Goal: Task Accomplishment & Management: Complete application form

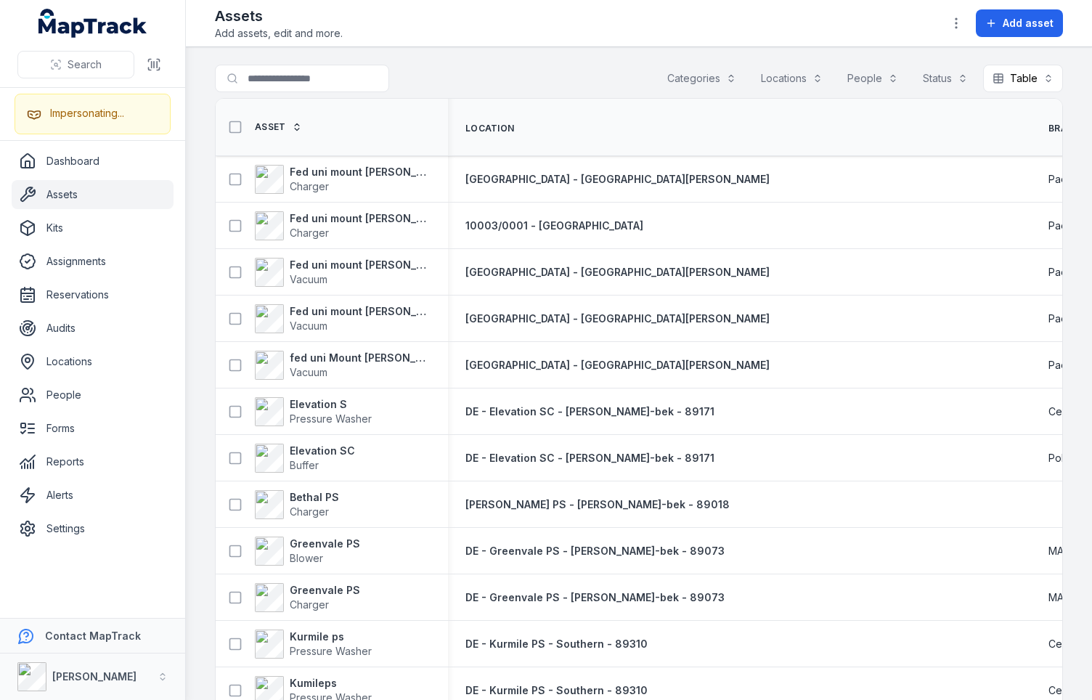
click at [476, 73] on div "Search for assets Categories Locations People Status Table *****" at bounding box center [639, 81] width 848 height 33
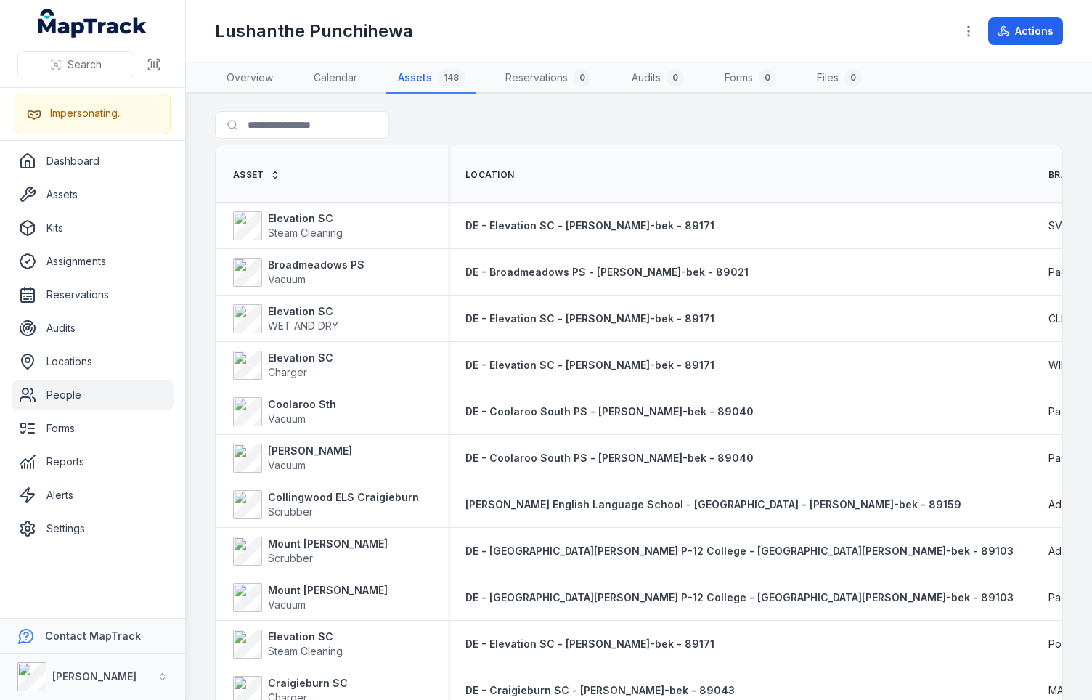
click at [525, 121] on div "Search for assets" at bounding box center [639, 127] width 848 height 33
click at [536, 121] on div "Search for assets" at bounding box center [639, 127] width 848 height 33
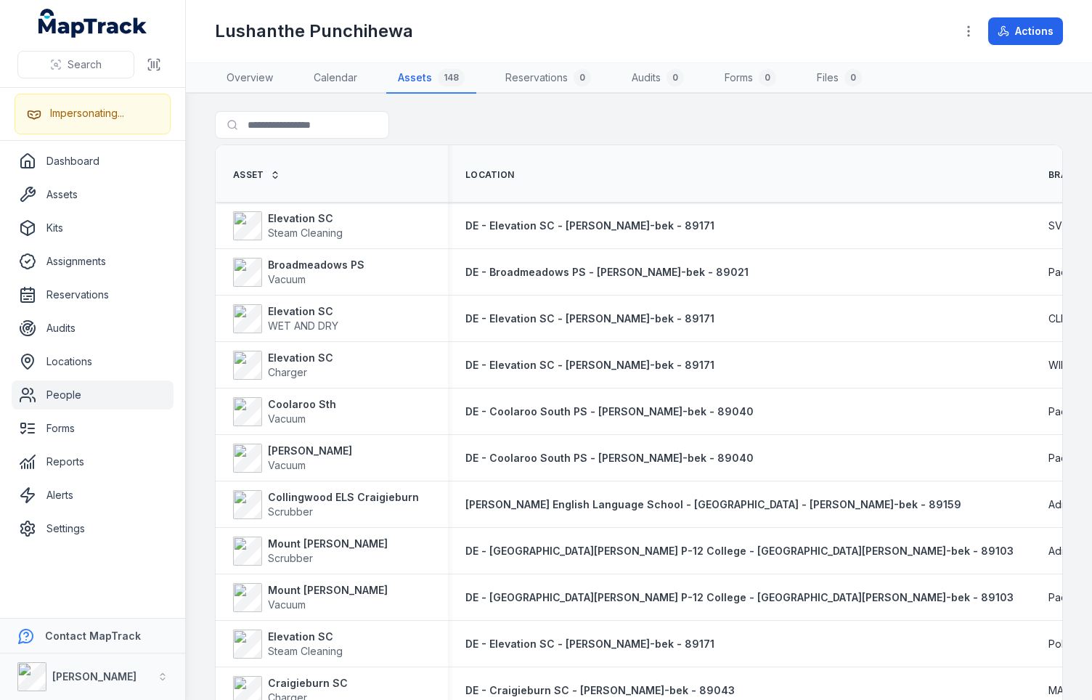
click at [536, 121] on div "Search for assets" at bounding box center [639, 127] width 848 height 33
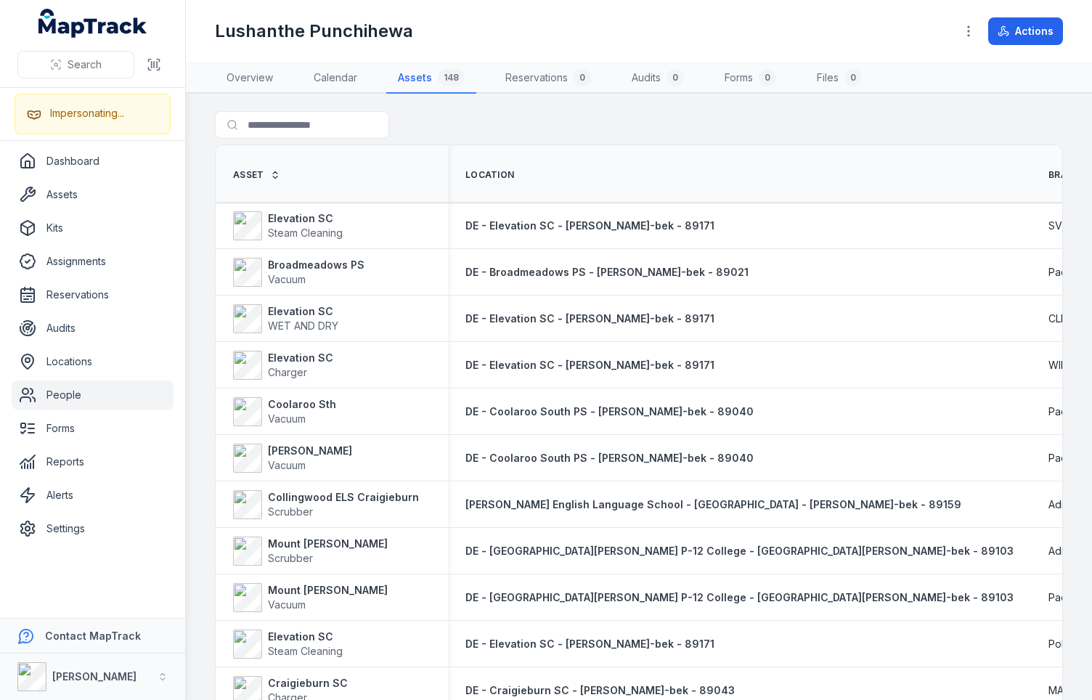
click at [536, 121] on div "Search for assets" at bounding box center [639, 127] width 848 height 33
click at [543, 118] on div "Search for assets" at bounding box center [639, 127] width 848 height 33
click at [497, 173] on span "Location" at bounding box center [490, 175] width 49 height 12
click at [503, 118] on div "Search for assets" at bounding box center [639, 127] width 848 height 33
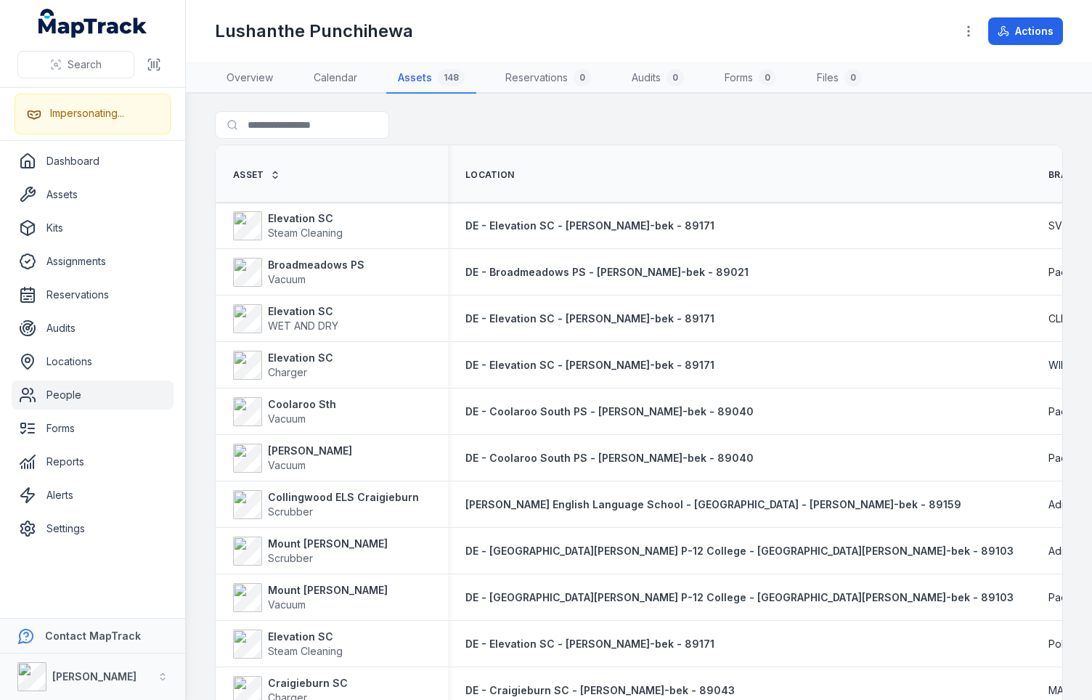
click at [535, 121] on div "Search for assets" at bounding box center [639, 127] width 848 height 33
click at [546, 26] on div "Lushanthe Punchihewa" at bounding box center [579, 31] width 728 height 23
click at [383, 25] on h1 "Lushanthe Punchihewa" at bounding box center [314, 31] width 198 height 23
click at [469, 34] on div "Lushanthe Punchihewa" at bounding box center [579, 31] width 728 height 23
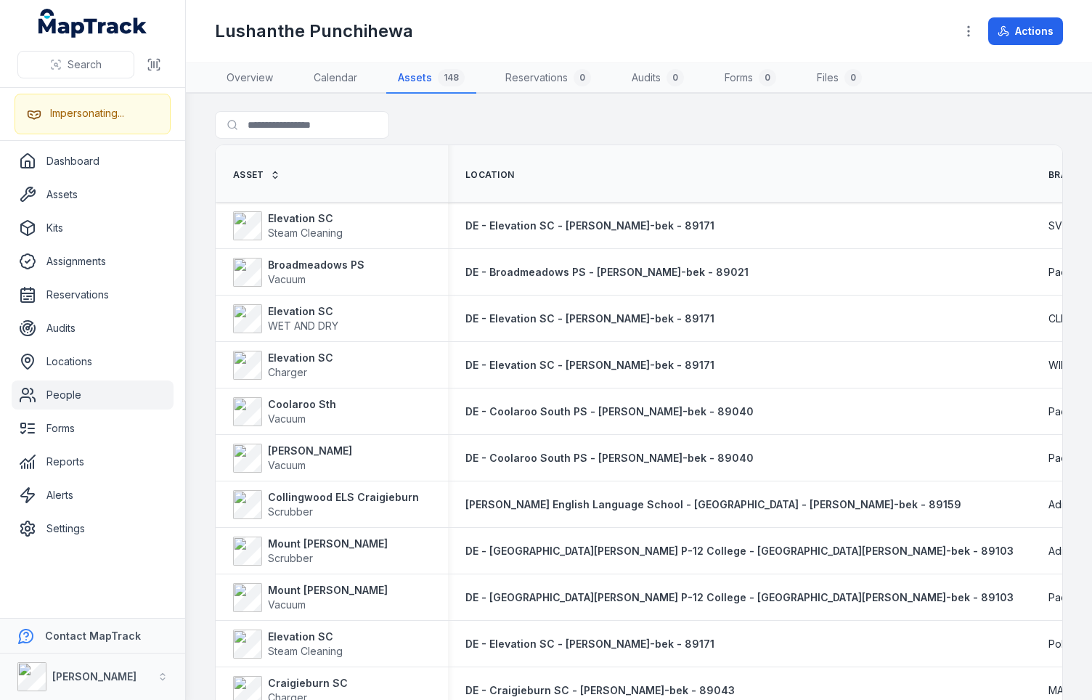
click at [429, 127] on div at bounding box center [331, 125] width 232 height 28
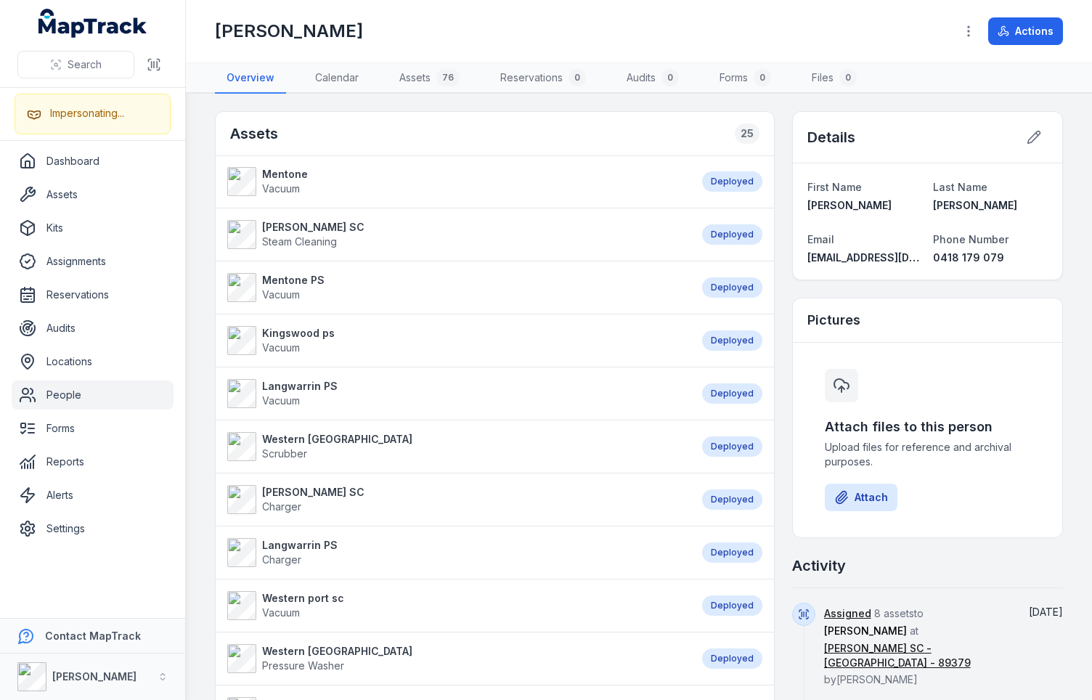
drag, startPoint x: 424, startPoint y: 130, endPoint x: 428, endPoint y: 38, distance: 92.3
click at [424, 123] on div "Assets 25" at bounding box center [495, 134] width 559 height 44
click at [428, 36] on div "[PERSON_NAME]" at bounding box center [579, 31] width 728 height 23
click at [407, 124] on div "Assets 25" at bounding box center [495, 134] width 559 height 44
click at [412, 131] on div "Assets 25" at bounding box center [495, 134] width 559 height 44
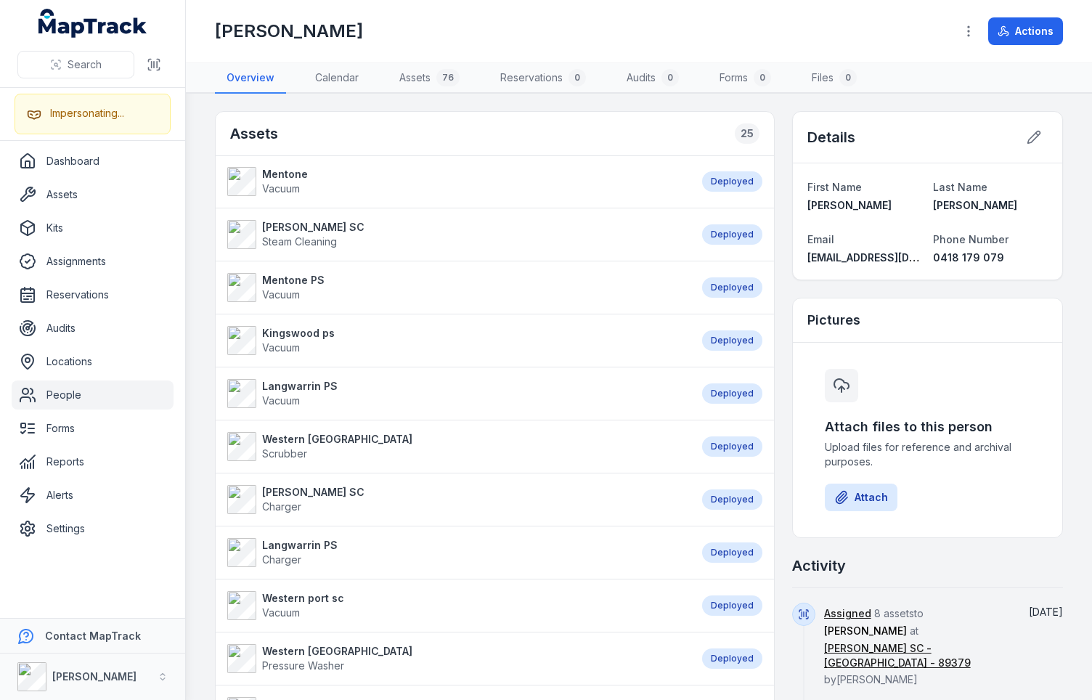
click at [426, 34] on div "Renae Whelan" at bounding box center [579, 31] width 728 height 23
click at [521, 23] on div "Renae Whelan" at bounding box center [579, 31] width 728 height 23
click at [581, 31] on div "Renae Whelan" at bounding box center [579, 31] width 728 height 23
click at [644, 31] on div "Renae Whelan" at bounding box center [579, 31] width 728 height 23
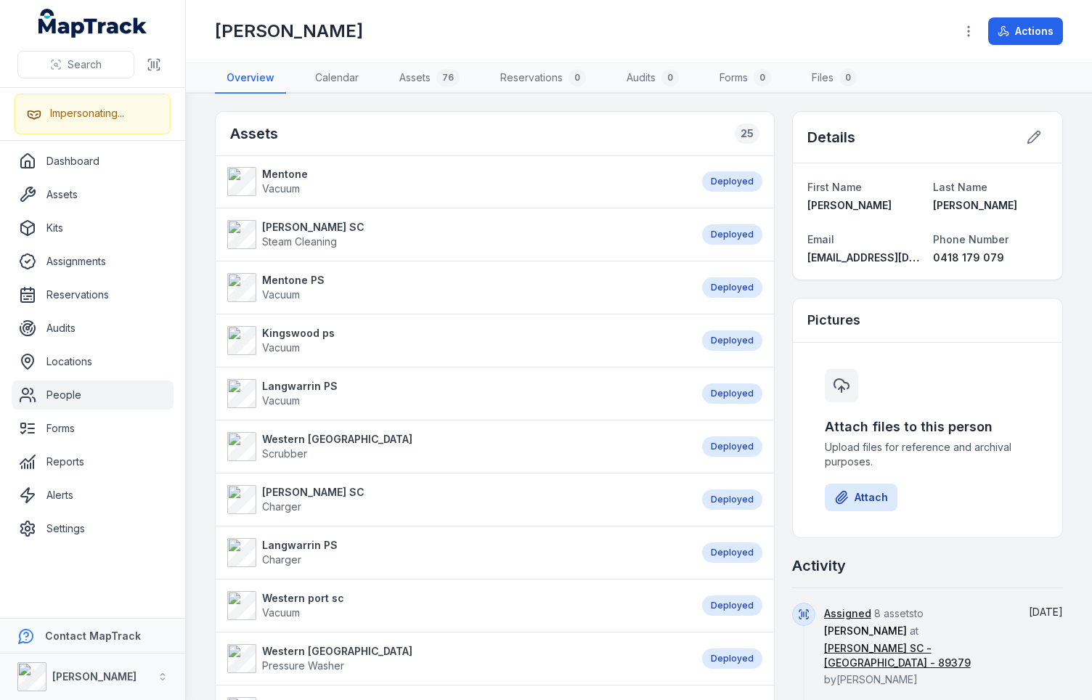
click at [726, 34] on div "Renae Whelan" at bounding box center [579, 31] width 728 height 23
click at [726, 33] on div "Renae Whelan" at bounding box center [579, 31] width 728 height 23
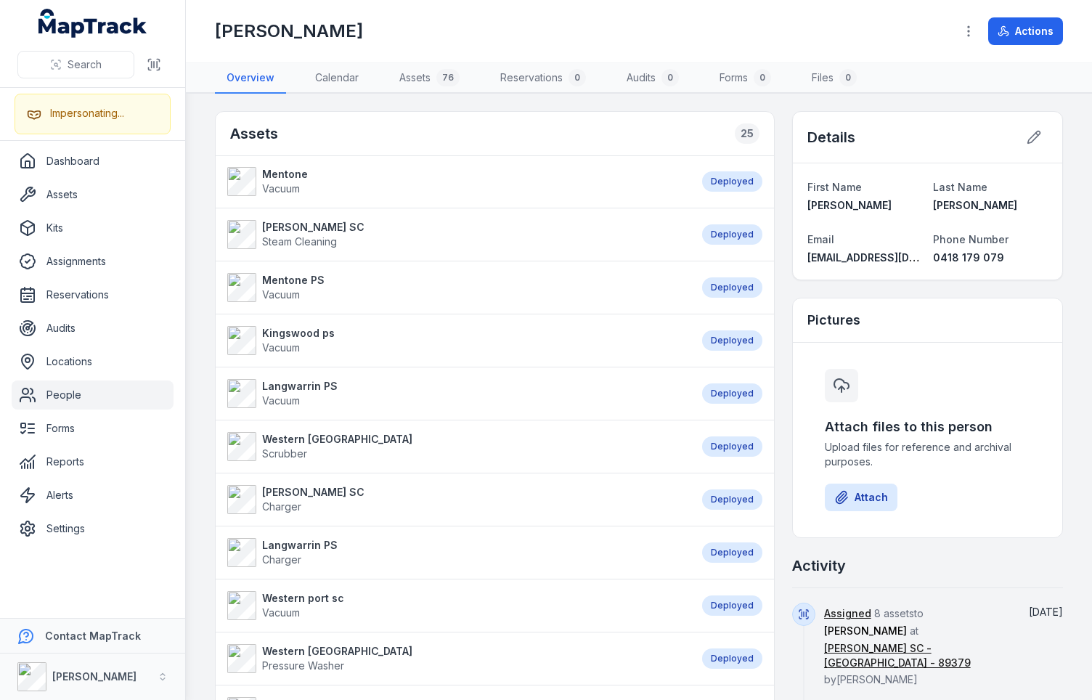
click at [726, 33] on div "Renae Whelan" at bounding box center [579, 31] width 728 height 23
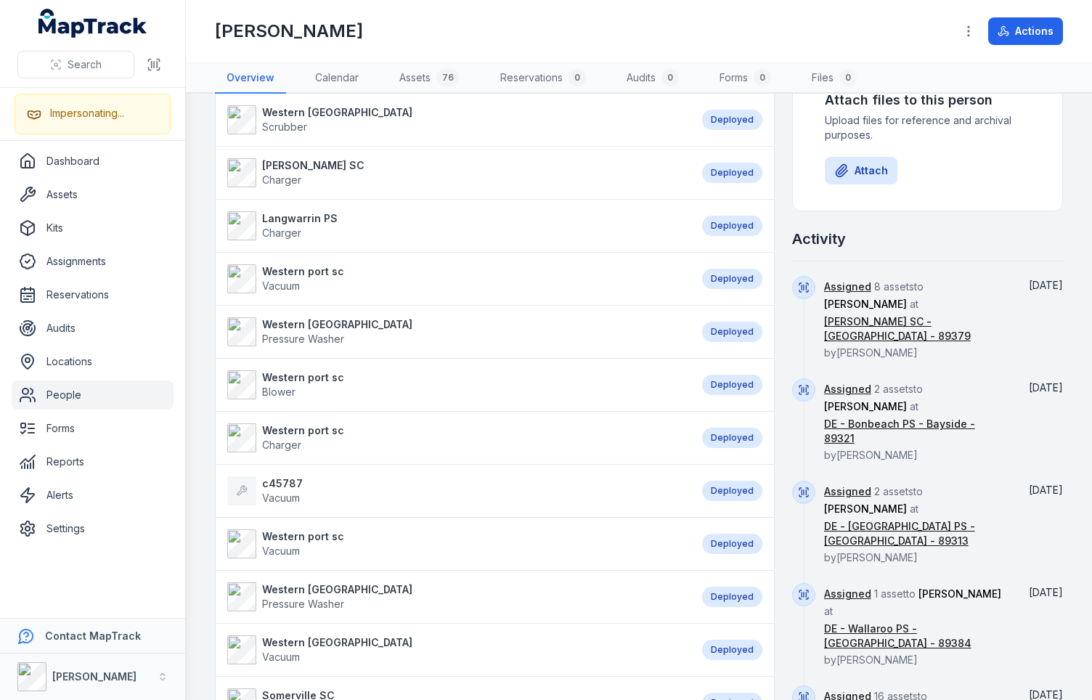
scroll to position [336, 0]
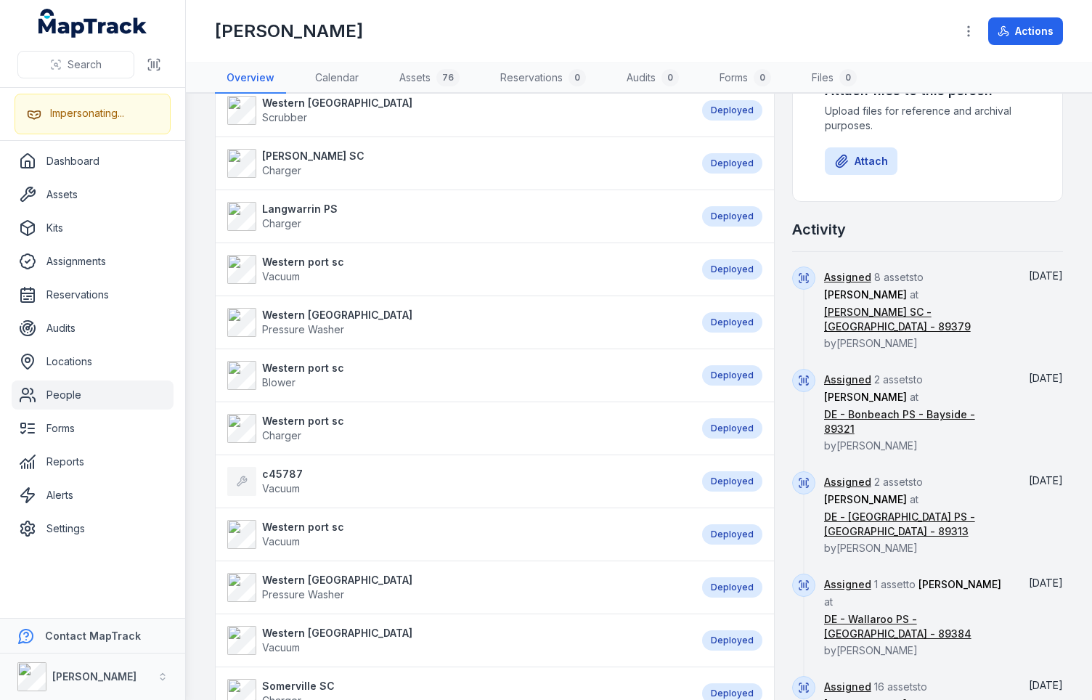
click at [770, 525] on div "Assets 25 Mentone Vacuum Deployed Elisabeth Murdoch SC Steam Cleaning Deployed …" at bounding box center [639, 575] width 848 height 1601
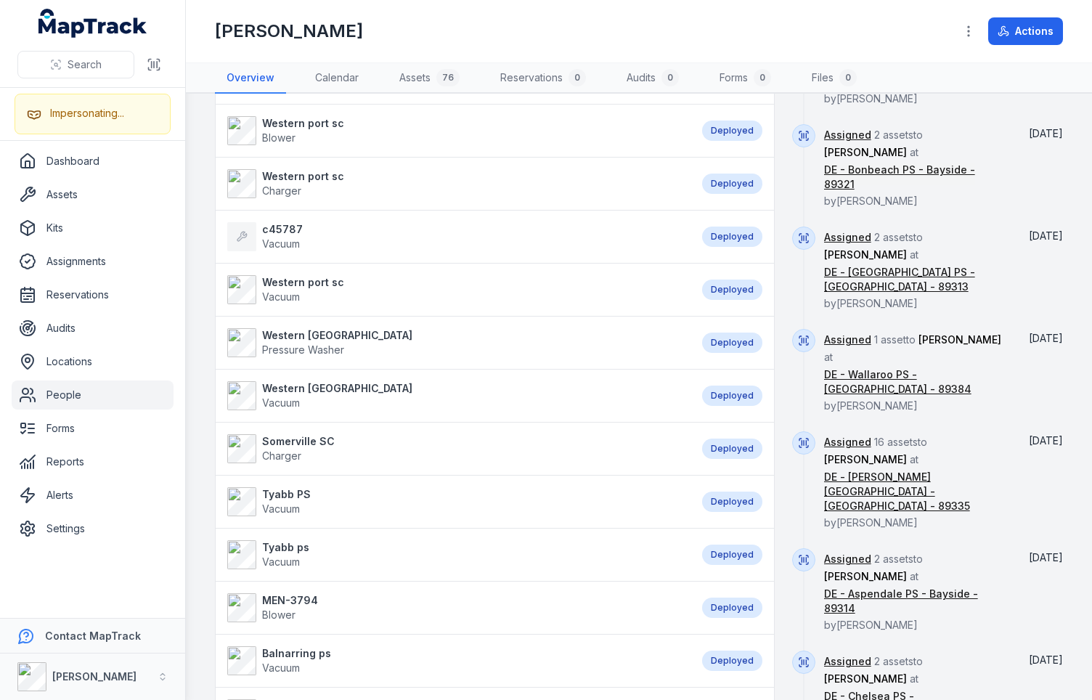
scroll to position [747, 0]
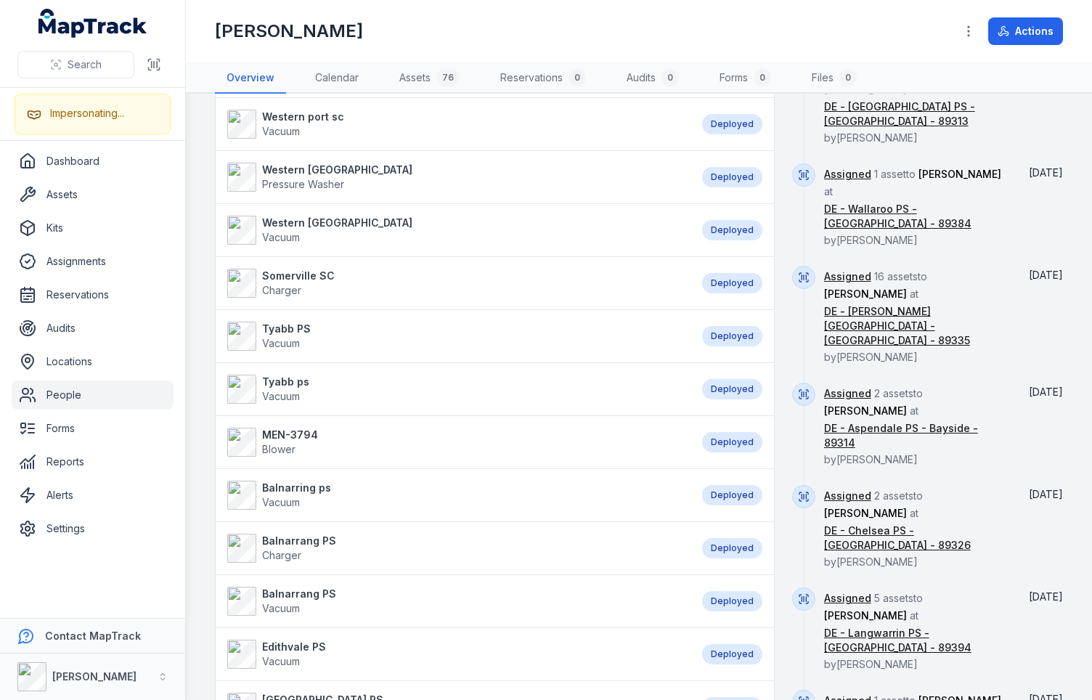
click at [773, 524] on div "Assets 25 Mentone Vacuum Deployed Elisabeth Murdoch SC Steam Cleaning Deployed …" at bounding box center [639, 165] width 848 height 1601
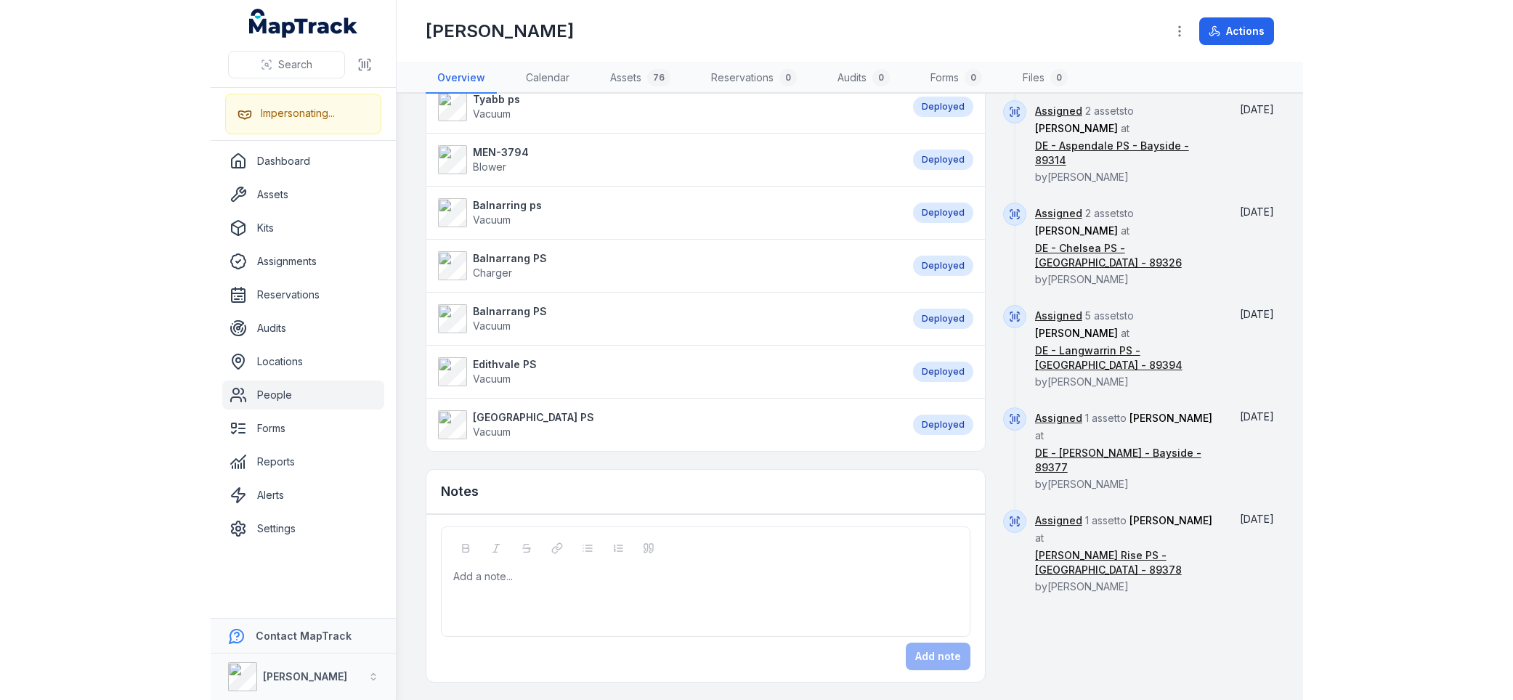
scroll to position [0, 0]
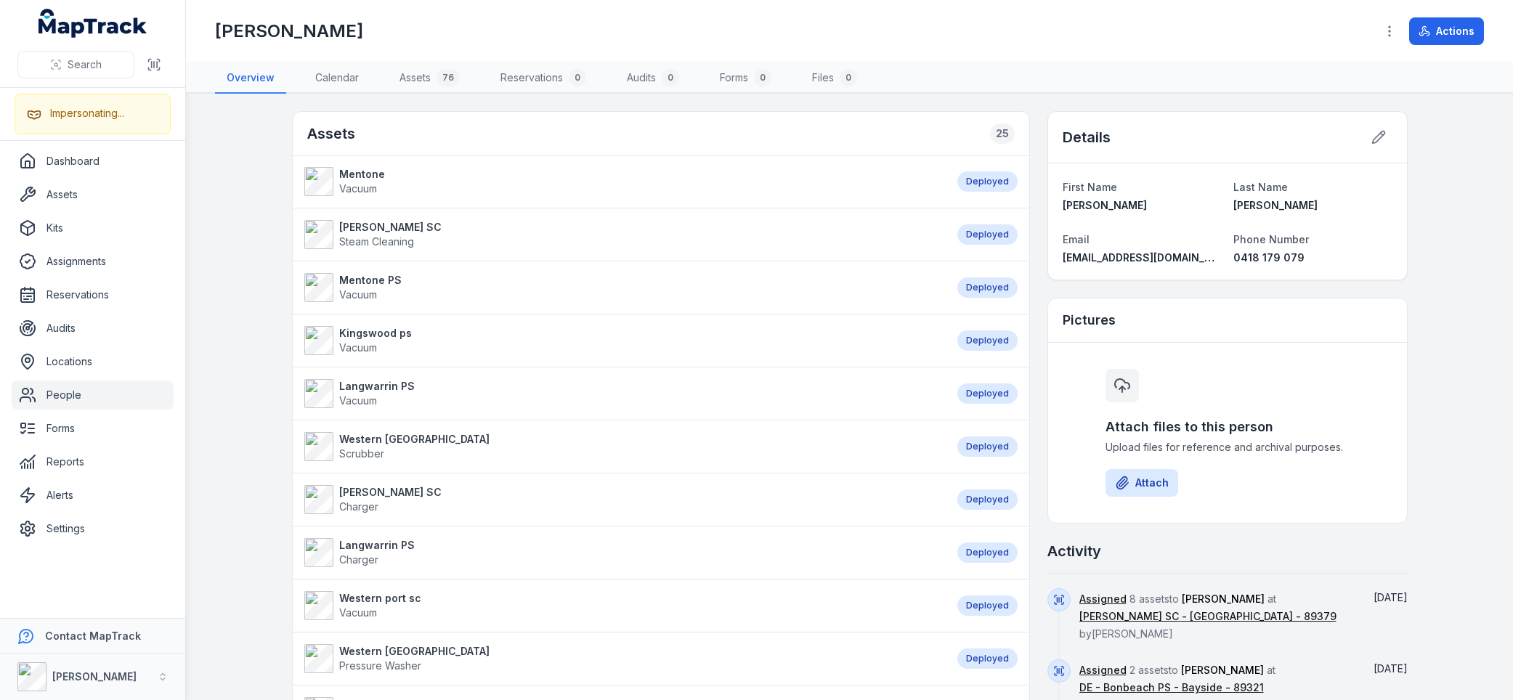
click at [572, 38] on div "Renae Whelan" at bounding box center [789, 31] width 1149 height 23
click at [676, 26] on div "Renae Whelan" at bounding box center [789, 31] width 1149 height 23
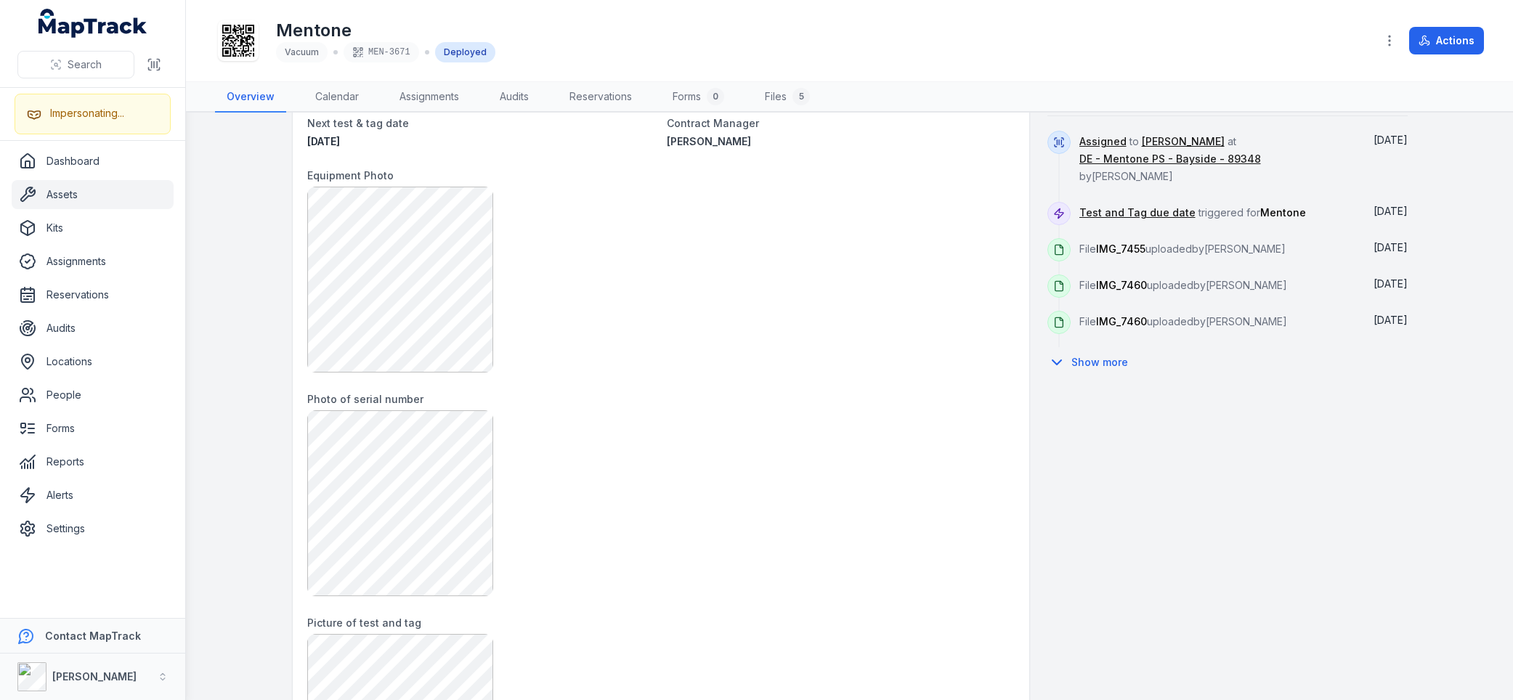
scroll to position [587, 0]
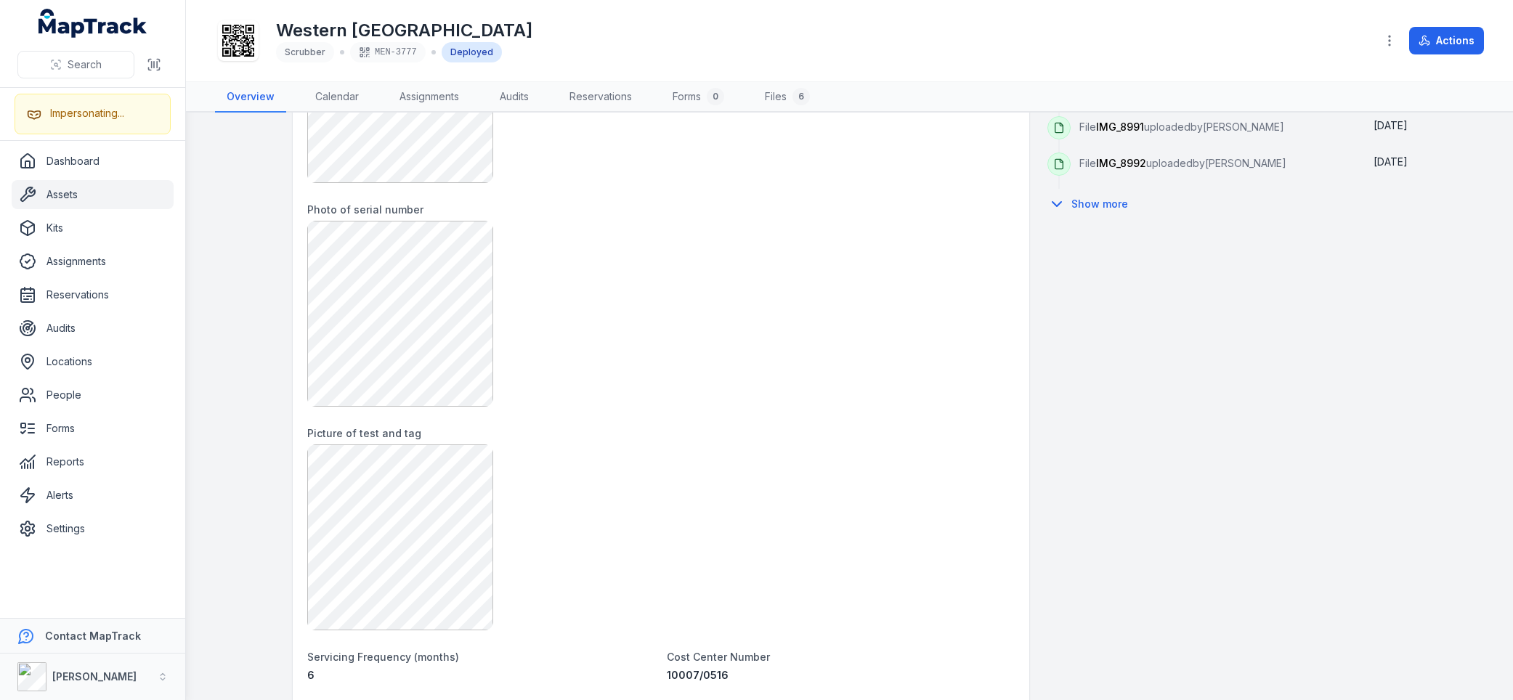
scroll to position [391, 0]
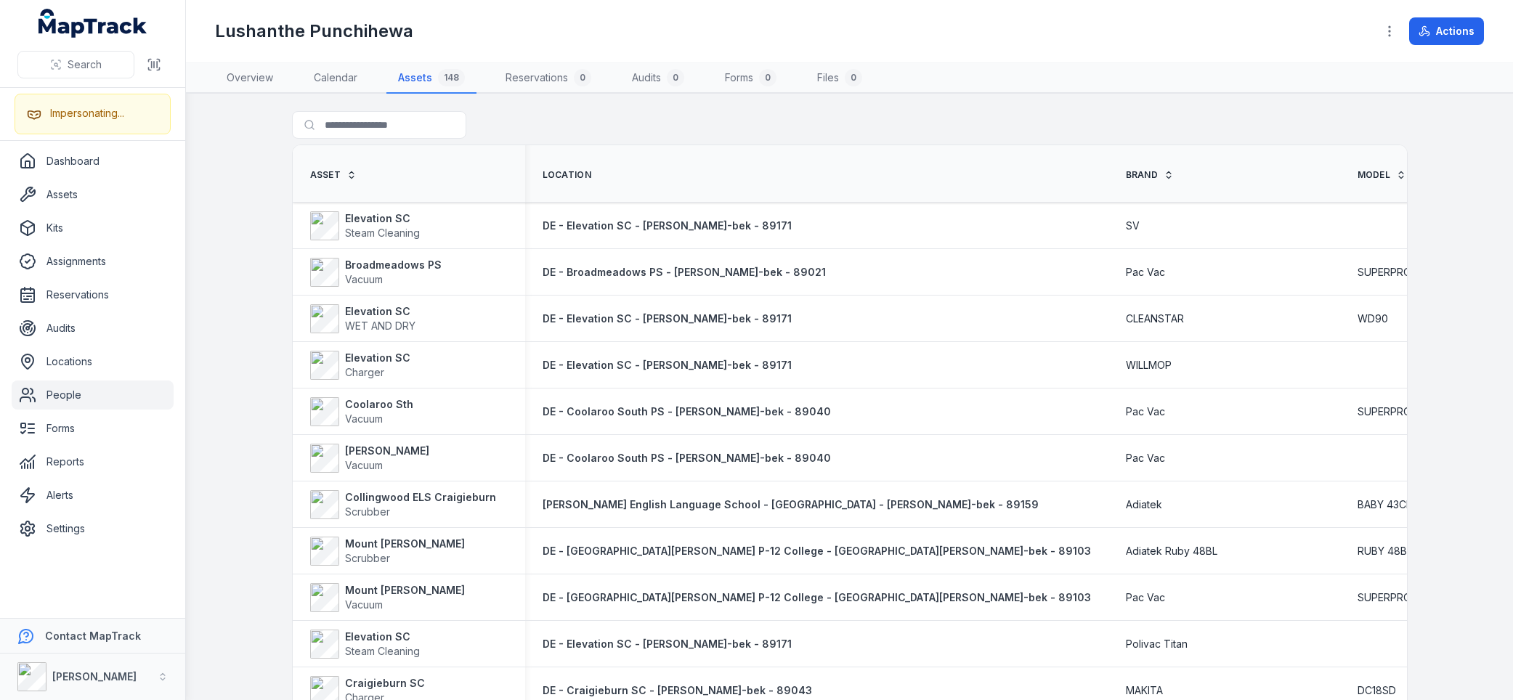
click at [245, 182] on main "Search for assets Asset Location Brand Model Serial Number Contract Manager Las…" at bounding box center [849, 397] width 1327 height 606
click at [523, 111] on div "Search for assets" at bounding box center [850, 127] width 1116 height 33
click at [392, 31] on h1 "Lushanthe Punchihewa" at bounding box center [314, 31] width 198 height 23
click at [487, 31] on div "Lushanthe Punchihewa" at bounding box center [789, 31] width 1149 height 23
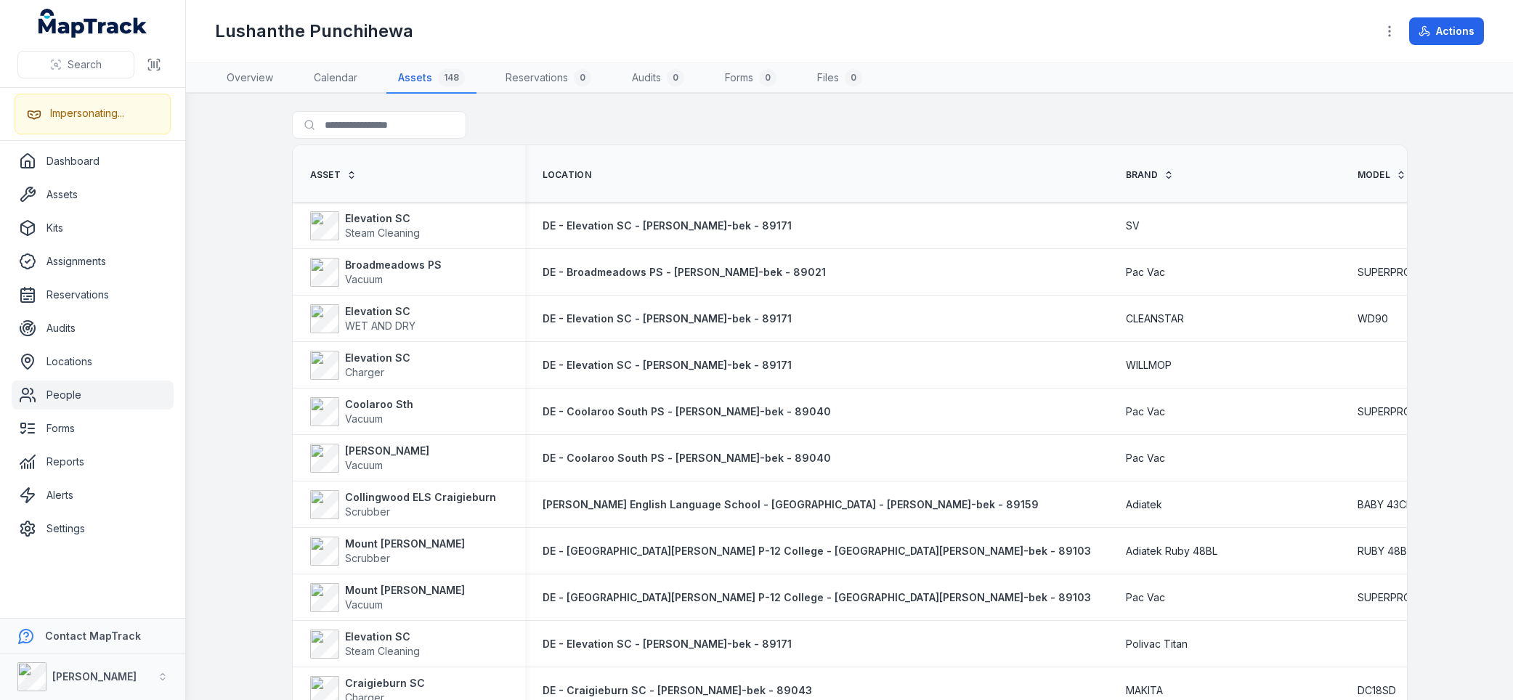
click at [649, 28] on div "Lushanthe Punchihewa" at bounding box center [789, 31] width 1149 height 23
click at [749, 33] on div "Lushanthe Punchihewa" at bounding box center [789, 31] width 1149 height 23
click at [840, 28] on div "Lushanthe Punchihewa" at bounding box center [789, 31] width 1149 height 23
click at [749, 120] on div "Search for assets" at bounding box center [850, 127] width 1116 height 33
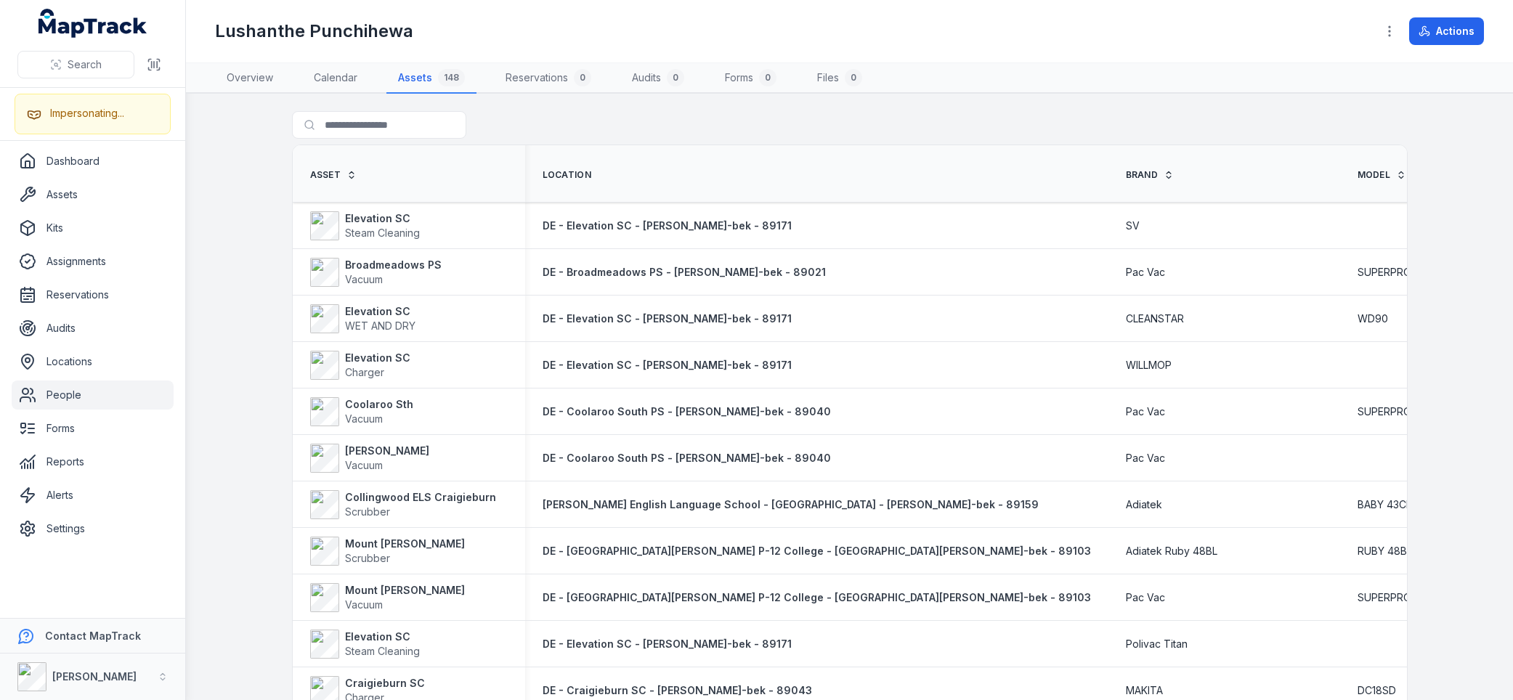
click at [745, 121] on div "Search for assets" at bounding box center [850, 127] width 1116 height 33
click at [734, 40] on div "Lushanthe Punchihewa" at bounding box center [789, 31] width 1149 height 23
click at [546, 123] on div "Search for assets" at bounding box center [850, 127] width 1116 height 33
click at [653, 129] on div "Search for assets" at bounding box center [850, 127] width 1116 height 33
click at [653, 123] on div "Search for assets" at bounding box center [850, 127] width 1116 height 33
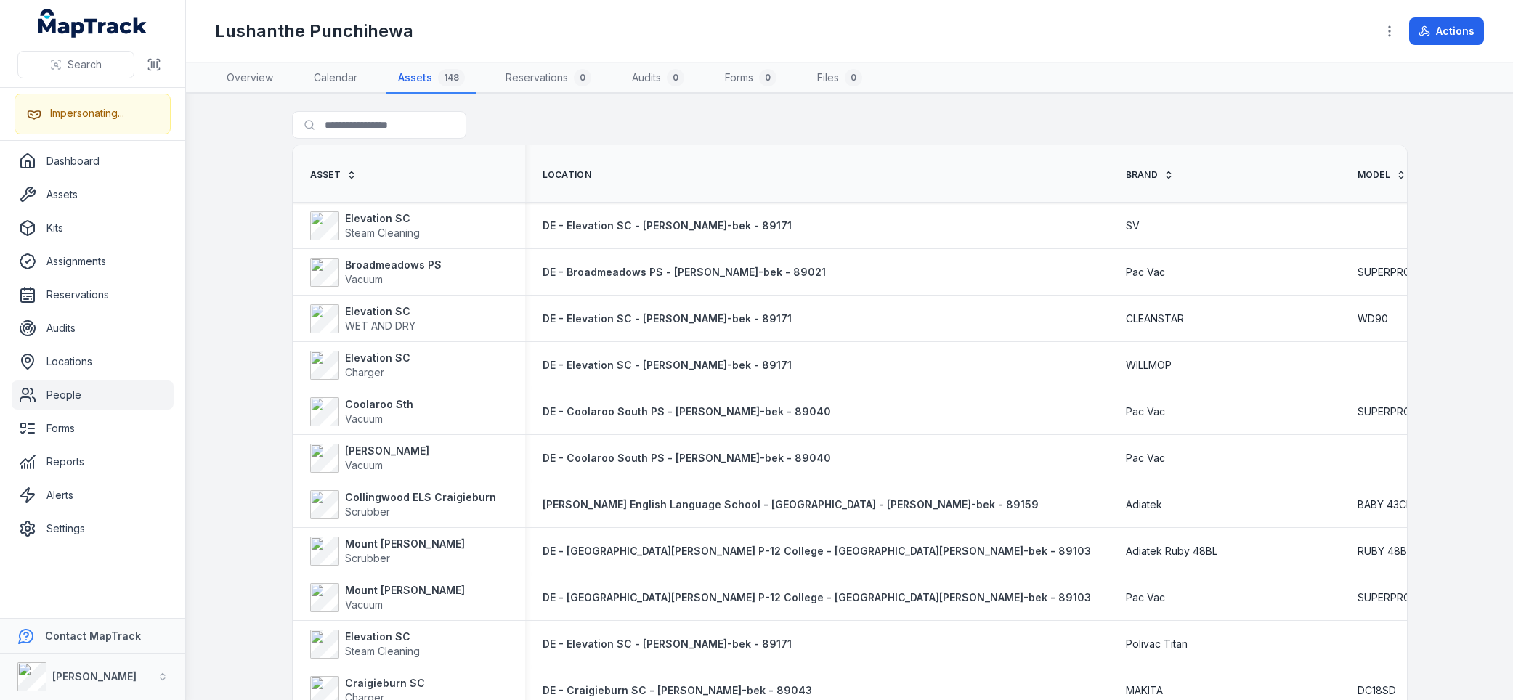
click at [734, 116] on div "Search for assets" at bounding box center [850, 127] width 1116 height 33
click at [827, 121] on div "Search for assets" at bounding box center [850, 127] width 1116 height 33
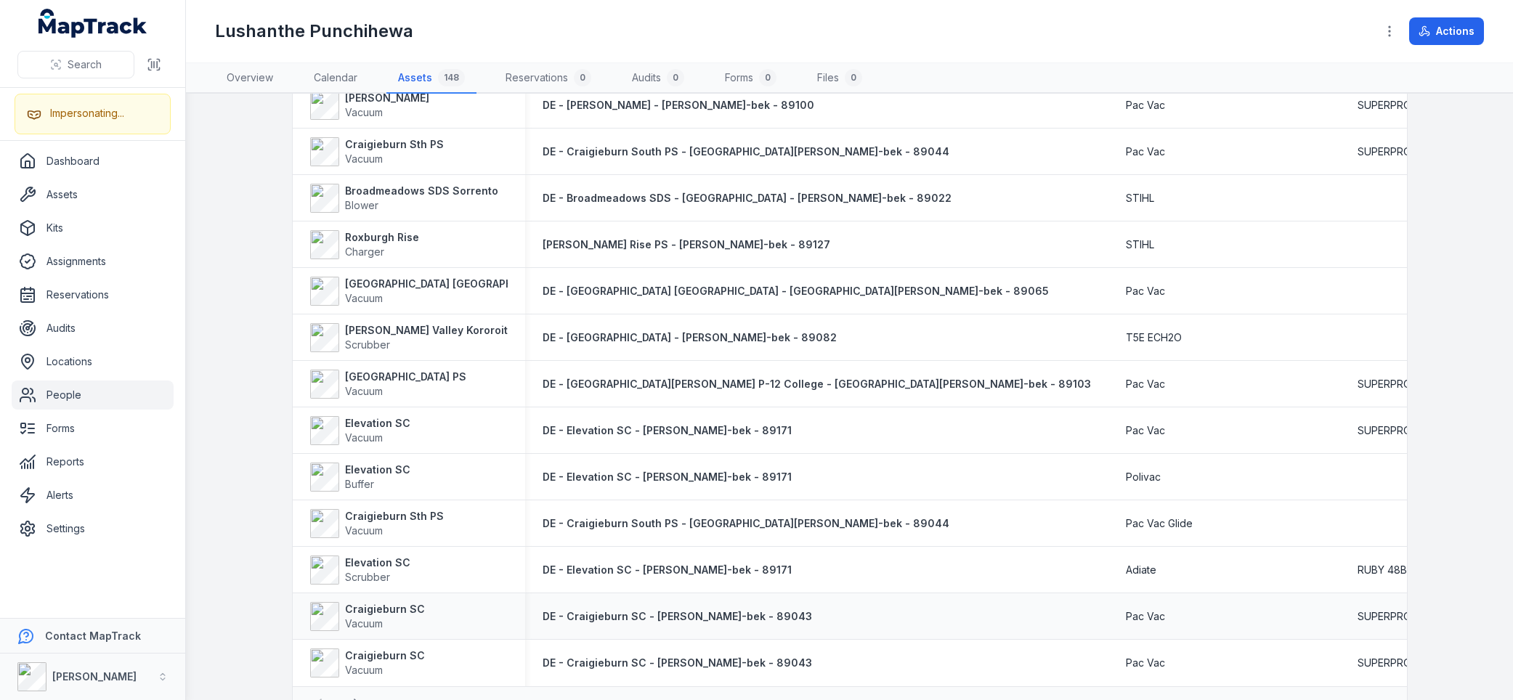
scroll to position [1885, 0]
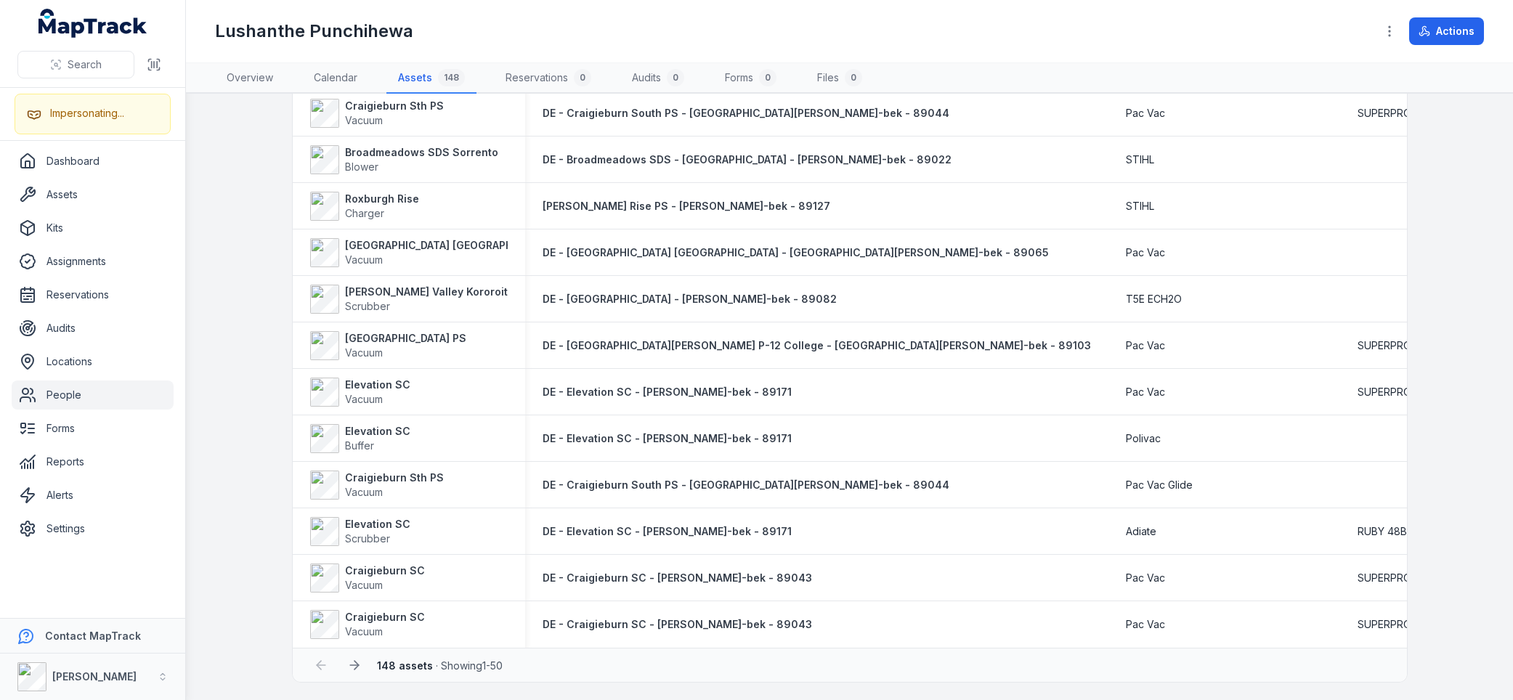
click at [550, 31] on div "Lushanthe Punchihewa" at bounding box center [789, 31] width 1149 height 23
click at [621, 27] on div "Lushanthe Punchihewa" at bounding box center [789, 31] width 1149 height 23
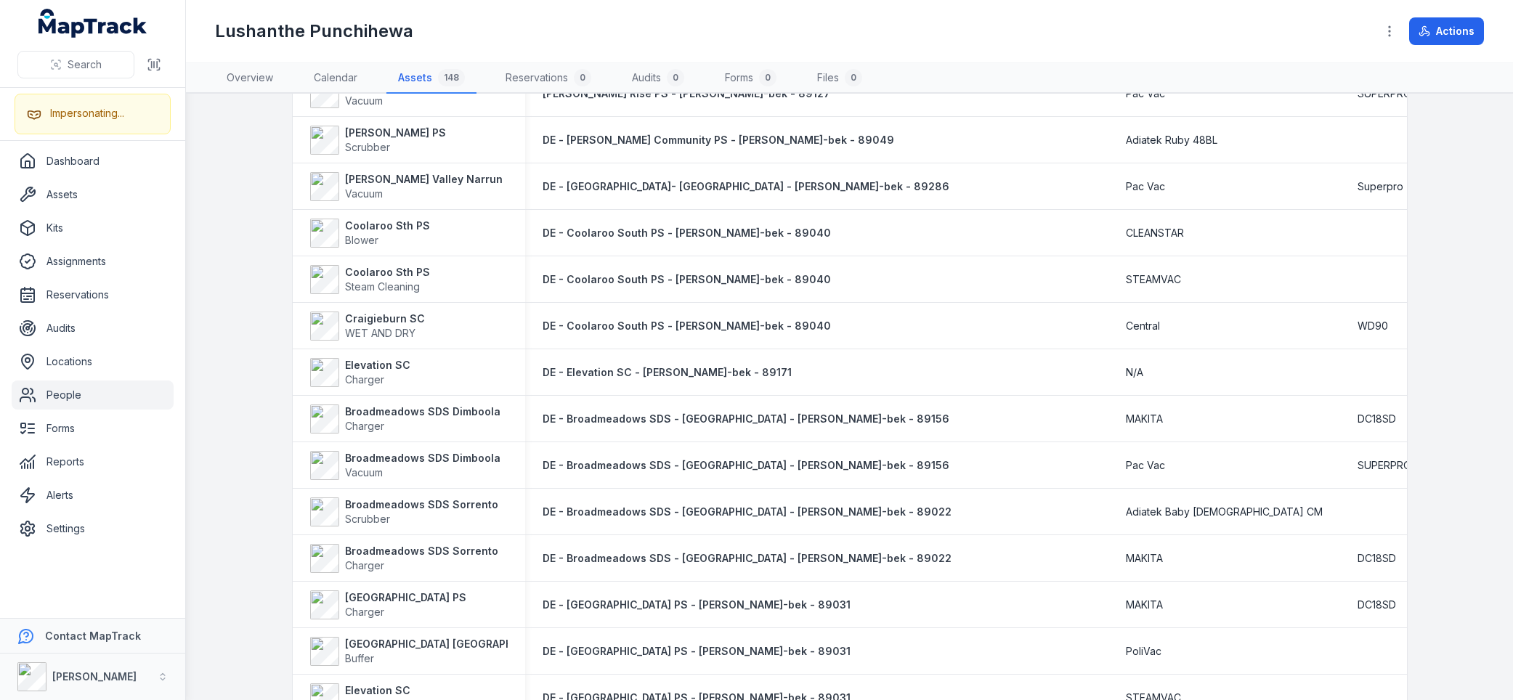
scroll to position [0, 0]
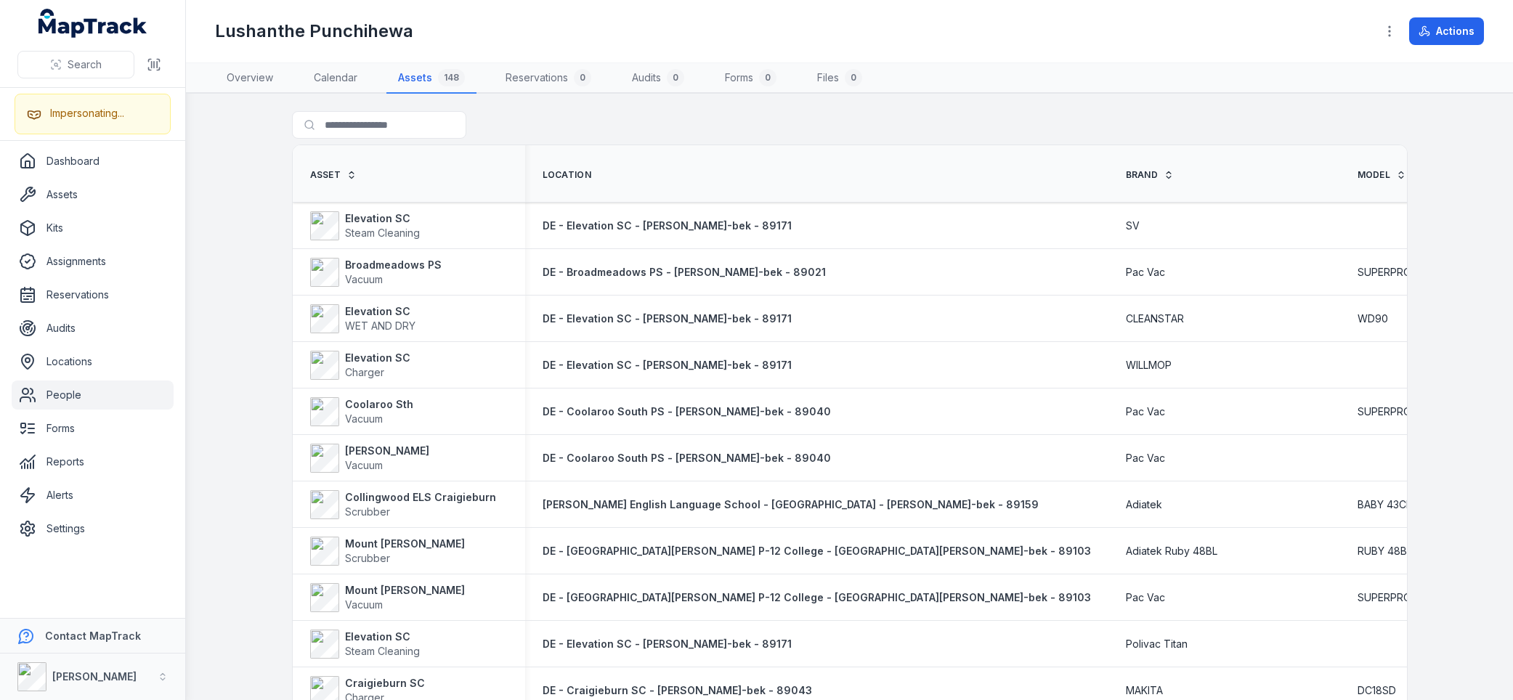
click at [641, 114] on div "Search for assets" at bounding box center [850, 127] width 1116 height 33
click at [657, 36] on div "Lushanthe Punchihewa" at bounding box center [789, 31] width 1149 height 23
click at [658, 32] on div "Lushanthe Punchihewa" at bounding box center [789, 31] width 1149 height 23
click at [654, 31] on div "Lushanthe Punchihewa" at bounding box center [789, 31] width 1149 height 23
click at [527, 25] on div "Lushanthe Punchihewa" at bounding box center [789, 31] width 1149 height 23
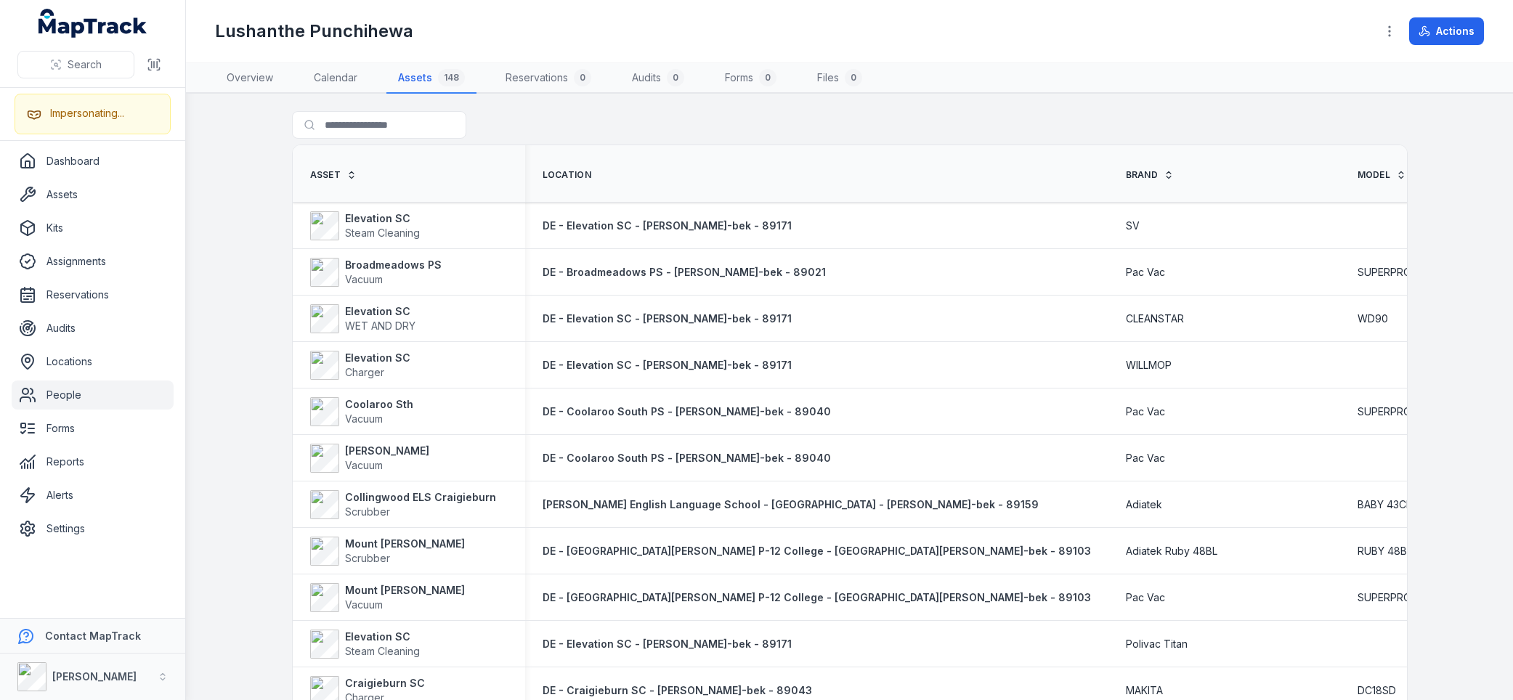
click at [572, 25] on div "Lushanthe Punchihewa" at bounding box center [789, 31] width 1149 height 23
click at [648, 23] on div "Lushanthe Punchihewa" at bounding box center [789, 31] width 1149 height 23
click at [731, 25] on div "Lushanthe Punchihewa" at bounding box center [789, 31] width 1149 height 23
click at [635, 31] on div "Lushanthe Punchihewa" at bounding box center [789, 31] width 1149 height 23
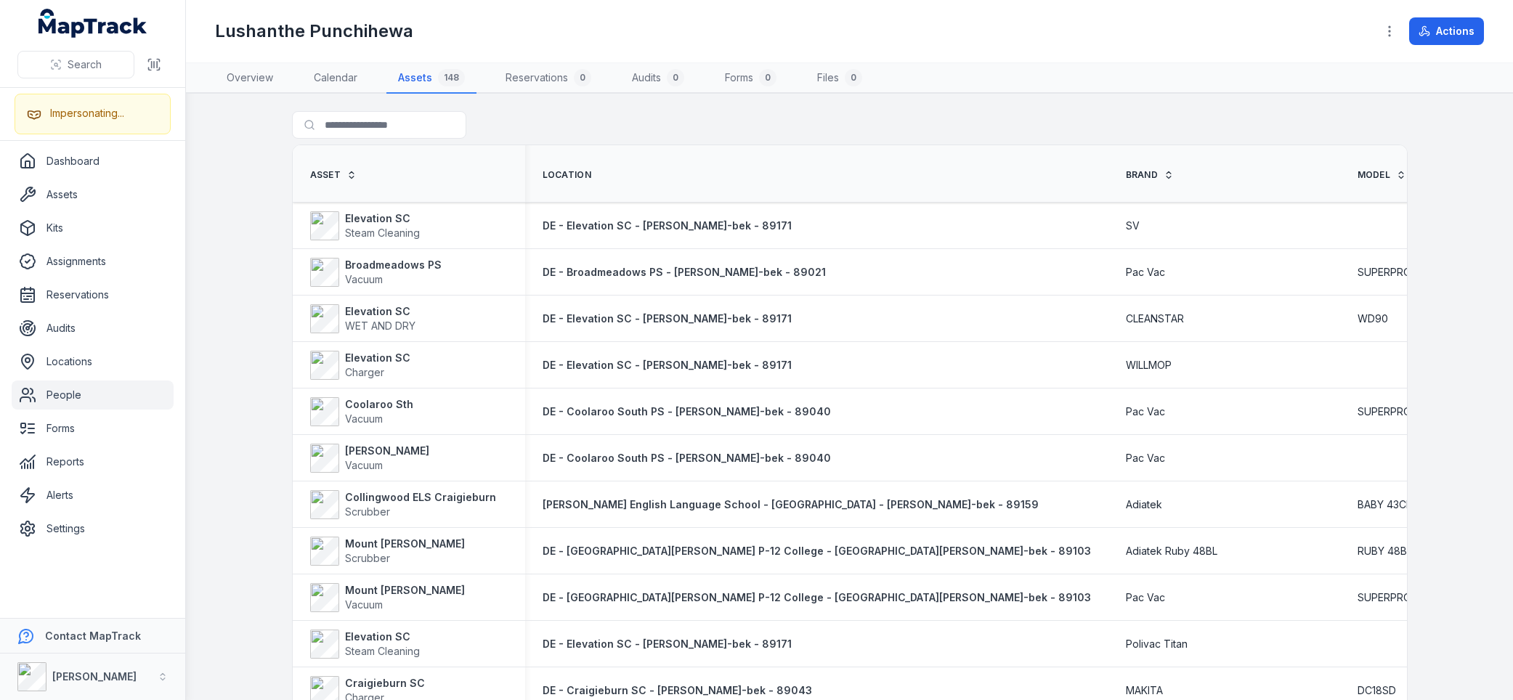
click at [720, 31] on div "Lushanthe Punchihewa" at bounding box center [789, 31] width 1149 height 23
click at [223, 314] on main "Search for assets Asset Location Brand Model Serial Number Contract Manager Las…" at bounding box center [849, 397] width 1327 height 606
click at [1047, 118] on div "Search for assets" at bounding box center [850, 127] width 1116 height 33
click at [645, 119] on div "Search for assets" at bounding box center [850, 127] width 1116 height 33
click at [537, 120] on div "Search for assets" at bounding box center [850, 127] width 1116 height 33
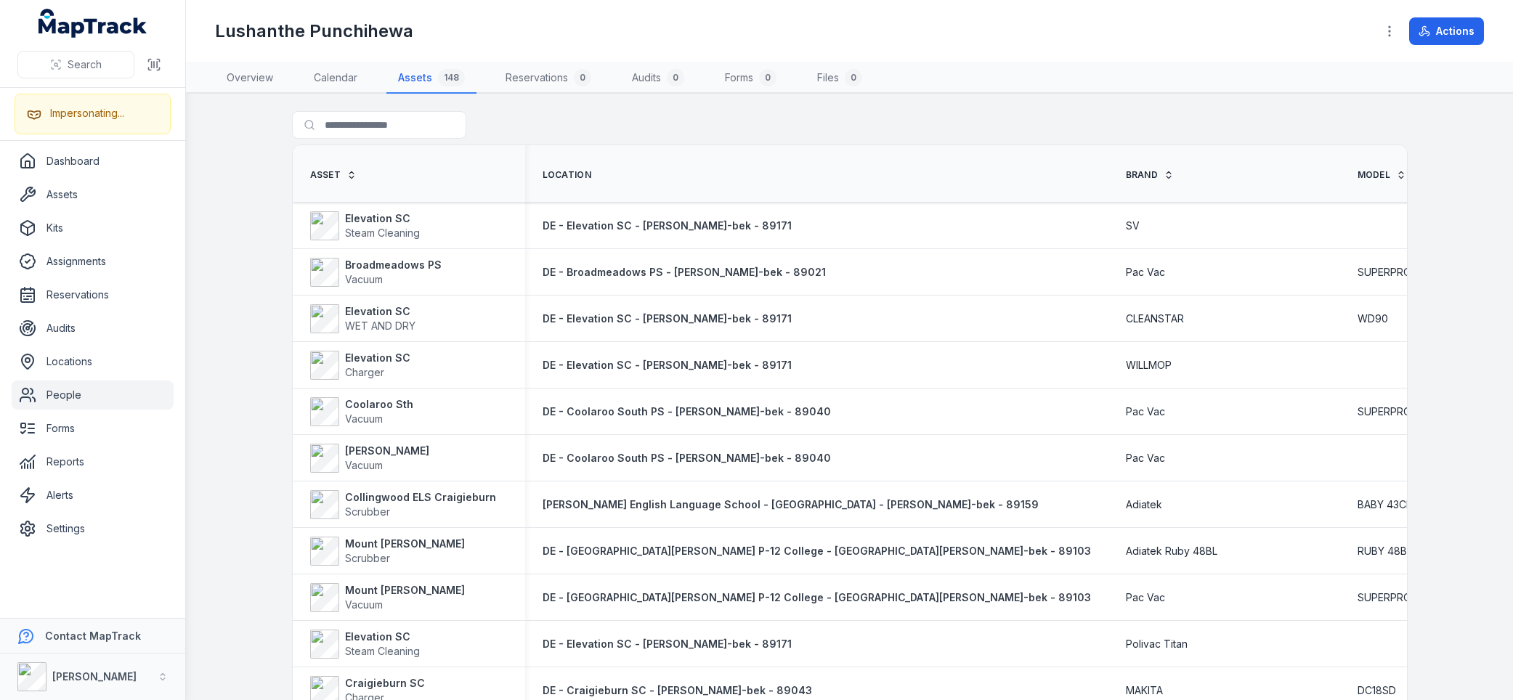
click at [536, 120] on div "Search for assets" at bounding box center [850, 127] width 1116 height 33
click at [517, 121] on div at bounding box center [408, 125] width 232 height 28
click at [539, 36] on div "Lushanthe Punchihewa" at bounding box center [789, 31] width 1149 height 23
click at [238, 117] on main "Search for assets Asset Location Brand Model Serial Number Contract Manager Las…" at bounding box center [849, 397] width 1327 height 606
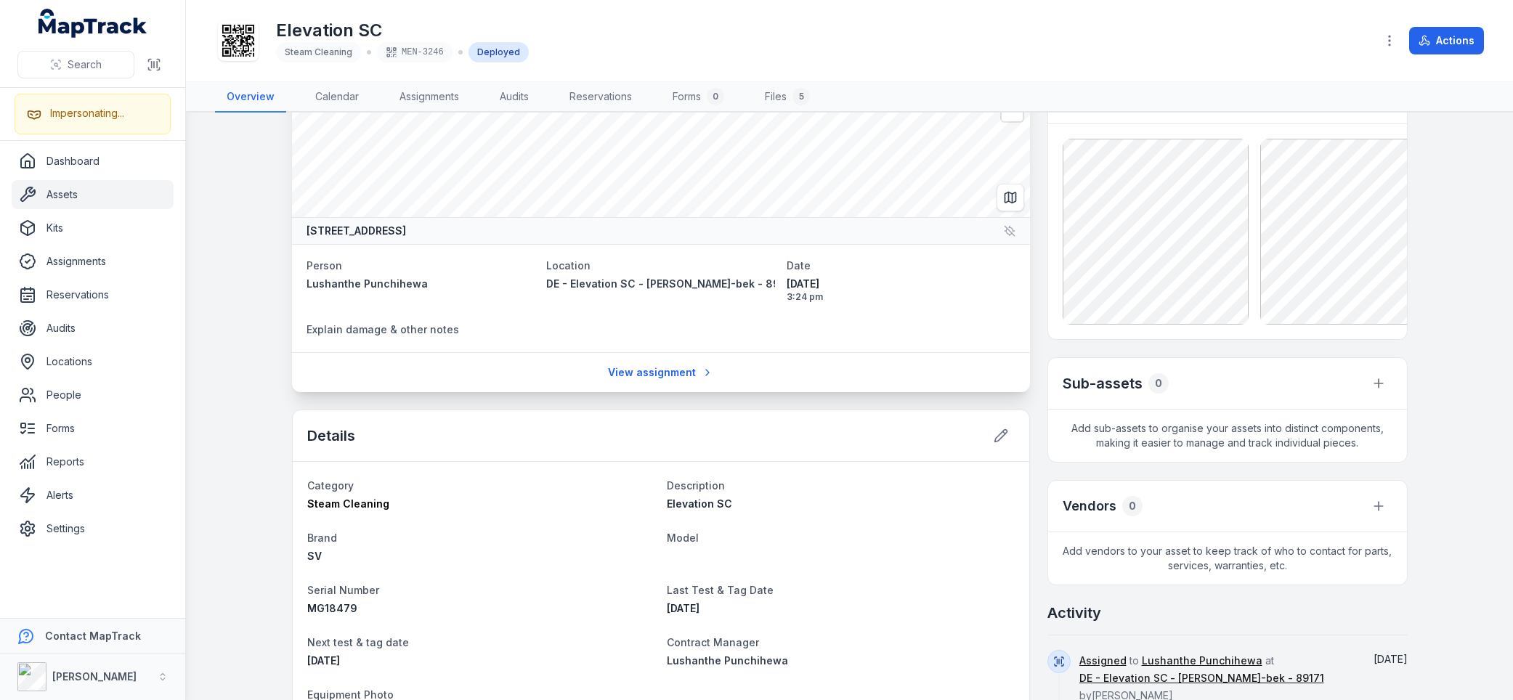
scroll to position [203, 0]
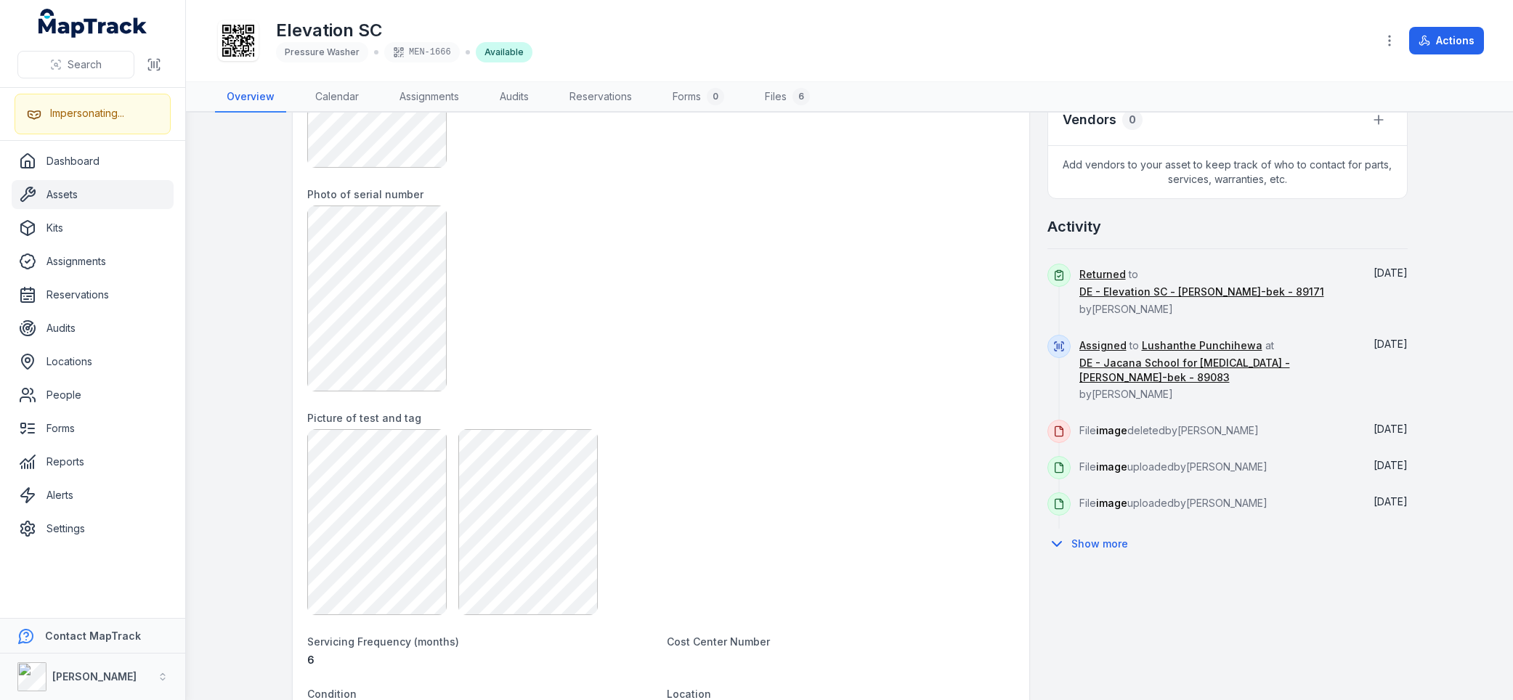
scroll to position [453, 0]
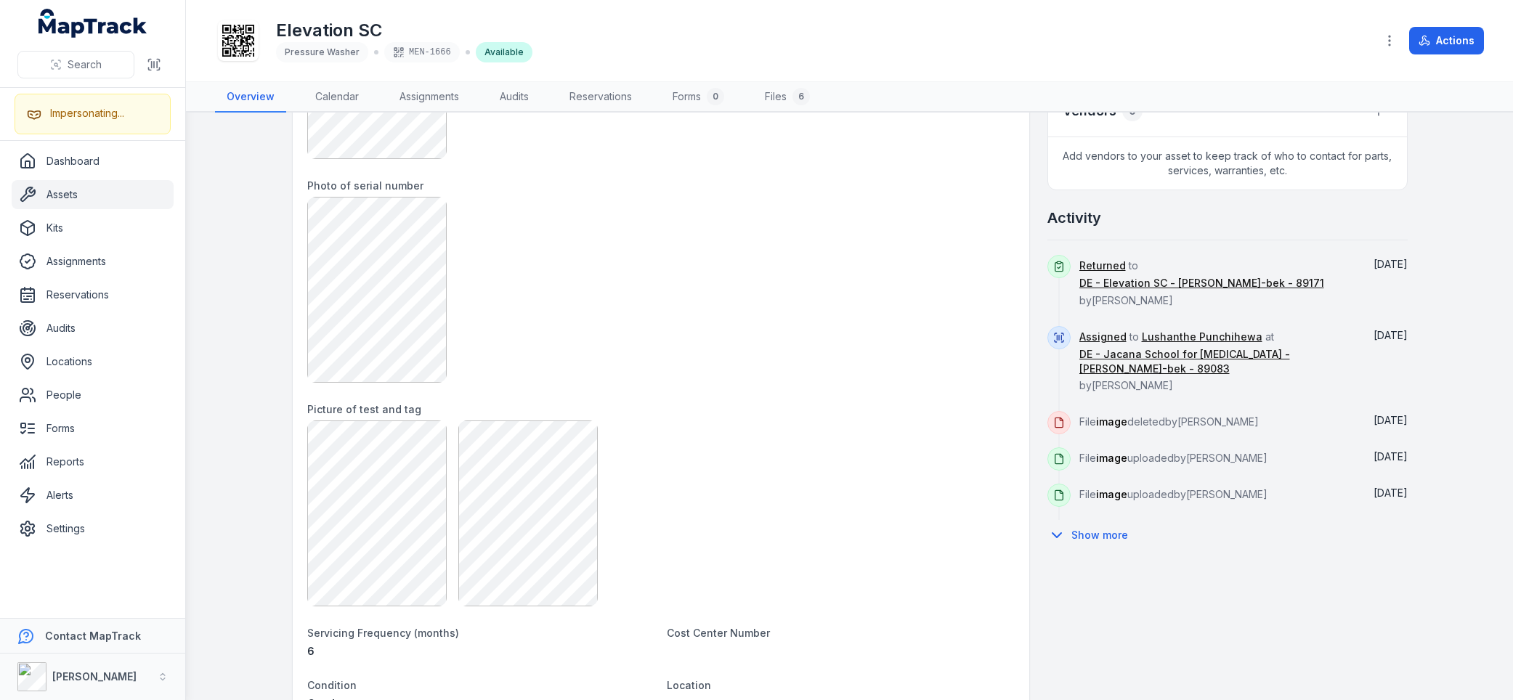
click at [1027, 265] on div "Details Category Pressure Washer Description Elevation SC Brand Central Cleanin…" at bounding box center [850, 317] width 1116 height 1280
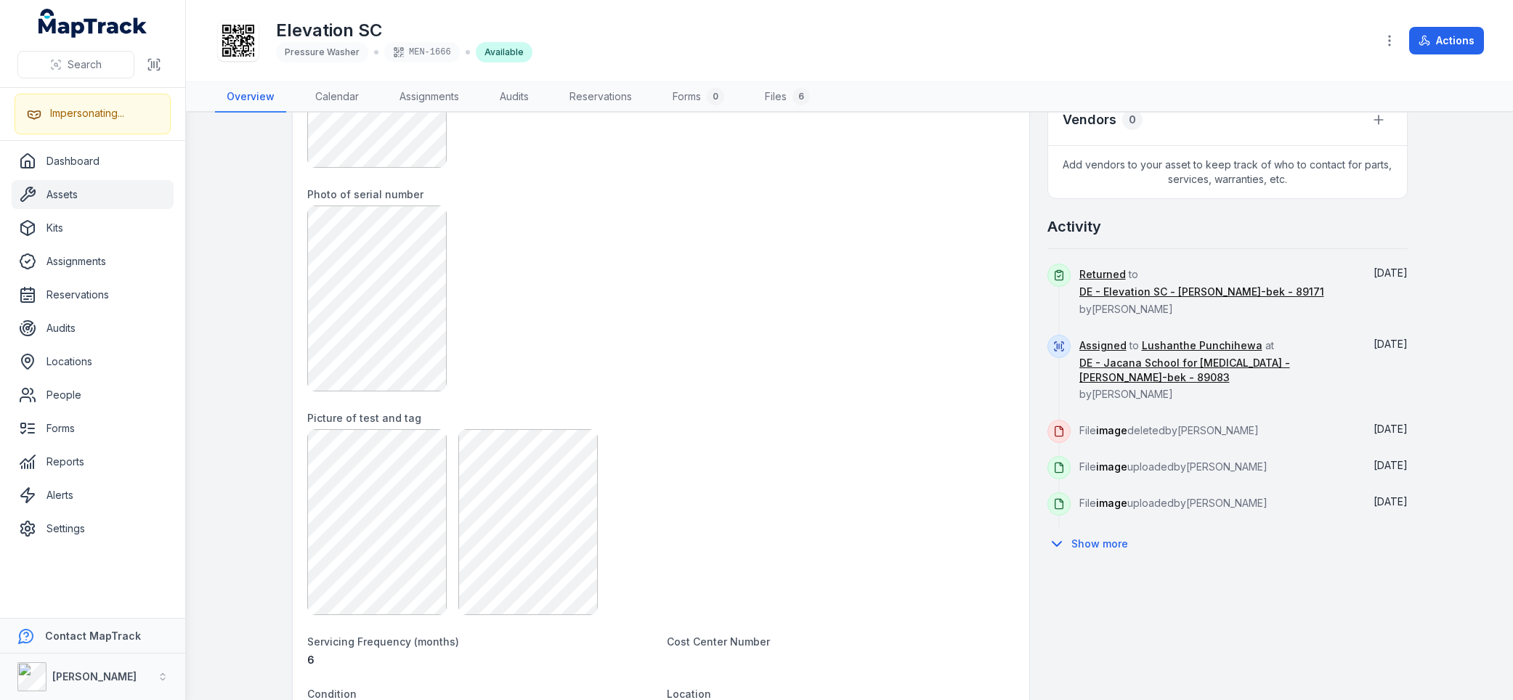
click at [506, 33] on h1 "Elevation SC" at bounding box center [404, 30] width 256 height 23
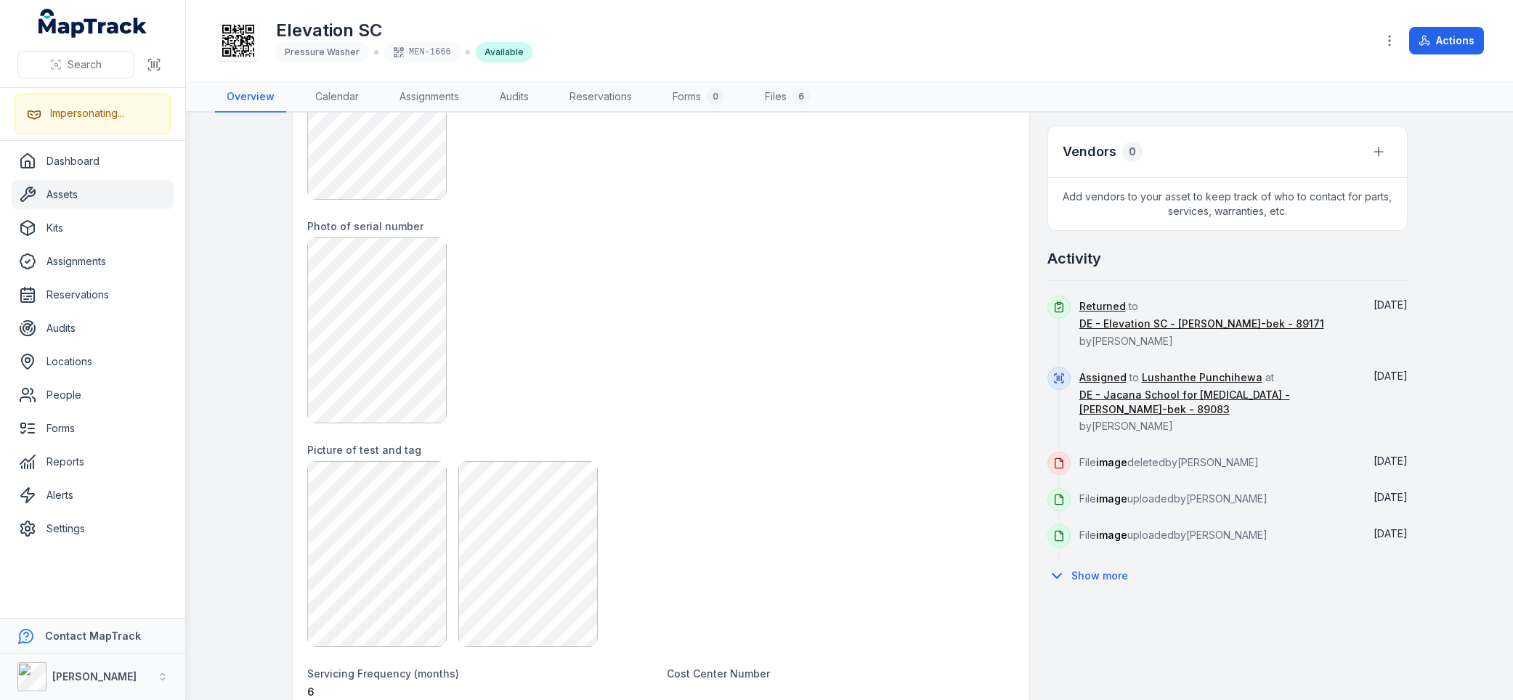
scroll to position [0, 0]
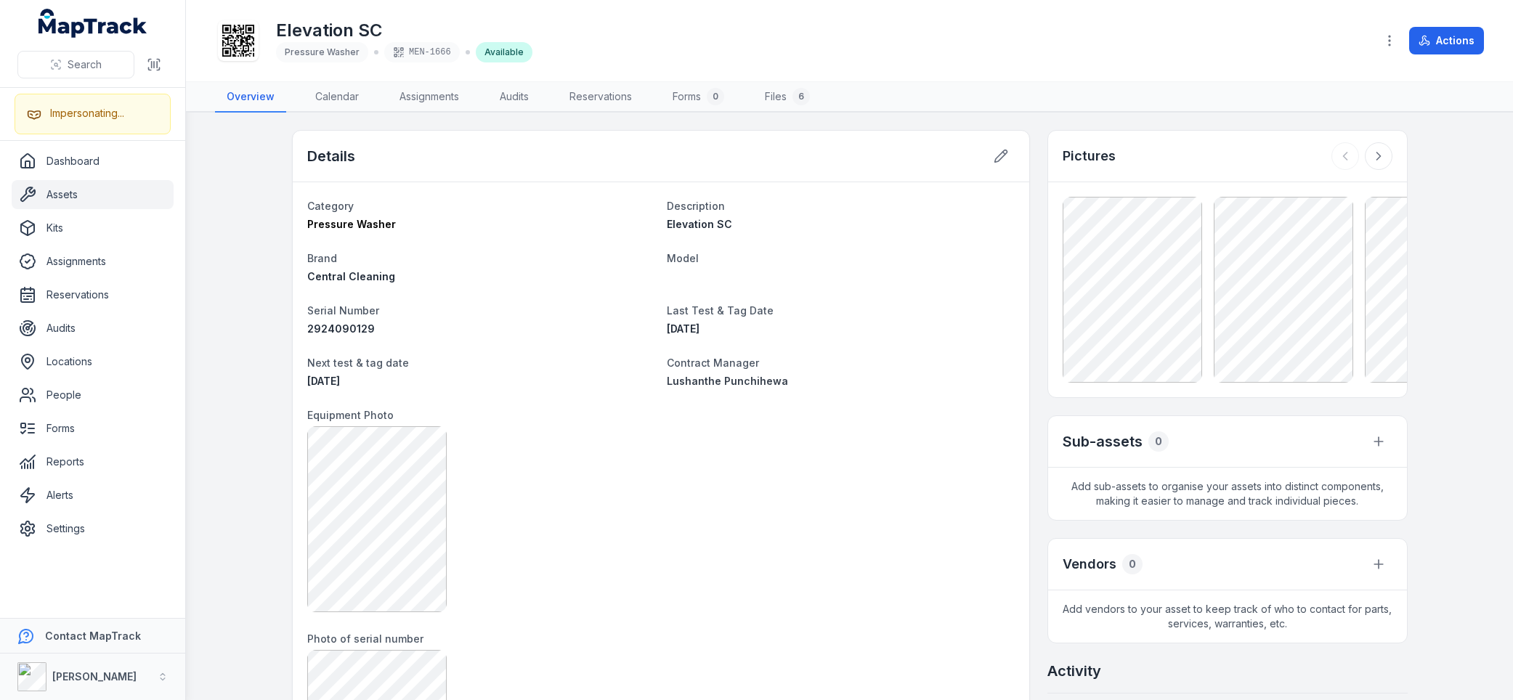
click at [687, 358] on span "Contract Manager" at bounding box center [713, 363] width 92 height 12
click at [730, 355] on dt "Contract Manager" at bounding box center [841, 362] width 348 height 17
click at [694, 263] on dt "Model" at bounding box center [841, 257] width 348 height 17
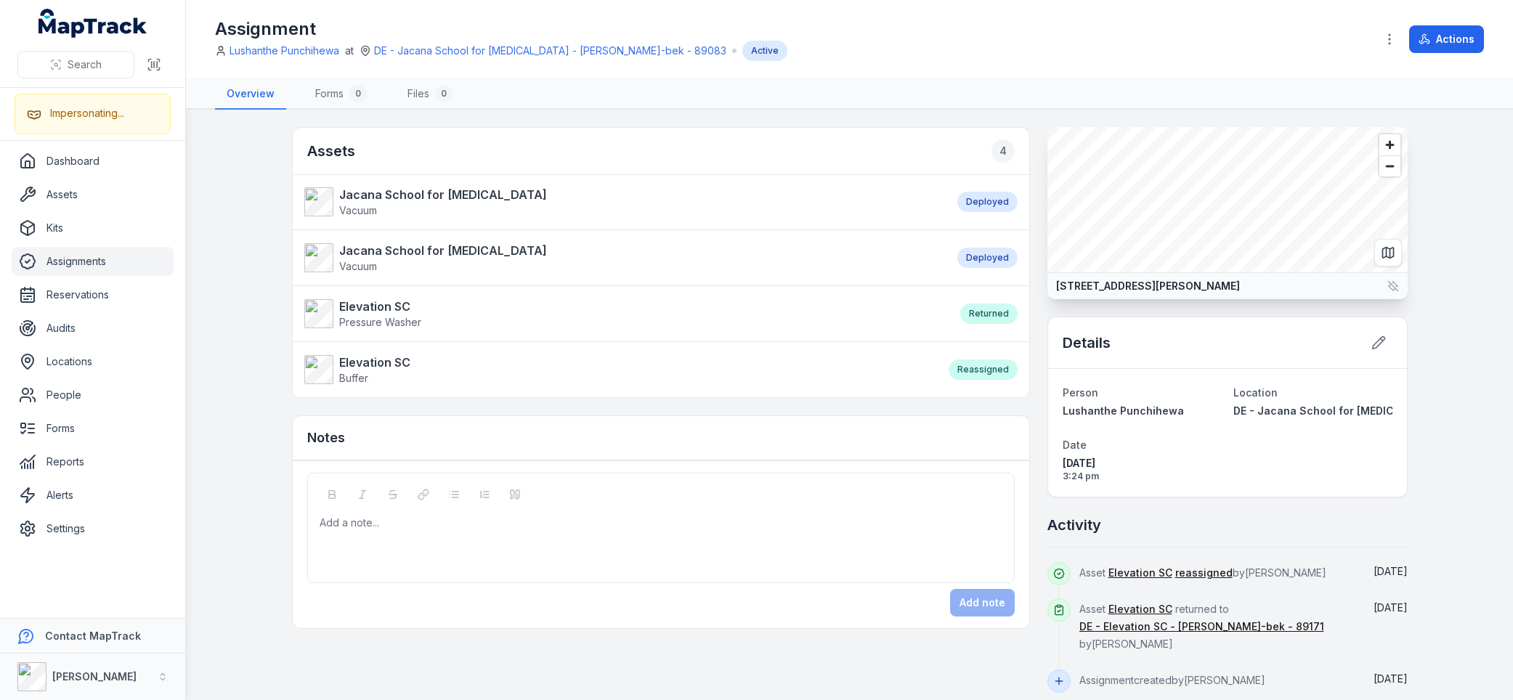
click at [688, 88] on nav "Overview Forms 0 Files 0" at bounding box center [849, 94] width 1269 height 31
click at [692, 88] on nav "Overview Forms 0 Files 0" at bounding box center [849, 94] width 1269 height 31
click at [243, 290] on main "Assets 4 Jacana School for [MEDICAL_DATA] Vacuum Deployed Jacana School for [ME…" at bounding box center [849, 405] width 1327 height 590
click at [245, 304] on main "Assets 4 Jacana School for [MEDICAL_DATA] Vacuum Deployed Jacana School for [ME…" at bounding box center [849, 405] width 1327 height 590
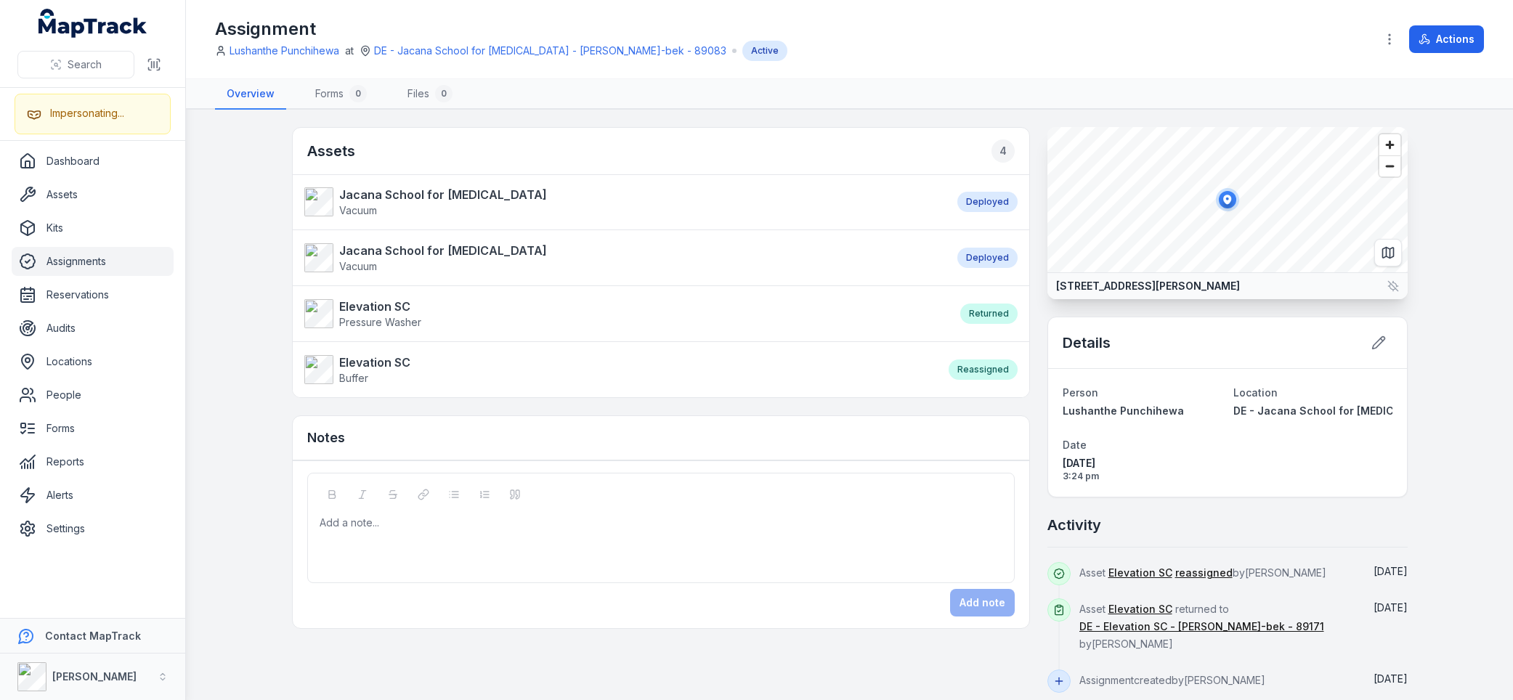
click at [245, 304] on main "Assets 4 Jacana School for [MEDICAL_DATA] Vacuum Deployed Jacana School for [ME…" at bounding box center [849, 405] width 1327 height 590
click at [245, 324] on main "Assets 4 Jacana School for Autism Vacuum Deployed Jacana School for Autism Vacu…" at bounding box center [849, 405] width 1327 height 590
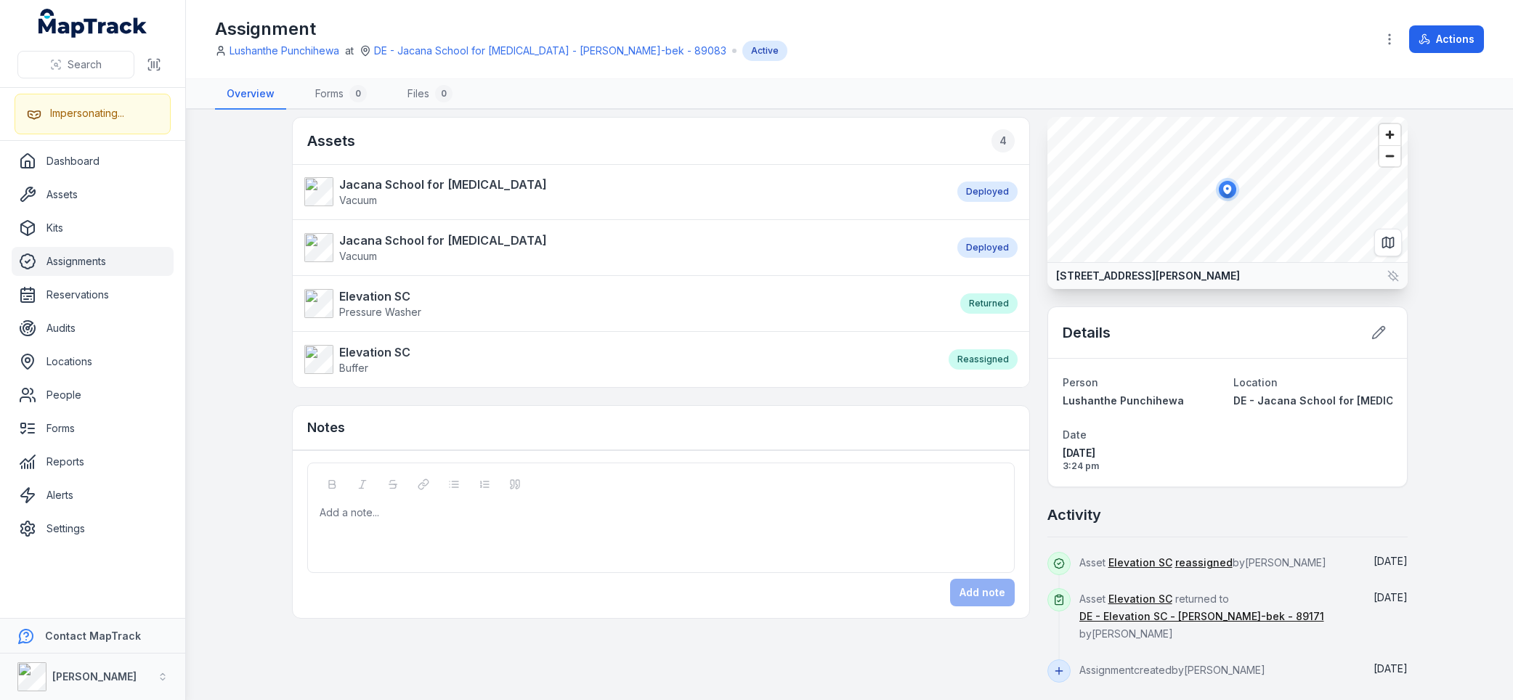
click at [247, 351] on main "Assets 4 Jacana School for Autism Vacuum Deployed Jacana School for Autism Vacu…" at bounding box center [849, 405] width 1327 height 590
click at [240, 253] on main "Assets 4 Jacana School for Autism Vacuum Deployed Jacana School for Autism Vacu…" at bounding box center [849, 405] width 1327 height 590
click at [240, 259] on main "Assets 4 Jacana School for Autism Vacuum Deployed Jacana School for Autism Vacu…" at bounding box center [849, 405] width 1327 height 590
click at [242, 257] on main "Assets 4 Jacana School for Autism Vacuum Deployed Jacana School for Autism Vacu…" at bounding box center [849, 405] width 1327 height 590
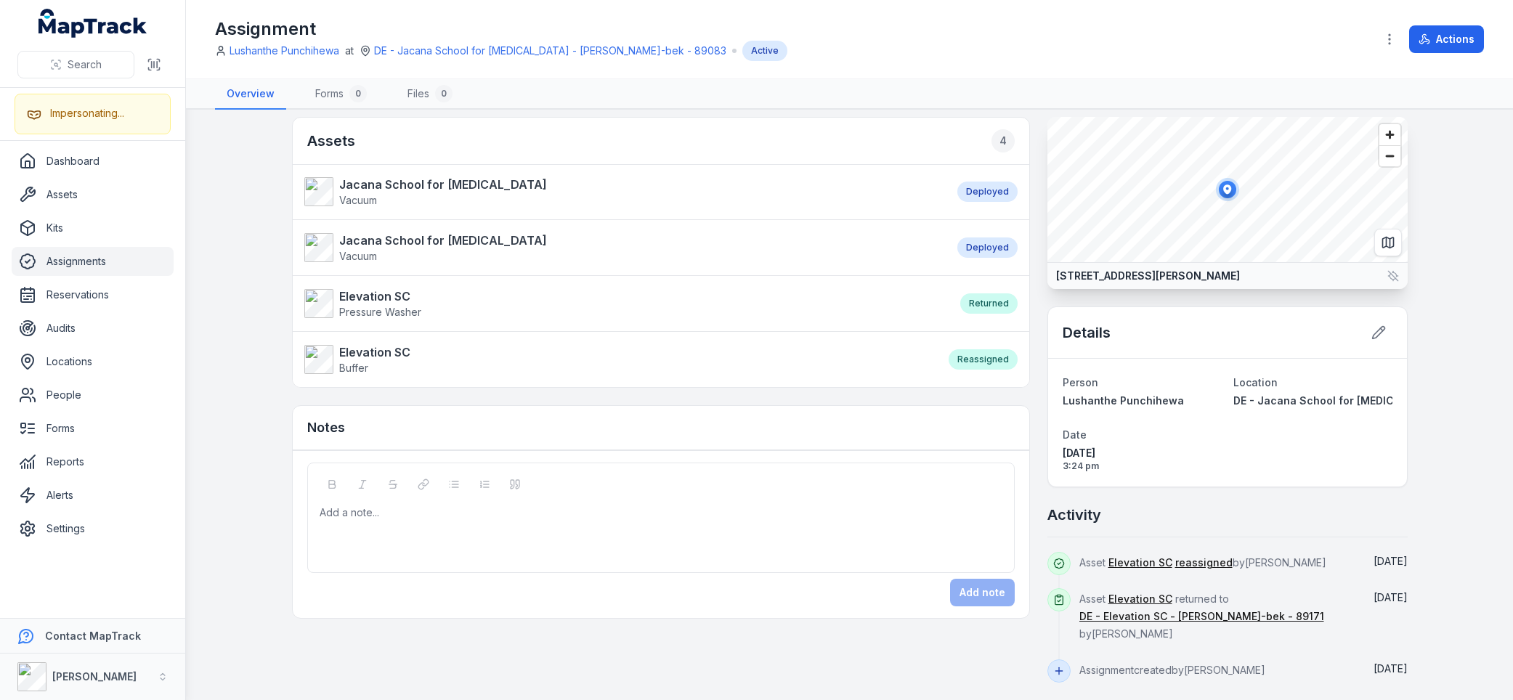
click at [237, 259] on main "Assets 4 Jacana School for Autism Vacuum Deployed Jacana School for Autism Vacu…" at bounding box center [849, 405] width 1327 height 590
click at [1026, 389] on div "Assets 4 Jacana School for Autism Vacuum Deployed Jacana School for Autism Vacu…" at bounding box center [850, 400] width 1116 height 566
click at [1020, 398] on div "Assets 4 Jacana School for Autism Vacuum Deployed Jacana School for Autism Vacu…" at bounding box center [661, 368] width 738 height 502
click at [1031, 391] on div "Assets 4 Jacana School for Autism Vacuum Deployed Jacana School for Autism Vacu…" at bounding box center [850, 400] width 1116 height 566
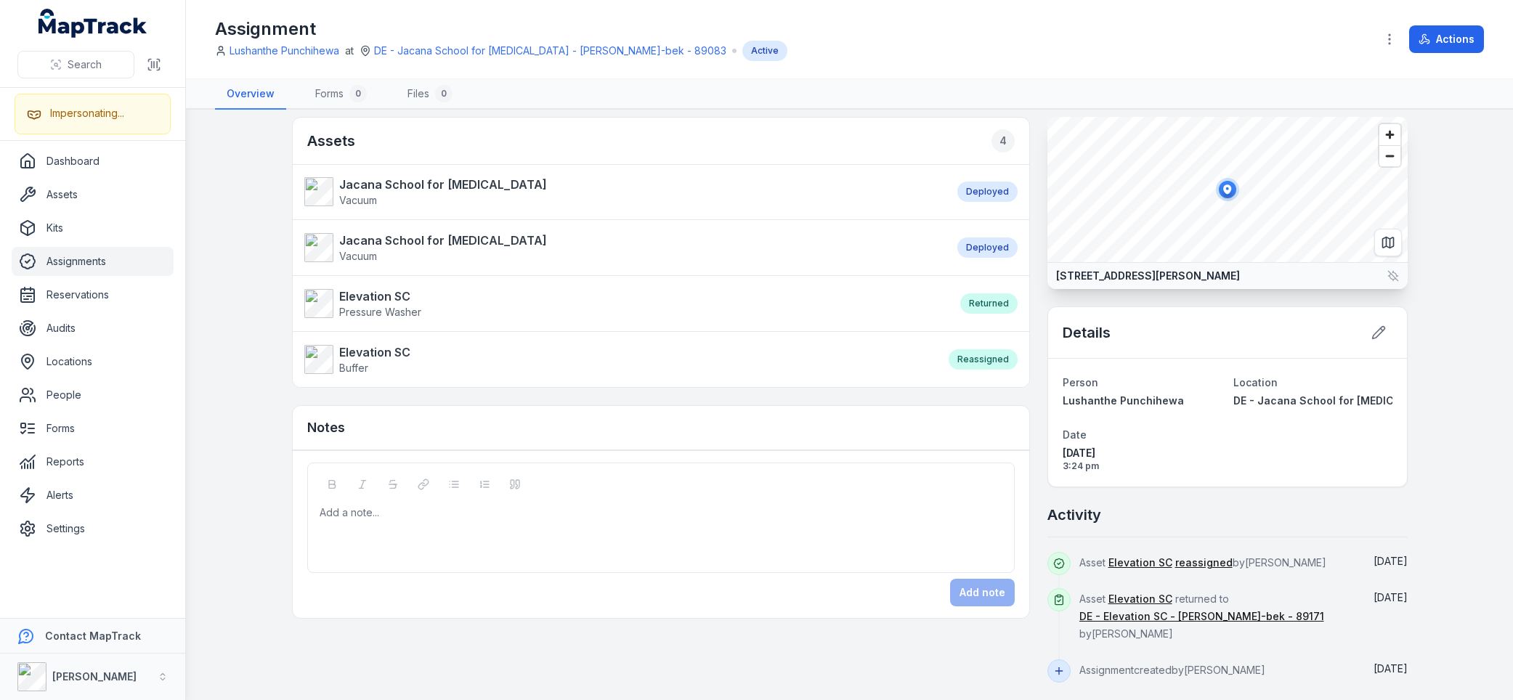
click at [1031, 391] on div "Assets 4 Jacana School for Autism Vacuum Deployed Jacana School for Autism Vacu…" at bounding box center [850, 400] width 1116 height 566
click at [1036, 296] on div "Assets 4 Jacana School for Autism Vacuum Deployed Jacana School for Autism Vacu…" at bounding box center [850, 400] width 1116 height 566
click at [800, 48] on div "Assignment Lushanthe Punchihewa at DE - Jacana School for Autism - Hume Merri-b…" at bounding box center [789, 39] width 1149 height 44
click at [816, 39] on div "Assignment Lushanthe Punchihewa at DE - Jacana School for Autism - Hume Merri-b…" at bounding box center [789, 39] width 1149 height 44
click at [820, 43] on div "Assignment Lushanthe Punchihewa at DE - Jacana School for Autism - Hume Merri-b…" at bounding box center [789, 39] width 1149 height 44
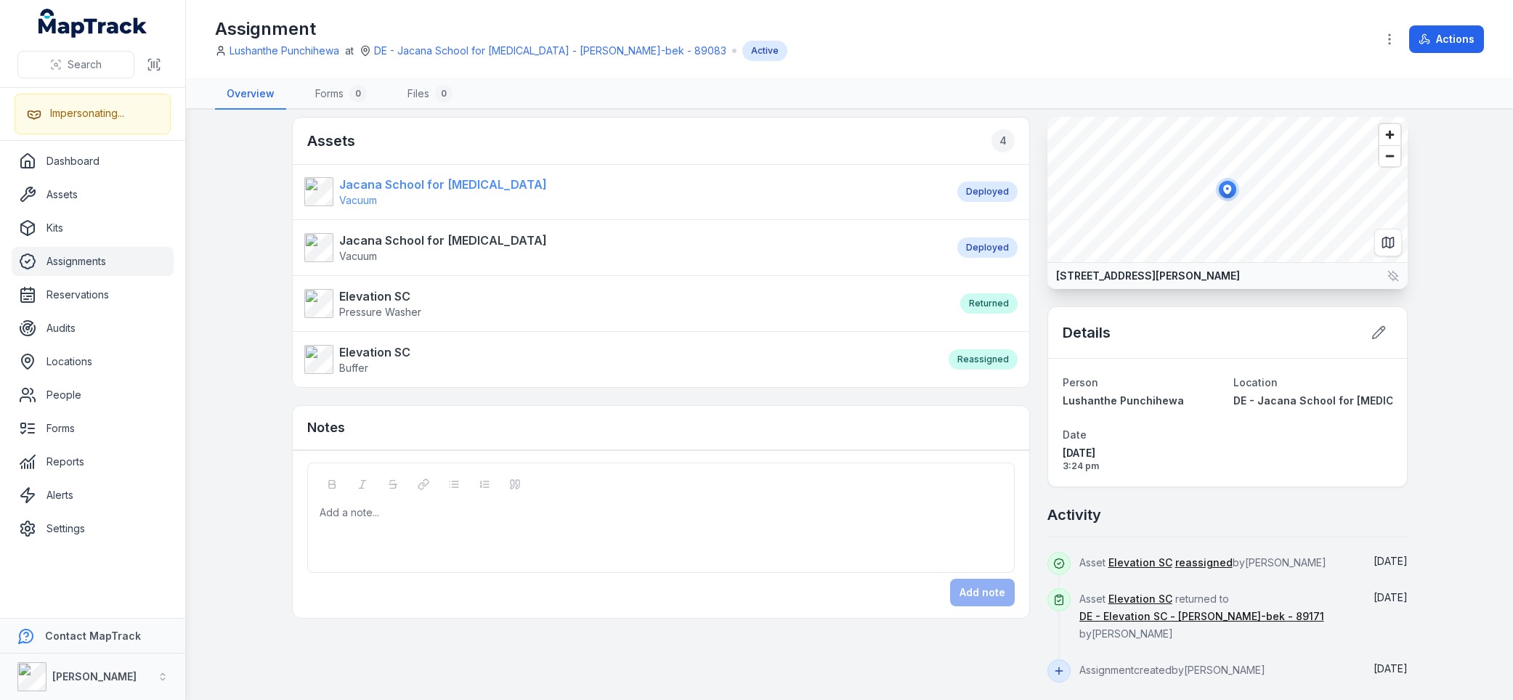
scroll to position [0, 0]
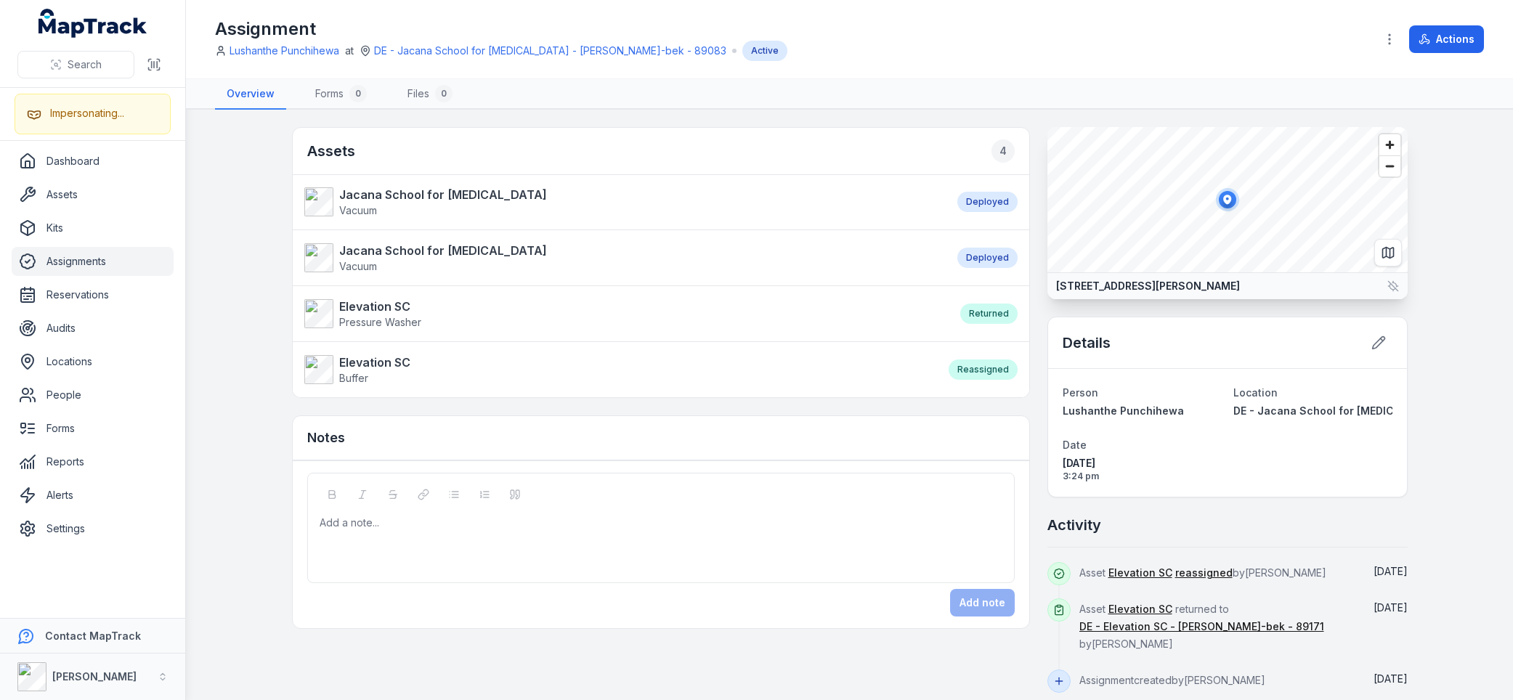
click at [894, 82] on nav "Overview Forms 0 Files 0" at bounding box center [849, 94] width 1269 height 31
click at [812, 49] on div "Assignment Lushanthe Punchihewa at DE - Jacana School for Autism - Hume Merri-b…" at bounding box center [789, 39] width 1149 height 44
click at [821, 48] on div "Assignment Lushanthe Punchihewa at DE - Jacana School for Autism - Hume Merri-b…" at bounding box center [789, 39] width 1149 height 44
click at [788, 46] on div "Assignment Lushanthe Punchihewa at DE - Jacana School for Autism - Hume Merri-b…" at bounding box center [789, 39] width 1149 height 44
click at [265, 372] on main "Assets 4 Jacana School for Autism Vacuum Deployed Jacana School for Autism Vacu…" at bounding box center [849, 405] width 1327 height 590
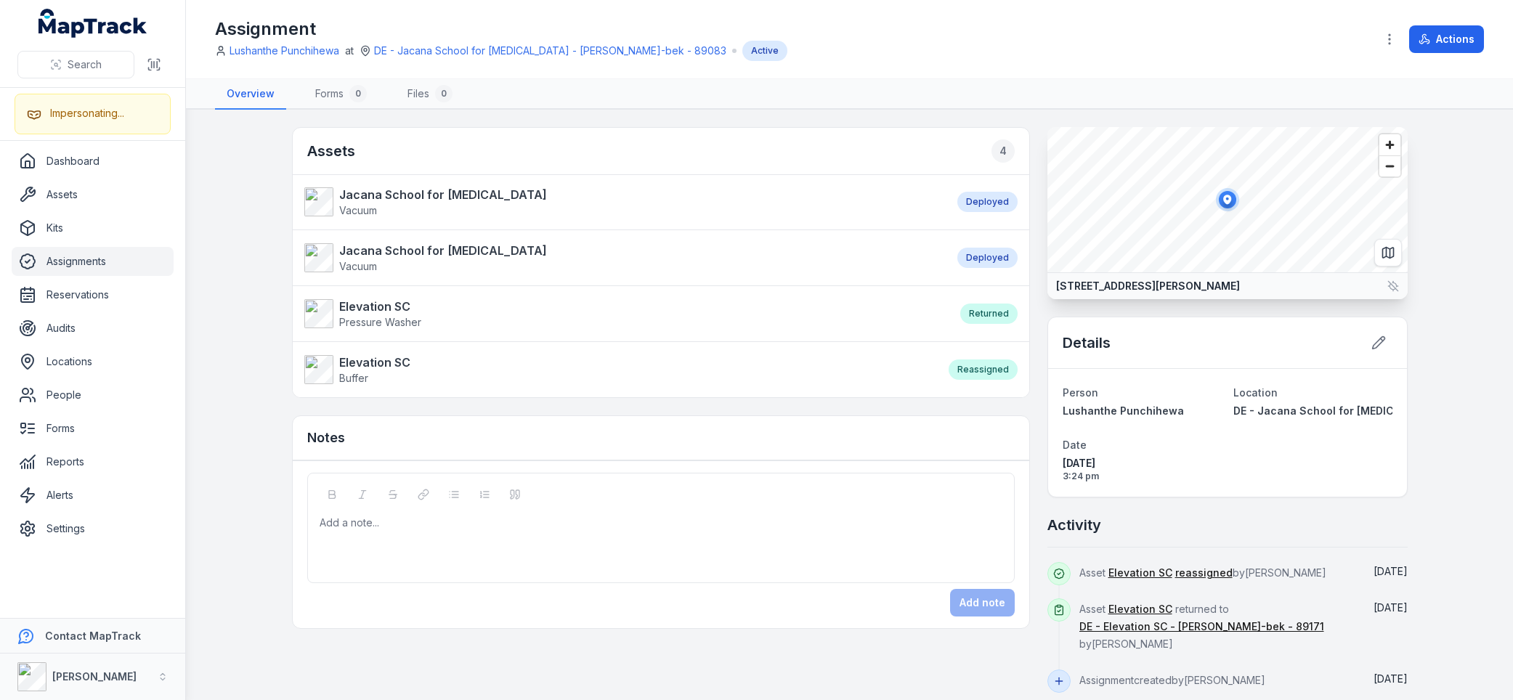
click at [264, 245] on main "Assets 4 Jacana School for Autism Vacuum Deployed Jacana School for Autism Vacu…" at bounding box center [849, 405] width 1327 height 590
click at [258, 176] on main "Assets 4 Jacana School for Autism Vacuum Deployed Jacana School for Autism Vacu…" at bounding box center [849, 405] width 1327 height 590
click at [269, 142] on main "Assets 4 Jacana School for Autism Vacuum Deployed Jacana School for Autism Vacu…" at bounding box center [849, 405] width 1327 height 590
click at [459, 132] on div "Assets 4" at bounding box center [661, 151] width 736 height 47
click at [837, 51] on div "Assignment Lushanthe Punchihewa at DE - Jacana School for Autism - Hume Merri-b…" at bounding box center [789, 39] width 1149 height 44
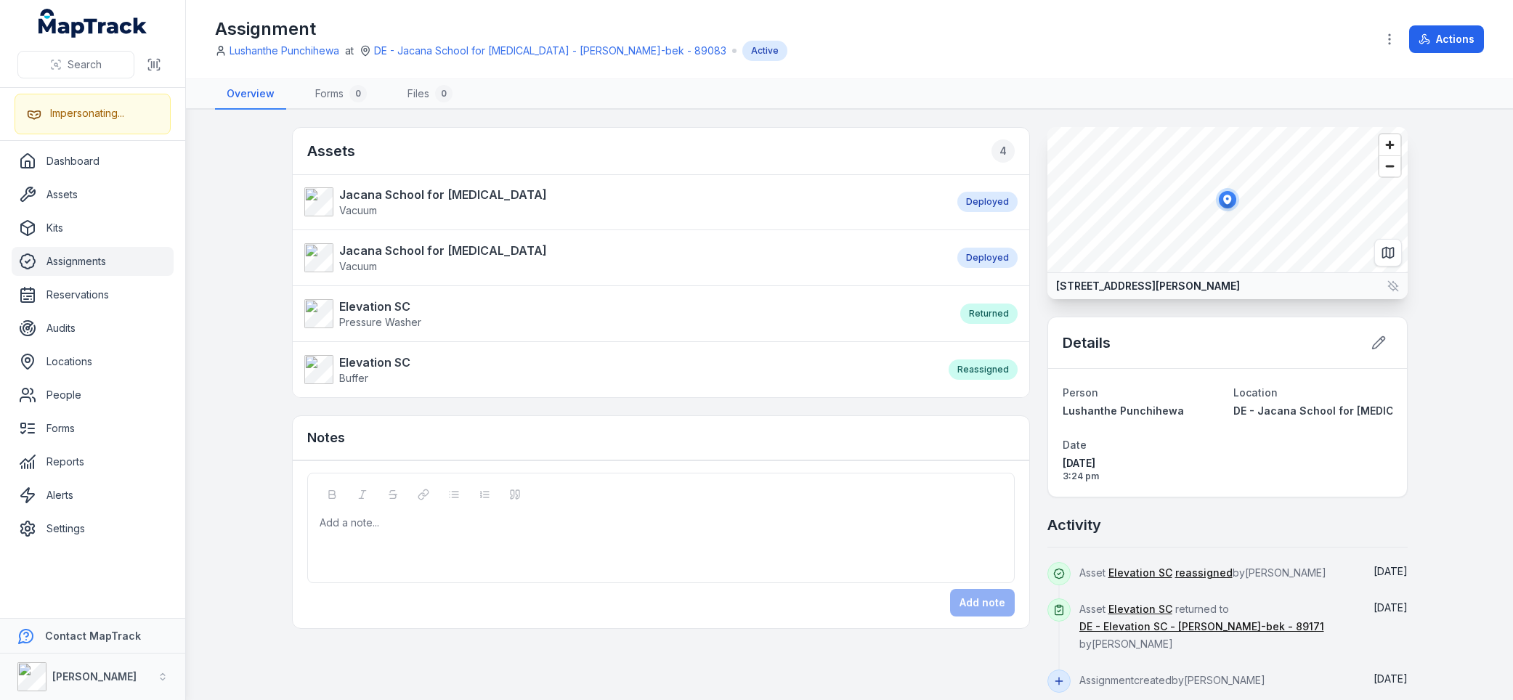
click at [702, 94] on nav "Overview Forms 0 Files 0" at bounding box center [849, 94] width 1269 height 31
click at [702, 92] on nav "Overview Forms 0 Files 0" at bounding box center [849, 94] width 1269 height 31
click at [695, 88] on nav "Overview Forms 0 Files 0" at bounding box center [849, 94] width 1269 height 31
click at [694, 115] on main "Assets 4 Jacana School for Autism Vacuum Deployed Jacana School for Autism Vacu…" at bounding box center [849, 405] width 1327 height 590
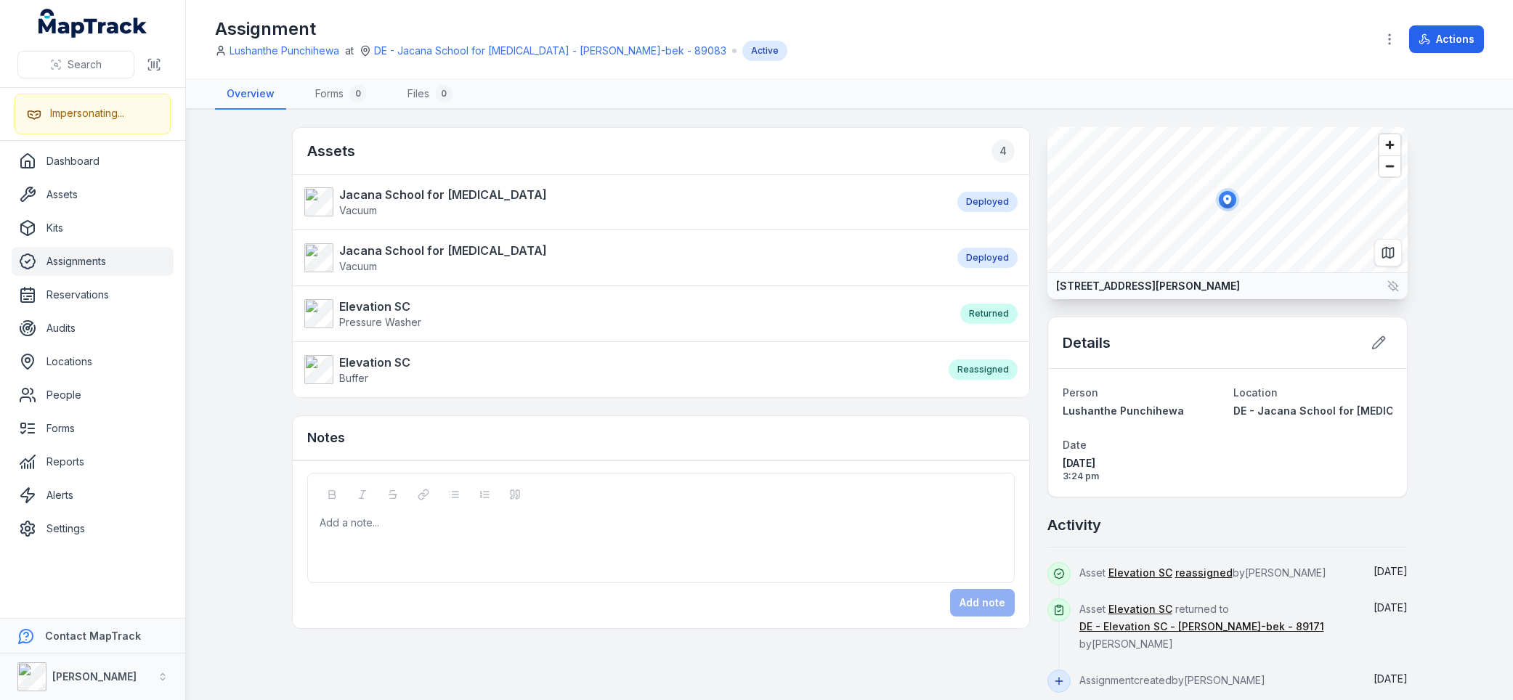
click at [694, 94] on nav "Overview Forms 0 Files 0" at bounding box center [849, 94] width 1269 height 31
click at [693, 88] on nav "Overview Forms 0 Files 0" at bounding box center [849, 94] width 1269 height 31
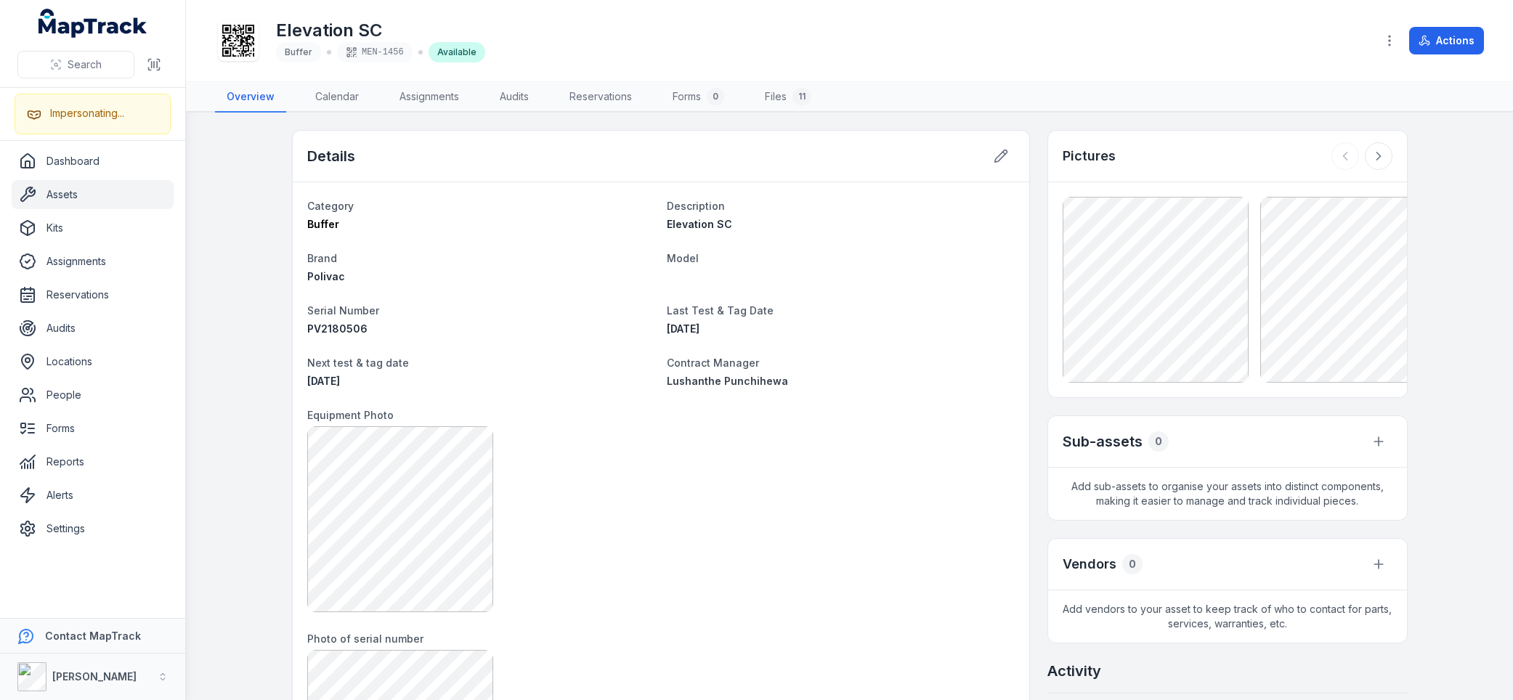
click at [718, 47] on div "Elevation SC Buffer MEN-1456 Available" at bounding box center [789, 40] width 1149 height 46
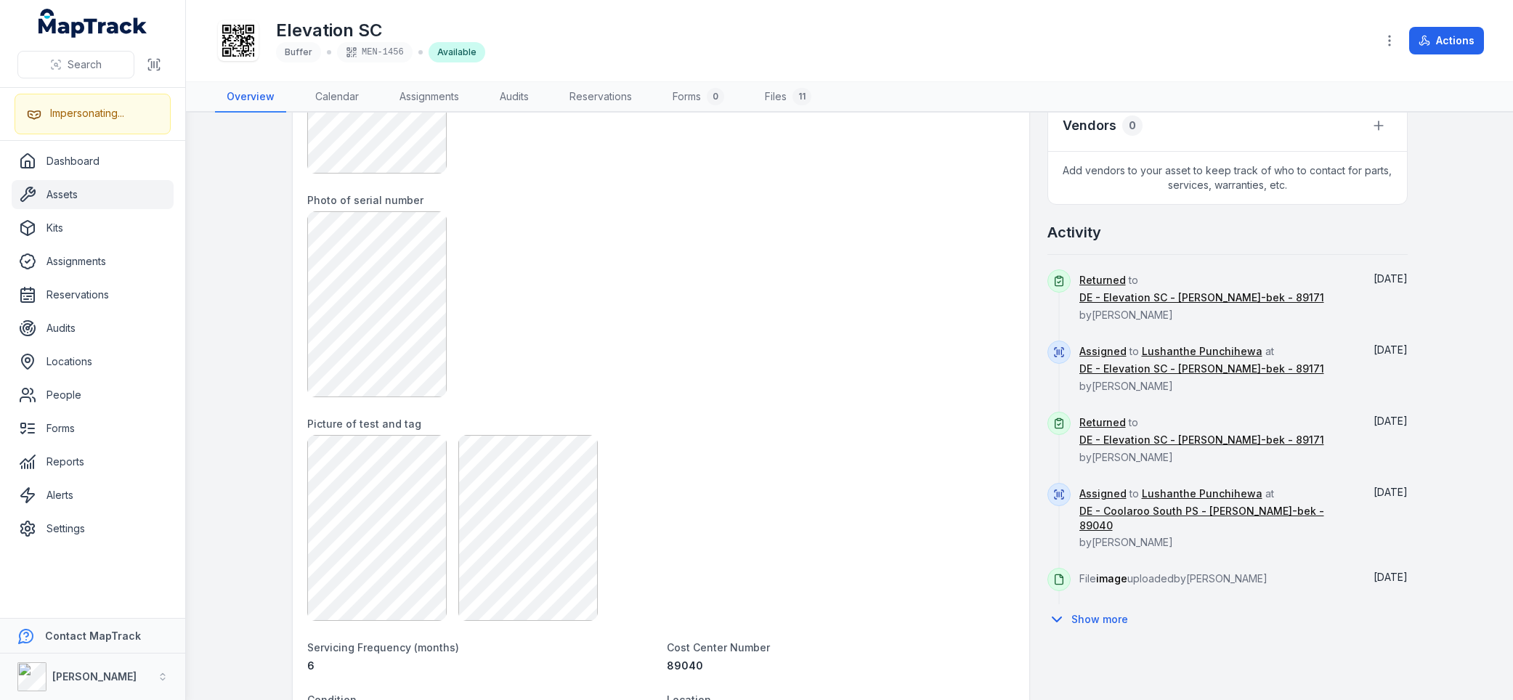
scroll to position [713, 0]
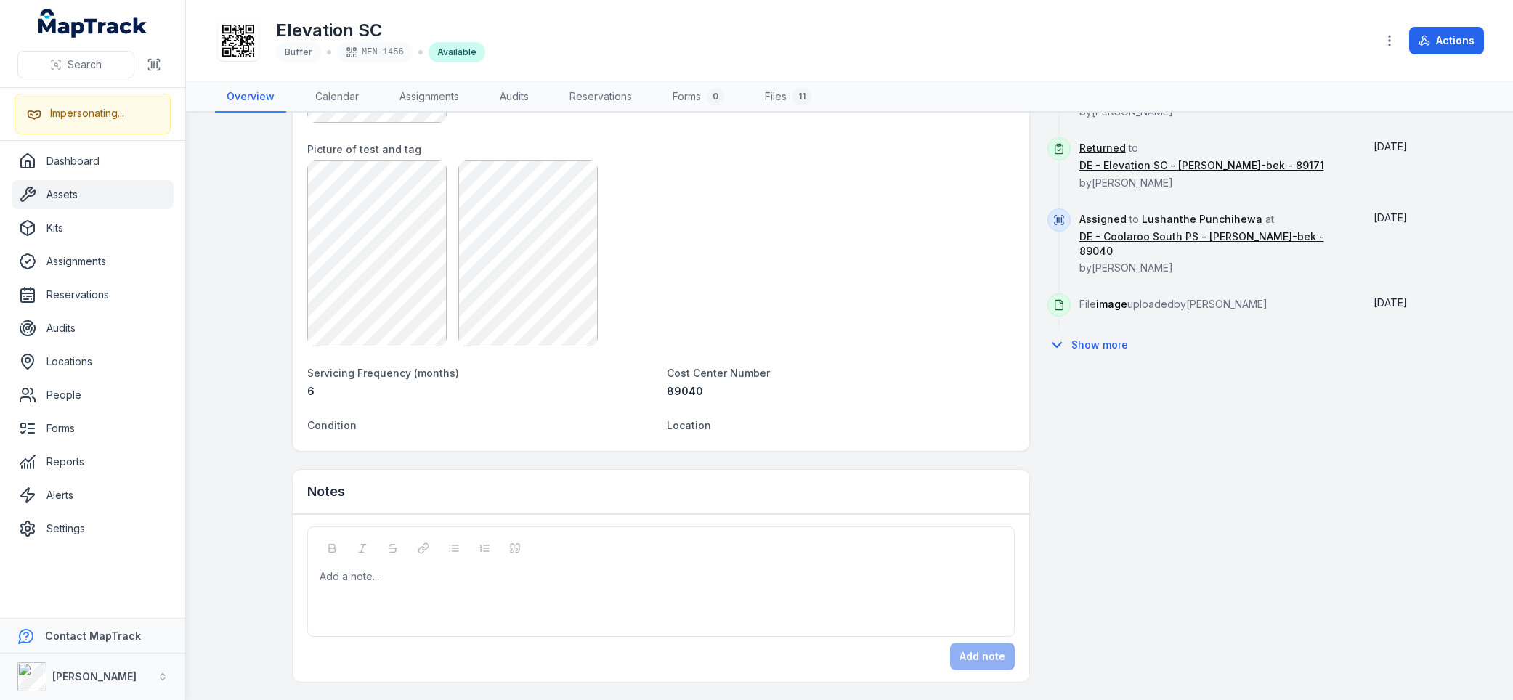
click at [683, 306] on div at bounding box center [660, 254] width 707 height 186
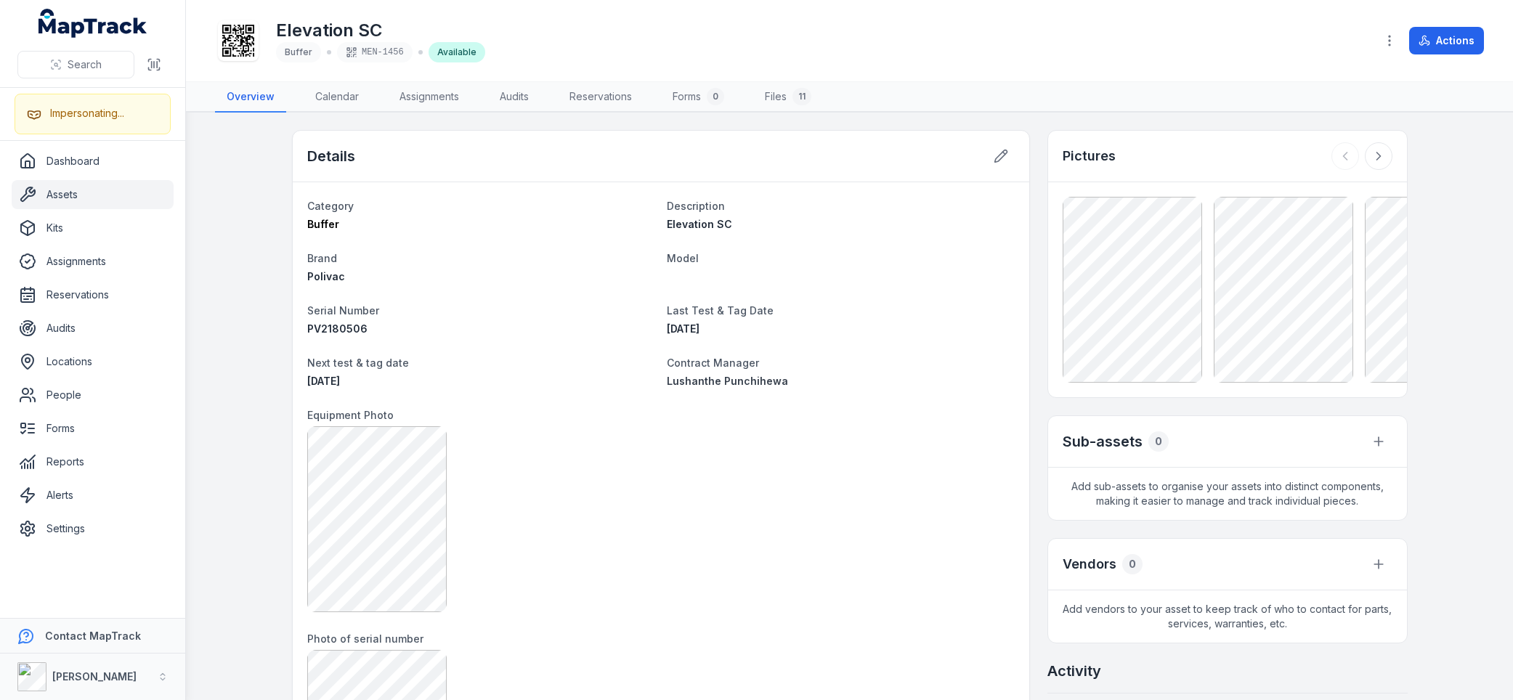
click at [678, 145] on div "Details" at bounding box center [661, 157] width 736 height 52
click at [649, 54] on div "Elevation SC Buffer MEN-1456 Available" at bounding box center [789, 40] width 1149 height 46
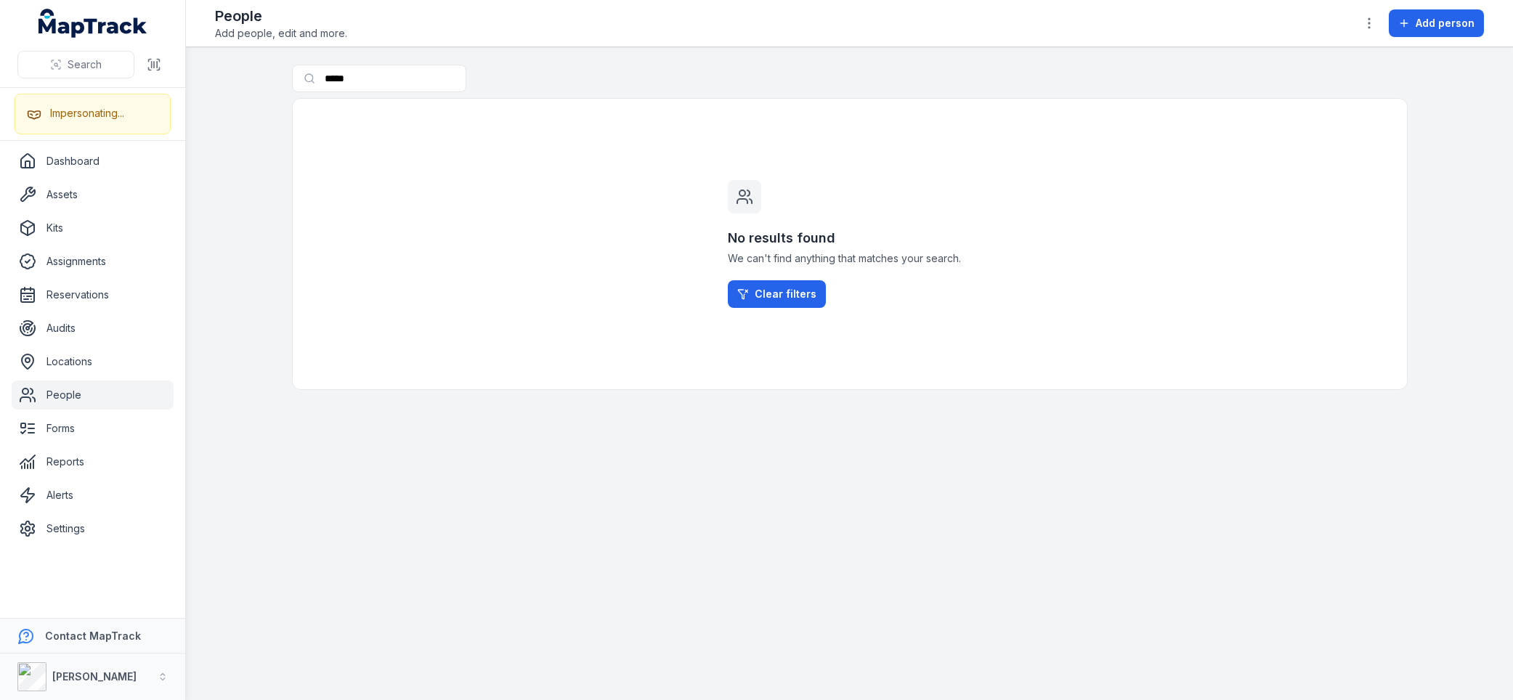
click at [272, 159] on main "Search for people ***** No results found We can't find anything that matches yo…" at bounding box center [849, 373] width 1327 height 653
click at [244, 76] on main "Search for people ***** No results found We can't find anything that matches yo…" at bounding box center [849, 373] width 1327 height 653
click at [389, 76] on input "*****" at bounding box center [408, 79] width 232 height 28
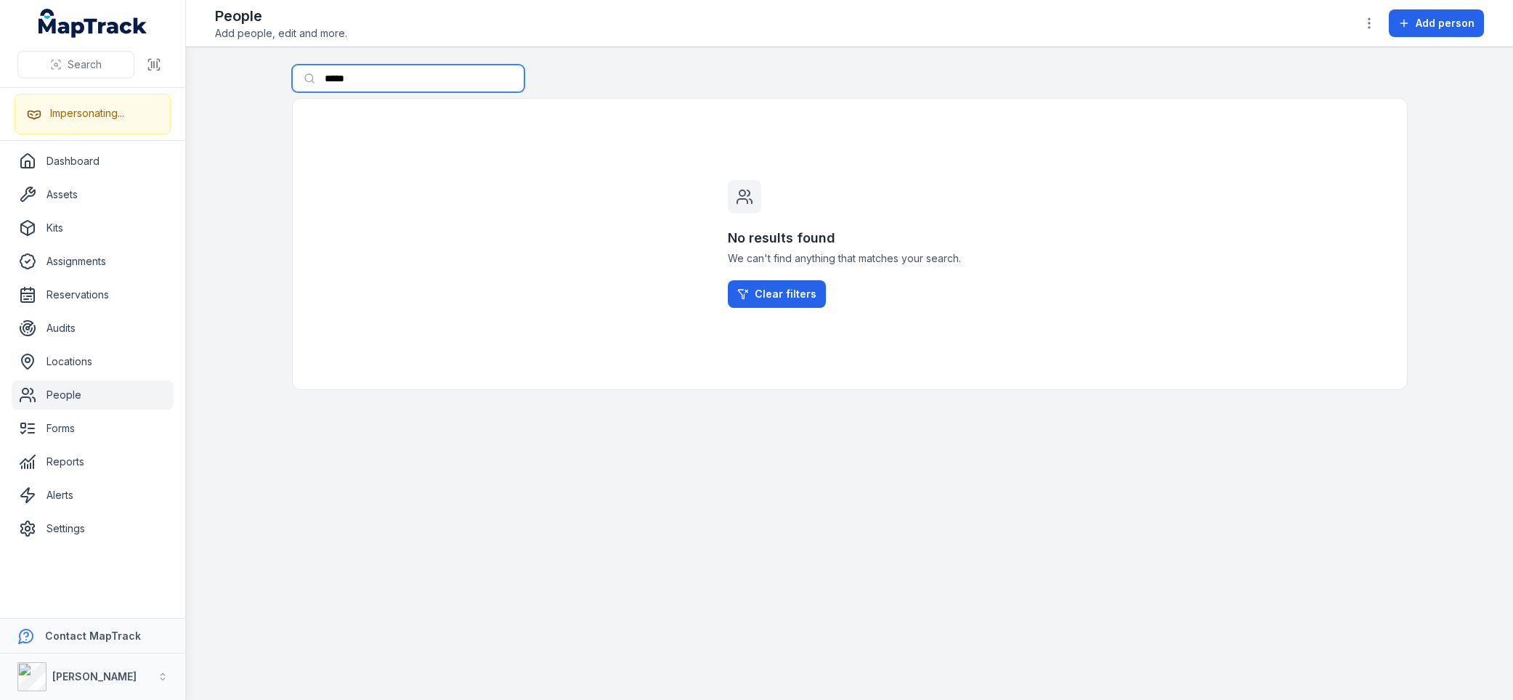
paste input "****"
click at [253, 78] on main "Search for people ********* No results found We can't find anything that matche…" at bounding box center [849, 373] width 1327 height 653
click at [357, 81] on input "*********" at bounding box center [408, 79] width 232 height 28
click at [231, 184] on main "Search for people ********* No results found We can't find anything that matche…" at bounding box center [849, 373] width 1327 height 653
click at [237, 239] on main "Search for people ********* No results found We can't find anything that matche…" at bounding box center [849, 373] width 1327 height 653
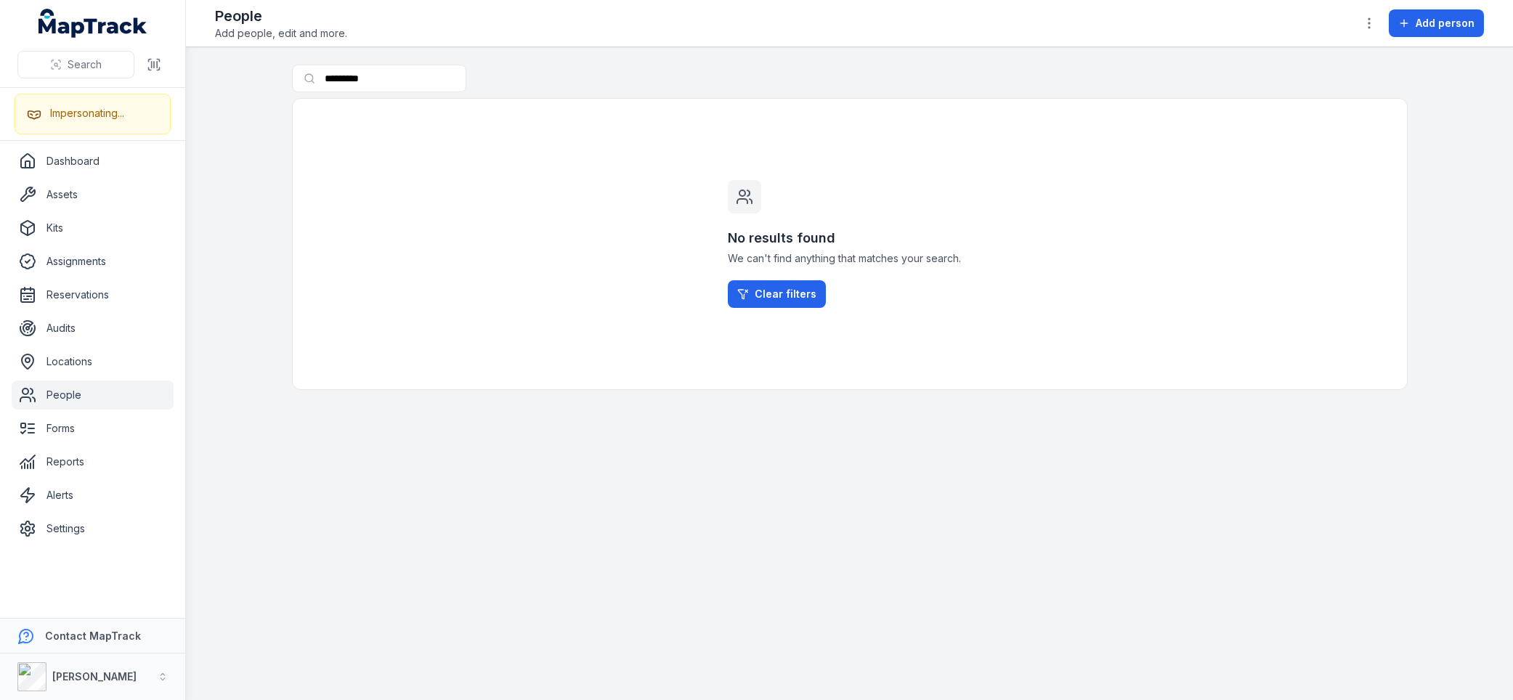
click at [237, 237] on main "Search for people ********* No results found We can't find anything that matche…" at bounding box center [849, 373] width 1327 height 653
click at [336, 77] on input "*********" at bounding box center [408, 79] width 232 height 28
click at [397, 73] on input "*********" at bounding box center [408, 79] width 232 height 28
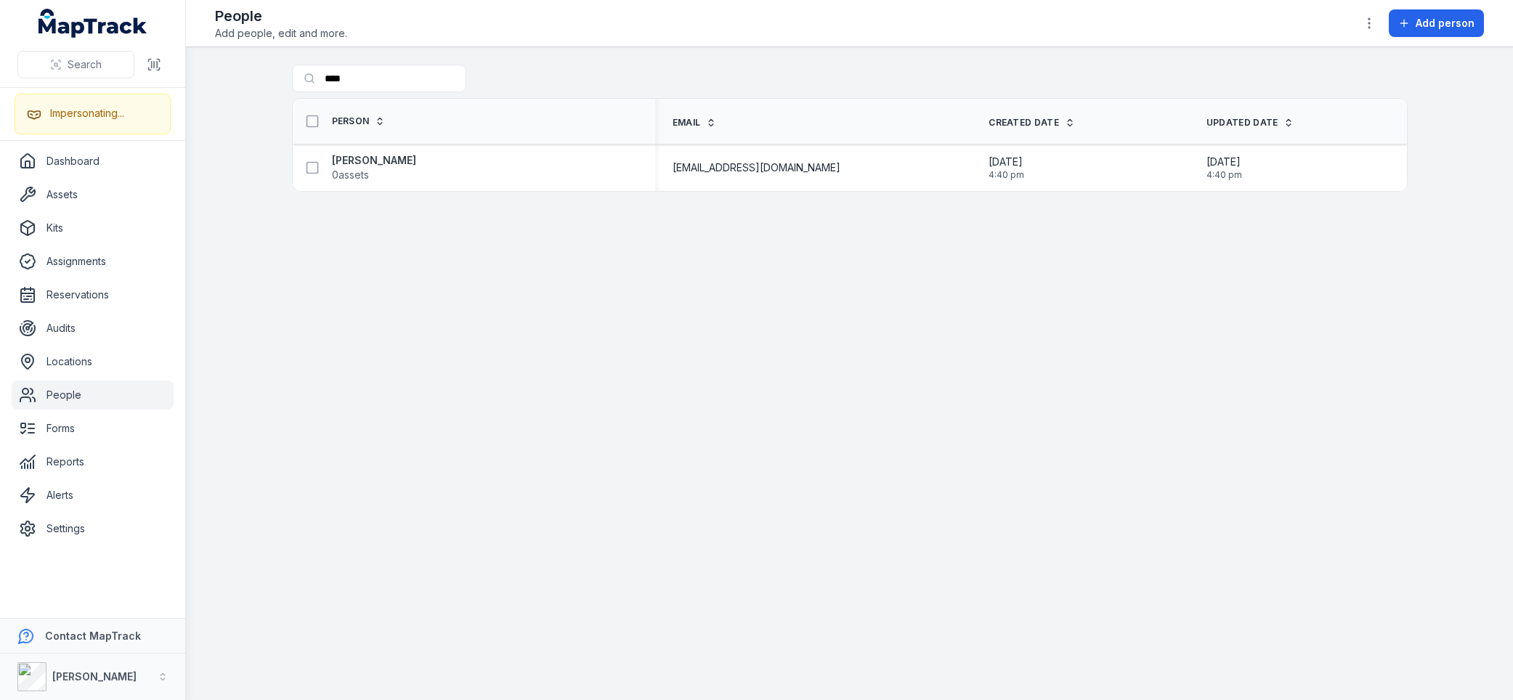
click at [409, 299] on main "Search for people **** Person Email Created Date Updated Date [PERSON_NAME] 0 a…" at bounding box center [849, 373] width 1327 height 653
click at [364, 71] on input "****" at bounding box center [408, 79] width 232 height 28
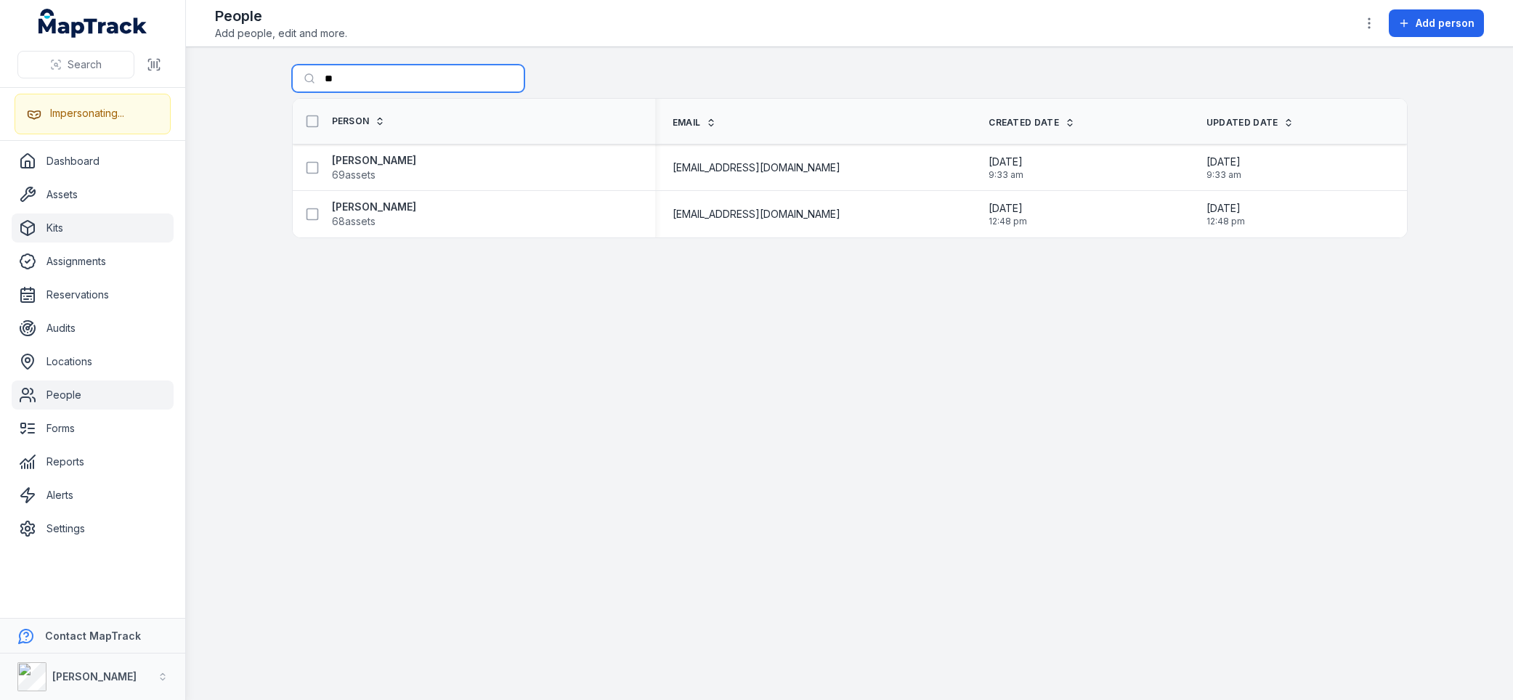
type input "*"
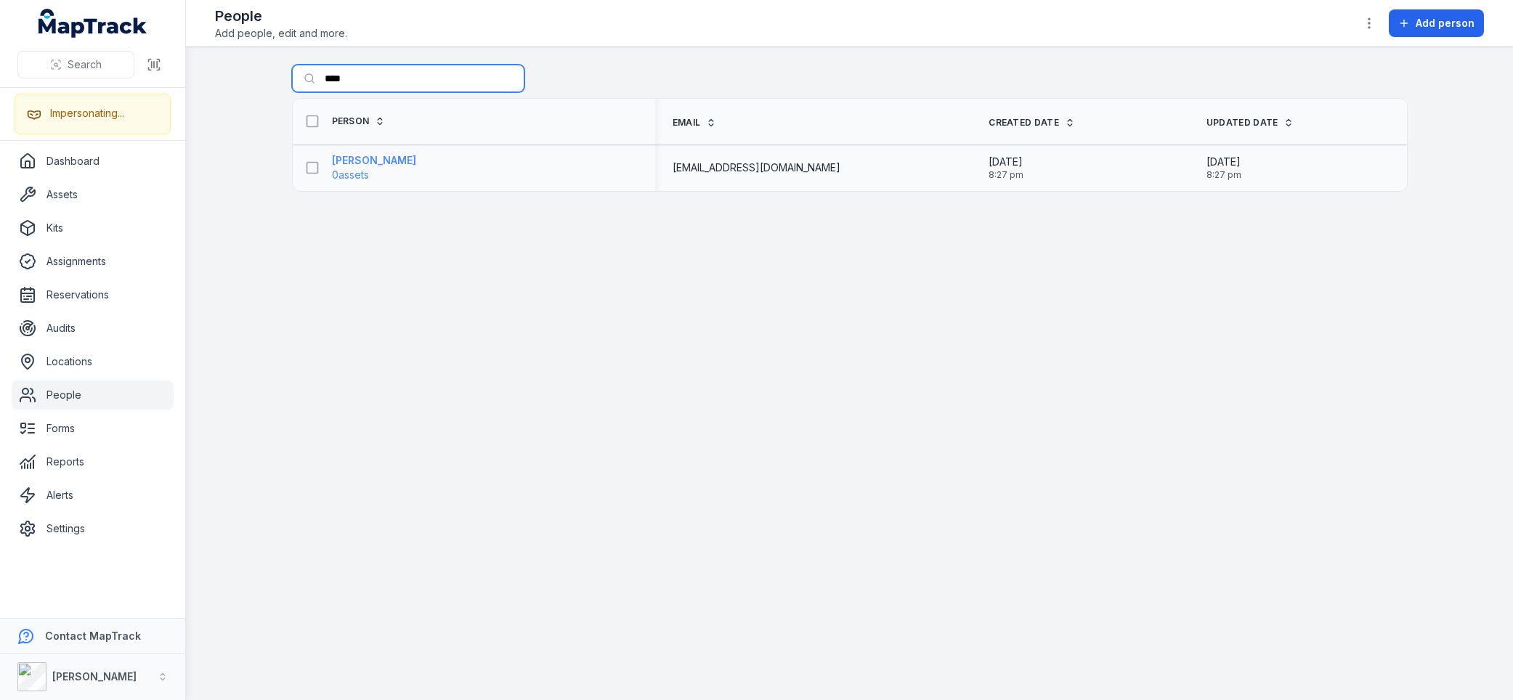
type input "****"
click at [367, 161] on strong "[PERSON_NAME]" at bounding box center [374, 160] width 84 height 15
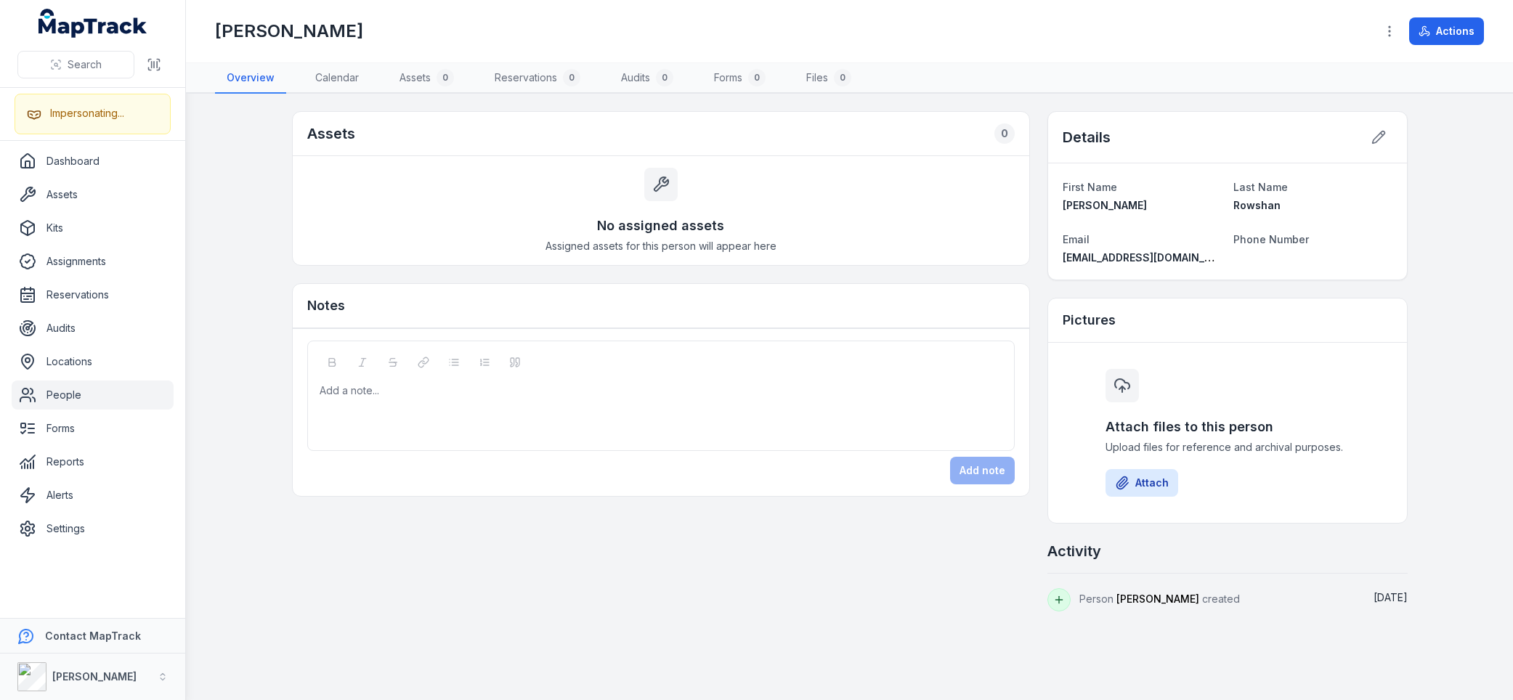
click at [259, 140] on main "Assets 0 No assigned assets Assigned assets for this person will appear here No…" at bounding box center [849, 397] width 1327 height 606
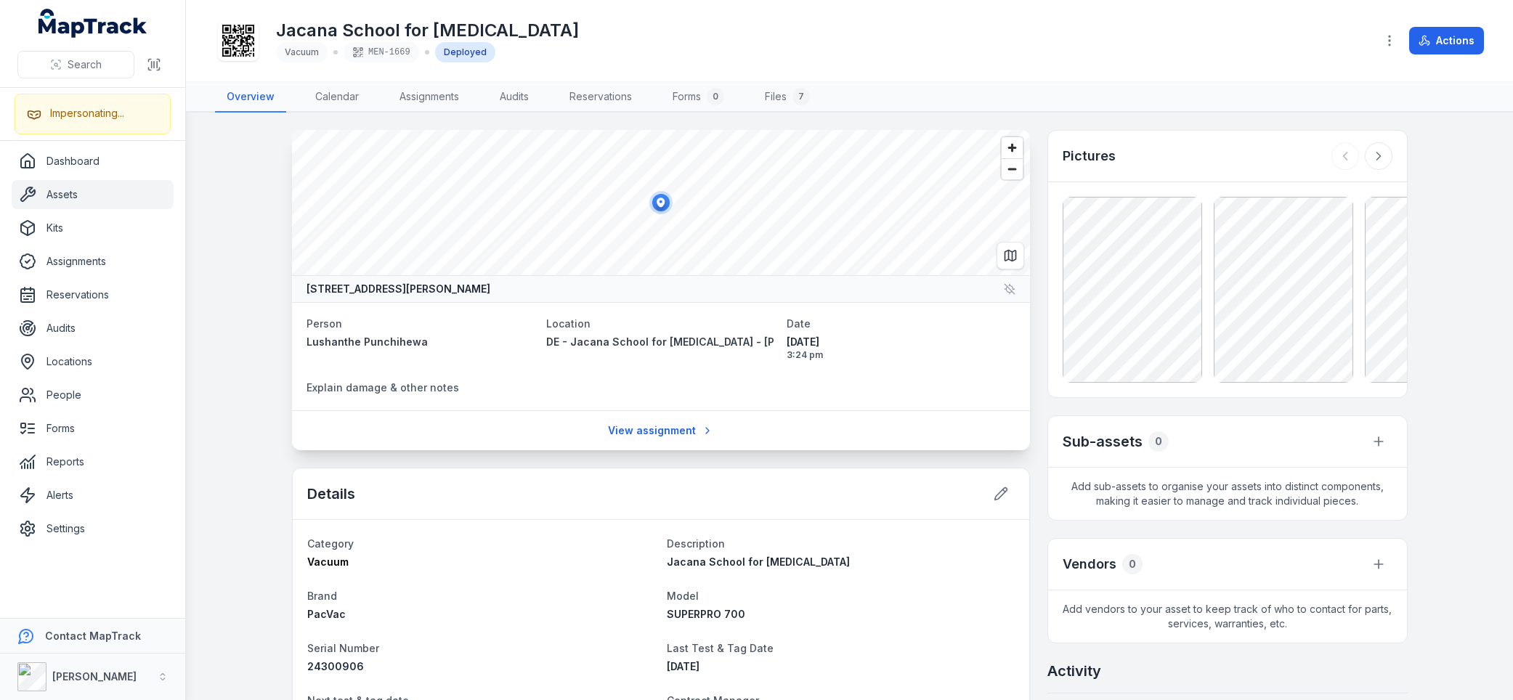
drag, startPoint x: 710, startPoint y: 38, endPoint x: 724, endPoint y: 28, distance: 17.7
click at [710, 38] on div "Jacana School for [MEDICAL_DATA] Vacuum MEN-1669 Deployed" at bounding box center [789, 40] width 1149 height 46
click at [678, 31] on div "Jacana School for [MEDICAL_DATA] Vacuum MEN-1669 Deployed" at bounding box center [789, 40] width 1149 height 46
click at [647, 489] on div "Details" at bounding box center [661, 494] width 736 height 52
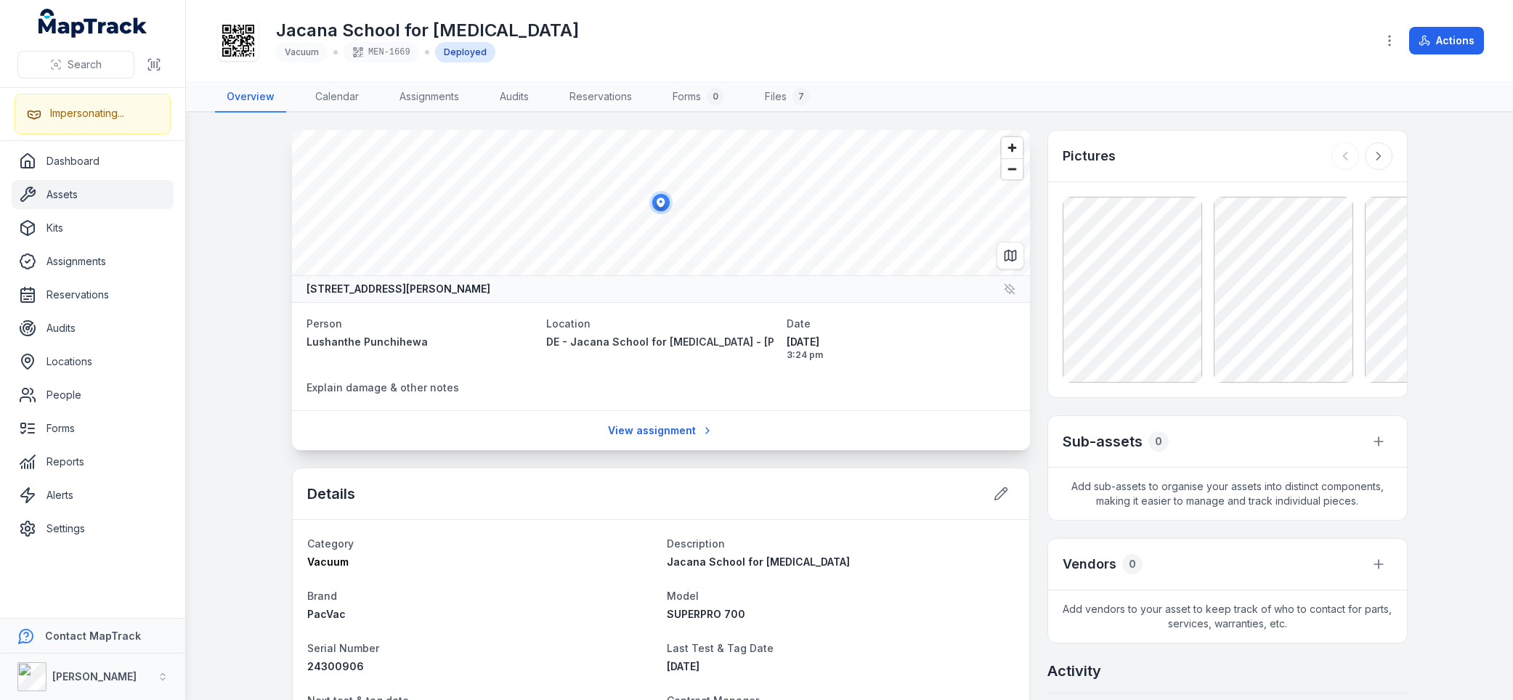
click at [647, 489] on div "Details" at bounding box center [661, 494] width 736 height 52
click at [232, 375] on main "[STREET_ADDRESS][PERSON_NAME] Person Lushanthe Punchihewa Location DE - [GEOGRA…" at bounding box center [849, 407] width 1327 height 588
click at [245, 328] on main "[STREET_ADDRESS][PERSON_NAME] Person Lushanthe Punchihewa Location DE - [GEOGRA…" at bounding box center [849, 407] width 1327 height 588
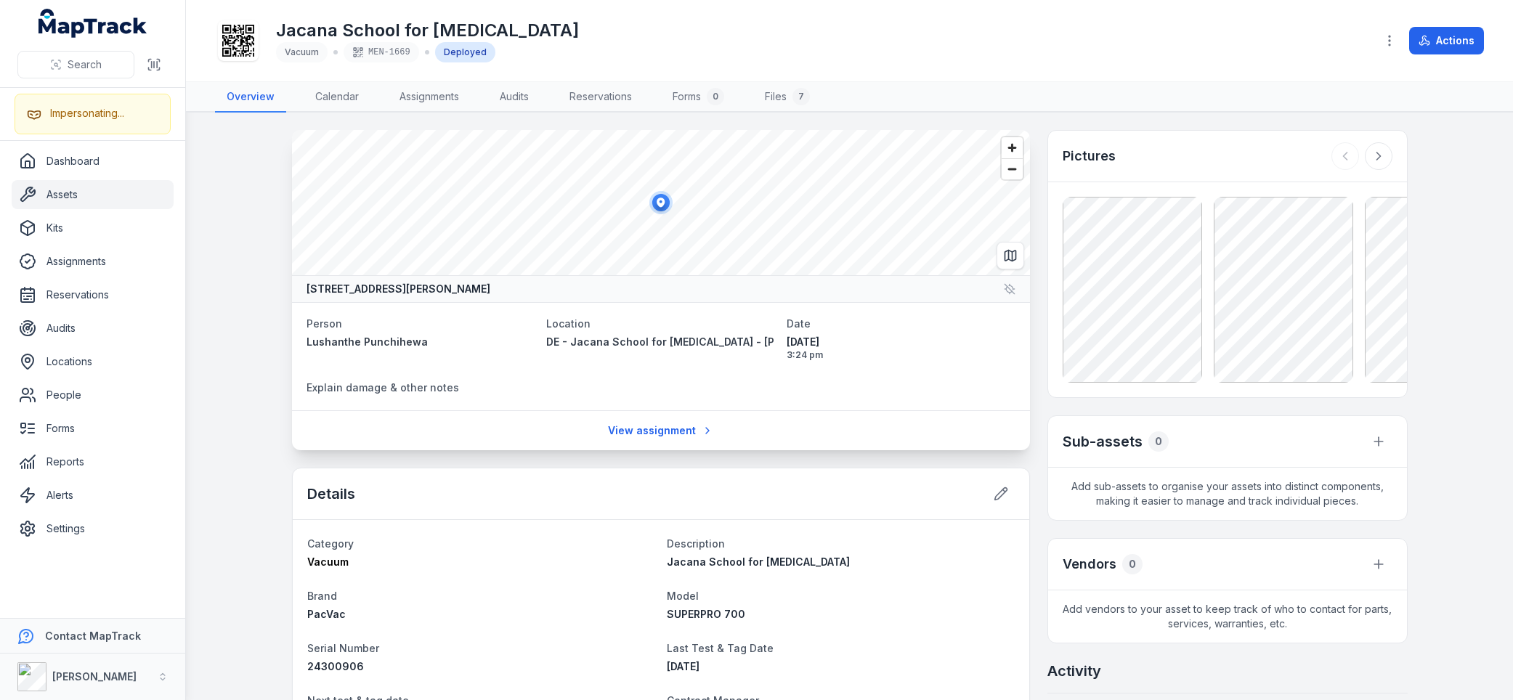
scroll to position [193, 0]
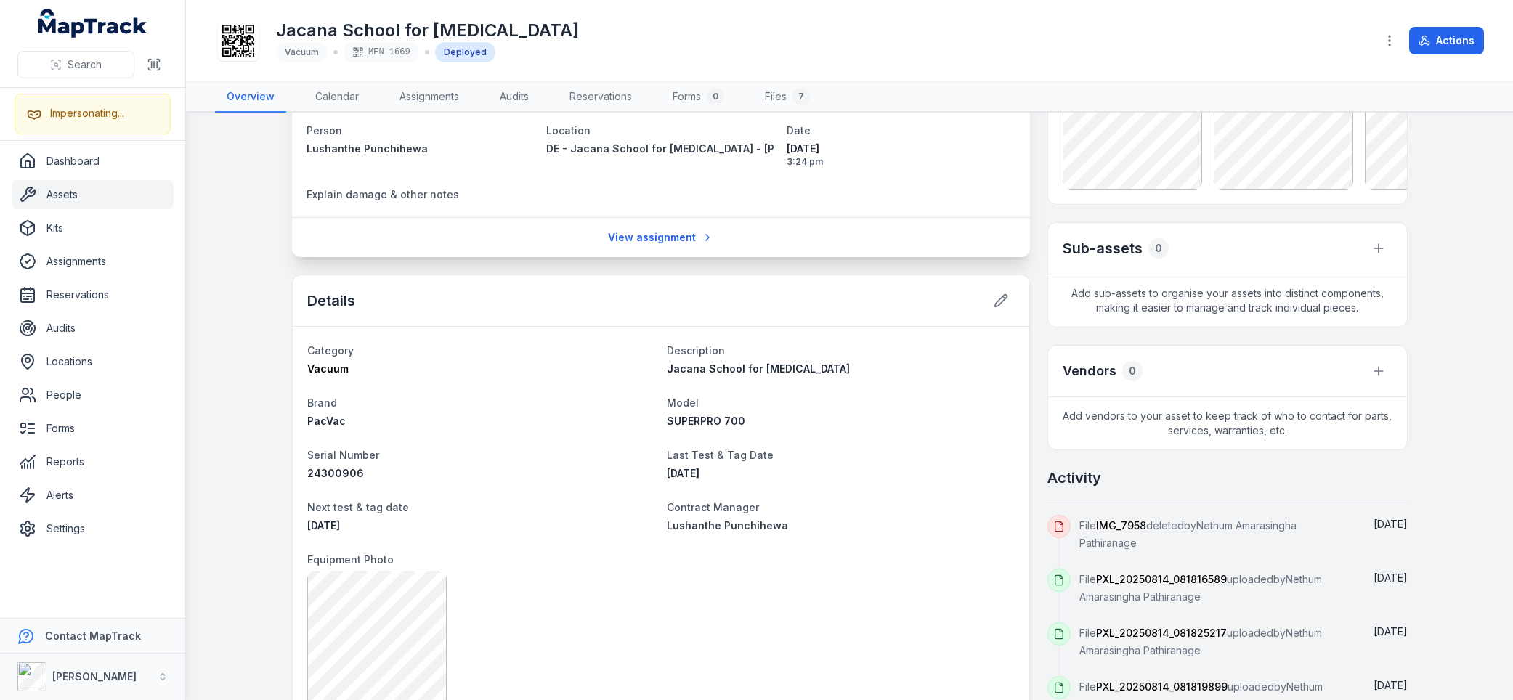
click at [253, 460] on main "[STREET_ADDRESS][PERSON_NAME] Person Lushanthe Punchihewa Location DE - [GEOGRA…" at bounding box center [849, 407] width 1327 height 588
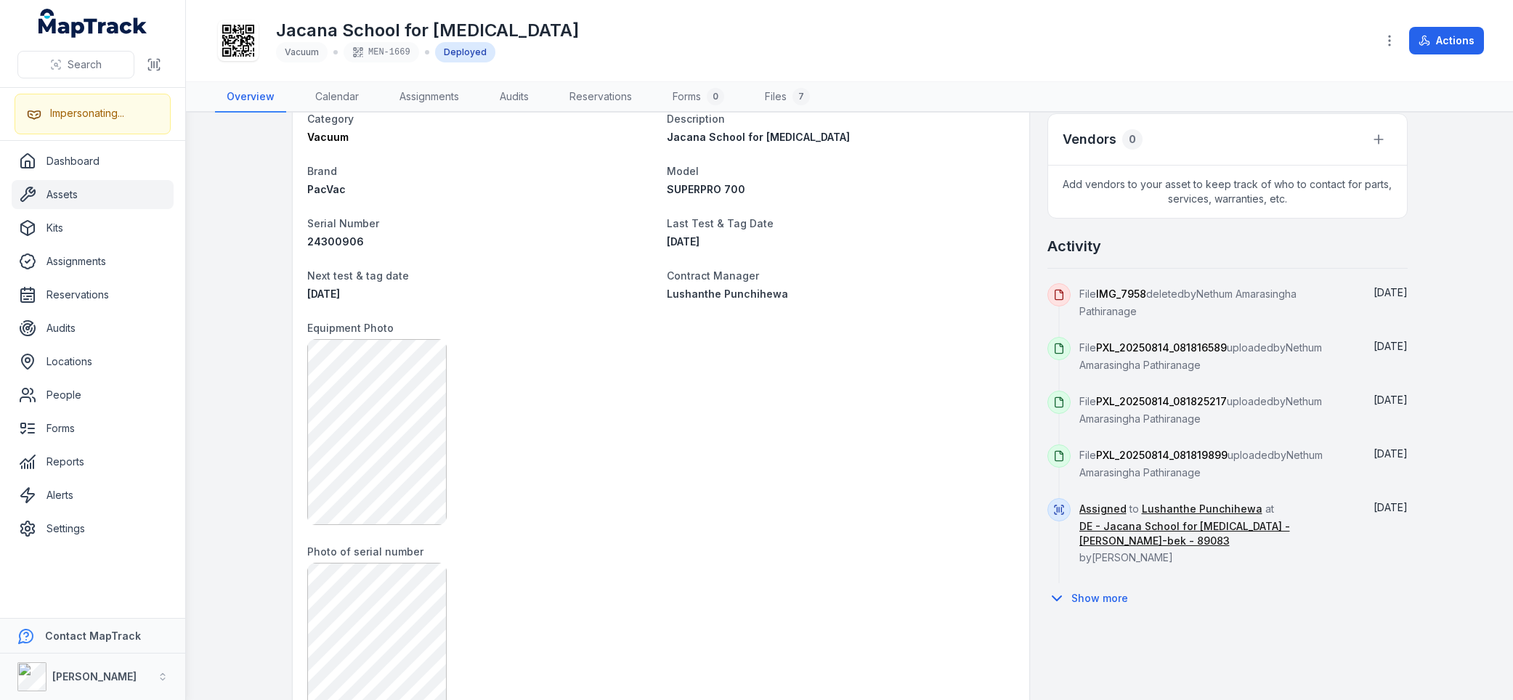
click at [253, 460] on main "[STREET_ADDRESS][PERSON_NAME] Person Lushanthe Punchihewa Location DE - [GEOGRA…" at bounding box center [849, 407] width 1327 height 588
click at [760, 430] on div at bounding box center [660, 432] width 707 height 186
click at [685, 47] on div "Jacana School for [MEDICAL_DATA] Vacuum MEN-1669 Deployed" at bounding box center [789, 40] width 1149 height 46
click at [670, 43] on div "Jacana School for [MEDICAL_DATA] Vacuum MEN-1669 Deployed" at bounding box center [789, 40] width 1149 height 46
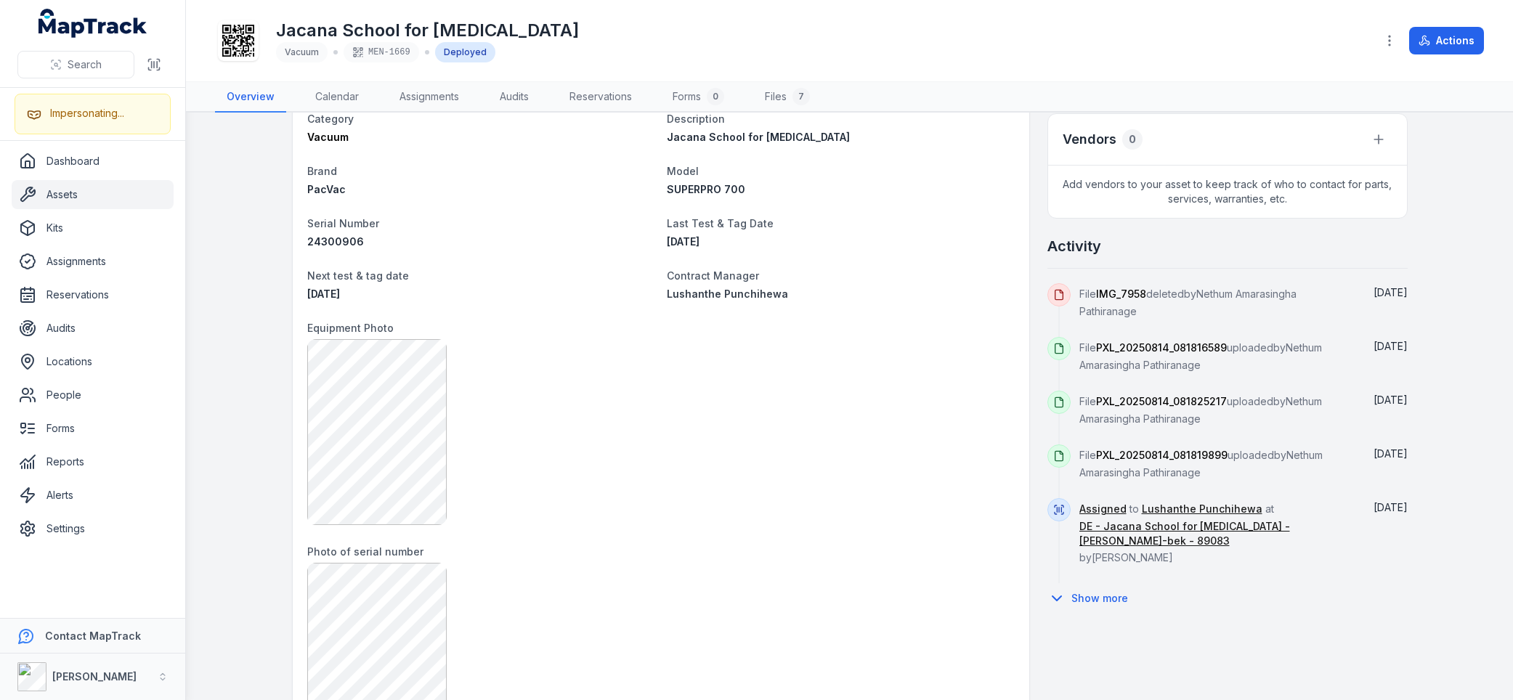
scroll to position [0, 0]
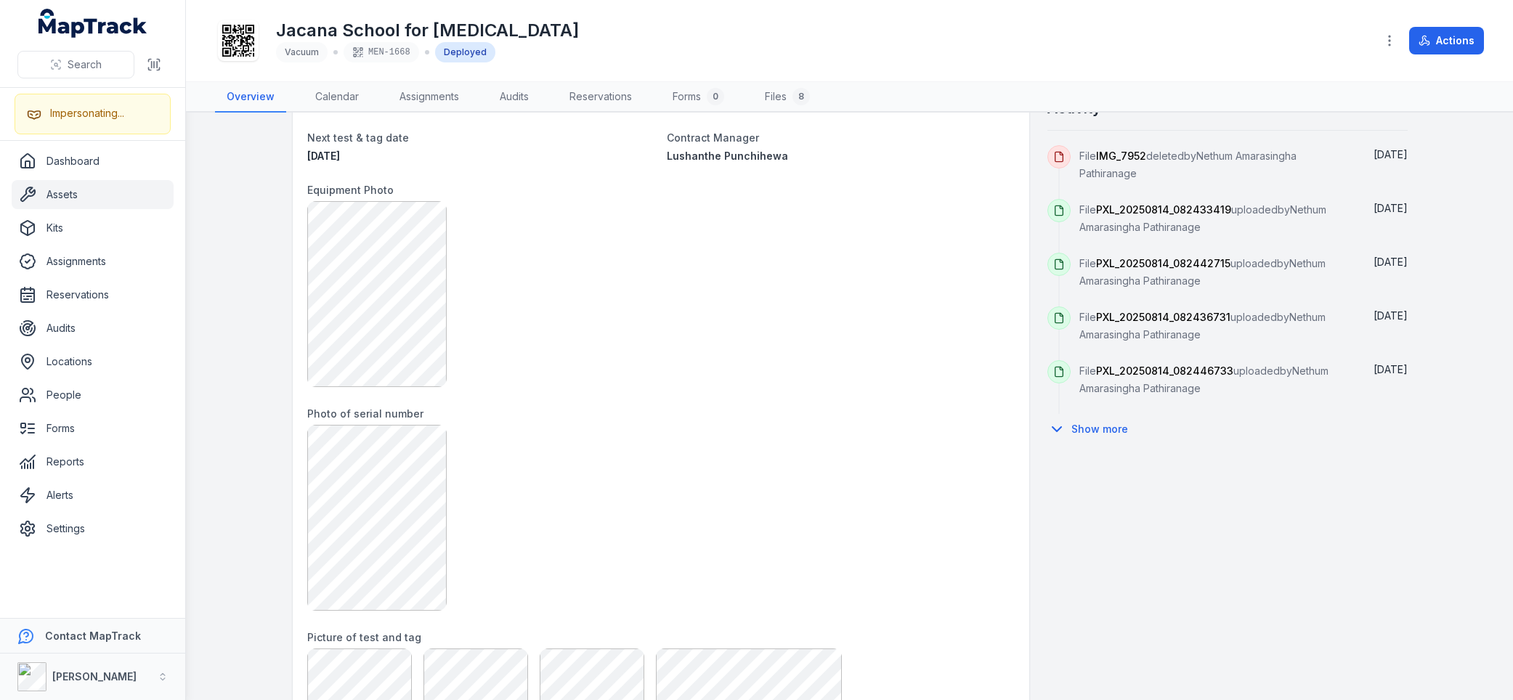
scroll to position [450, 0]
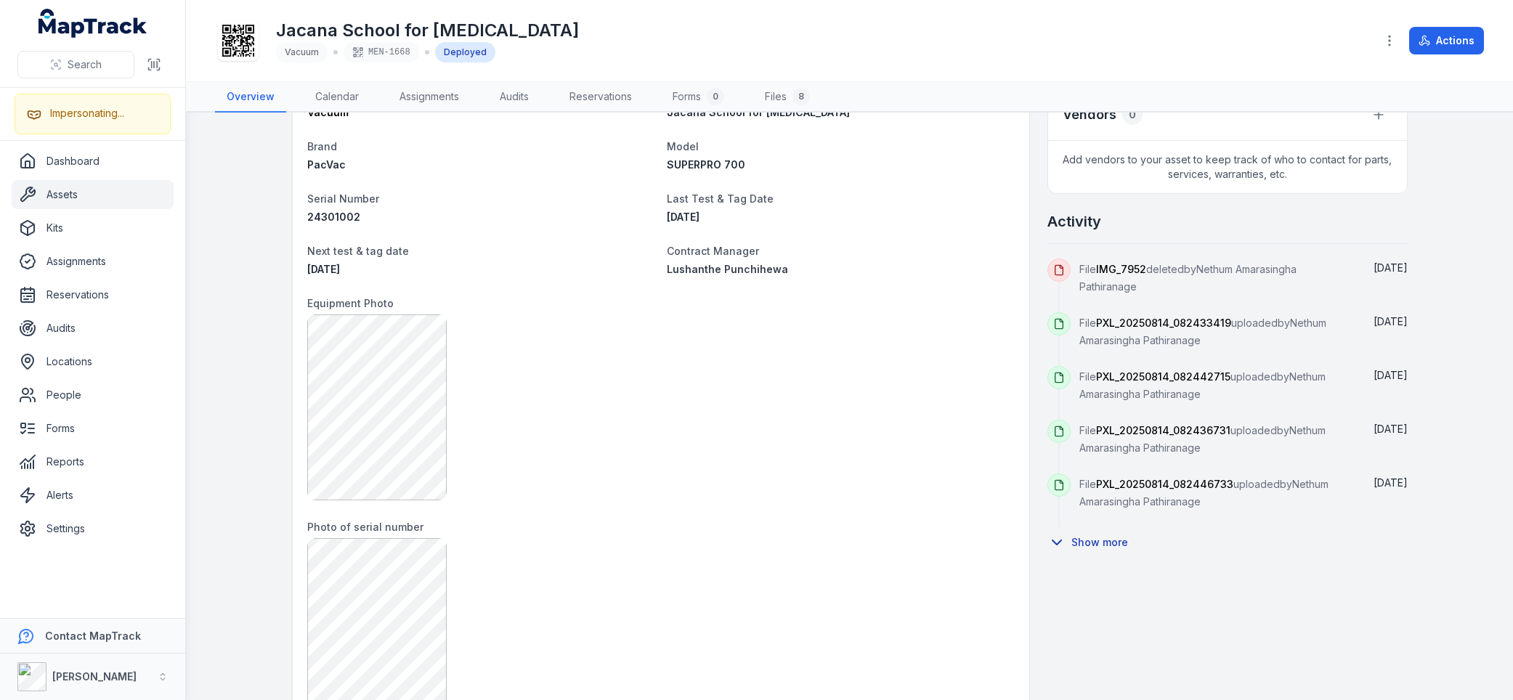
click at [1060, 540] on button "Show more" at bounding box center [1092, 542] width 90 height 31
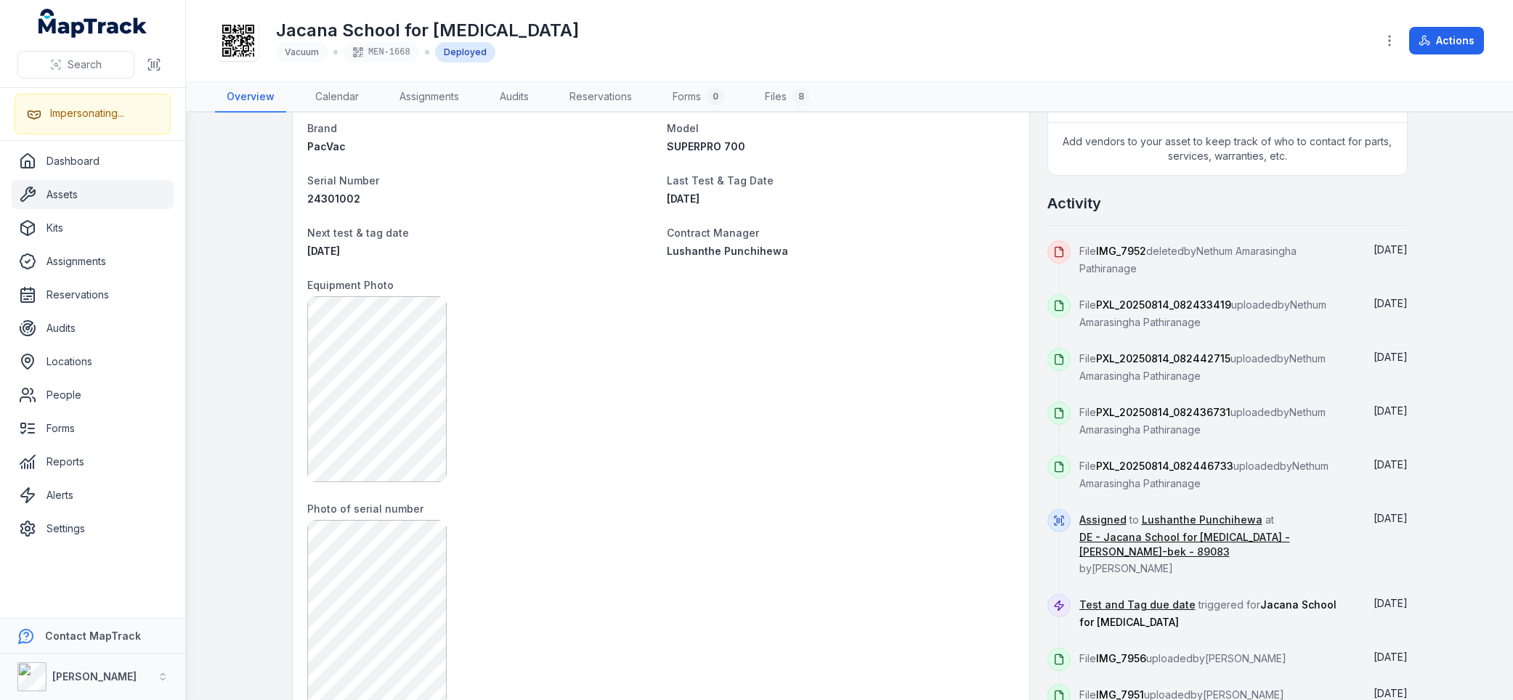
scroll to position [487, 0]
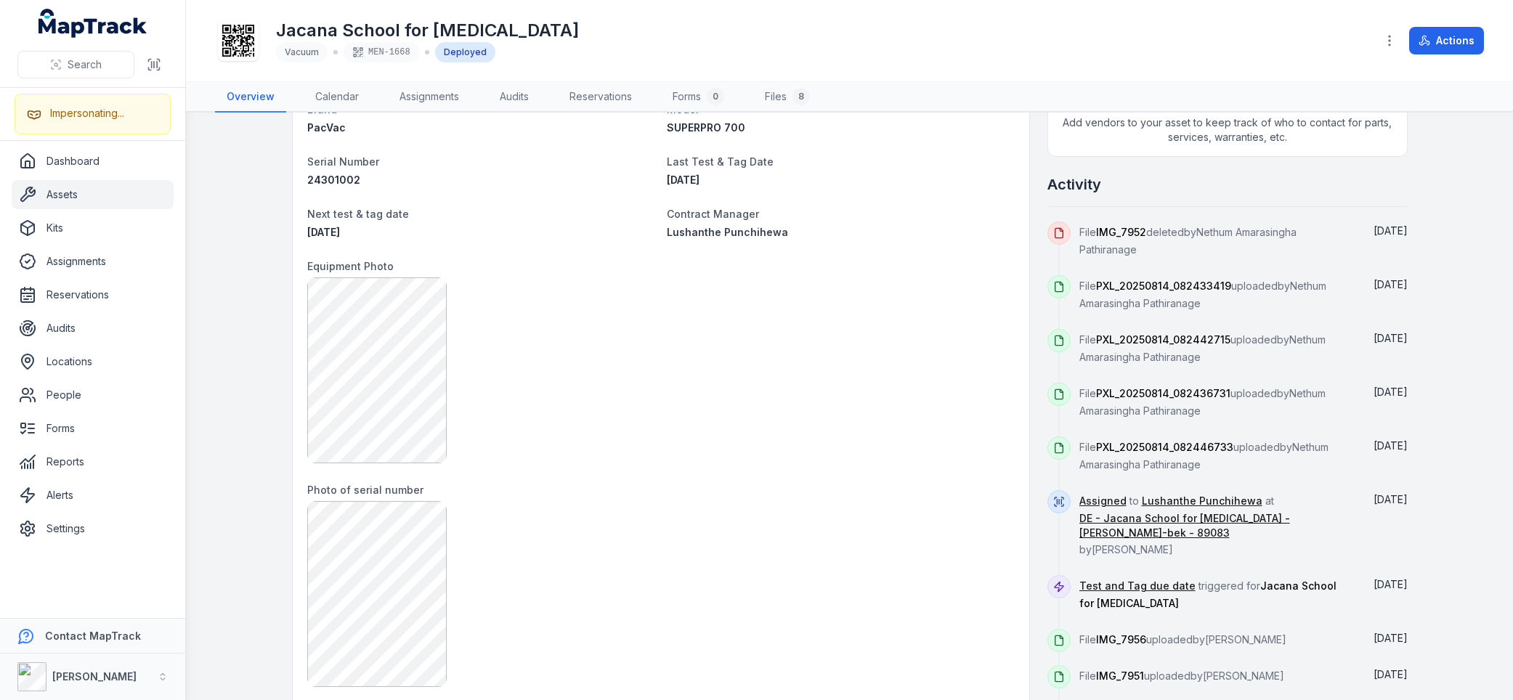
click at [1031, 521] on div "19-39 Landy Road, Jacana, Melbourne Victoria 3047, Australia Person Lushanthe P…" at bounding box center [850, 452] width 1116 height 1618
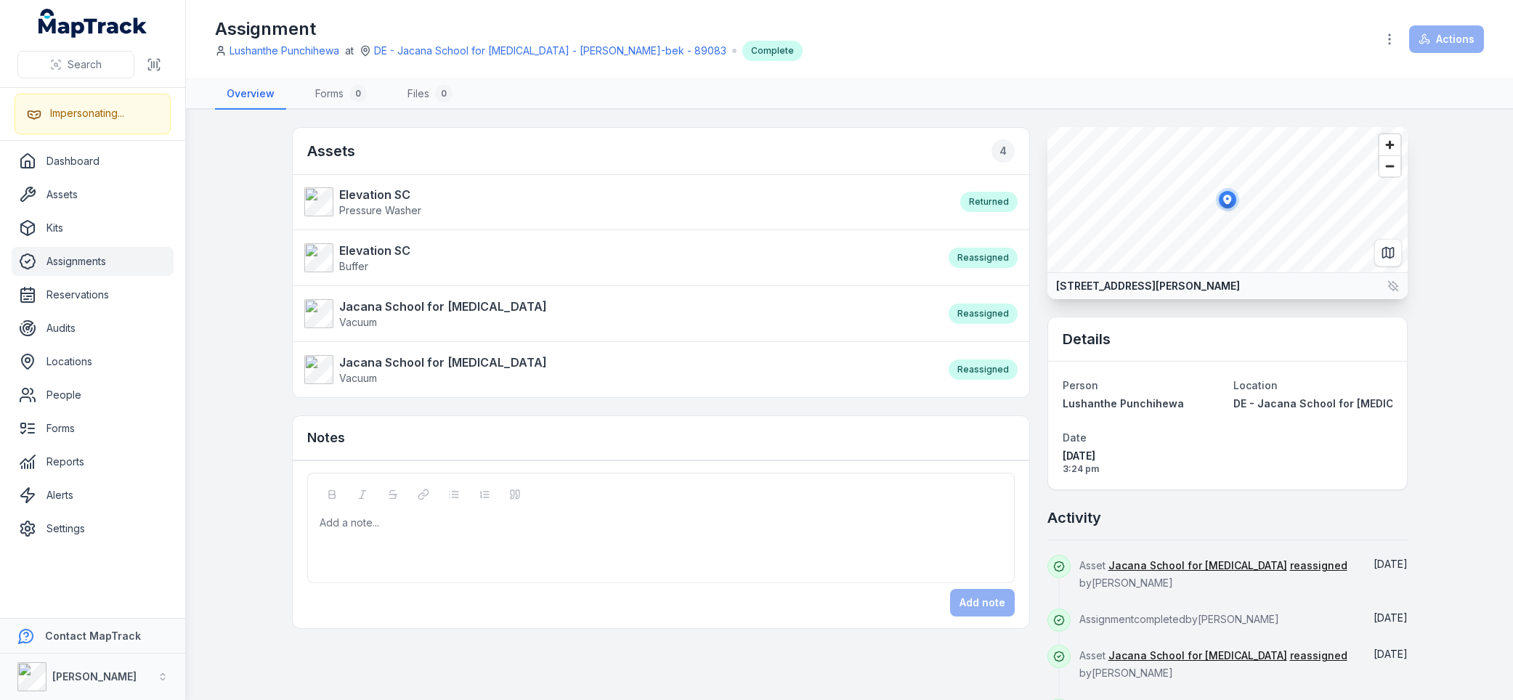
click at [991, 313] on div "Reassigned" at bounding box center [983, 314] width 69 height 20
click at [1290, 561] on link "reassigned" at bounding box center [1318, 566] width 57 height 15
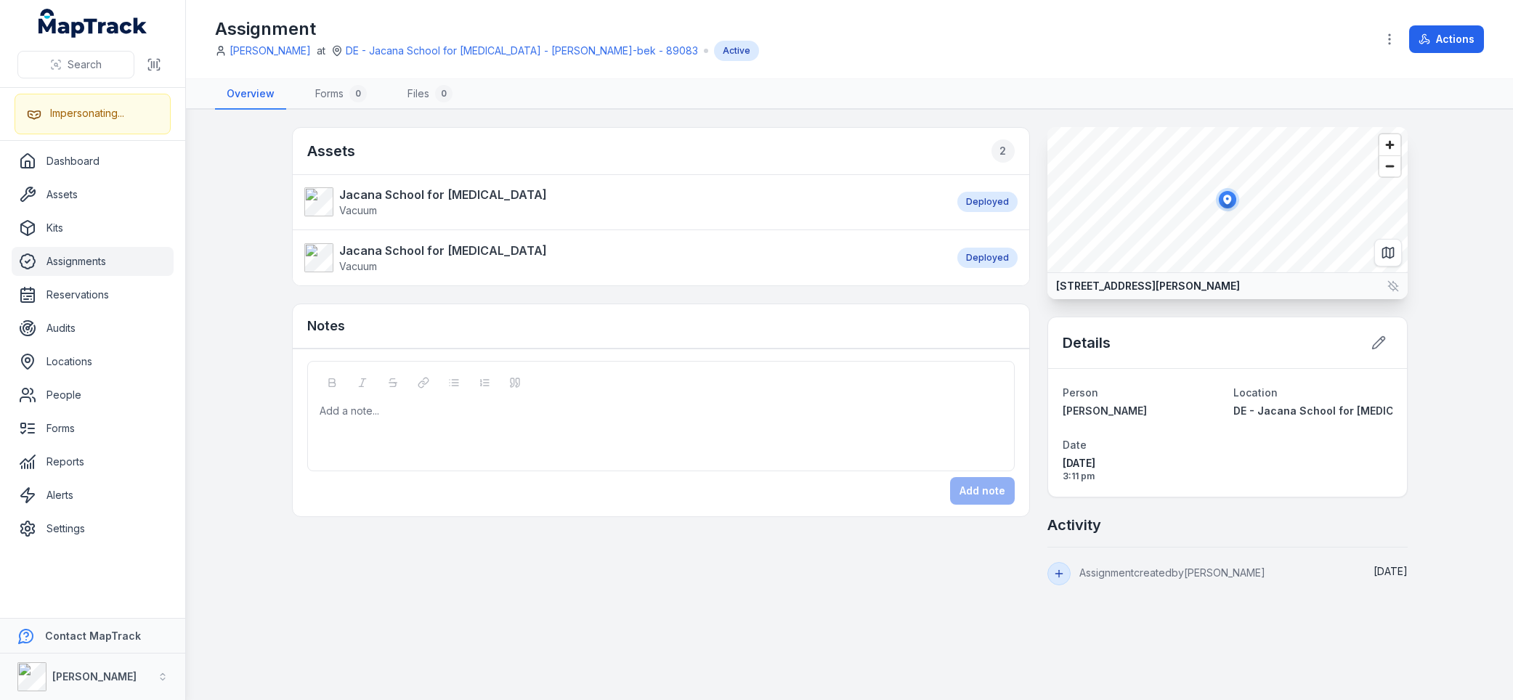
click at [922, 569] on div "Assets 2 Jacana School for Autism Vacuum Deployed Jacana School for Autism Vacu…" at bounding box center [850, 356] width 1116 height 458
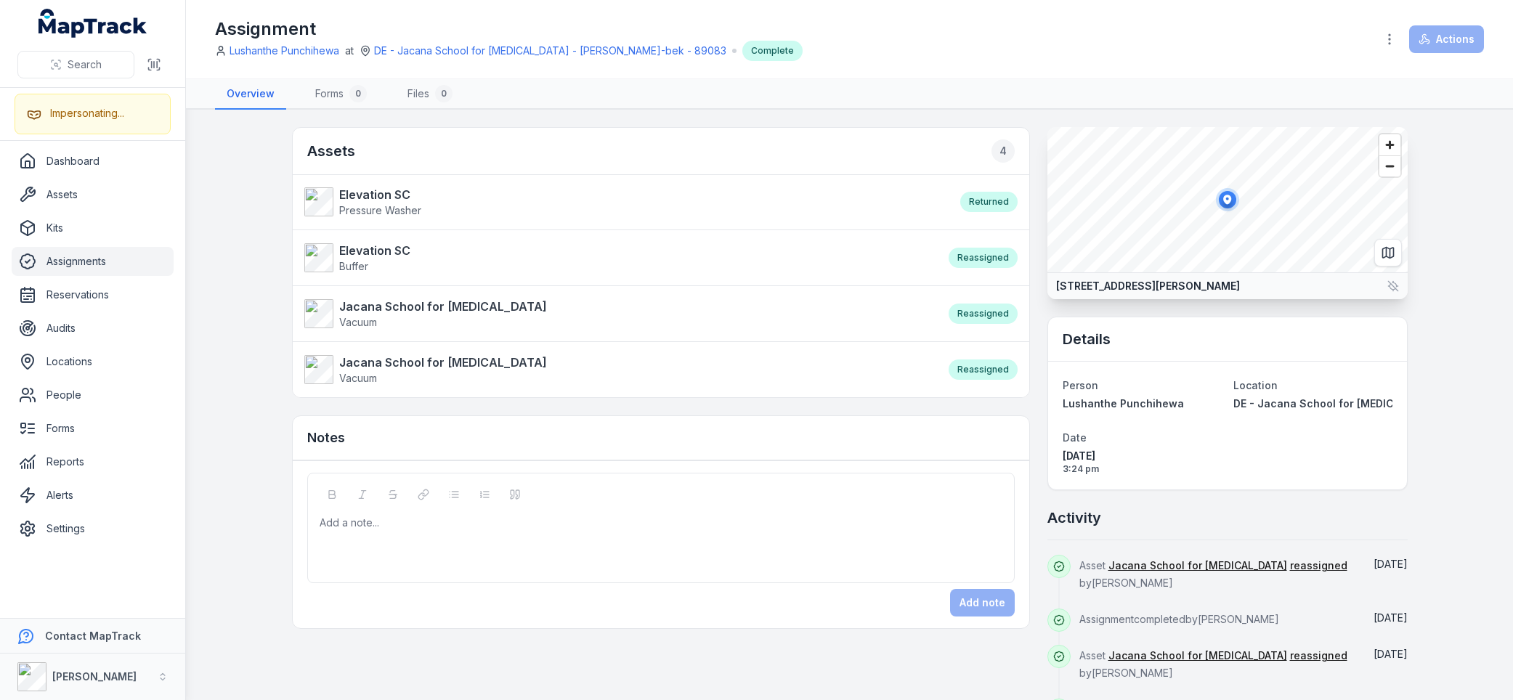
scroll to position [154, 0]
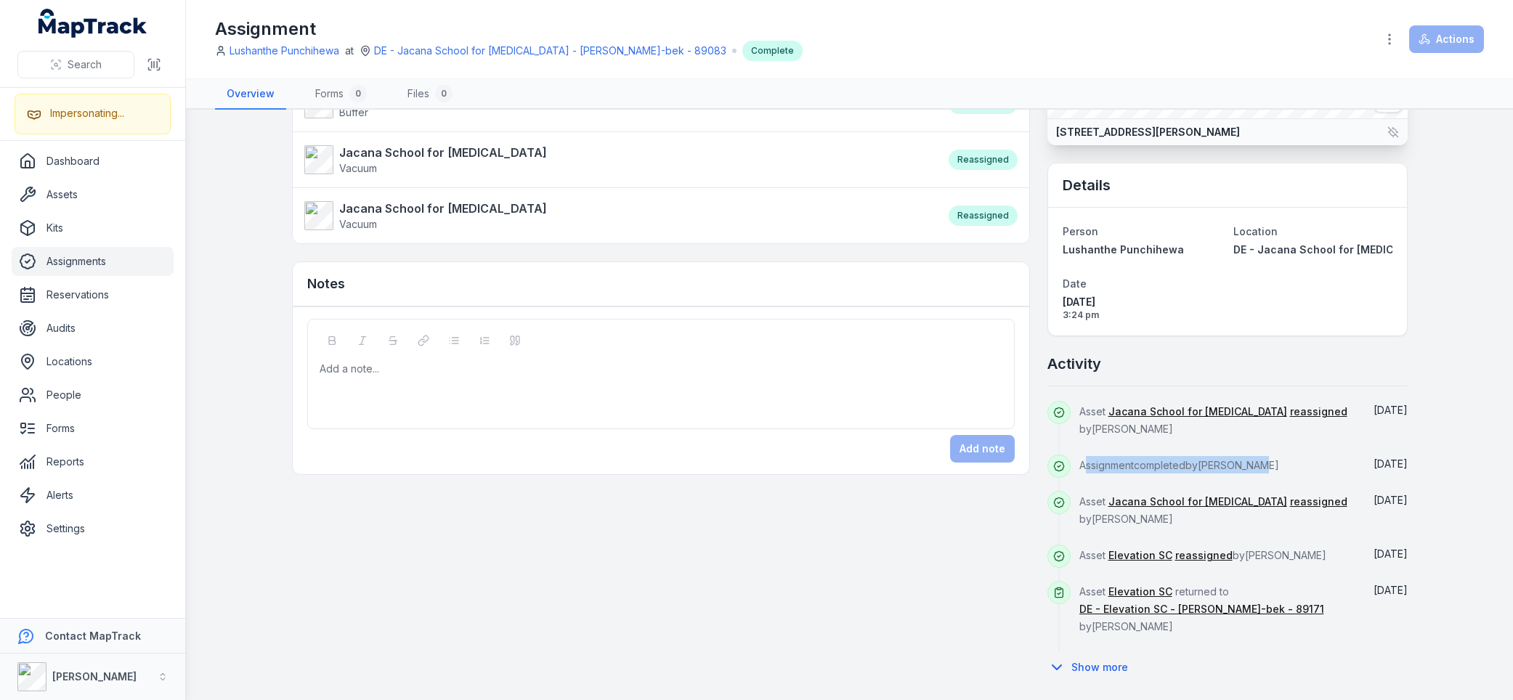
drag, startPoint x: 1082, startPoint y: 468, endPoint x: 1253, endPoint y: 465, distance: 170.7
click at [1253, 465] on span "Assignment completed by Lachlan Ritchie" at bounding box center [1179, 465] width 200 height 12
click at [1299, 464] on div "Assignment completed by Lachlan Ritchie" at bounding box center [1215, 473] width 273 height 36
click at [1179, 437] on div "Asset Jacana School for Autism reassigned by Lachlan Ritchie" at bounding box center [1215, 428] width 273 height 54
drag, startPoint x: 1096, startPoint y: 468, endPoint x: 1165, endPoint y: 465, distance: 69.1
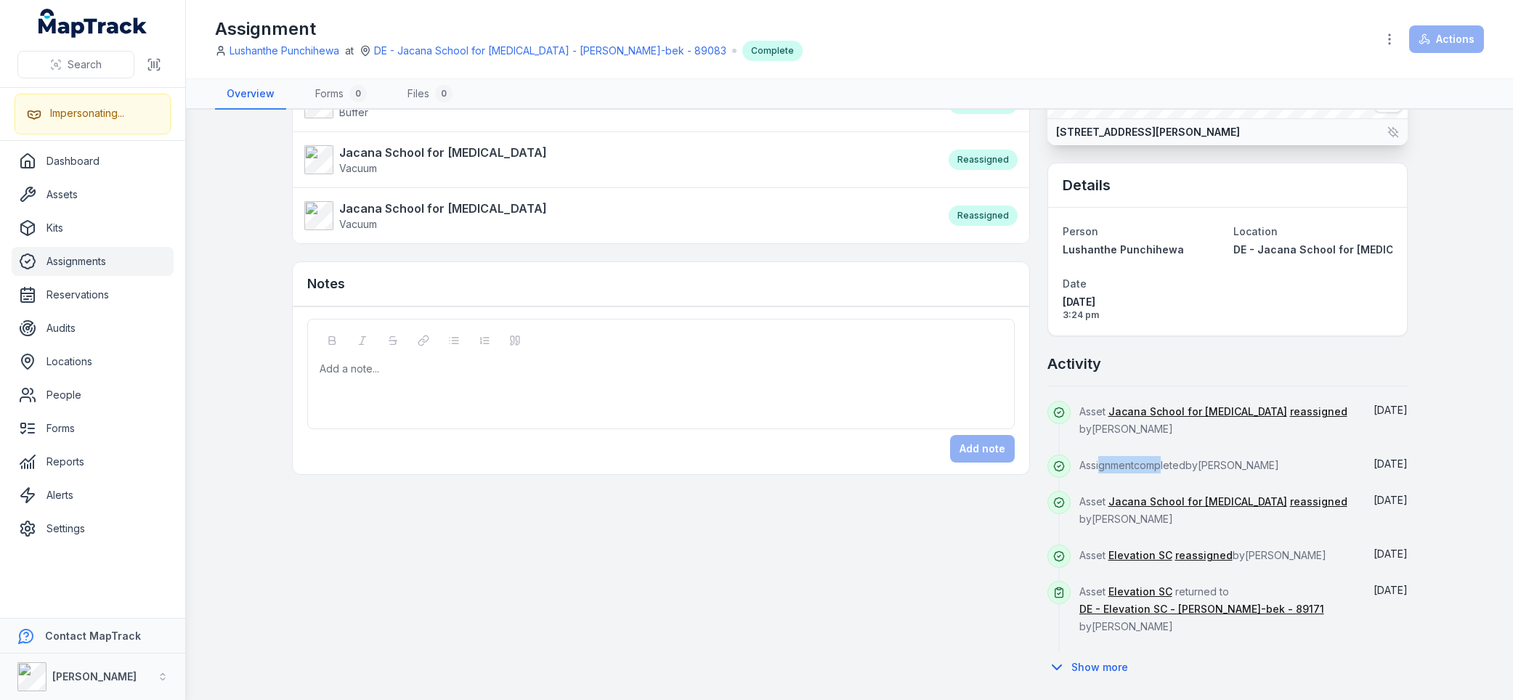
click at [1159, 465] on span "Assignment completed by Lachlan Ritchie" at bounding box center [1179, 465] width 200 height 12
click at [1246, 463] on span "Assignment completed by Lachlan Ritchie" at bounding box center [1179, 465] width 200 height 12
click at [1267, 460] on span "Assignment completed by Lachlan Ritchie" at bounding box center [1179, 465] width 200 height 12
click at [1313, 456] on div "Assignment completed by Lachlan Ritchie" at bounding box center [1215, 473] width 273 height 36
click at [1290, 503] on link "reassigned" at bounding box center [1318, 502] width 57 height 15
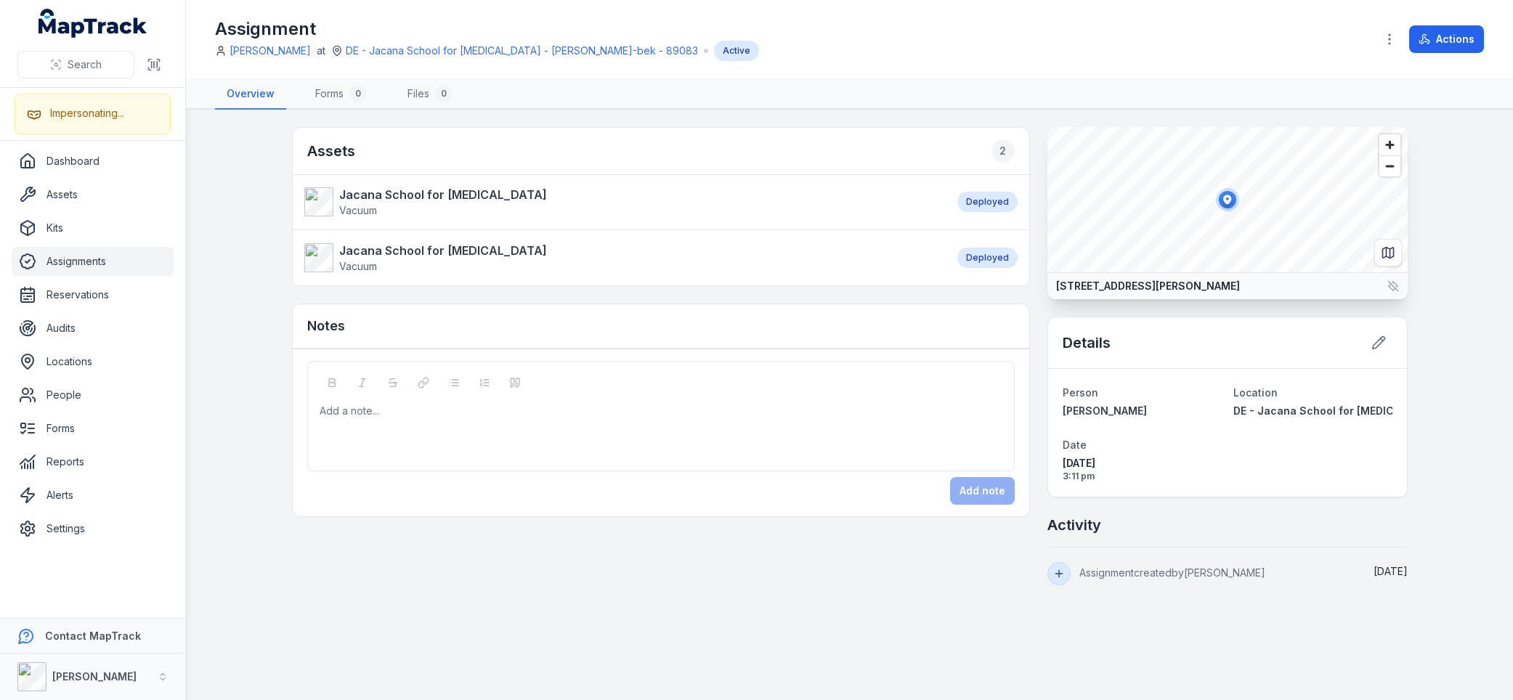
click at [763, 559] on div "Assets 2 Jacana School for Autism Vacuum Deployed Jacana School for Autism Vacu…" at bounding box center [850, 356] width 1116 height 458
click at [732, 559] on div "Assets 2 Jacana School for Autism Vacuum Deployed Jacana School for Autism Vacu…" at bounding box center [850, 356] width 1116 height 458
click at [631, 328] on div "Notes" at bounding box center [661, 326] width 736 height 44
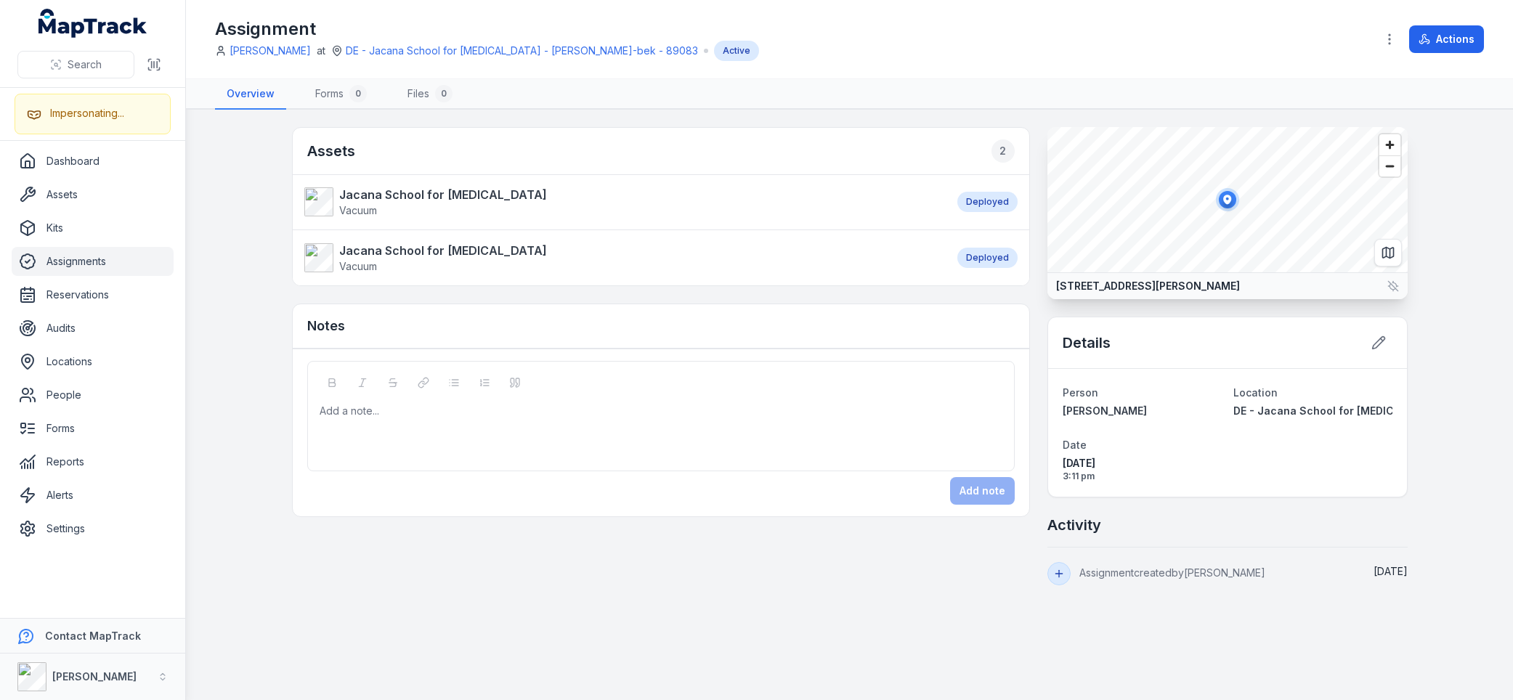
click at [631, 328] on div "Notes" at bounding box center [661, 326] width 736 height 44
click at [821, 32] on div "Assignment Alija Rowshan at DE - Jacana School for Autism - Hume Merri-bek - 89…" at bounding box center [789, 39] width 1149 height 44
click at [724, 16] on div "Assignment Alija Rowshan at DE - Jacana School for Autism - Hume Merri-bek - 89…" at bounding box center [849, 39] width 1269 height 67
click at [747, 28] on div "Assignment Alija Rowshan at DE - Jacana School for Autism - Hume Merri-bek - 89…" at bounding box center [789, 39] width 1149 height 44
click at [233, 206] on main "Assets 2 Jacana School for Autism Vacuum Deployed Jacana School for Autism Vacu…" at bounding box center [849, 405] width 1327 height 590
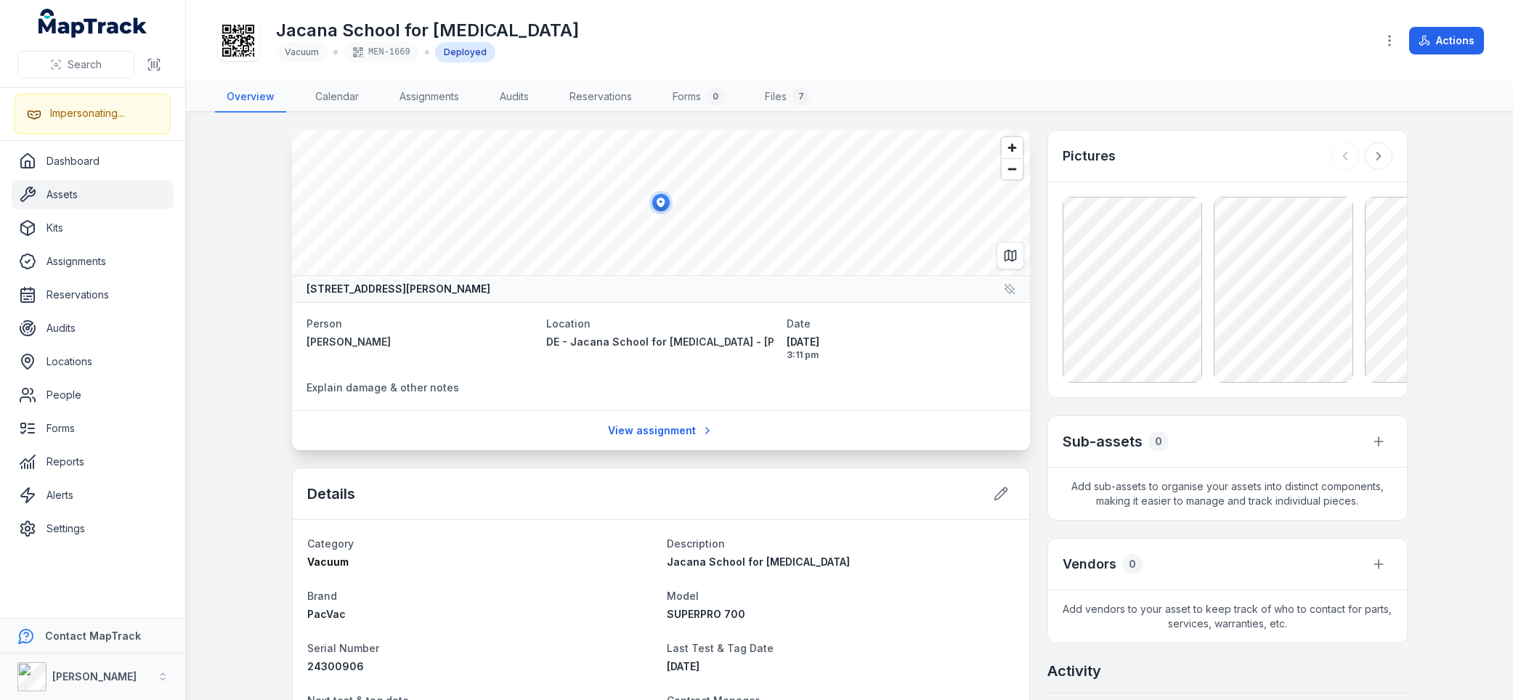
click at [668, 44] on div "Jacana School for [MEDICAL_DATA] Vacuum MEN-1669 Deployed" at bounding box center [789, 40] width 1149 height 46
click at [83, 166] on link "Dashboard" at bounding box center [93, 161] width 162 height 29
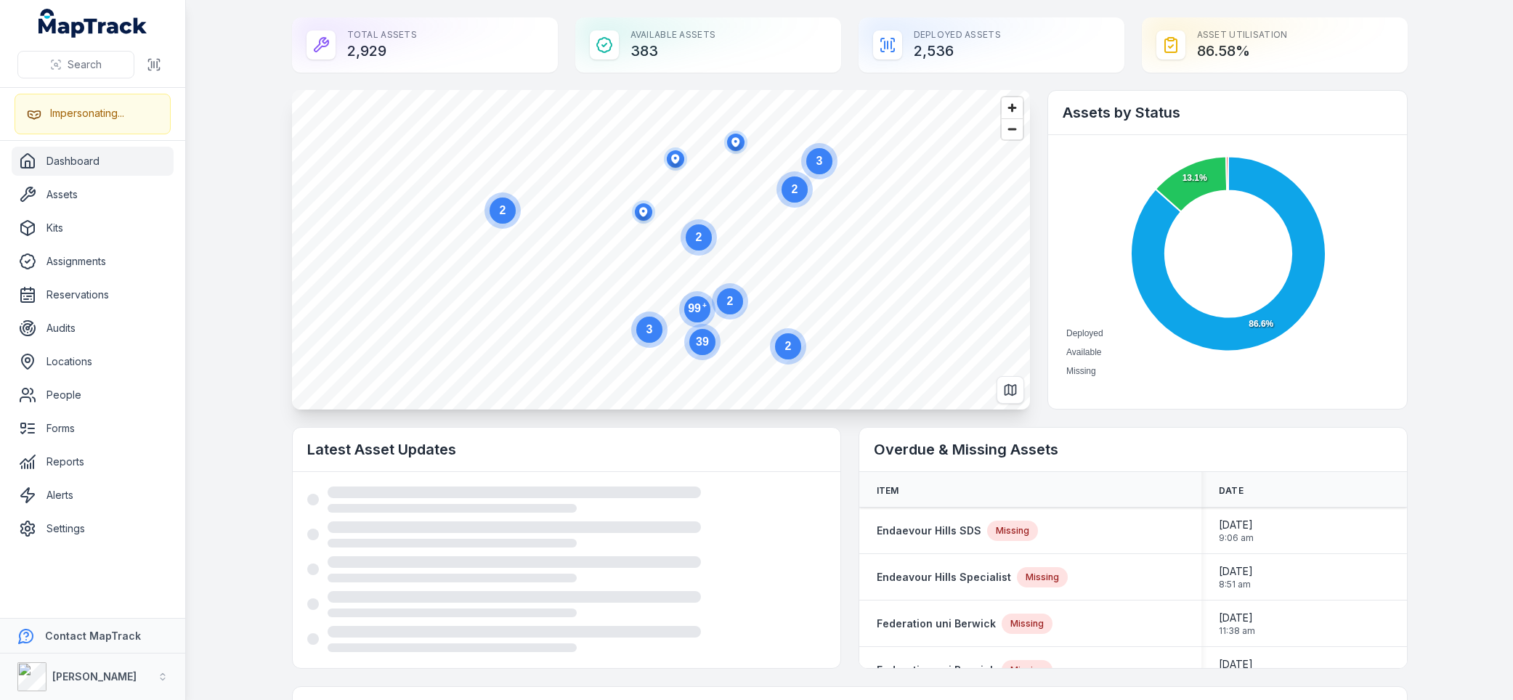
click at [236, 444] on main "Total Assets 2,929 Available Assets 383 Deployed Assets 2,536 Asset utilisation…" at bounding box center [849, 350] width 1327 height 700
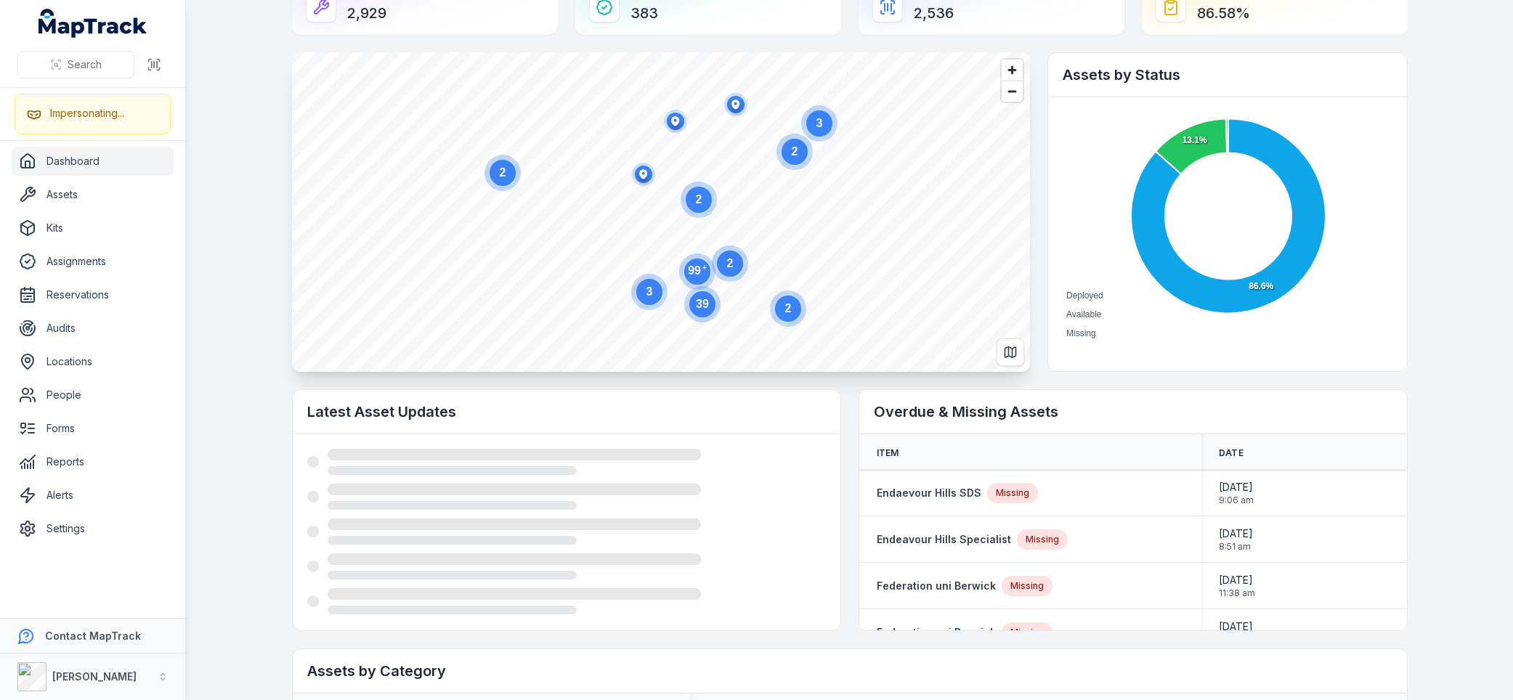
click at [239, 439] on main "Total Assets 2,929 Available Assets 383 Deployed Assets 2,536 Asset utilisation…" at bounding box center [849, 350] width 1327 height 700
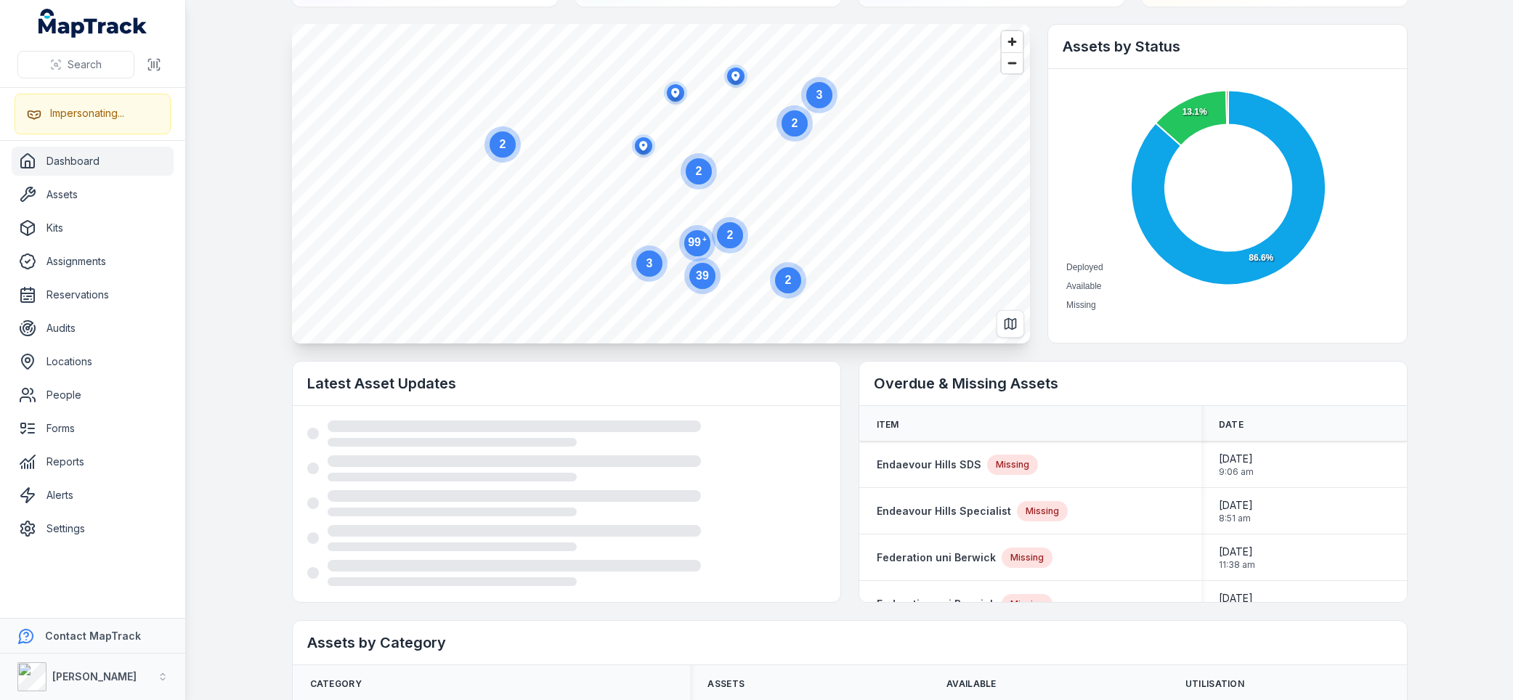
scroll to position [101, 0]
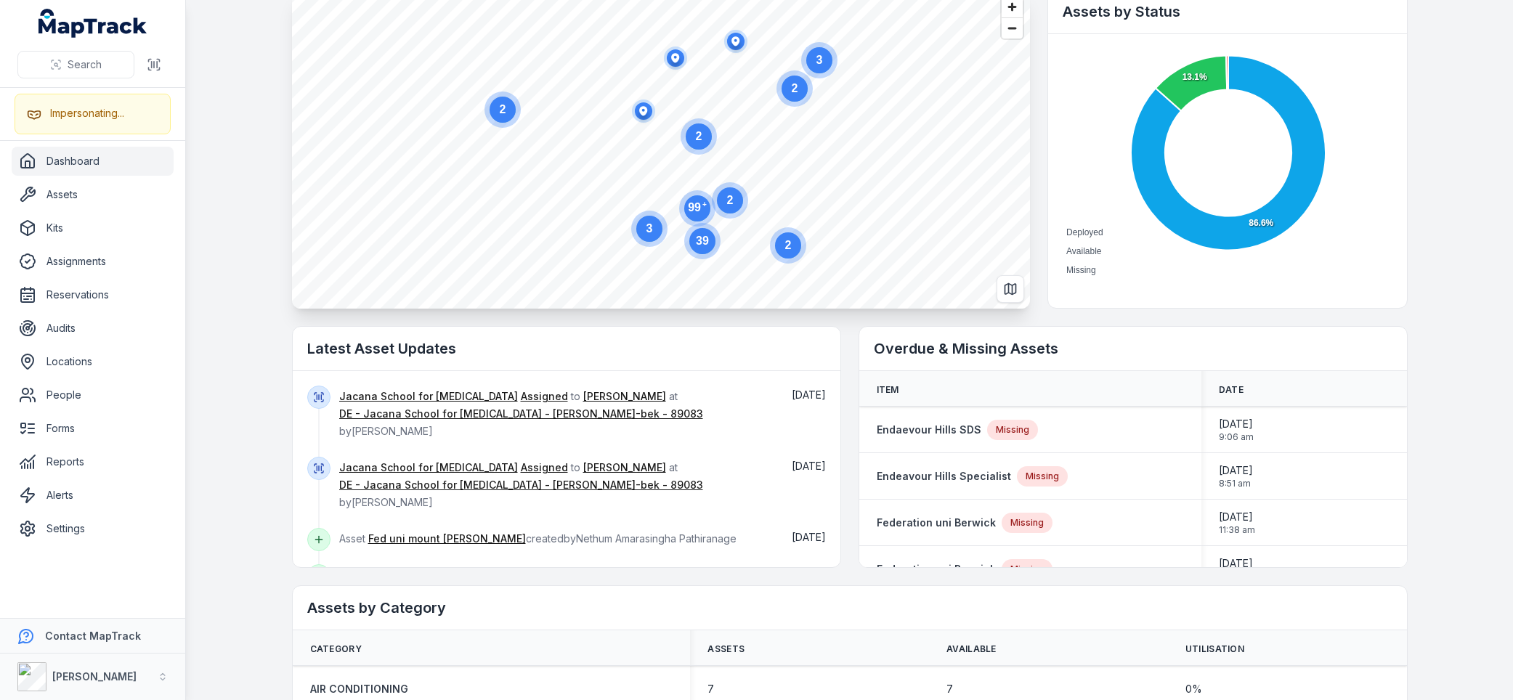
click at [246, 427] on main "Total Assets 2,929 Available Assets 383 Deployed Assets 2,536 Asset utilisation…" at bounding box center [849, 350] width 1327 height 700
click at [241, 428] on main "Total Assets 2,929 Available Assets 383 Deployed Assets 2,536 Asset utilisation…" at bounding box center [849, 350] width 1327 height 700
click at [265, 422] on main "Total Assets 2,929 Available Assets 383 Deployed Assets 2,536 Asset utilisation…" at bounding box center [849, 350] width 1327 height 700
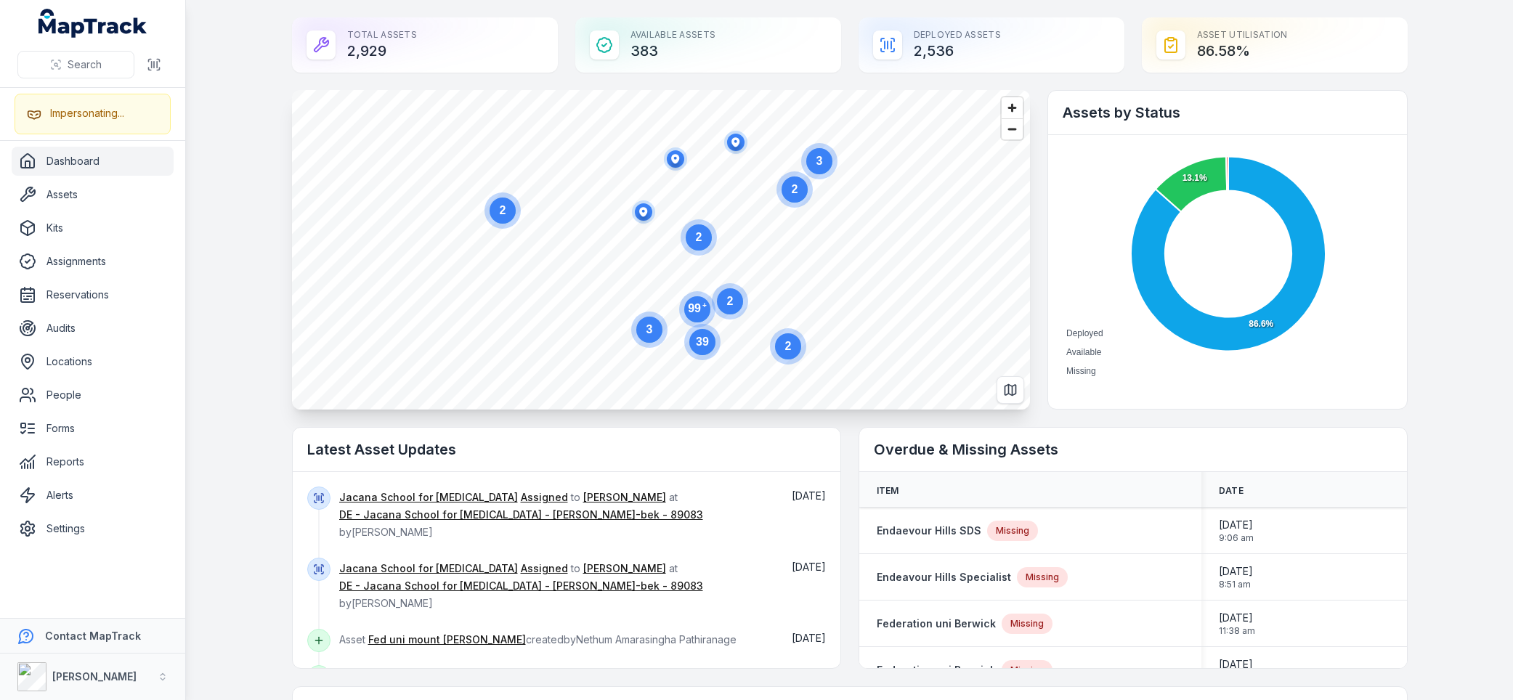
click at [240, 235] on main "Total Assets 2,929 Available Assets 383 Deployed Assets 2,536 Asset utilisation…" at bounding box center [849, 350] width 1327 height 700
click at [529, 514] on link "DE - Jacana School for Autism - Hume Merri-bek - 89083" at bounding box center [521, 515] width 364 height 15
click at [583, 495] on link "Alija Rowshan" at bounding box center [624, 497] width 83 height 15
click at [449, 492] on link "Jacana School for [MEDICAL_DATA]" at bounding box center [428, 497] width 179 height 15
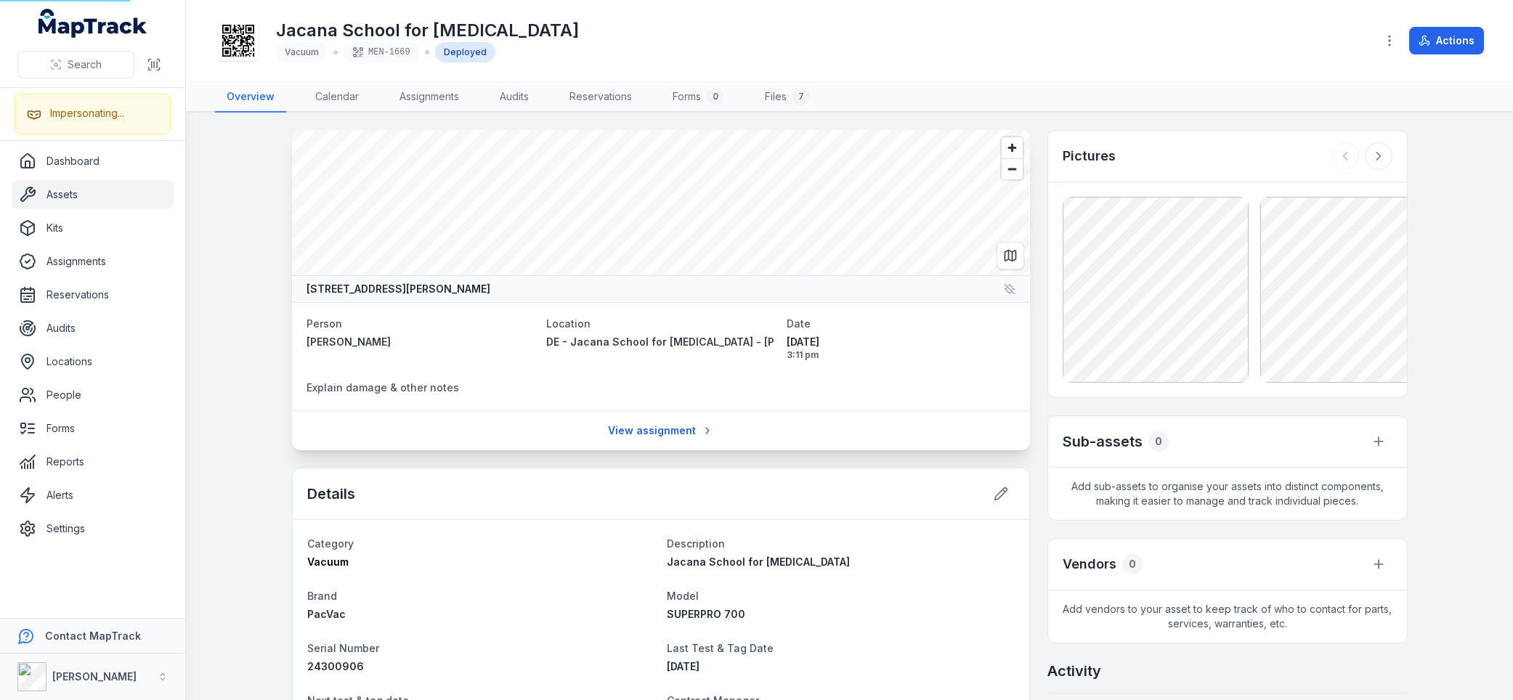
click at [383, 499] on div "Details" at bounding box center [661, 494] width 736 height 52
click at [586, 32] on div "Jacana School for Autism Vacuum MEN-1669 Deployed" at bounding box center [789, 40] width 1149 height 46
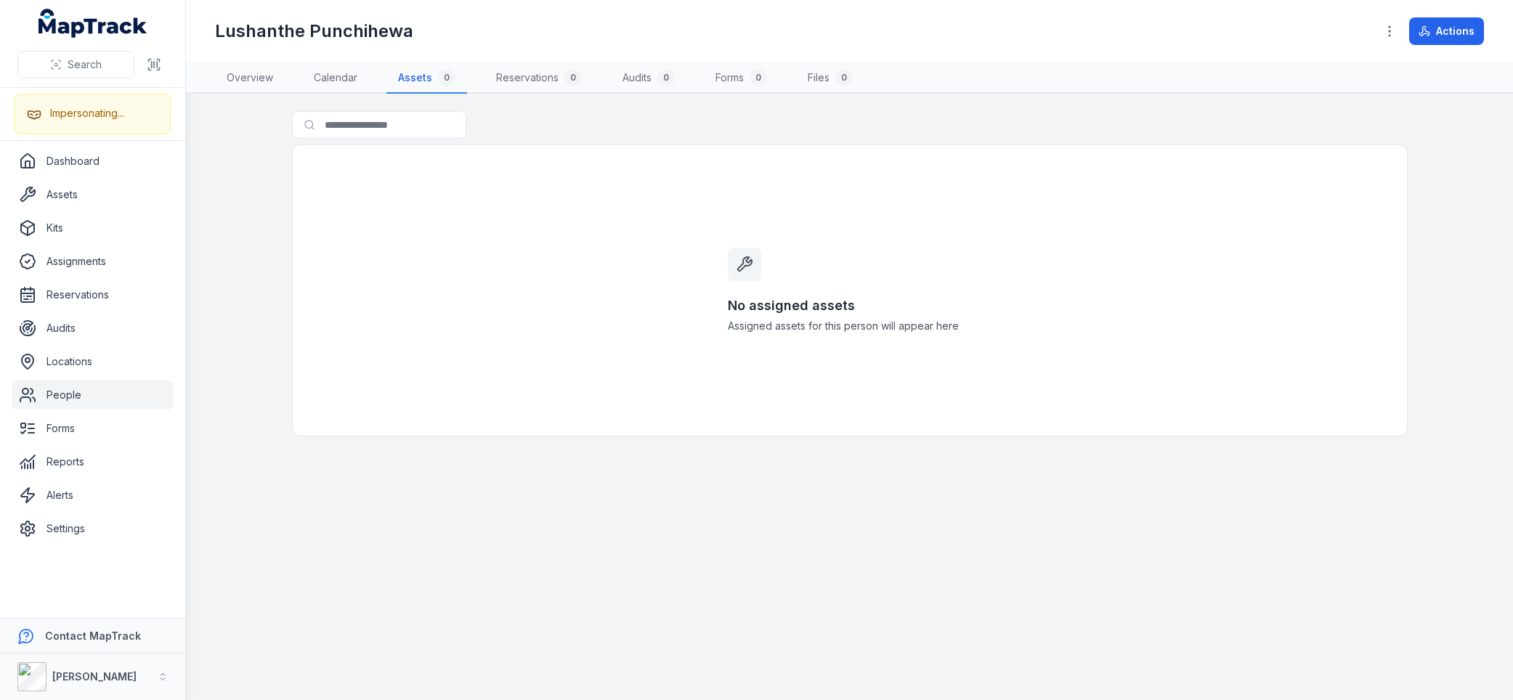
click at [535, 121] on div "Search for assets" at bounding box center [850, 127] width 1116 height 33
click at [531, 35] on div "Lushanthe Punchihewa" at bounding box center [789, 31] width 1149 height 23
click at [663, 39] on div "Lushanthe Punchihewa" at bounding box center [789, 31] width 1149 height 23
click at [845, 41] on div "Lushanthe Punchihewa" at bounding box center [789, 31] width 1149 height 23
click at [819, 120] on div "Search for assets" at bounding box center [850, 127] width 1116 height 33
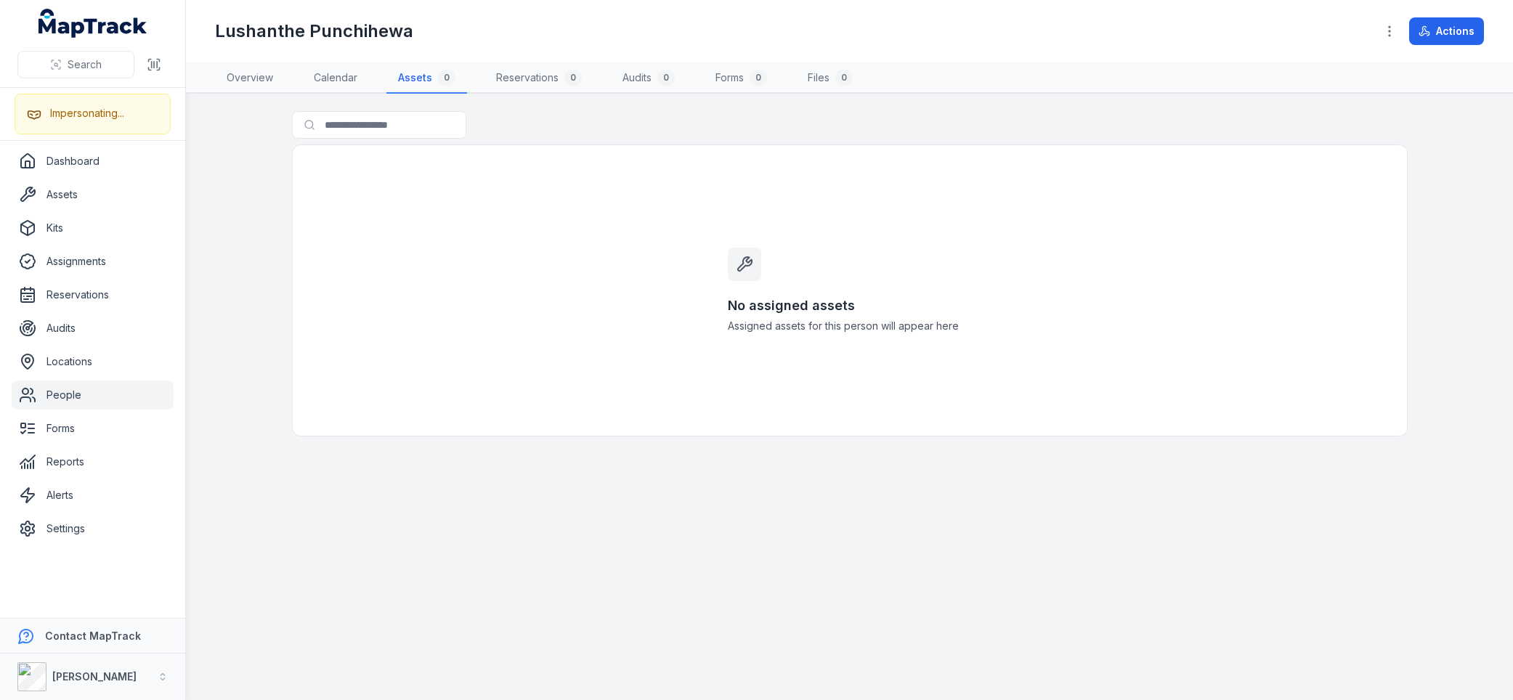
click at [630, 114] on div "Search for assets" at bounding box center [850, 127] width 1116 height 33
click at [536, 121] on div "Search for assets" at bounding box center [850, 127] width 1116 height 33
click at [506, 28] on div "Lushanthe Punchihewa" at bounding box center [789, 31] width 1149 height 23
click at [638, 28] on div "Lushanthe Punchihewa" at bounding box center [789, 31] width 1149 height 23
drag, startPoint x: 562, startPoint y: 239, endPoint x: 431, endPoint y: 100, distance: 191.1
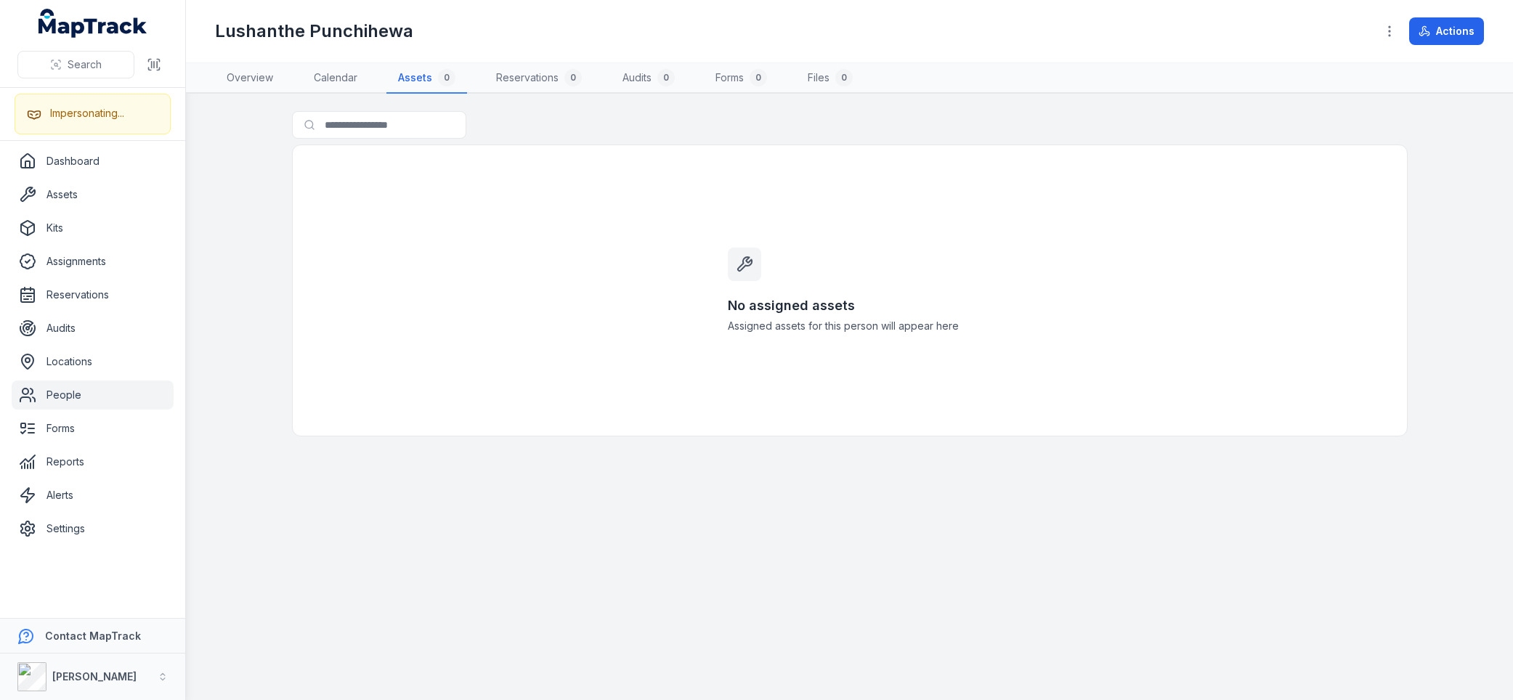
click at [562, 239] on div "No assigned assets Assigned assets for this person will appear here" at bounding box center [850, 291] width 1116 height 292
click at [265, 80] on link "Overview" at bounding box center [250, 78] width 70 height 31
click at [501, 35] on div "Lushanthe Punchihewa" at bounding box center [789, 31] width 1149 height 23
click at [686, 32] on div "Lushanthe Punchihewa" at bounding box center [789, 31] width 1149 height 23
click at [725, 28] on div "Lushanthe Punchihewa" at bounding box center [789, 31] width 1149 height 23
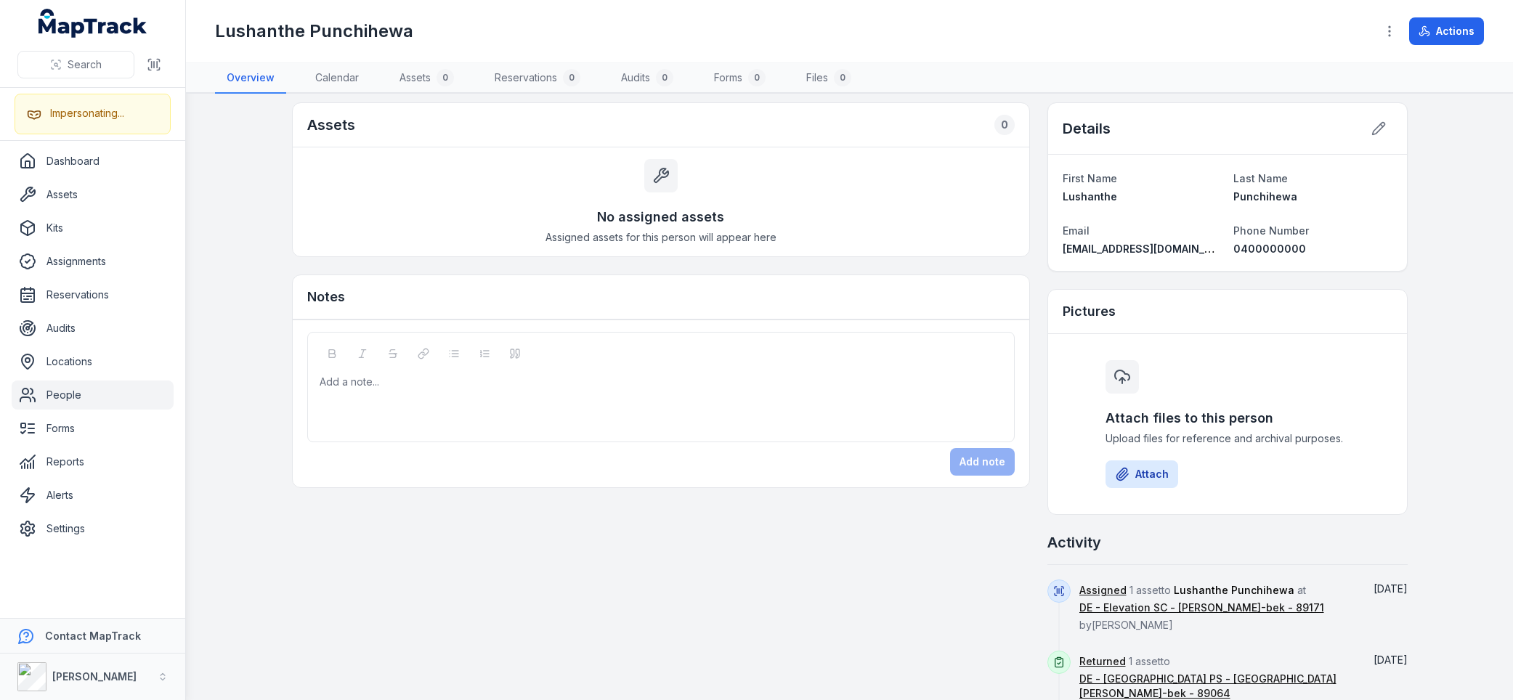
scroll to position [18, 0]
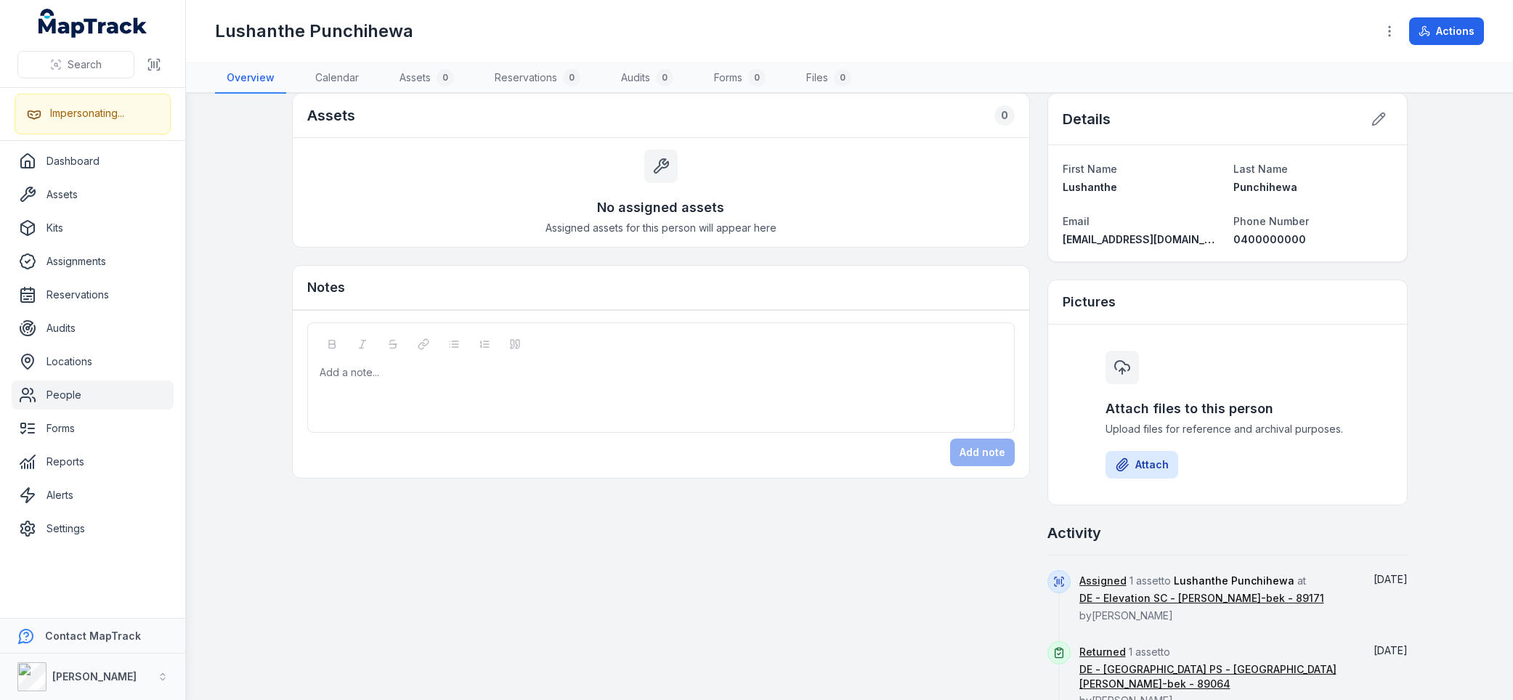
click at [1183, 582] on span "Lushanthe Punchihewa" at bounding box center [1234, 580] width 121 height 12
click at [1103, 580] on link "Assigned" at bounding box center [1102, 581] width 47 height 15
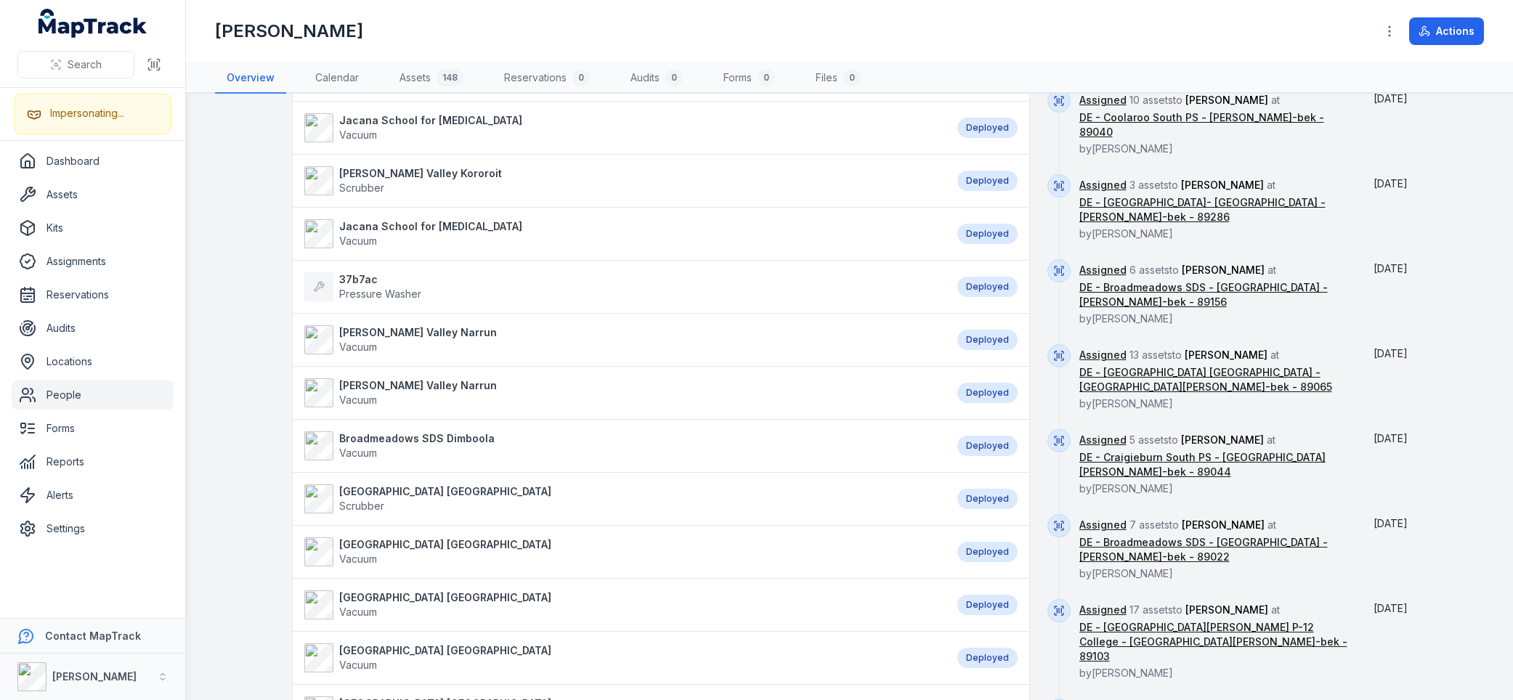
scroll to position [697, 0]
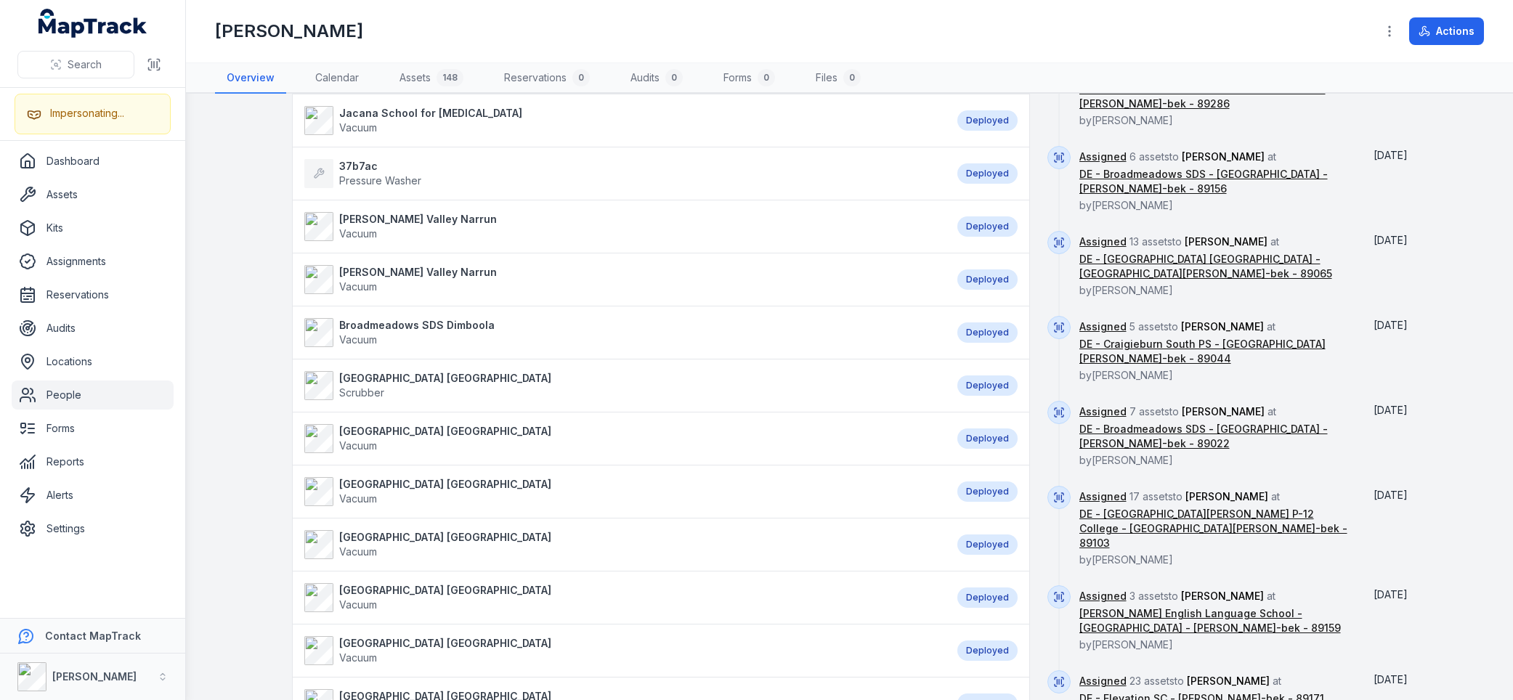
click at [1030, 486] on div "Assets [GEOGRAPHIC_DATA] PS Vacuum Deployed [PERSON_NAME][GEOGRAPHIC_DATA] Koro…" at bounding box center [850, 214] width 1116 height 1601
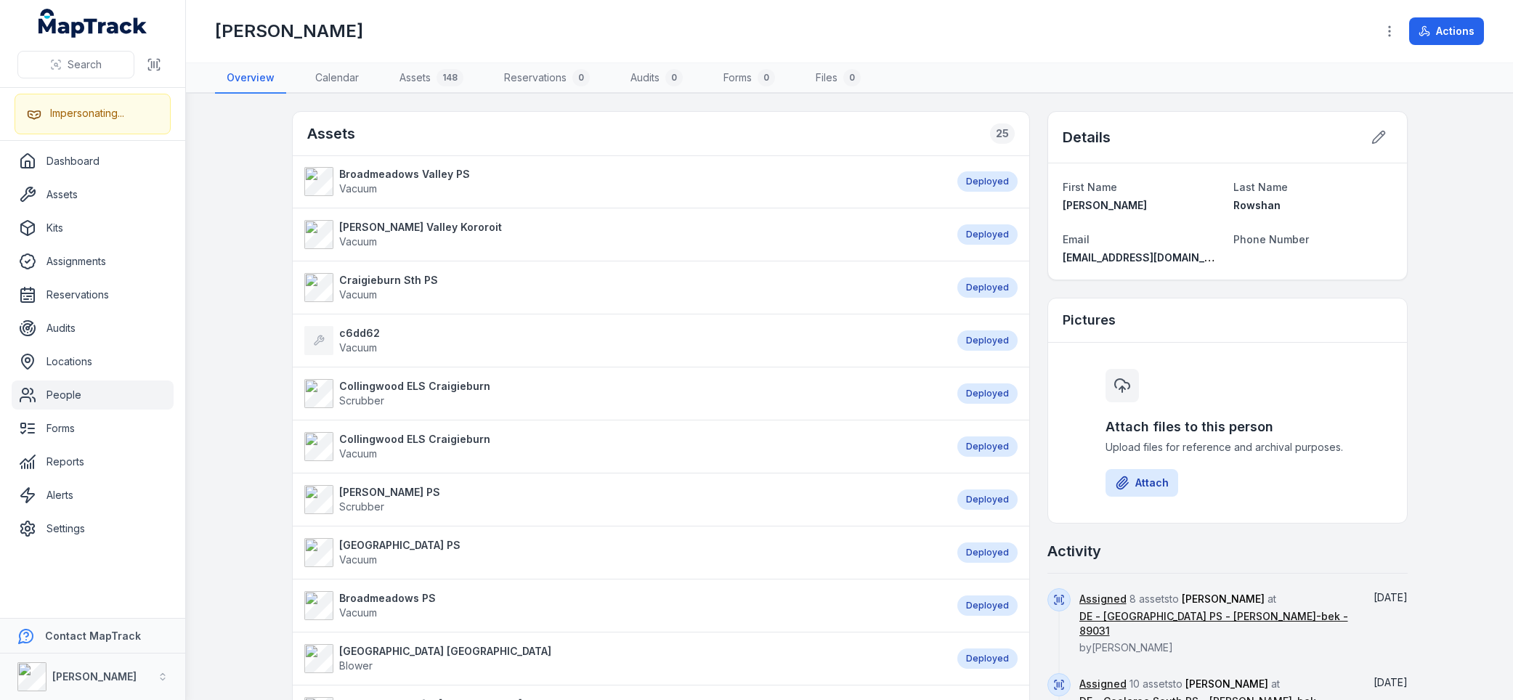
click at [248, 129] on main "Assets [GEOGRAPHIC_DATA] PS Vacuum Deployed [PERSON_NAME][GEOGRAPHIC_DATA] Koro…" at bounding box center [849, 397] width 1327 height 606
click at [269, 28] on h1 "[PERSON_NAME]" at bounding box center [289, 31] width 148 height 23
click at [78, 393] on link "People" at bounding box center [93, 395] width 162 height 29
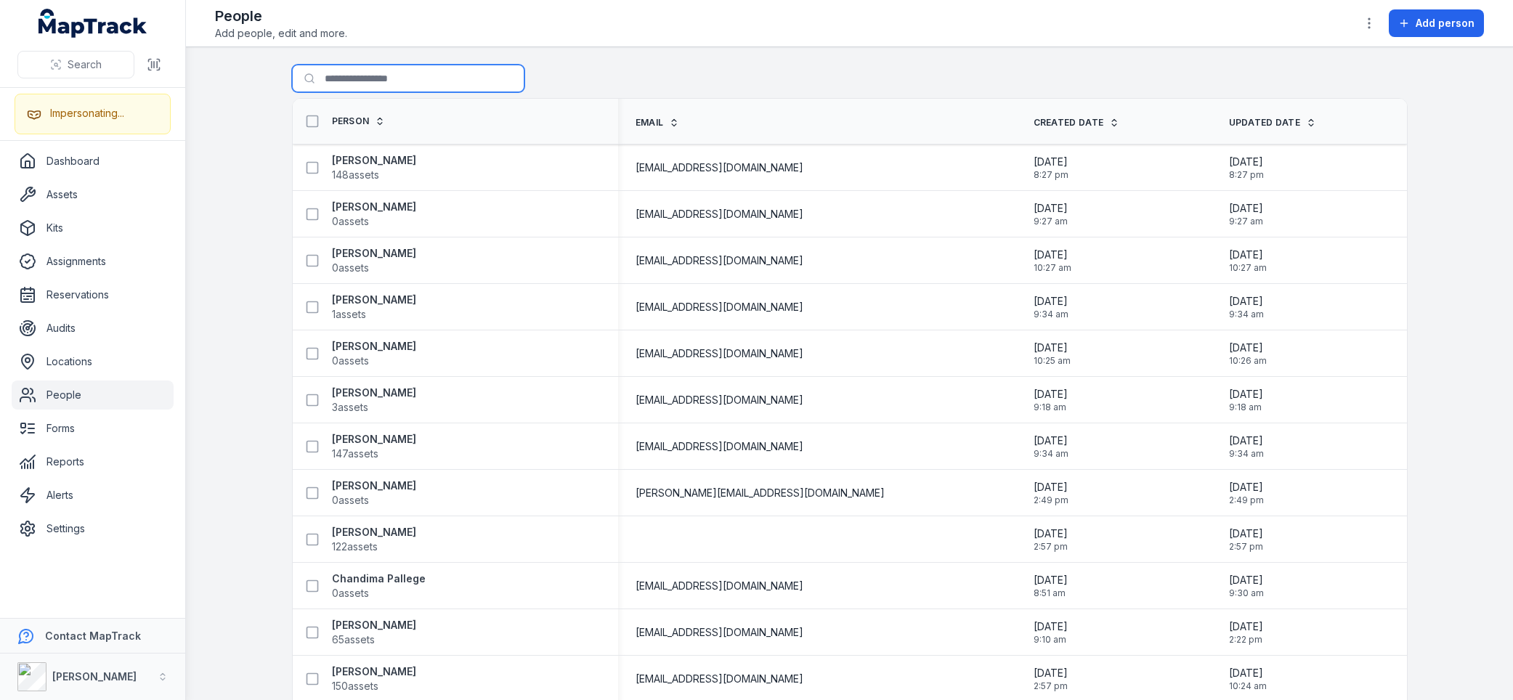
click at [392, 73] on input "Search for people" at bounding box center [408, 79] width 232 height 28
paste input "*********"
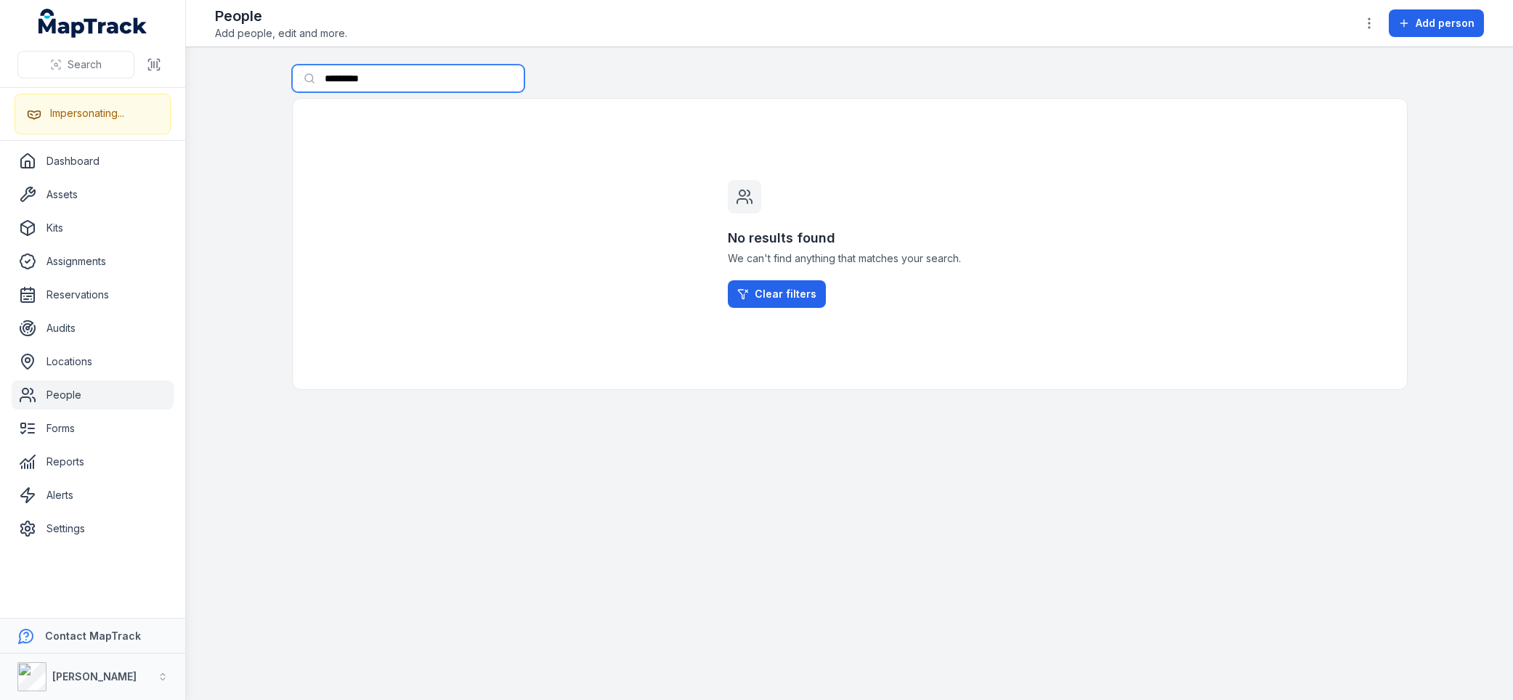
type input "*********"
click at [325, 208] on div "No results found We can't find anything that matches your search. Clear filters" at bounding box center [850, 244] width 1116 height 292
click at [351, 77] on input "*********" at bounding box center [408, 79] width 232 height 28
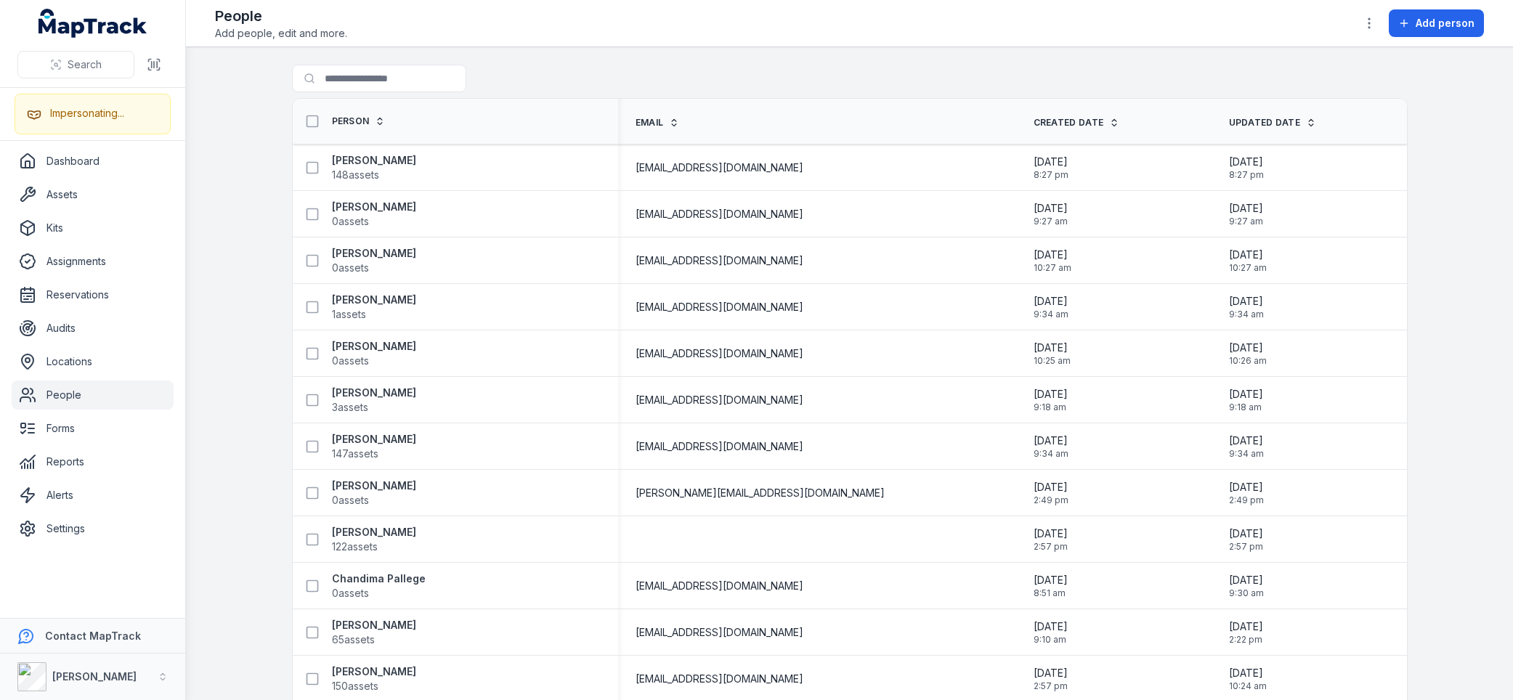
click at [258, 314] on main "Search for people Person Email Created Date Updated Date Alija Rowshan 148 asse…" at bounding box center [849, 373] width 1327 height 653
click at [225, 331] on main "Search for people Person Email Created Date Updated Date Alija Rowshan 148 asse…" at bounding box center [849, 373] width 1327 height 653
click at [60, 524] on link "Settings" at bounding box center [93, 528] width 162 height 29
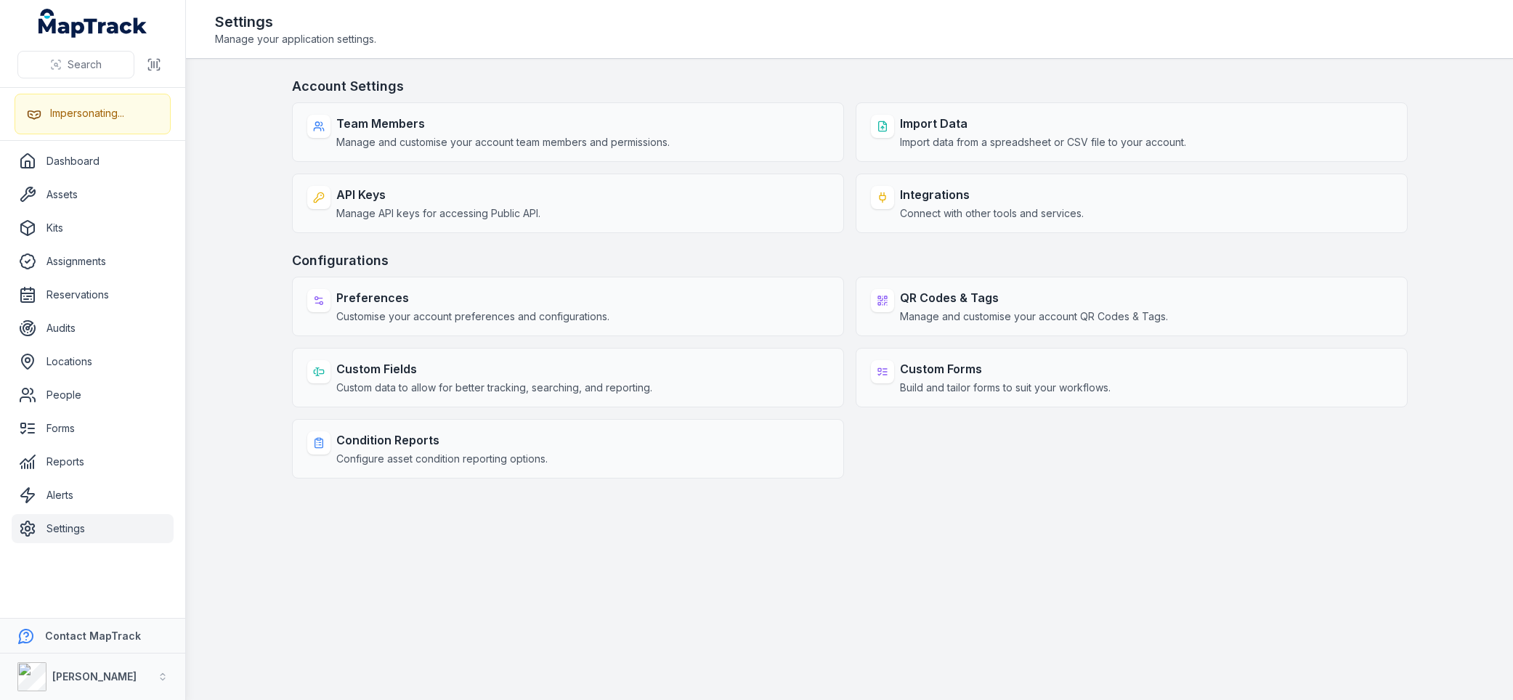
click at [258, 256] on main "Account Settings Team Members Manage and customise your account team members an…" at bounding box center [849, 379] width 1327 height 641
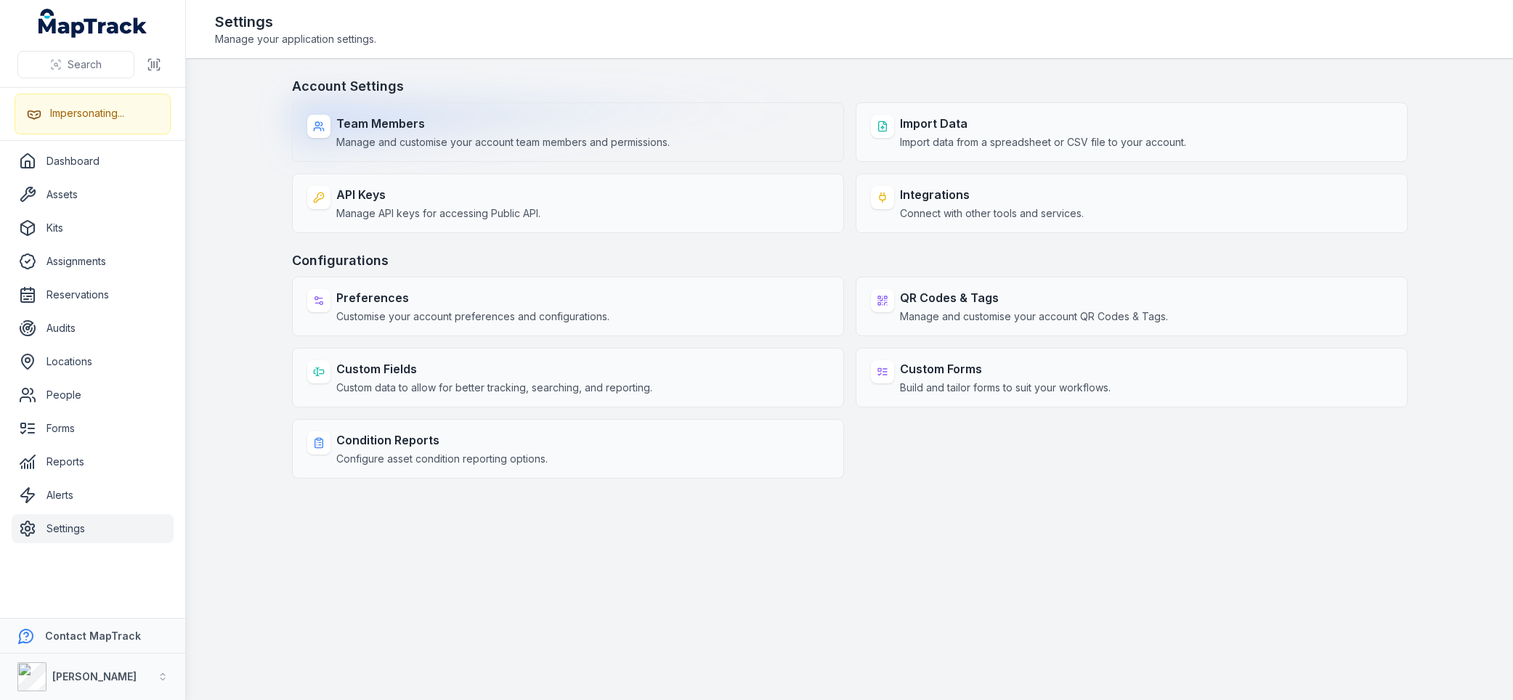
click at [452, 127] on strong "Team Members" at bounding box center [502, 123] width 333 height 17
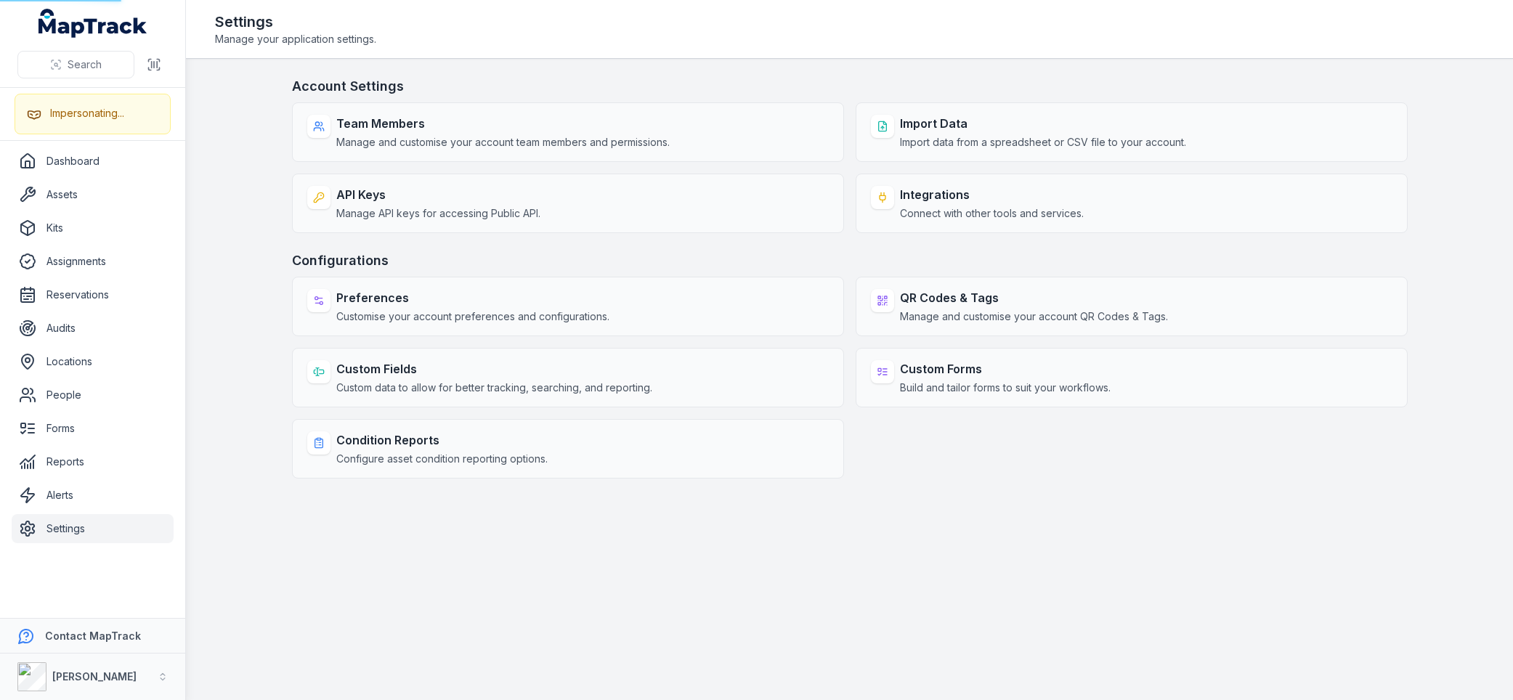
click at [479, 76] on h3 "Account Settings" at bounding box center [850, 86] width 1116 height 20
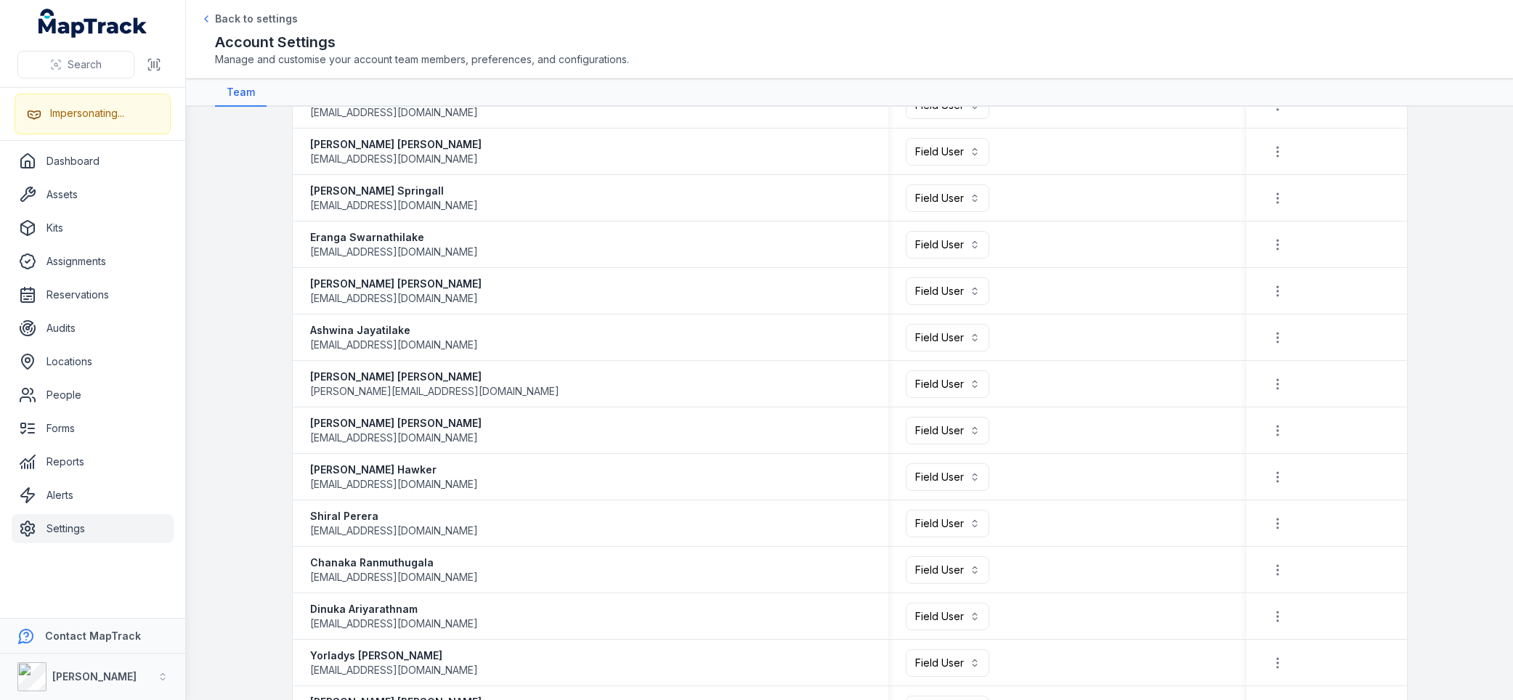
scroll to position [1824, 0]
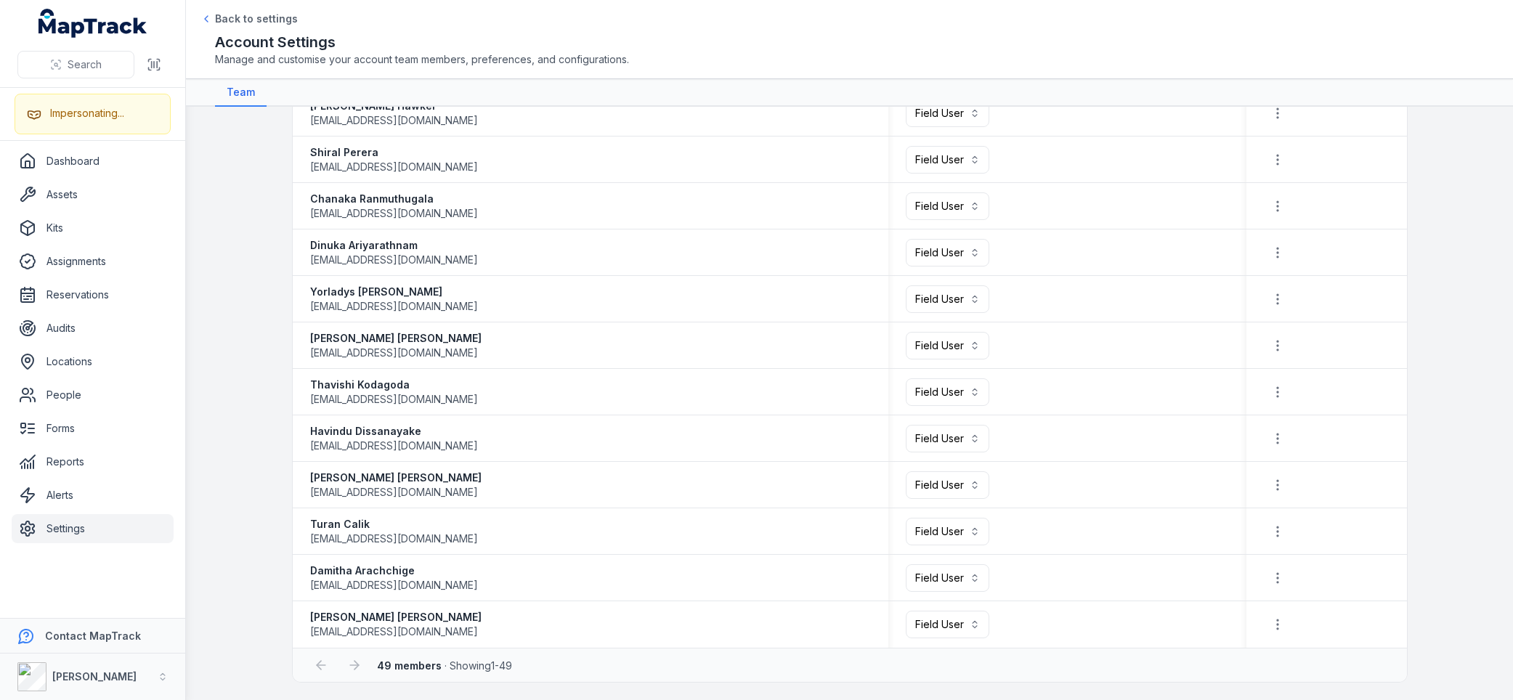
click at [254, 335] on main "**********" at bounding box center [849, 403] width 1327 height 593
click at [56, 401] on link "People" at bounding box center [93, 395] width 162 height 29
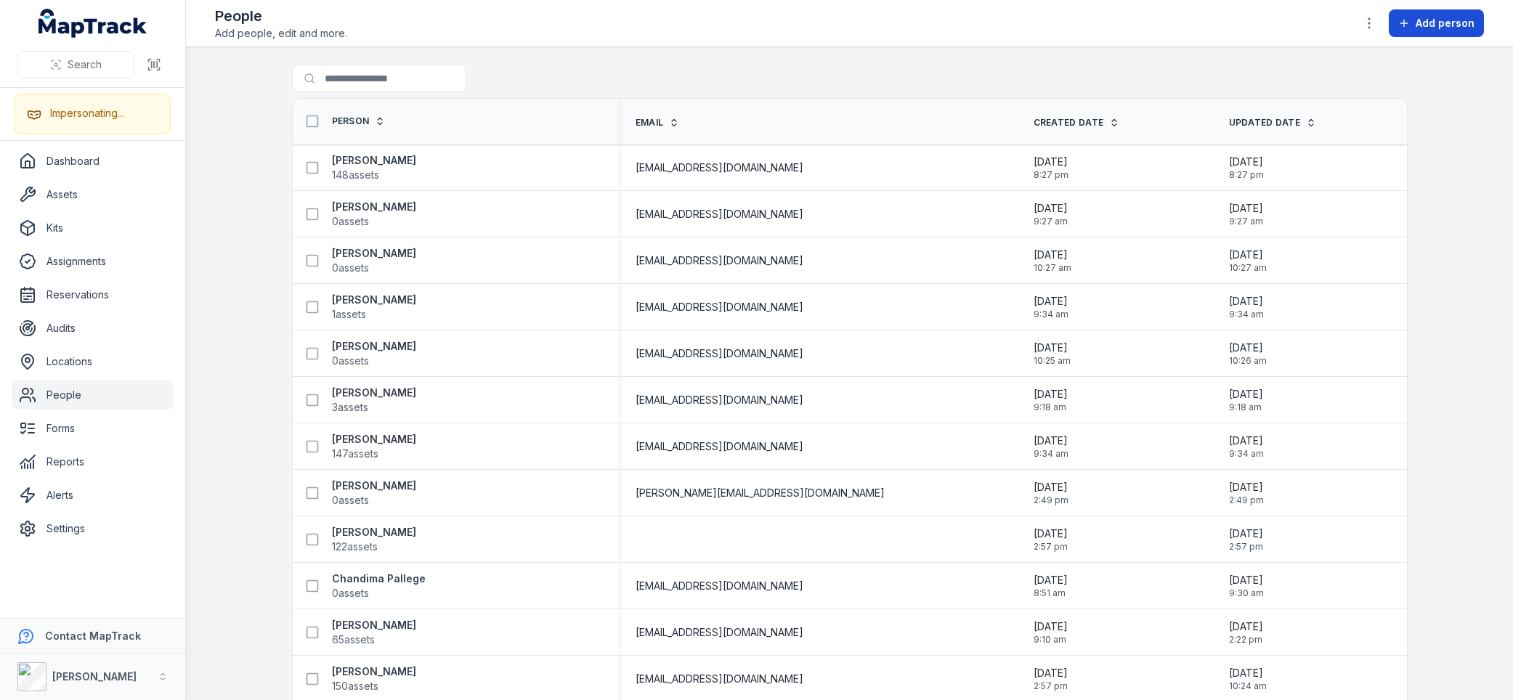
click at [1429, 27] on span "Add person" at bounding box center [1444, 23] width 59 height 15
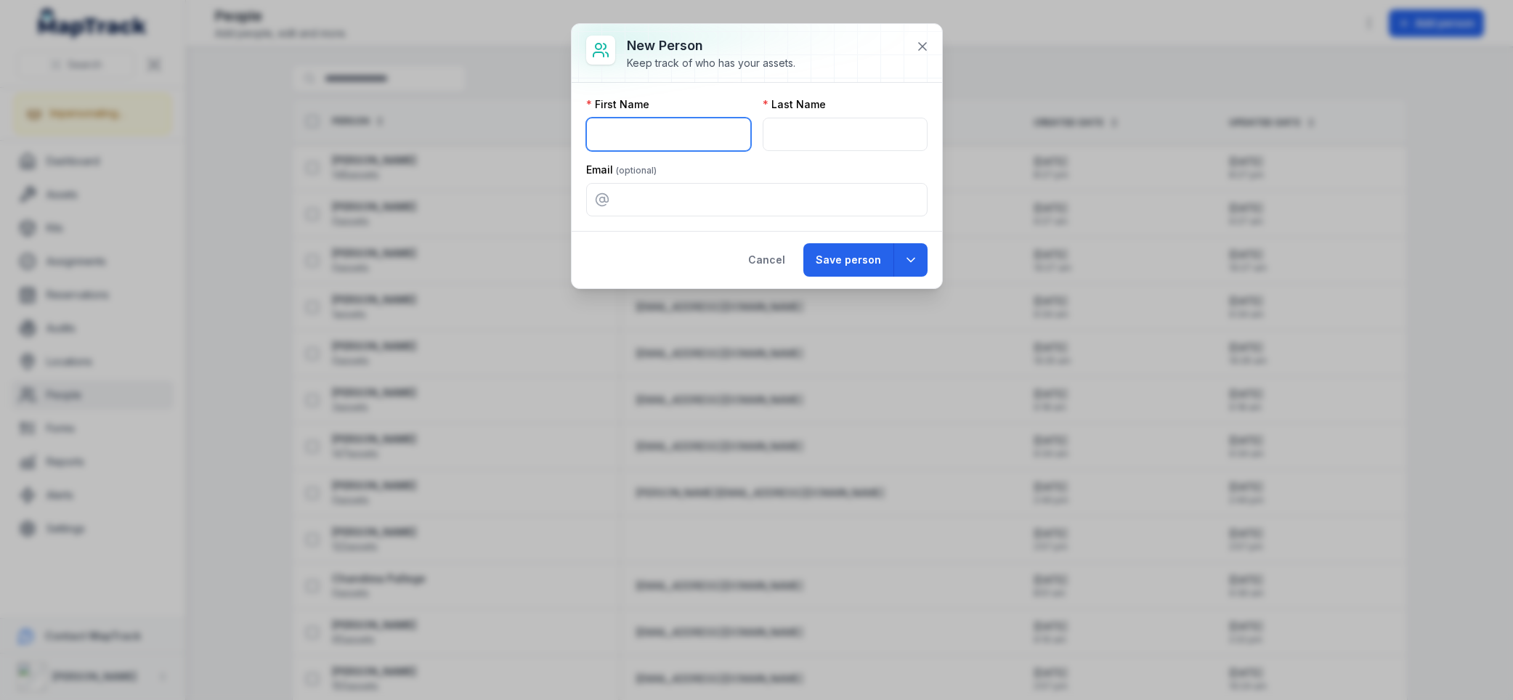
click at [636, 120] on input "text" at bounding box center [668, 134] width 165 height 33
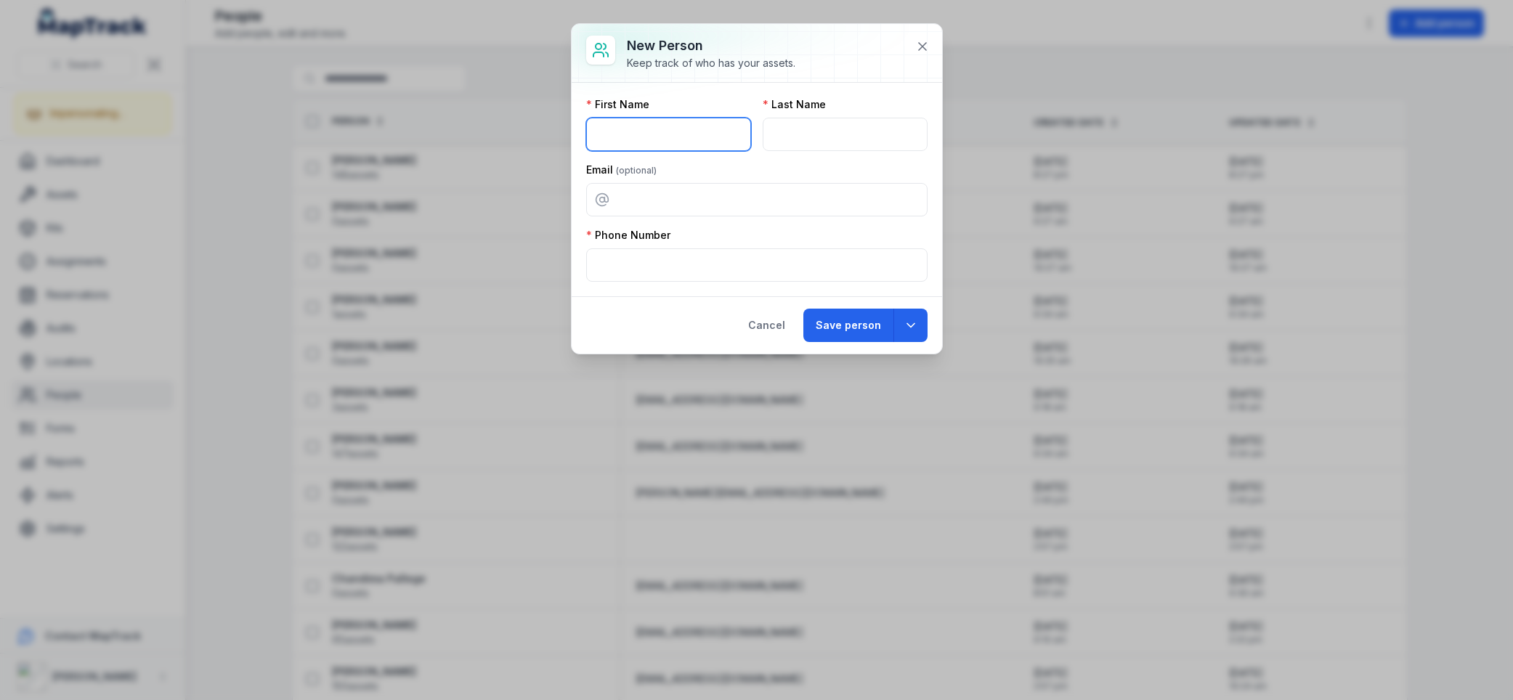
paste input "**********"
click at [662, 133] on input "**********" at bounding box center [668, 134] width 165 height 33
type input "**********"
click at [815, 129] on input "text" at bounding box center [845, 134] width 165 height 33
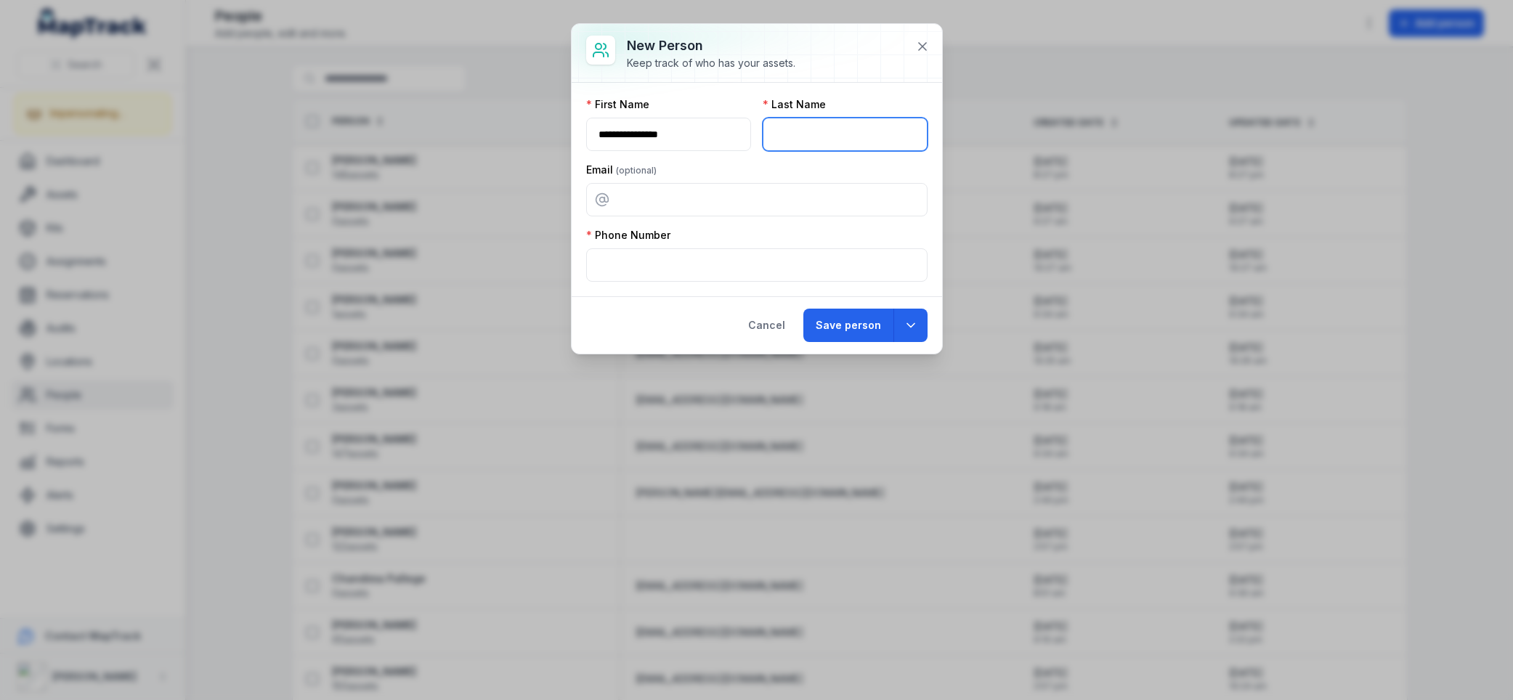
paste input "*********"
click at [874, 137] on input "*********" at bounding box center [845, 134] width 165 height 33
type input "*********"
click at [699, 139] on input "**********" at bounding box center [668, 134] width 165 height 33
click at [677, 135] on input "**********" at bounding box center [668, 134] width 165 height 33
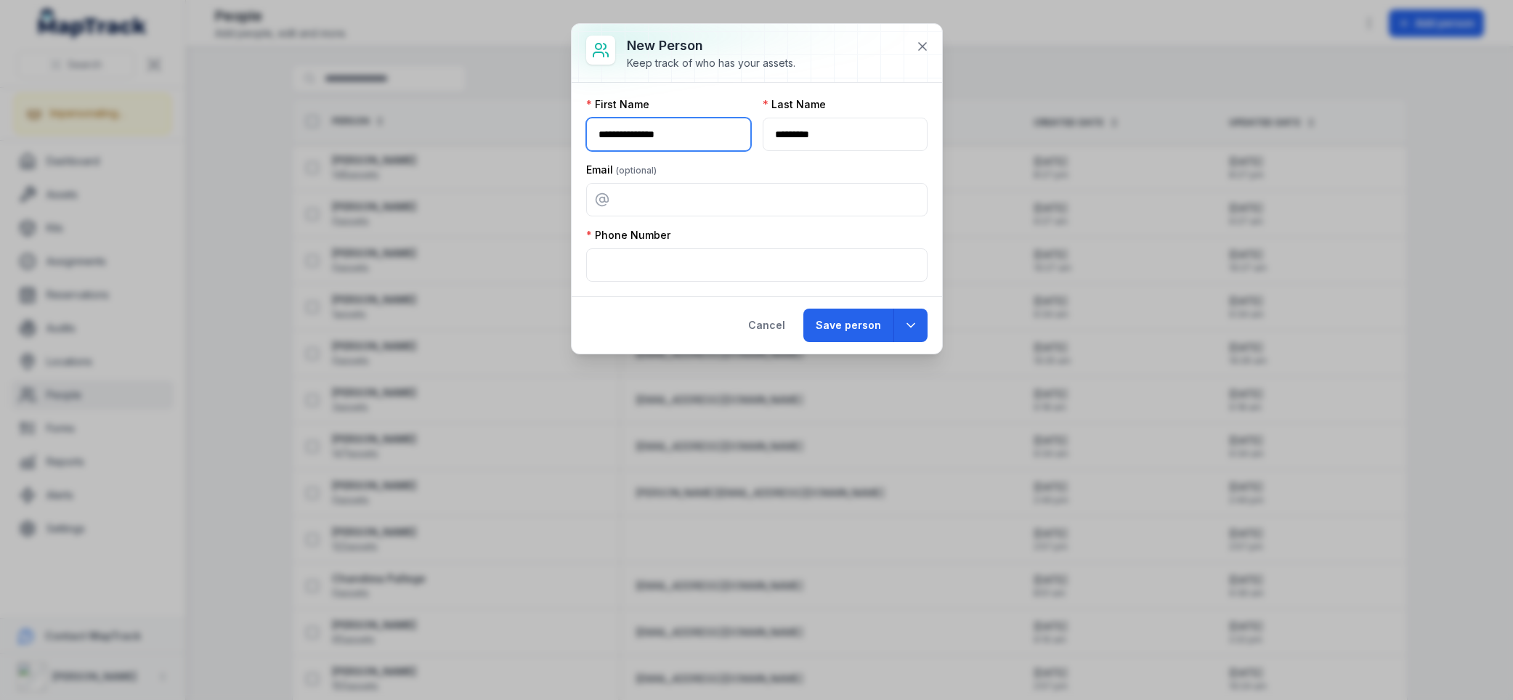
click at [677, 135] on input "**********" at bounding box center [668, 134] width 165 height 33
type input "*****"
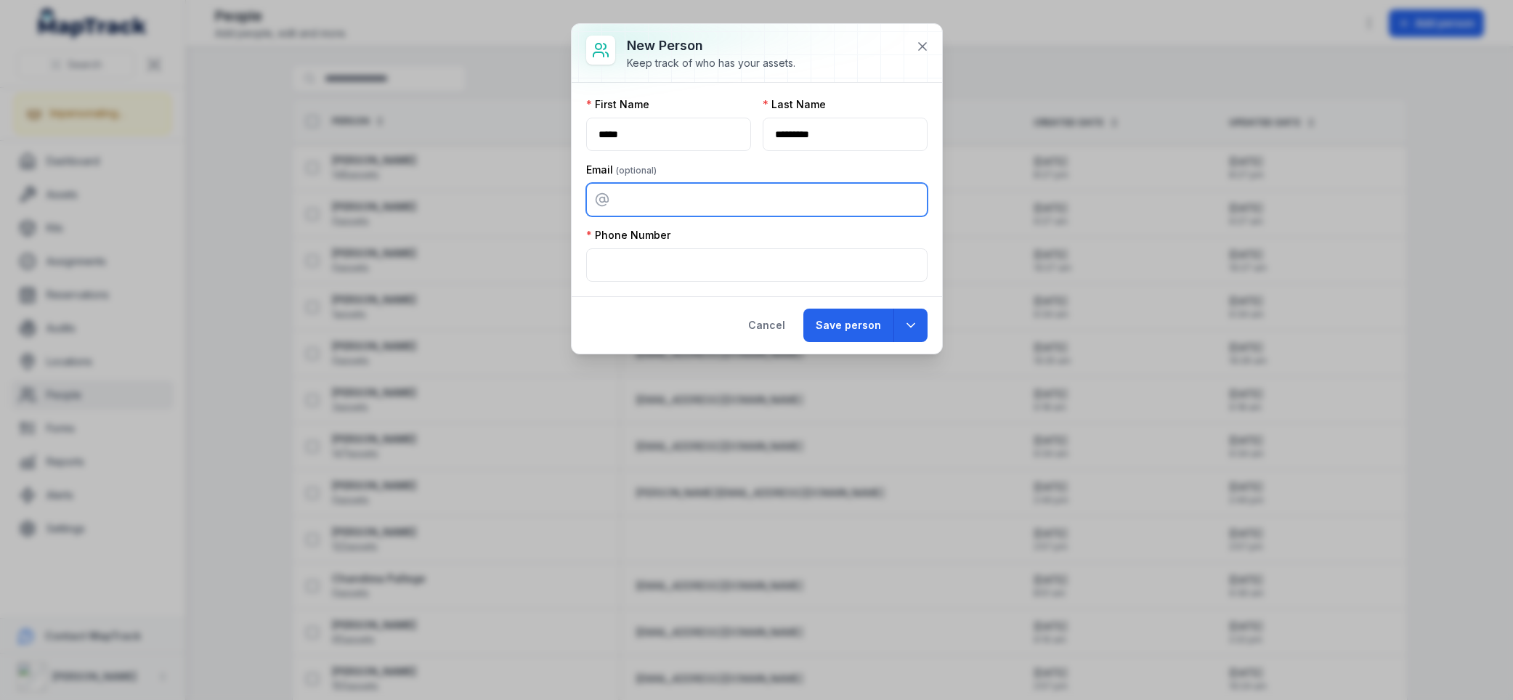
click at [658, 200] on input "email" at bounding box center [756, 199] width 341 height 33
paste input "**********"
type input "**********"
click at [674, 169] on div "Email" at bounding box center [756, 170] width 341 height 15
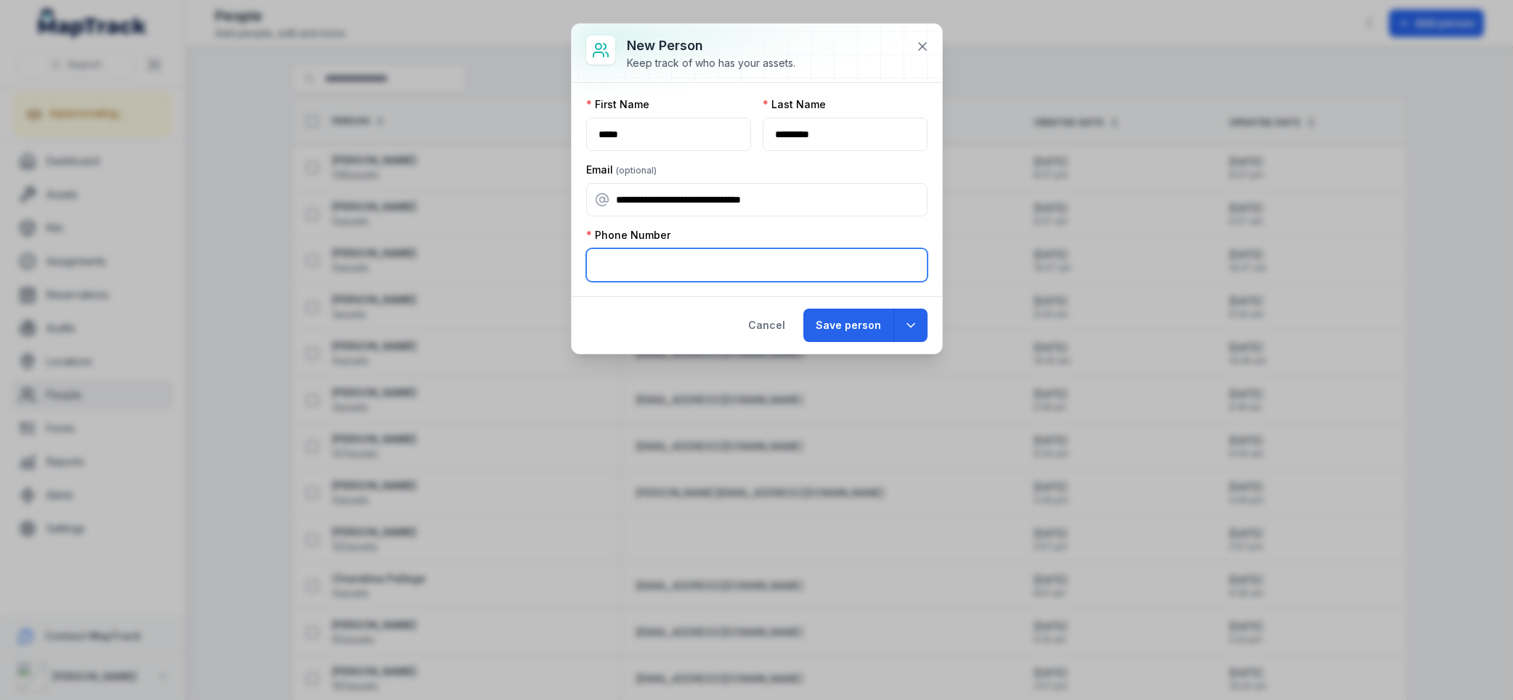
click at [646, 267] on input "text" at bounding box center [756, 264] width 341 height 33
type input "**********"
click at [678, 317] on div "Cancel Save person" at bounding box center [757, 324] width 370 height 57
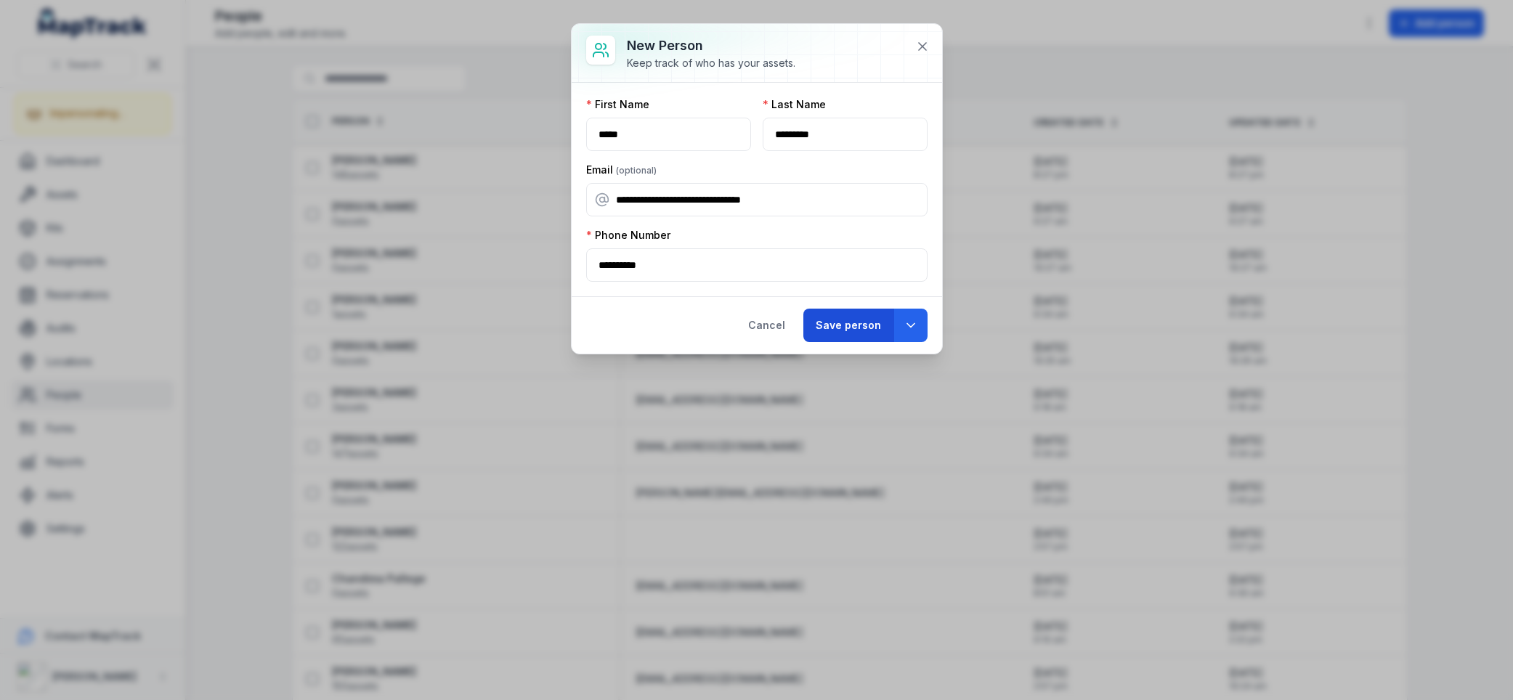
click at [847, 322] on button "Save person" at bounding box center [848, 325] width 90 height 33
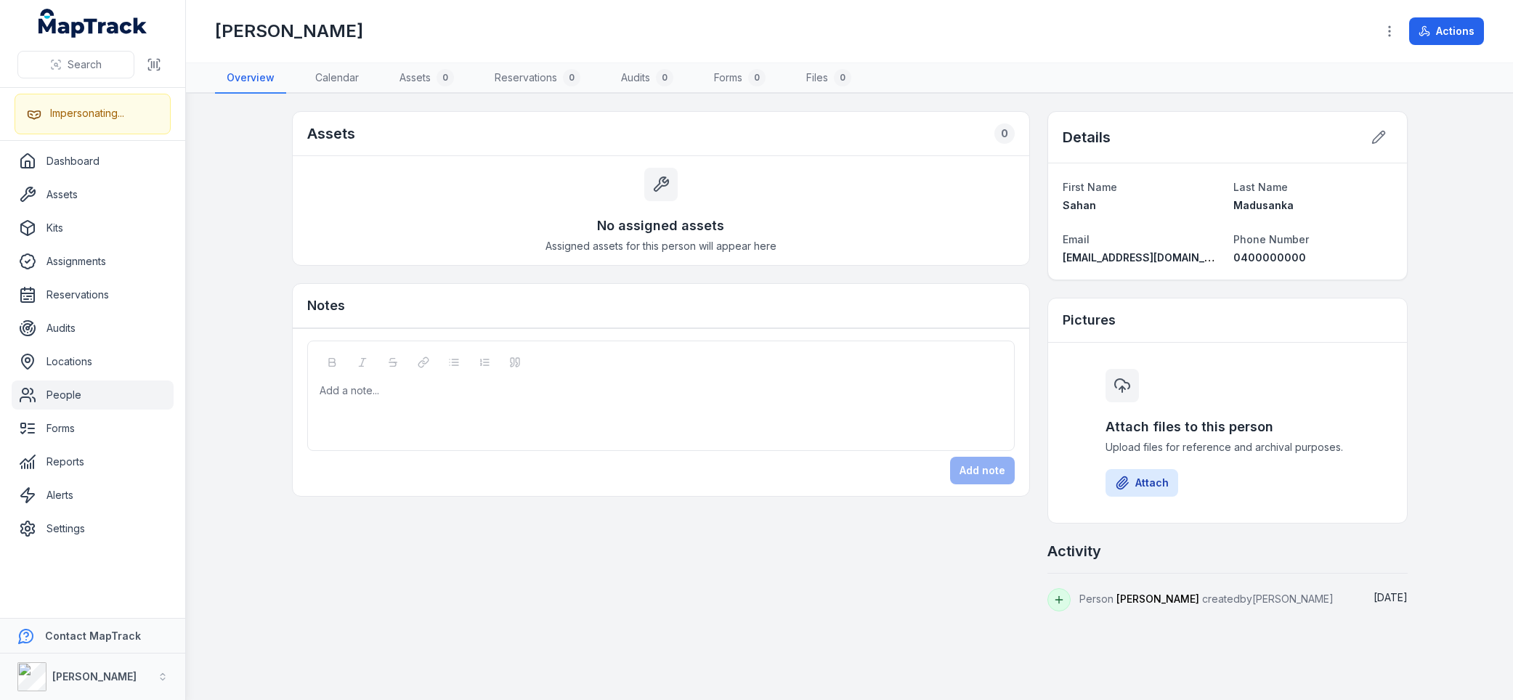
click at [1033, 205] on div "Assets 0 No assigned assets Assigned assets for this person will appear here No…" at bounding box center [850, 361] width 1116 height 500
click at [651, 131] on div "Assets 0" at bounding box center [661, 134] width 736 height 44
click at [566, 206] on div "No assigned assets Assigned assets for this person will appear here" at bounding box center [661, 210] width 736 height 109
click at [893, 201] on div "No assigned assets Assigned assets for this person will appear here" at bounding box center [661, 210] width 736 height 109
click at [280, 126] on main "Assets 0 No assigned assets Assigned assets for this person will appear here No…" at bounding box center [849, 397] width 1327 height 606
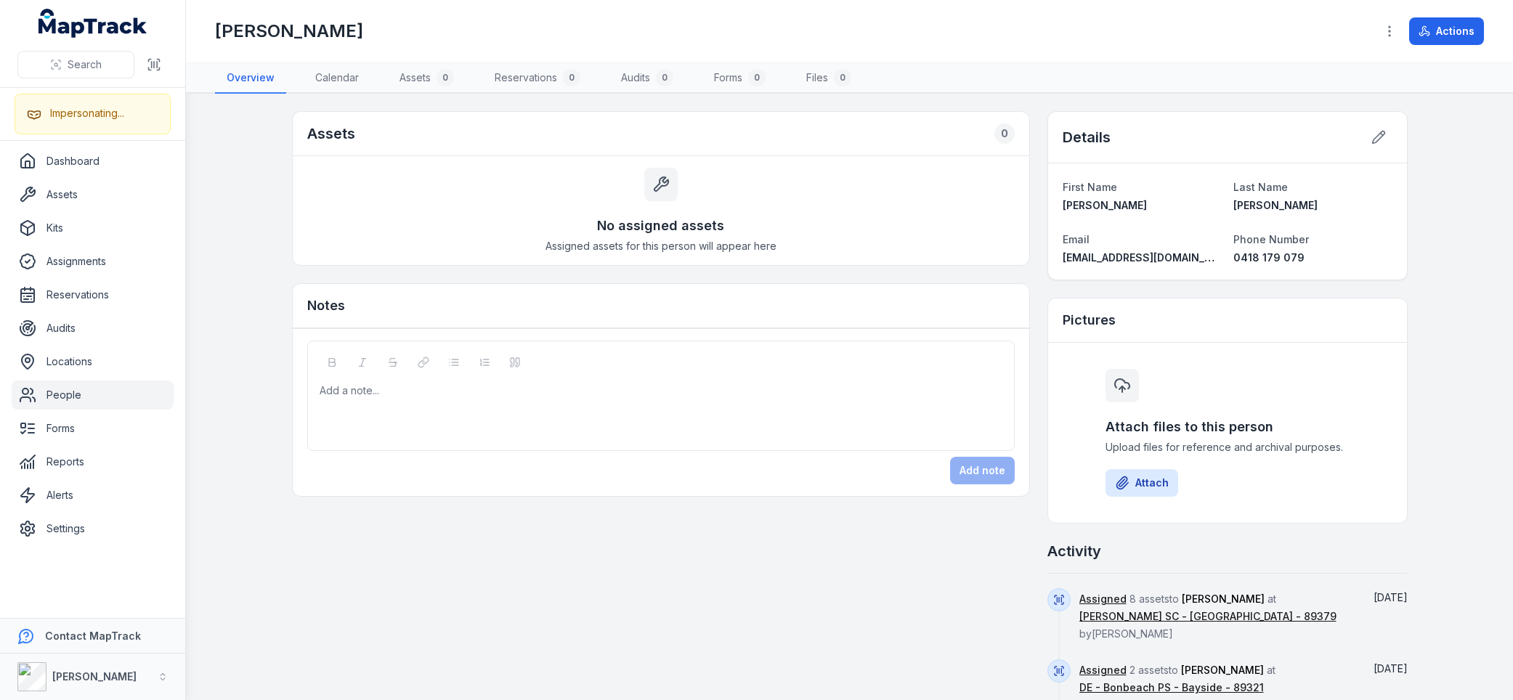
click at [241, 237] on main "Assets 0 No assigned assets Assigned assets for this person will appear here No…" at bounding box center [849, 397] width 1327 height 606
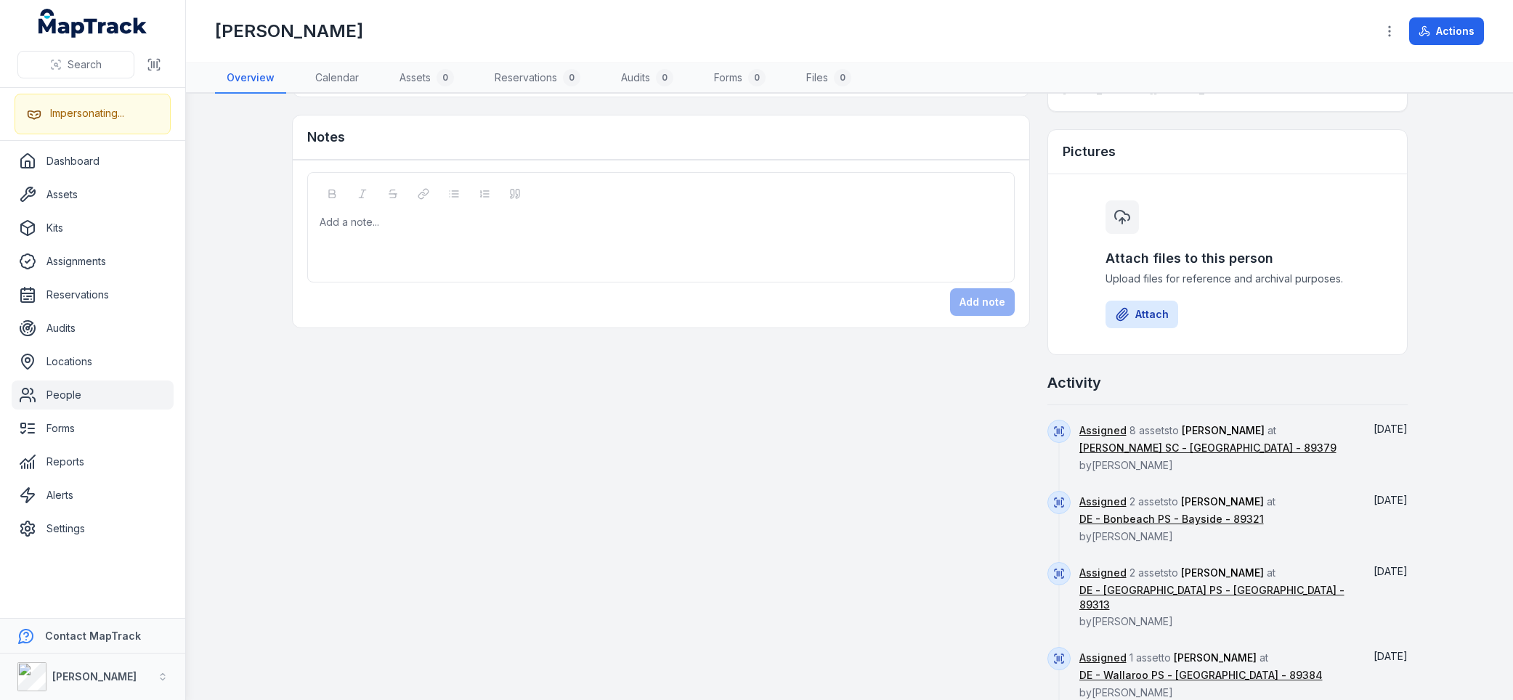
scroll to position [282, 0]
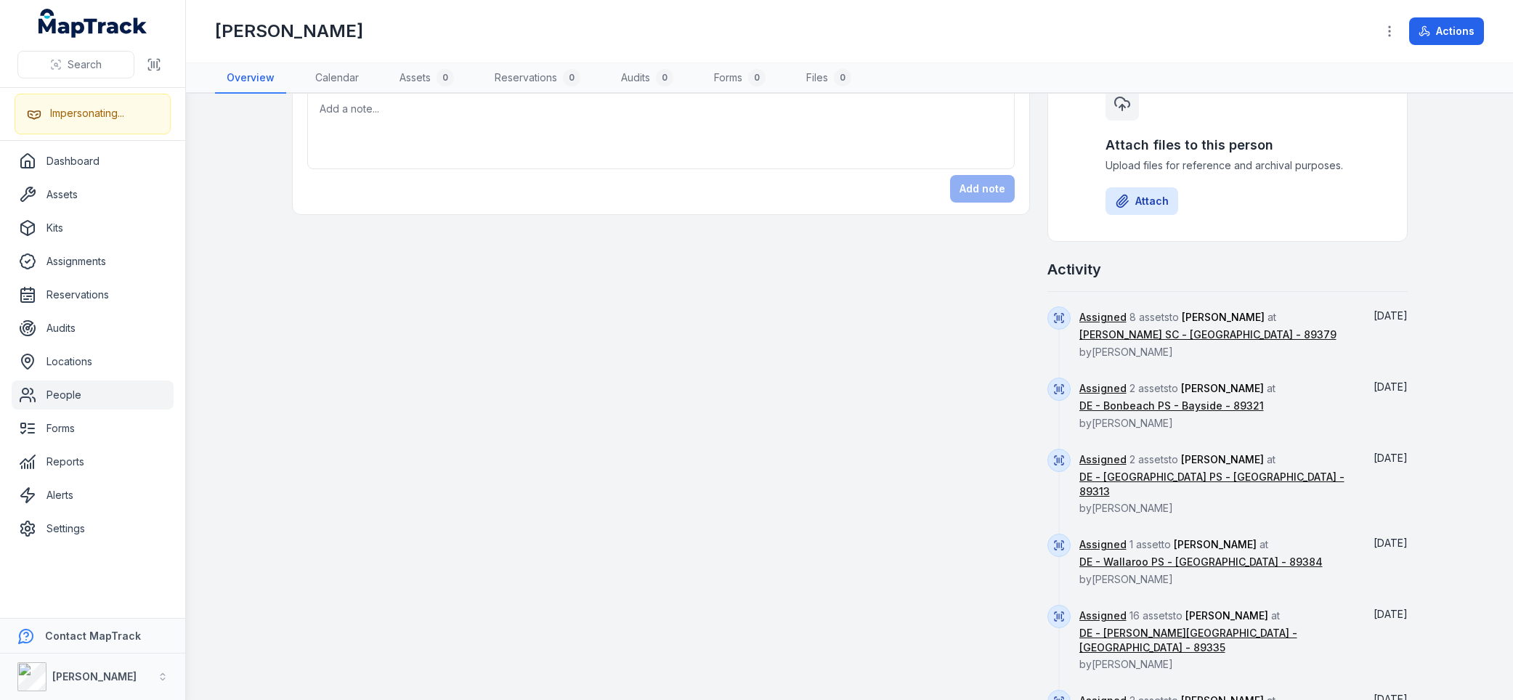
click at [1004, 391] on div "Assets 0 No assigned assets Assigned assets for this person will appear here No…" at bounding box center [850, 435] width 1116 height 1213
click at [1107, 312] on link "Assigned" at bounding box center [1102, 317] width 47 height 15
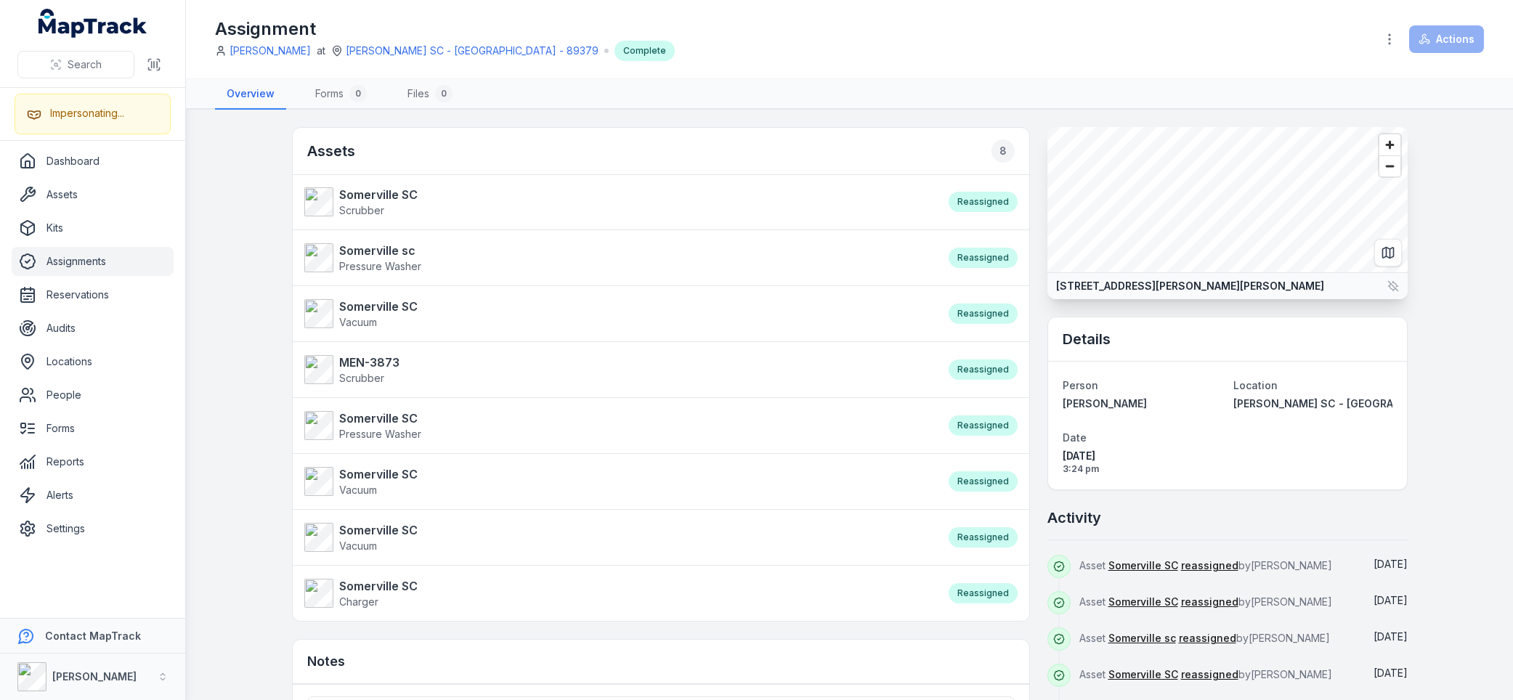
click at [235, 208] on main "Assets 8 Somerville SC Scrubber Reassigned Somerville sc Pressure Washer Reassi…" at bounding box center [849, 405] width 1327 height 590
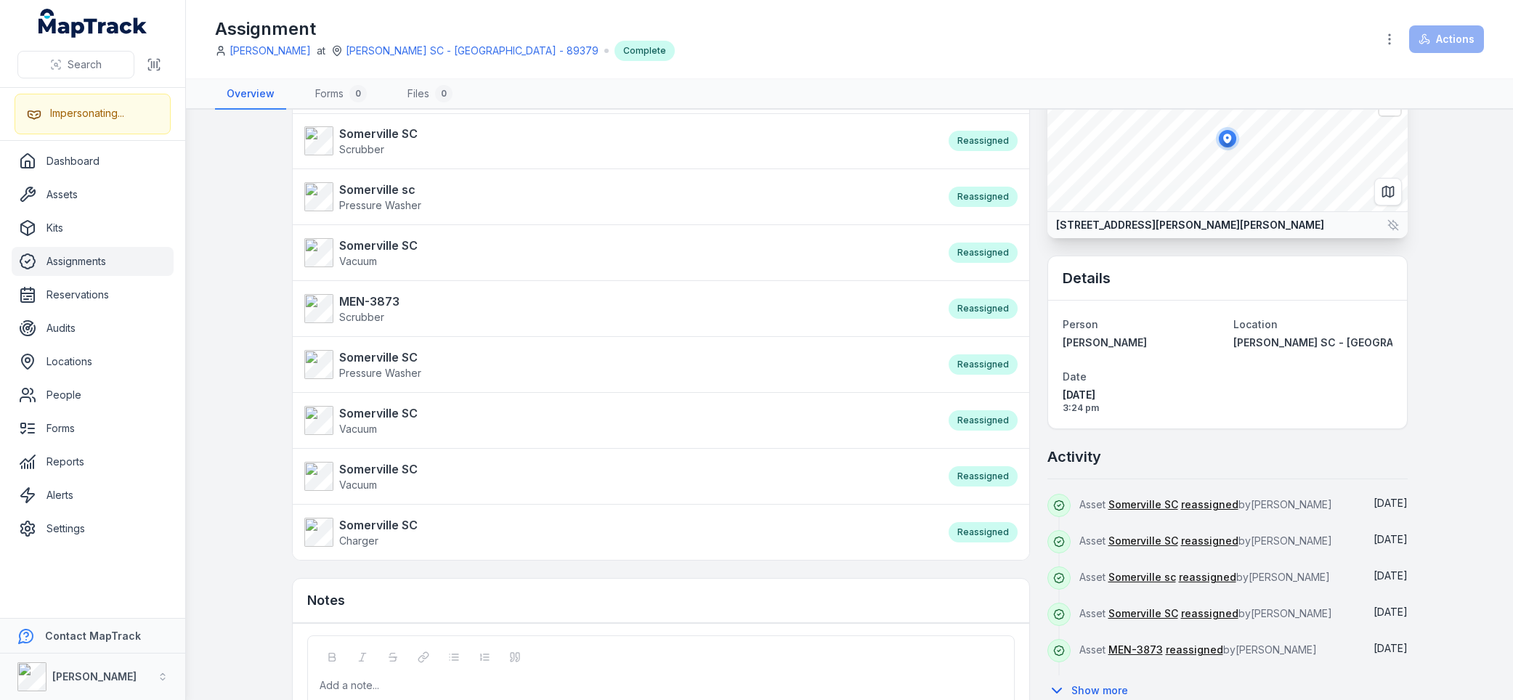
click at [1036, 543] on div "Assets 8 Somerville SC Scrubber Reassigned Somerville sc Pressure Washer Reassi…" at bounding box center [850, 429] width 1116 height 726
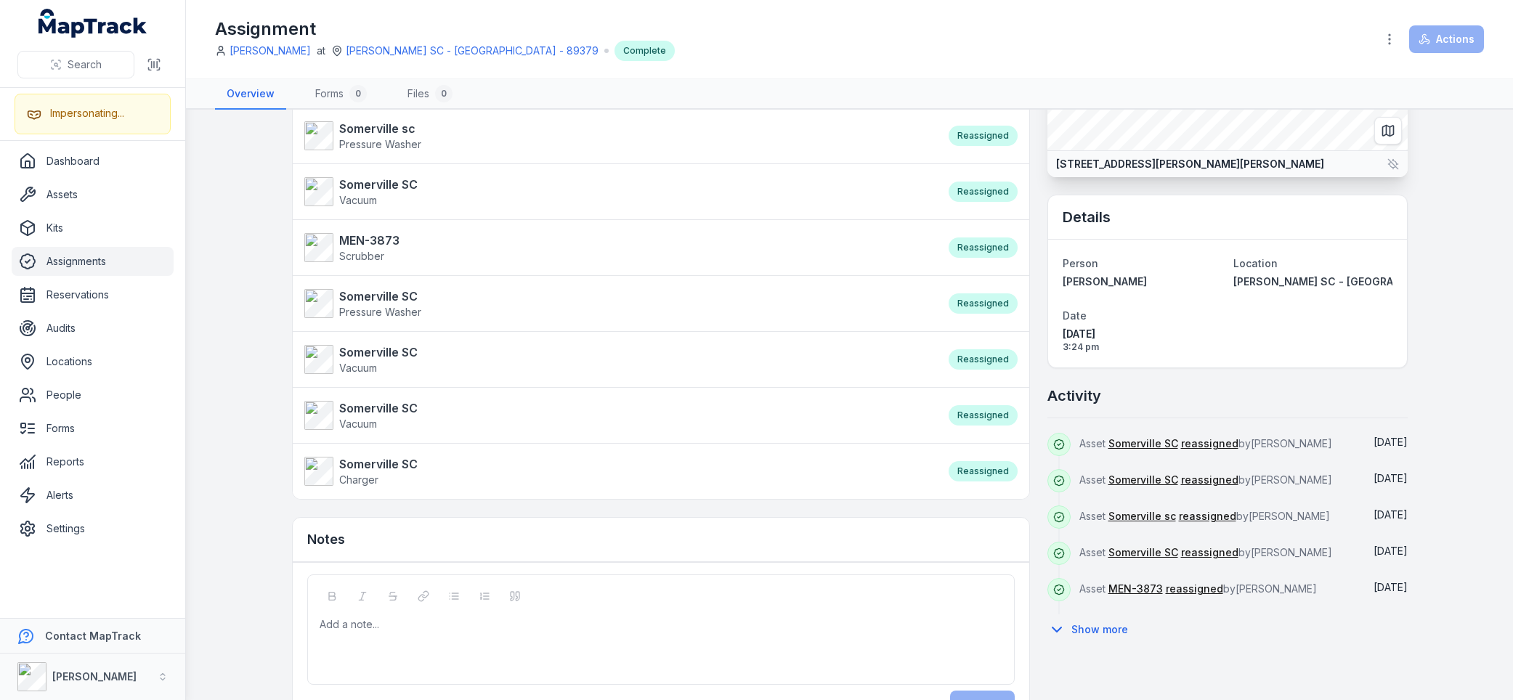
scroll to position [170, 0]
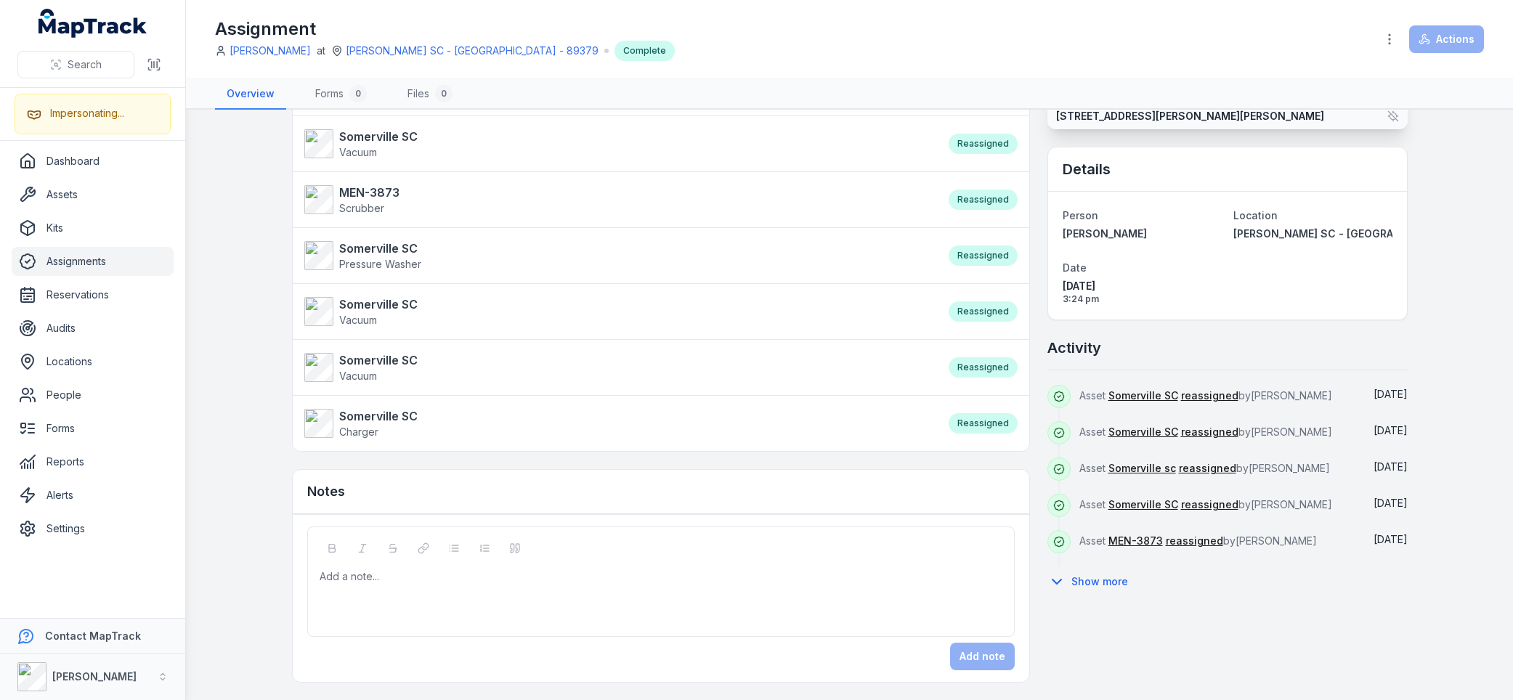
click at [1087, 530] on div "Asset MEN-3873 reassigned by Lachlan Ritchie" at bounding box center [1215, 548] width 273 height 36
click at [1053, 580] on icon at bounding box center [1056, 582] width 9 height 4
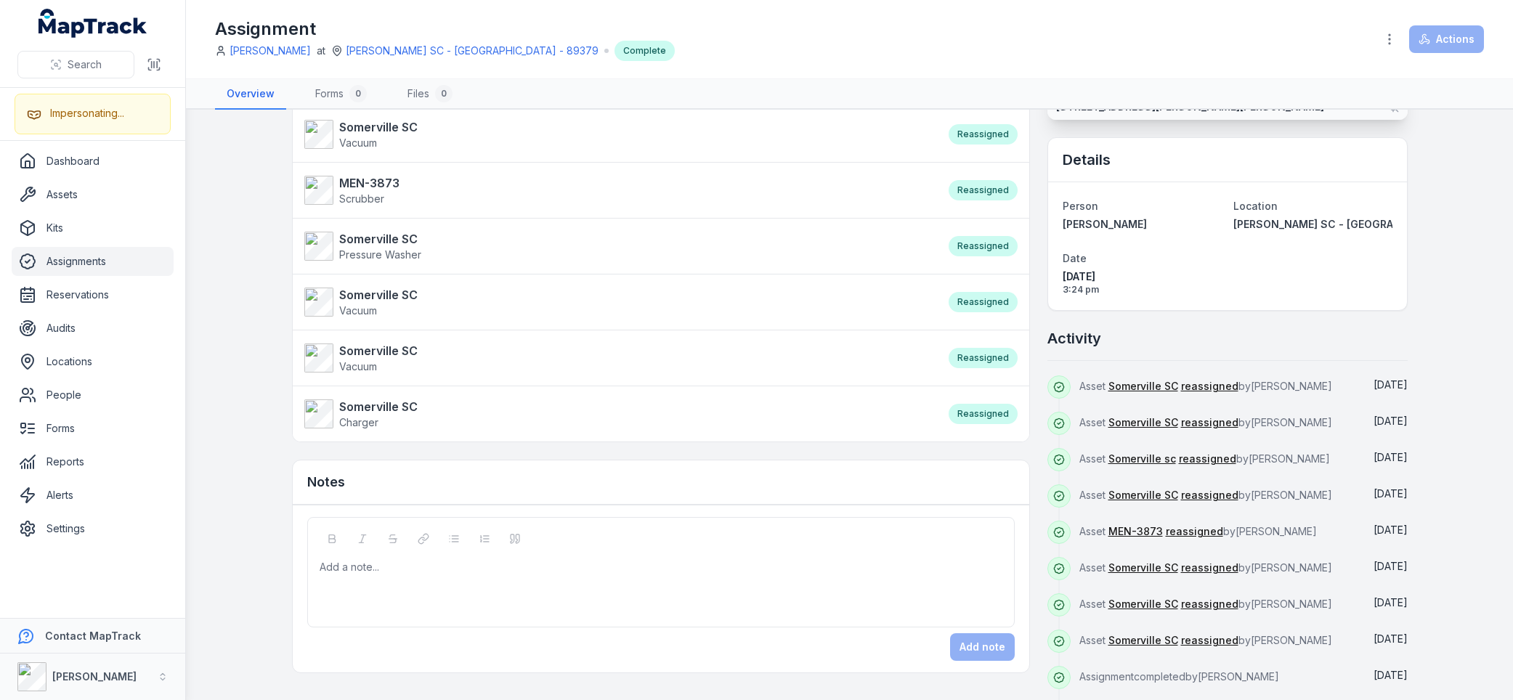
scroll to position [222, 0]
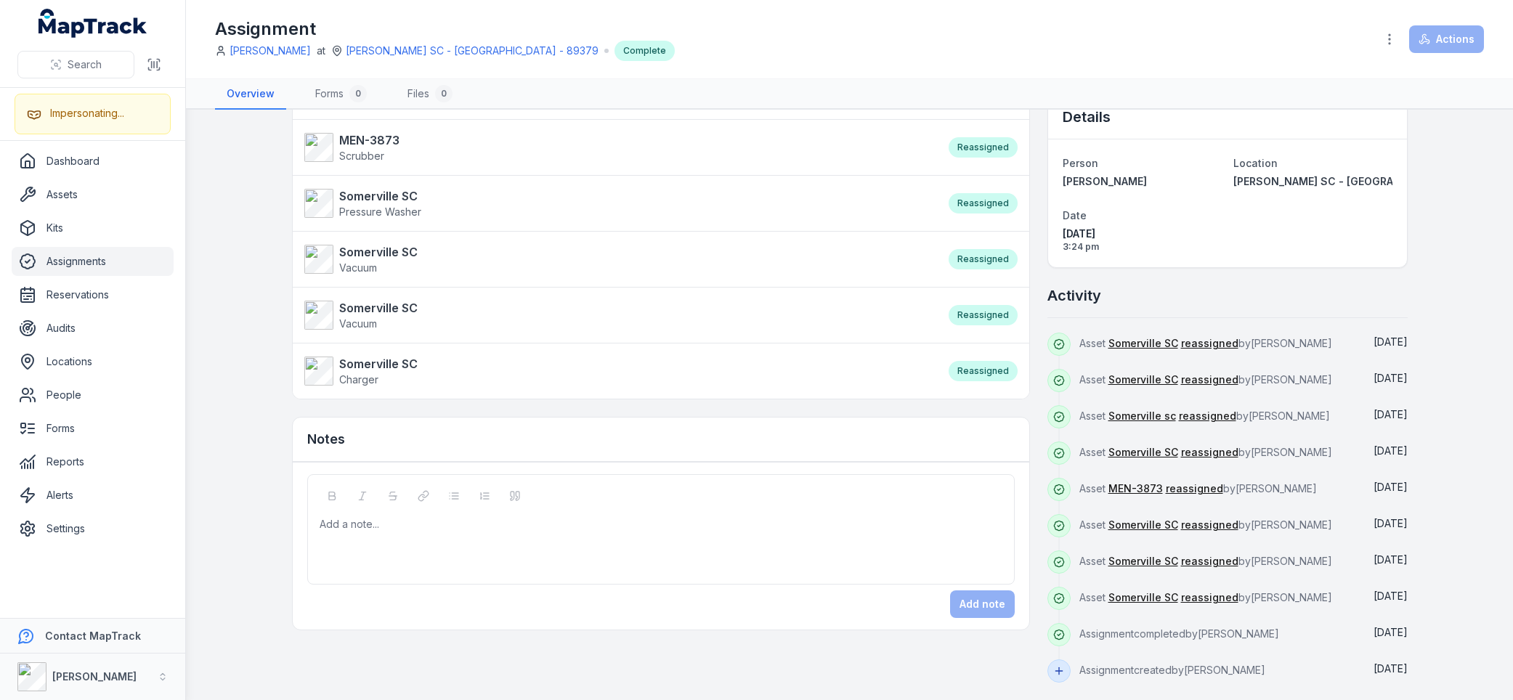
click at [1031, 540] on div "Assets 8 Somerville SC Scrubber Reassigned Somerville sc Pressure Washer Reassi…" at bounding box center [850, 294] width 1116 height 778
click at [1189, 485] on link "reassigned" at bounding box center [1194, 489] width 57 height 15
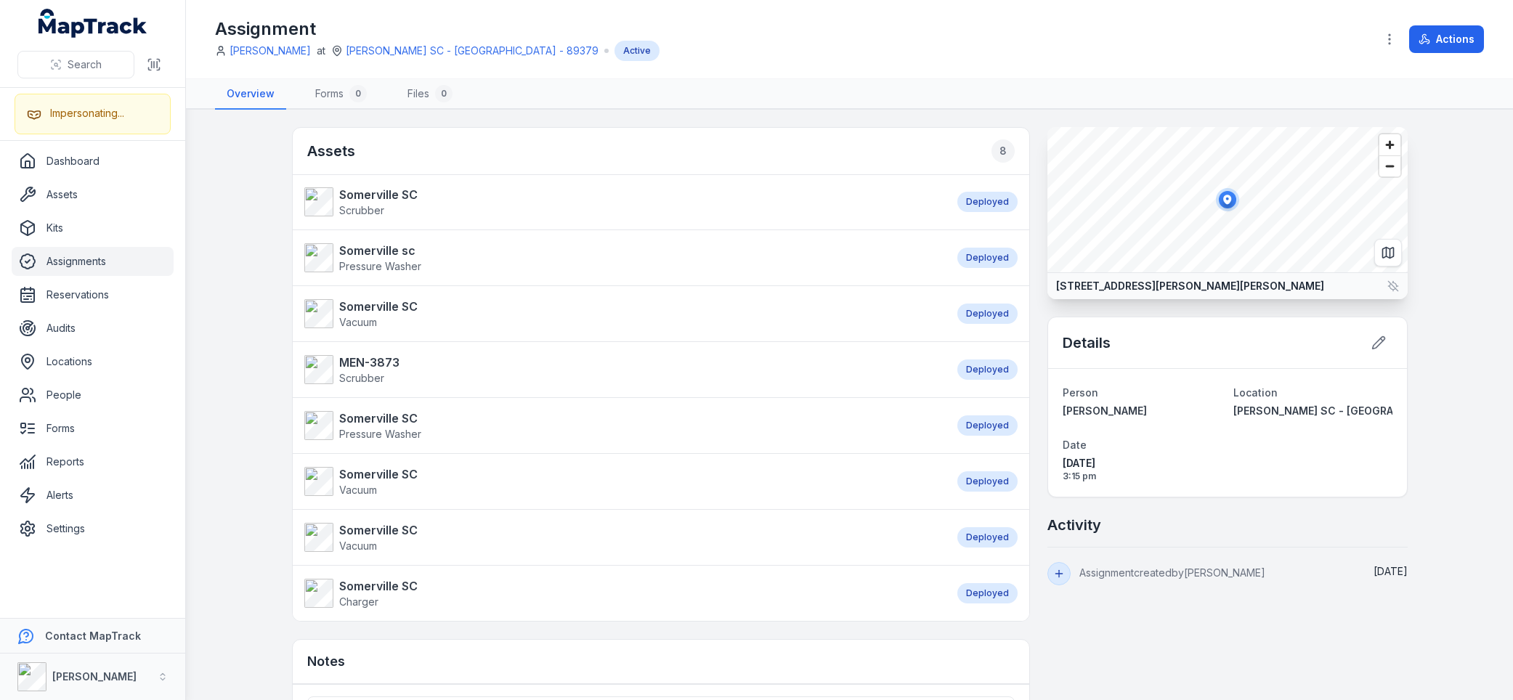
click at [265, 275] on main "Assets 8 Somerville SC Scrubber Deployed Somerville sc Pressure Washer Deployed…" at bounding box center [849, 405] width 1327 height 590
click at [261, 301] on main "Assets 8 Somerville SC Scrubber Deployed Somerville sc Pressure Washer Deployed…" at bounding box center [849, 405] width 1327 height 590
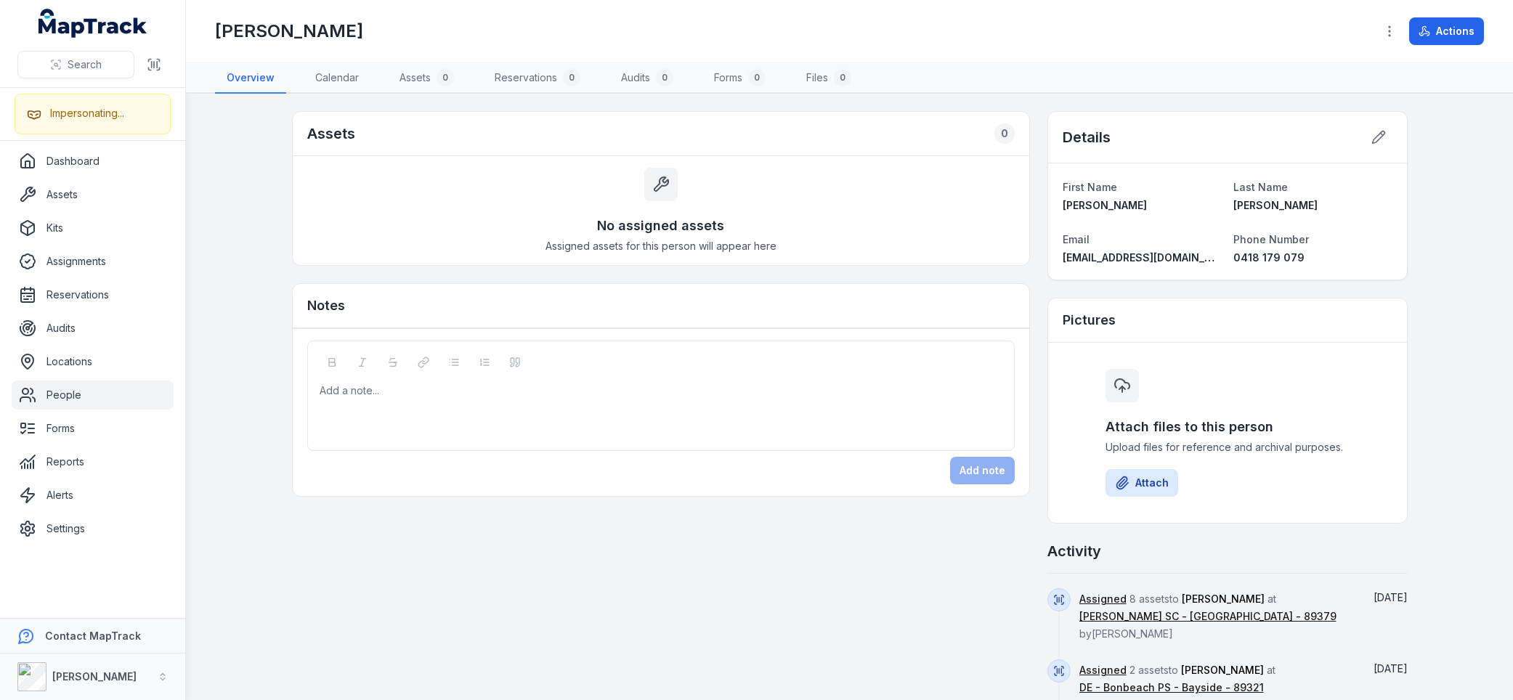
click at [658, 125] on div "Assets 0" at bounding box center [661, 134] width 736 height 44
click at [654, 128] on div "Assets 0" at bounding box center [661, 134] width 736 height 44
click at [660, 34] on div "Renae Whelan" at bounding box center [789, 31] width 1149 height 23
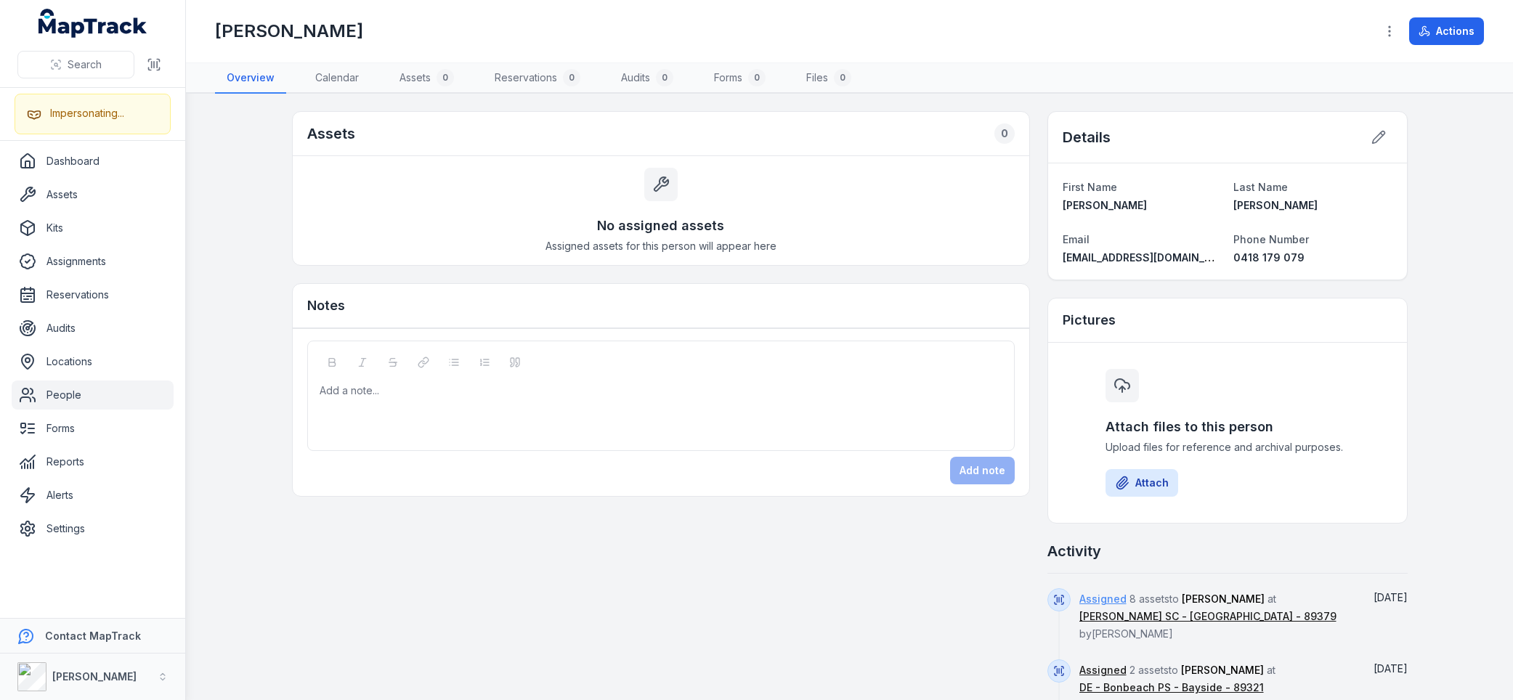
click at [1102, 602] on link "Assigned" at bounding box center [1102, 599] width 47 height 15
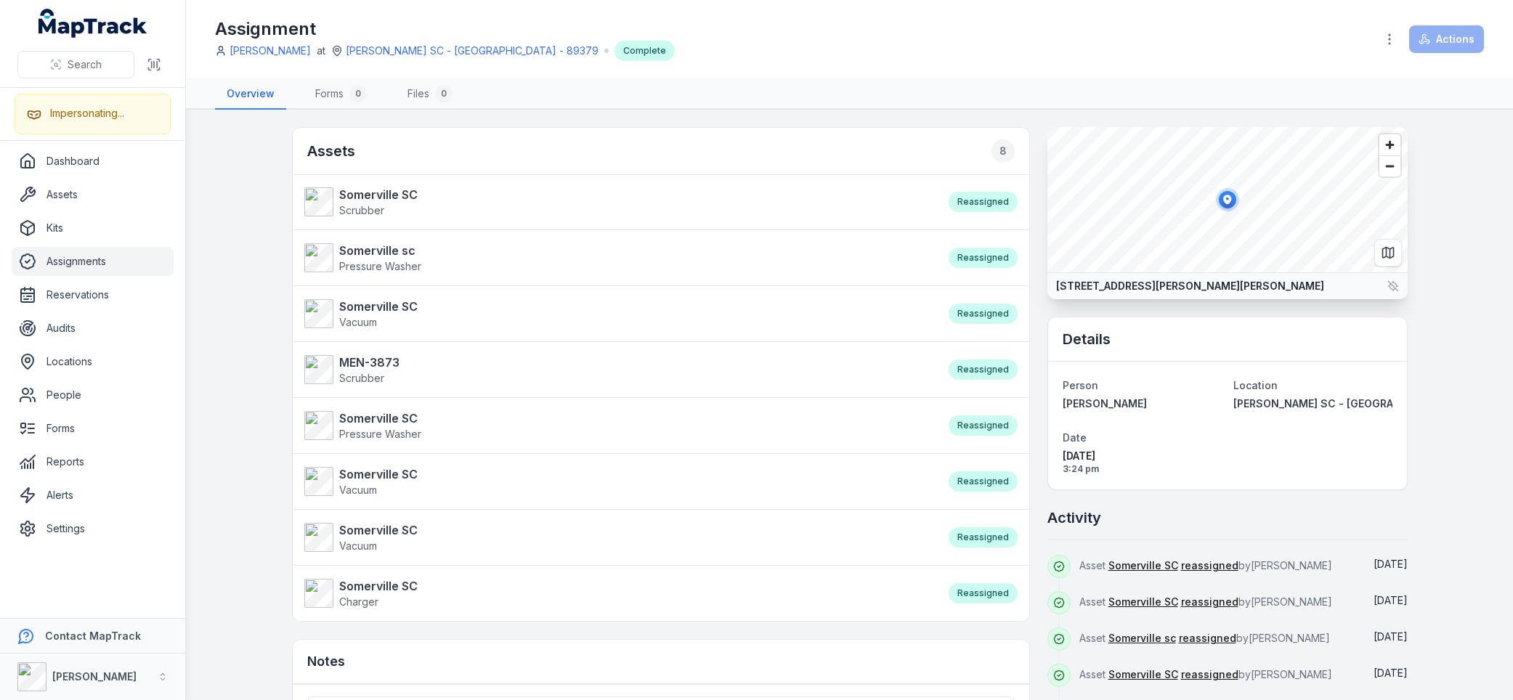
click at [1053, 519] on h2 "Activity" at bounding box center [1074, 518] width 54 height 20
click at [1145, 524] on div "Activity" at bounding box center [1227, 524] width 360 height 33
click at [1061, 520] on h2 "Activity" at bounding box center [1074, 518] width 54 height 20
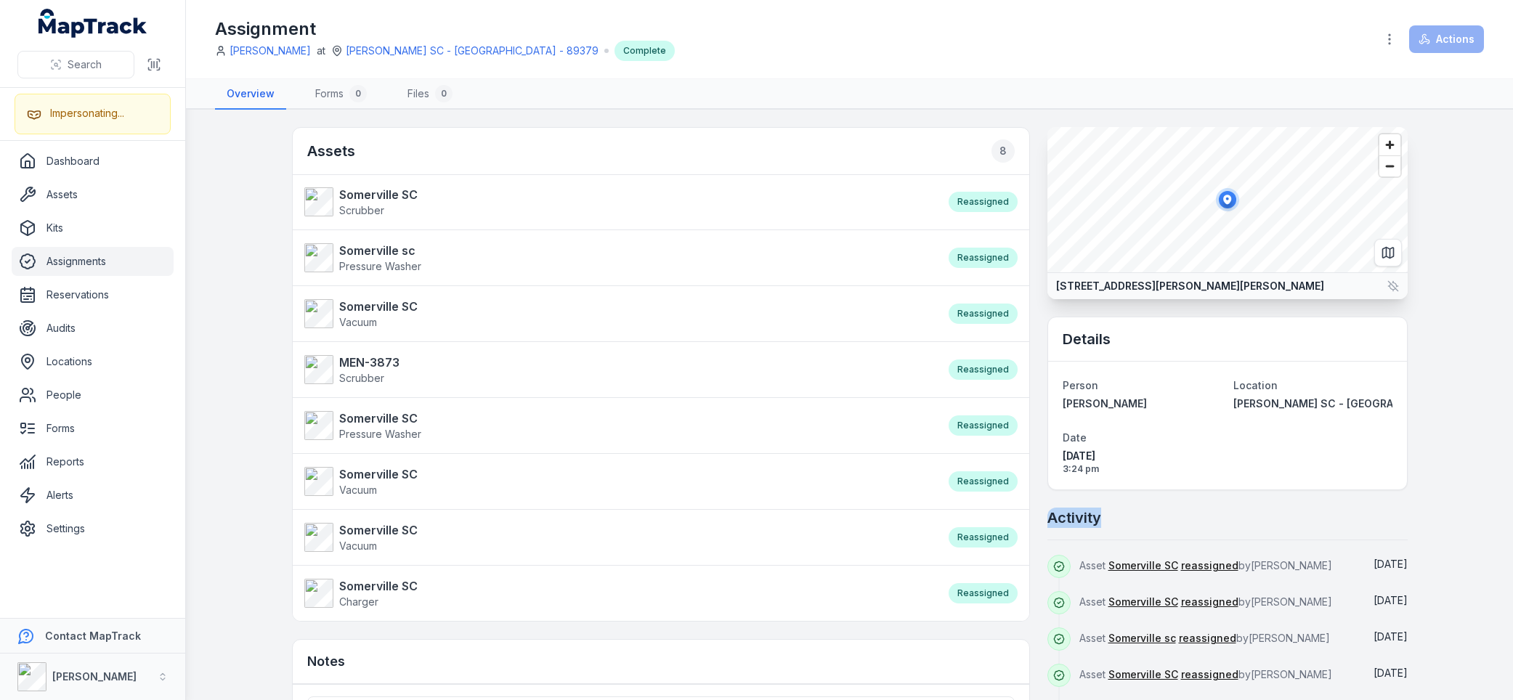
click at [1114, 519] on div "Activity" at bounding box center [1227, 524] width 360 height 33
click at [1073, 516] on h2 "Activity" at bounding box center [1074, 518] width 54 height 20
click at [1141, 517] on div "Activity" at bounding box center [1227, 524] width 360 height 33
click at [231, 248] on main "Assets 8 Somerville SC Scrubber Reassigned Somerville sc Pressure Washer Reassi…" at bounding box center [849, 405] width 1327 height 590
click at [222, 171] on main "Assets 8 Somerville SC Scrubber Reassigned Somerville sc Pressure Washer Reassi…" at bounding box center [849, 405] width 1327 height 590
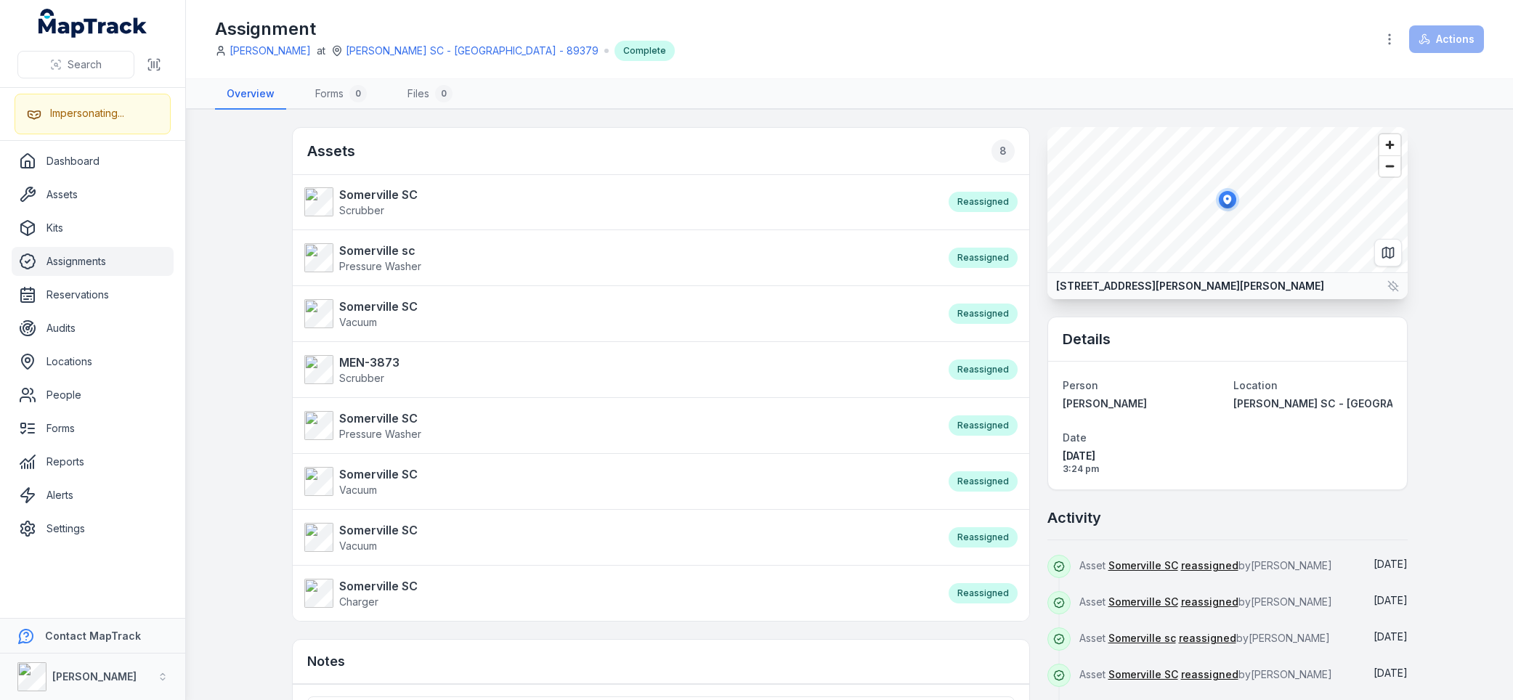
click at [698, 65] on div "Assignment Renae Whelan at DE - Somerville SC - Bayside - 89379 Complete Actions" at bounding box center [849, 39] width 1269 height 67
click at [260, 180] on main "Assets 8 Somerville SC Scrubber Reassigned Somerville sc Pressure Washer Reassi…" at bounding box center [849, 405] width 1327 height 590
click at [264, 47] on link "Renae Whelan" at bounding box center [270, 51] width 81 height 15
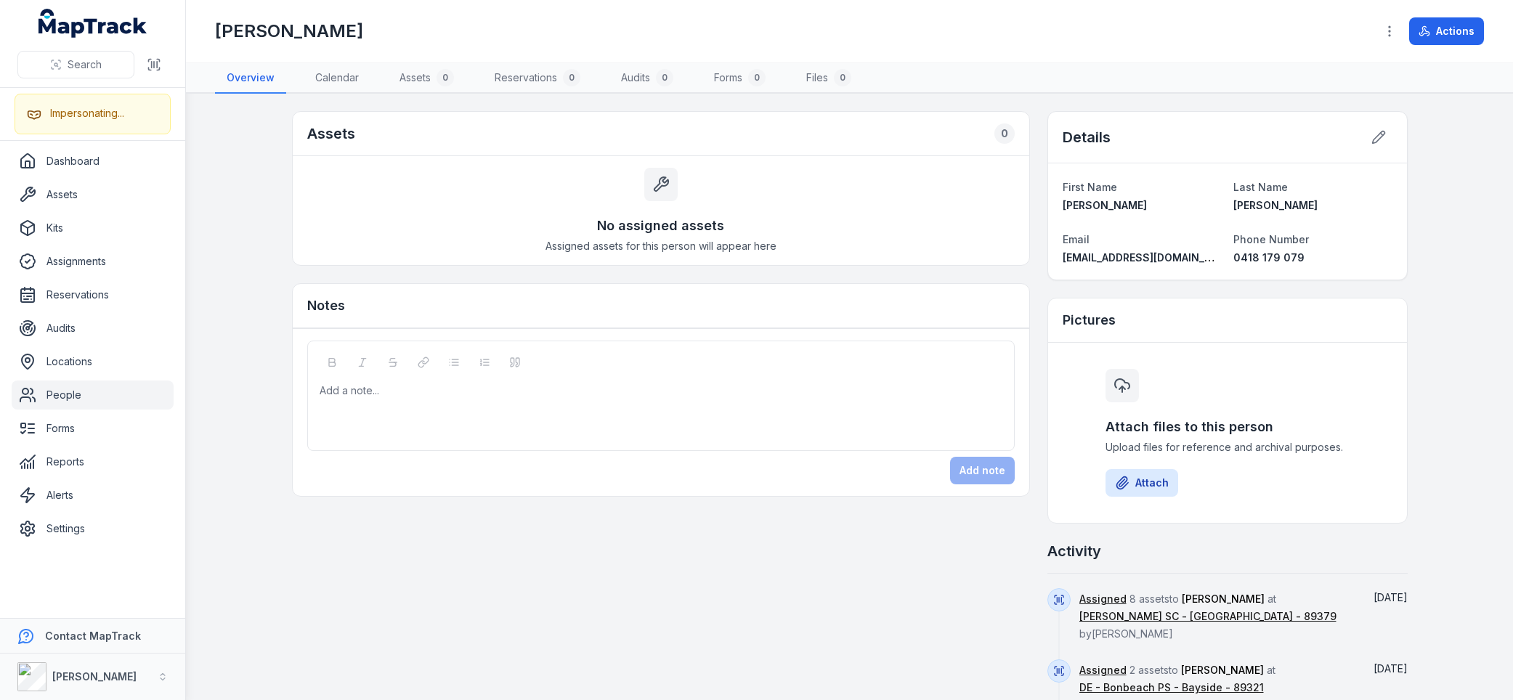
click at [879, 35] on div "Renae Whelan" at bounding box center [789, 31] width 1149 height 23
click at [980, 49] on div "Renae Whelan Actions" at bounding box center [849, 31] width 1269 height 51
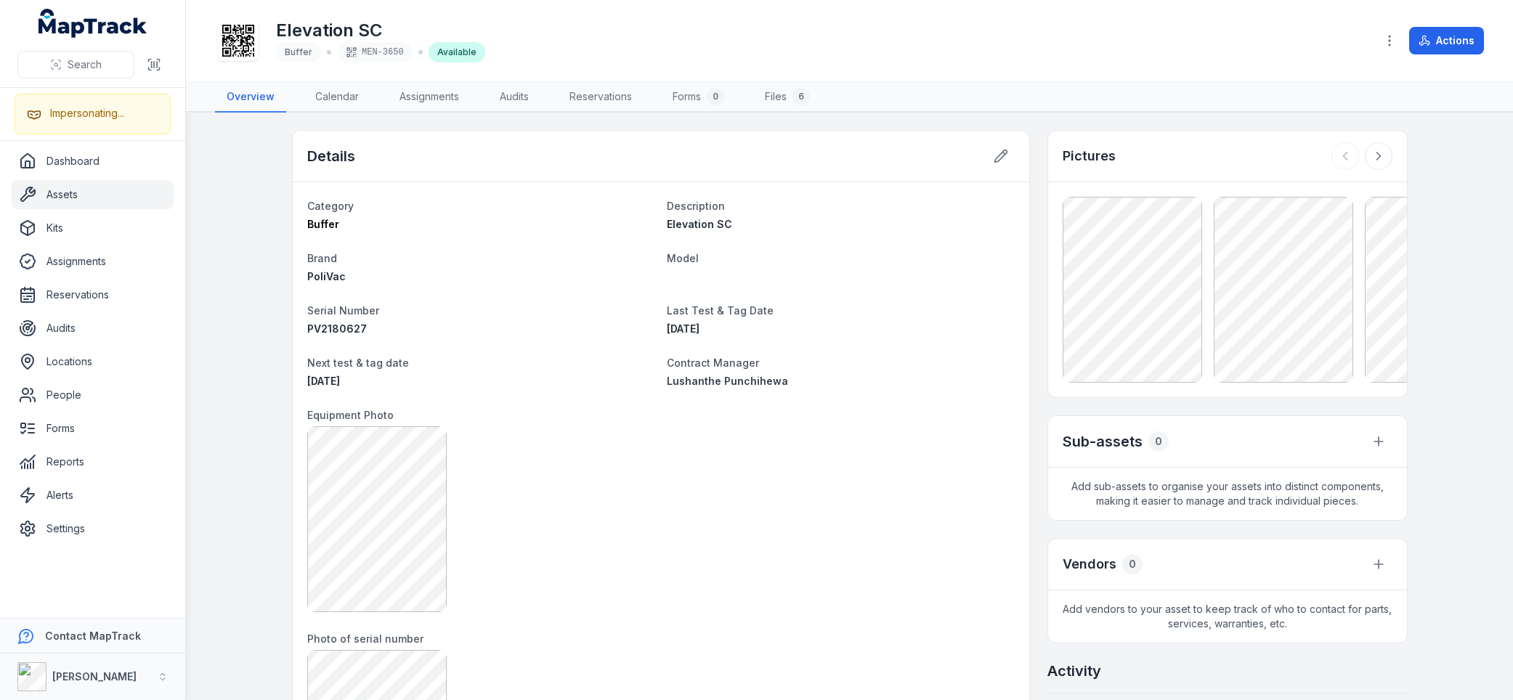
scroll to position [228, 0]
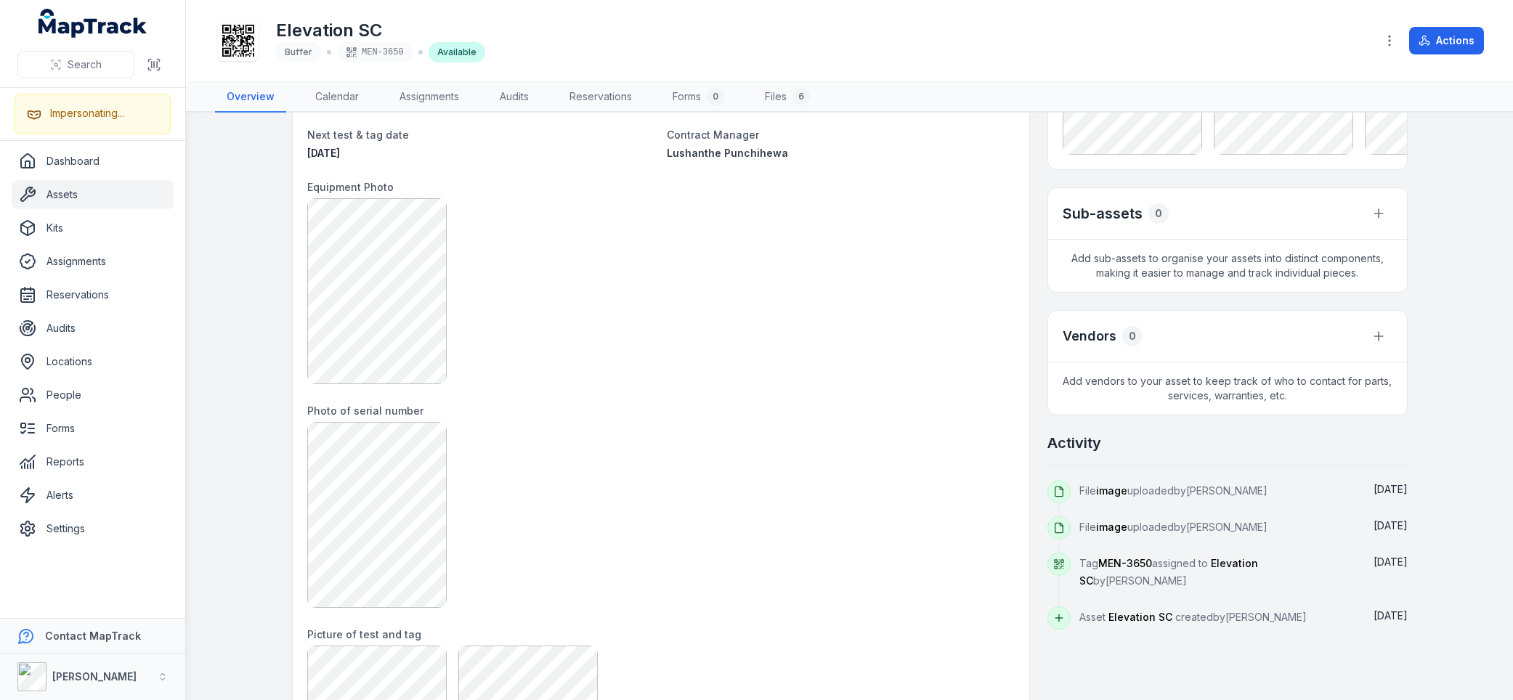
click at [256, 278] on main "Details Category Buffer Description Elevation SC Brand PoliVac Model Serial Num…" at bounding box center [849, 407] width 1327 height 588
click at [230, 284] on main "Details Category Buffer Description Elevation SC Brand PoliVac Model Serial Num…" at bounding box center [849, 407] width 1327 height 588
click at [227, 280] on main "Details Category Buffer Description Elevation SC Brand PoliVac Model Serial Num…" at bounding box center [849, 407] width 1327 height 588
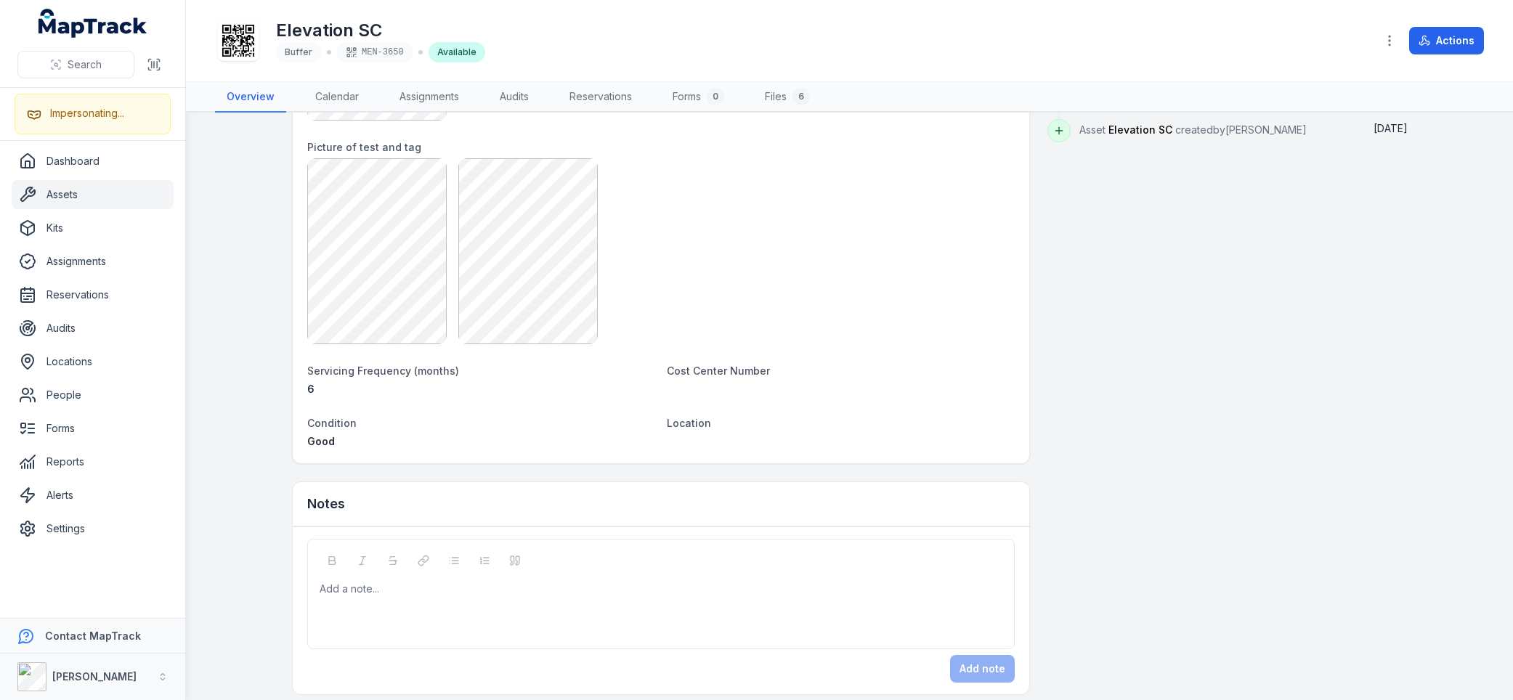
scroll to position [725, 0]
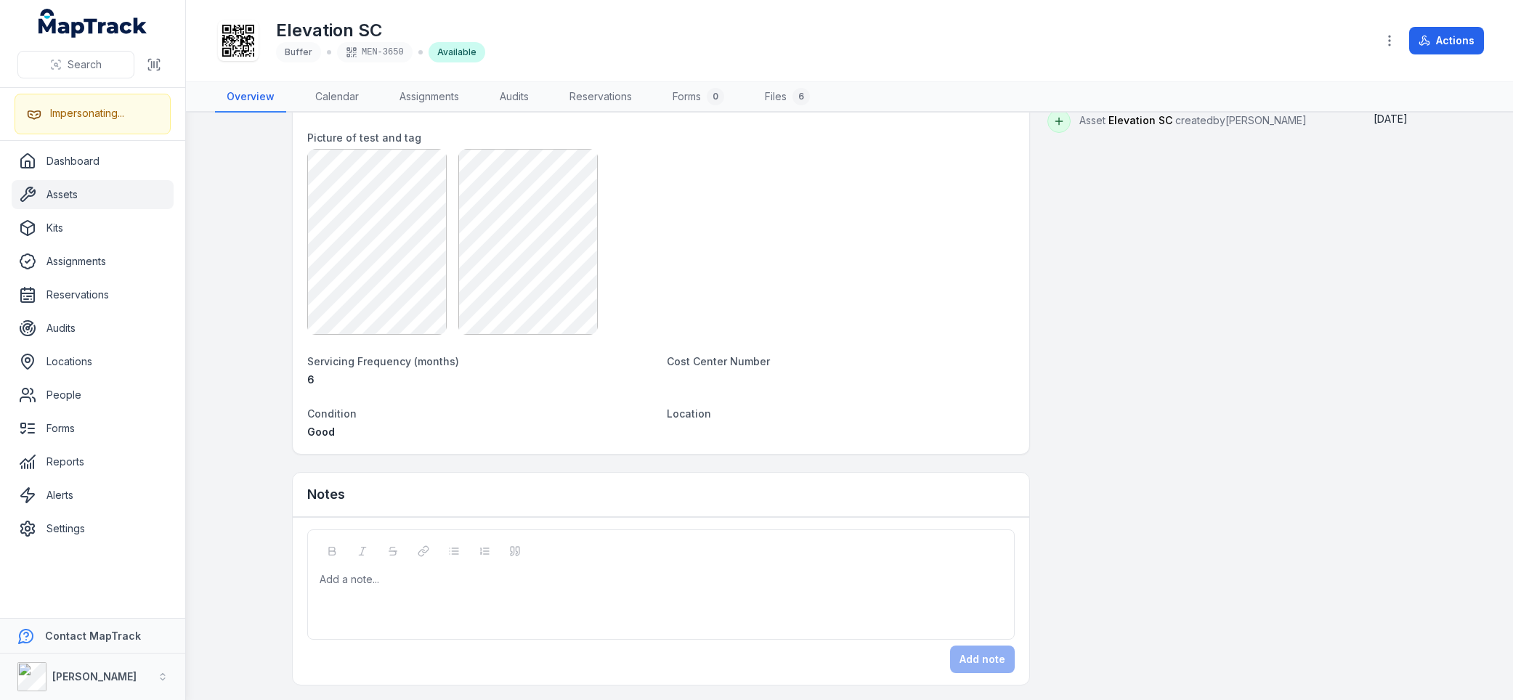
click at [235, 281] on main "Details Category Buffer Description Elevation SC Brand PoliVac Model Serial Num…" at bounding box center [849, 407] width 1327 height 588
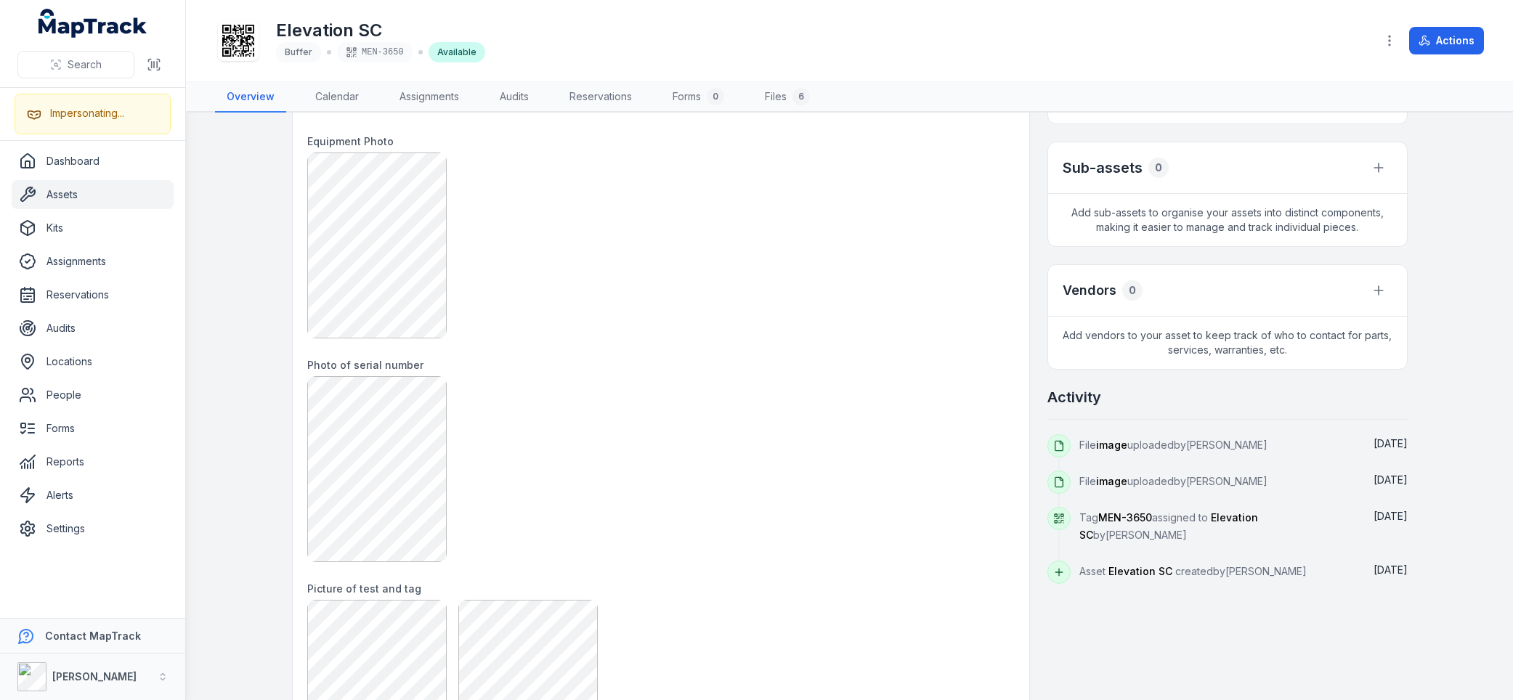
scroll to position [0, 0]
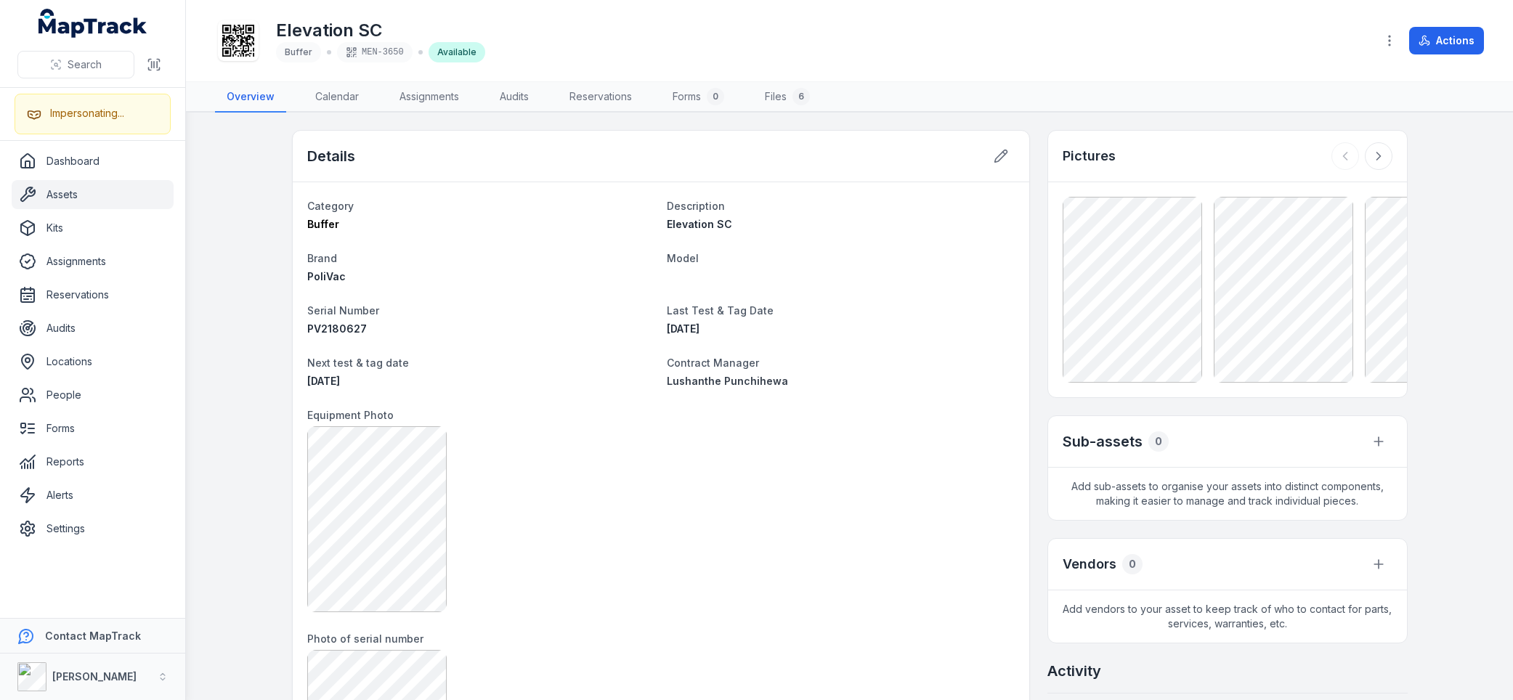
click at [248, 150] on main "Details Category Buffer Description Elevation SC Brand PoliVac Model Serial Num…" at bounding box center [849, 407] width 1327 height 588
click at [676, 163] on div "Details" at bounding box center [661, 157] width 736 height 52
drag, startPoint x: 733, startPoint y: 52, endPoint x: 741, endPoint y: 7, distance: 45.7
click at [733, 52] on div "Elevation SC Buffer MEN-3650 Available" at bounding box center [789, 40] width 1149 height 46
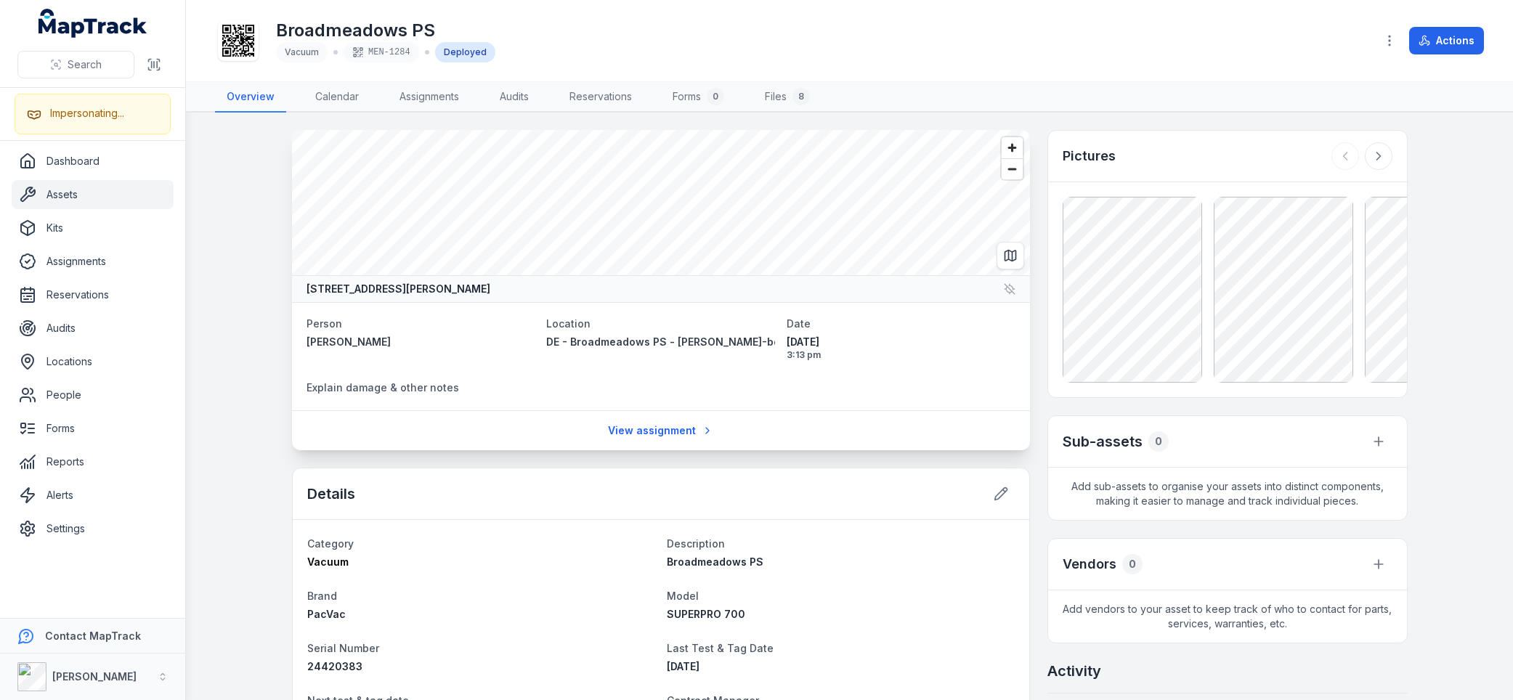
click at [261, 343] on main "[STREET_ADDRESS][PERSON_NAME] Person [PERSON_NAME] Location DE - [GEOGRAPHIC_DA…" at bounding box center [849, 407] width 1327 height 588
click at [261, 343] on main "1-1a Blair Street, Broadmeadows, Melbourne Victoria 3047, Australia Person Alij…" at bounding box center [849, 407] width 1327 height 588
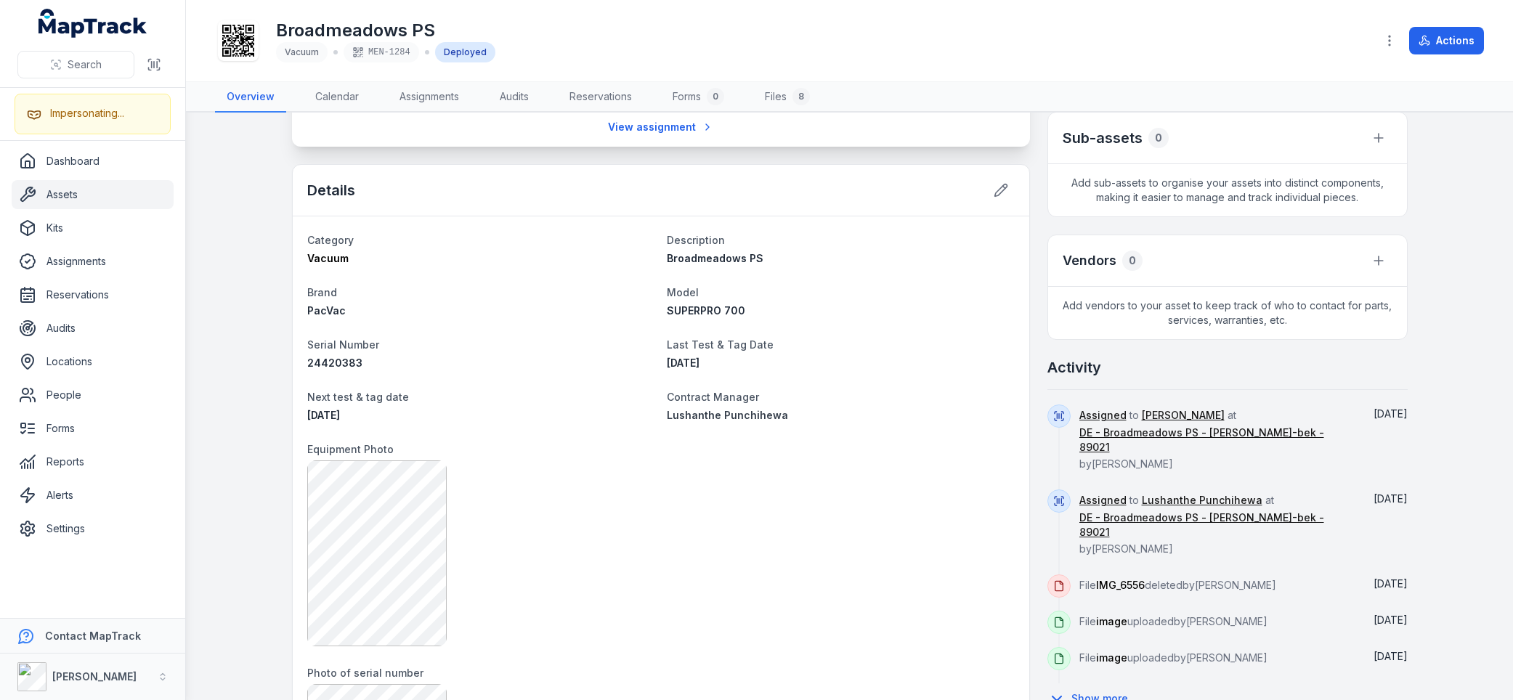
scroll to position [332, 0]
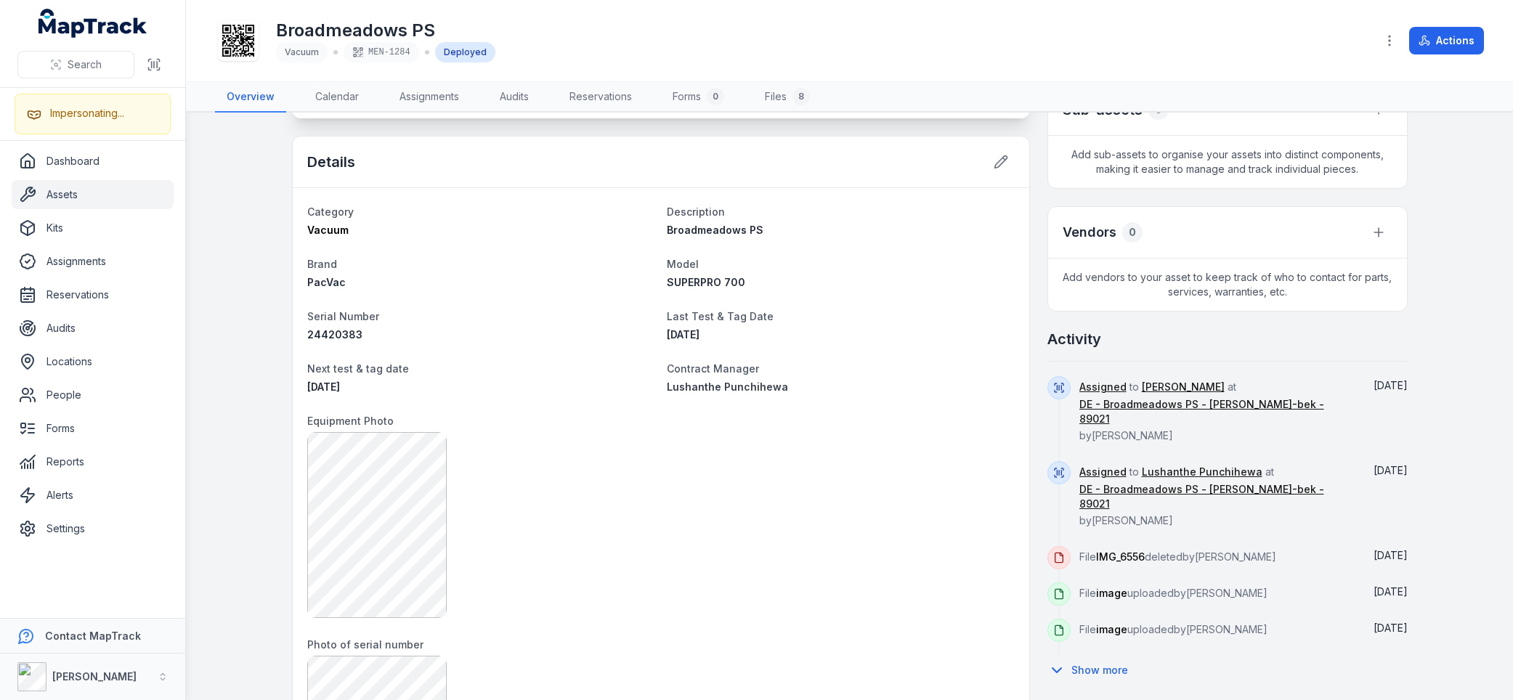
click at [246, 355] on main "1-1a Blair Street, Broadmeadows, Melbourne Victoria 3047, Australia Person Alij…" at bounding box center [849, 407] width 1327 height 588
click at [713, 444] on div at bounding box center [660, 525] width 707 height 186
click at [729, 449] on div at bounding box center [660, 525] width 707 height 186
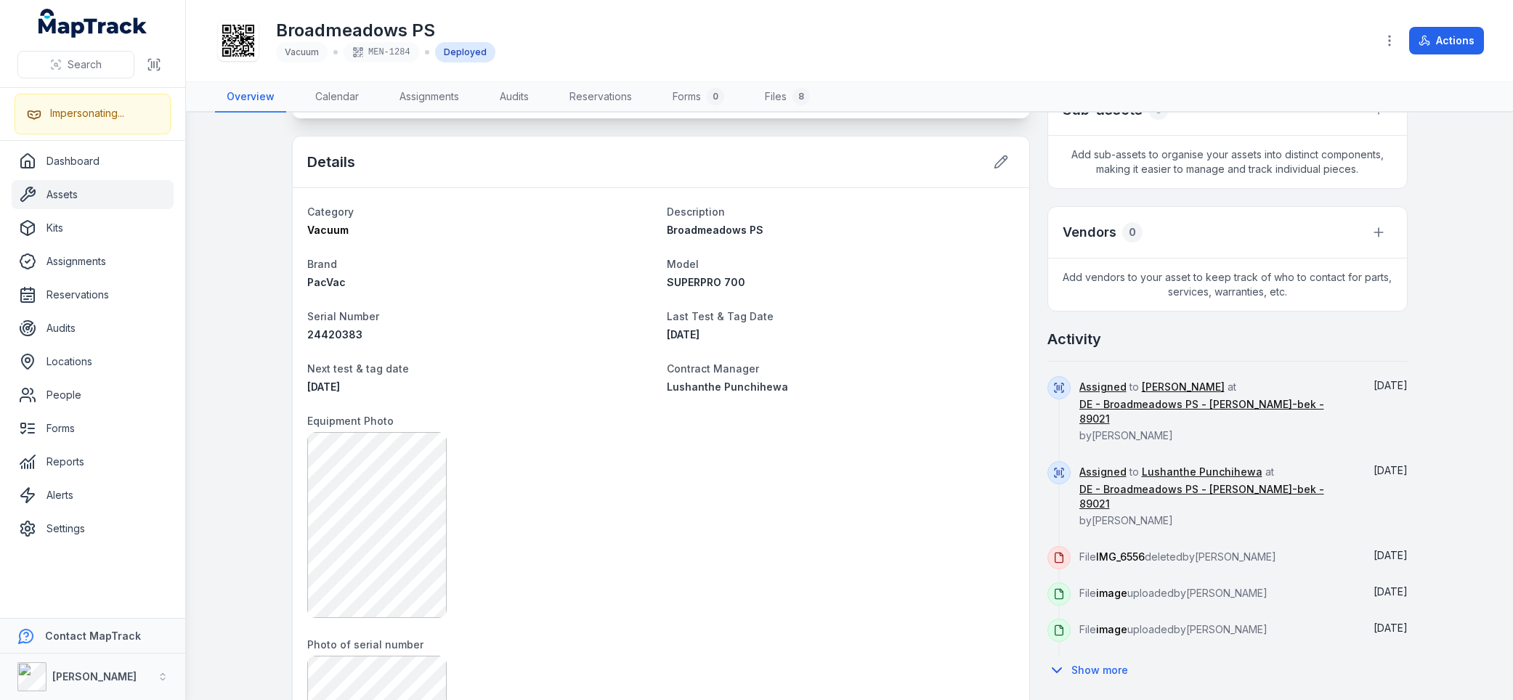
click at [729, 449] on div at bounding box center [660, 525] width 707 height 186
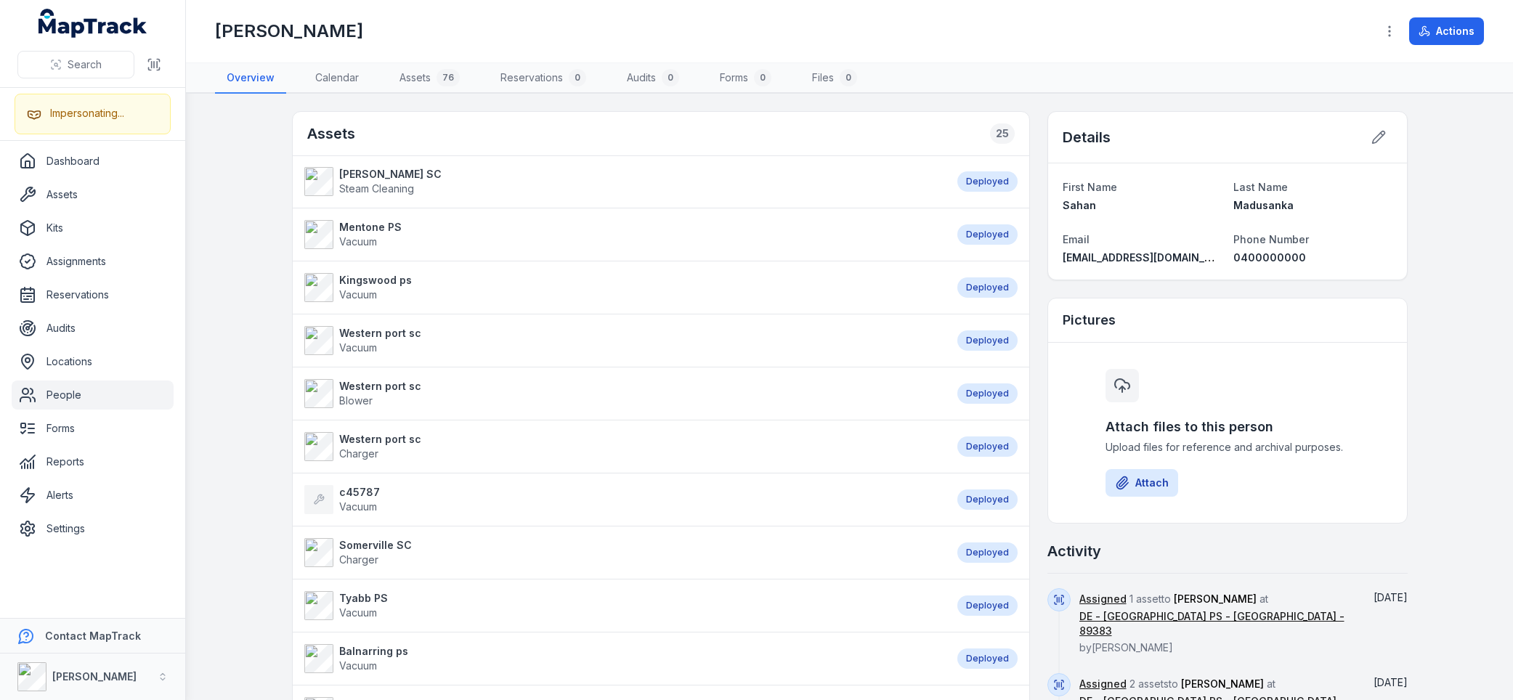
click at [237, 176] on main "Assets 25 Elisabeth Murdoch SC Steam Cleaning Deployed Mentone PS Vacuum Deploy…" at bounding box center [849, 397] width 1327 height 606
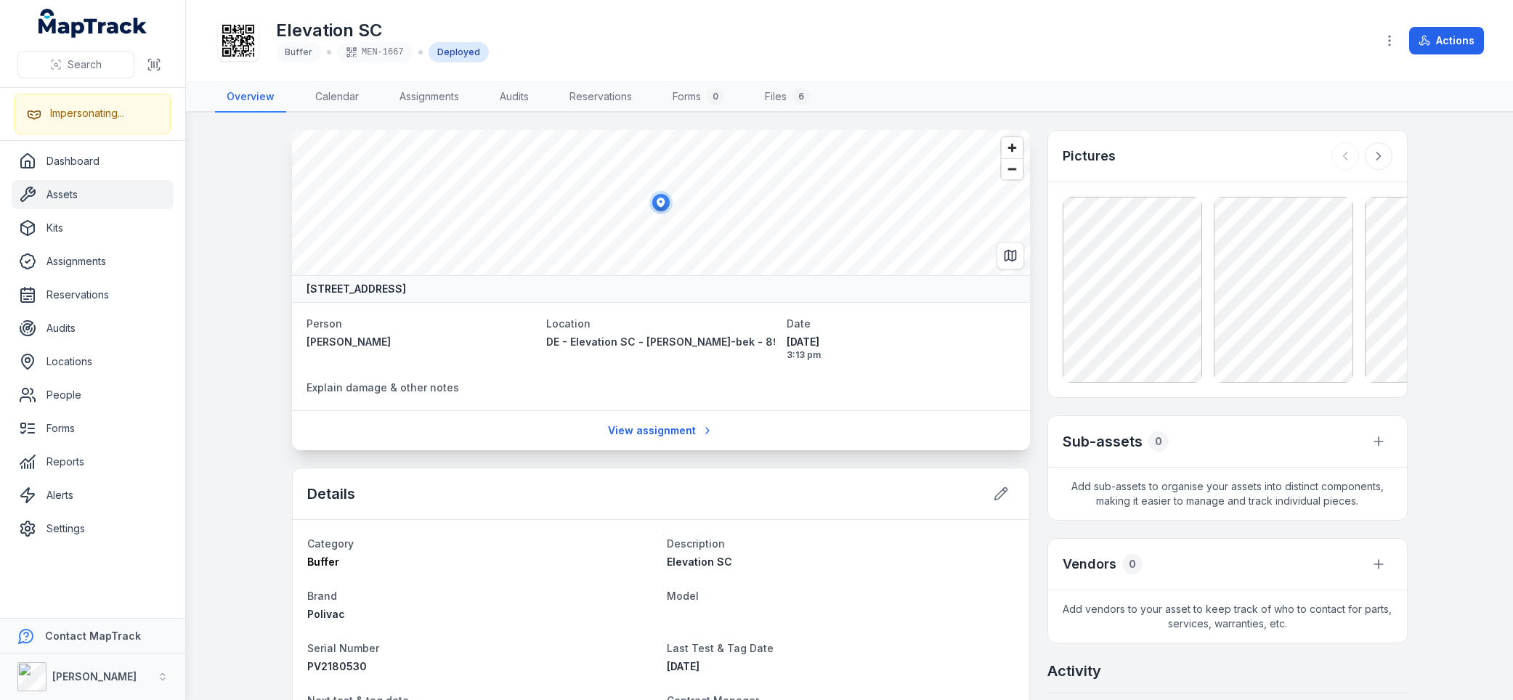
click at [686, 49] on div "Elevation SC Buffer MEN-1667 Deployed" at bounding box center [789, 40] width 1149 height 46
click at [791, 52] on div "Elevation SC Buffer MEN-1667 Deployed" at bounding box center [789, 40] width 1149 height 46
click at [694, 57] on div "Elevation SC Buffer MEN-1667 Deployed" at bounding box center [789, 40] width 1149 height 46
click at [588, 49] on div "Elevation SC Buffer MEN-1667 Deployed" at bounding box center [789, 40] width 1149 height 46
click at [623, 50] on div "Elevation SC Buffer MEN-1667 Deployed" at bounding box center [789, 40] width 1149 height 46
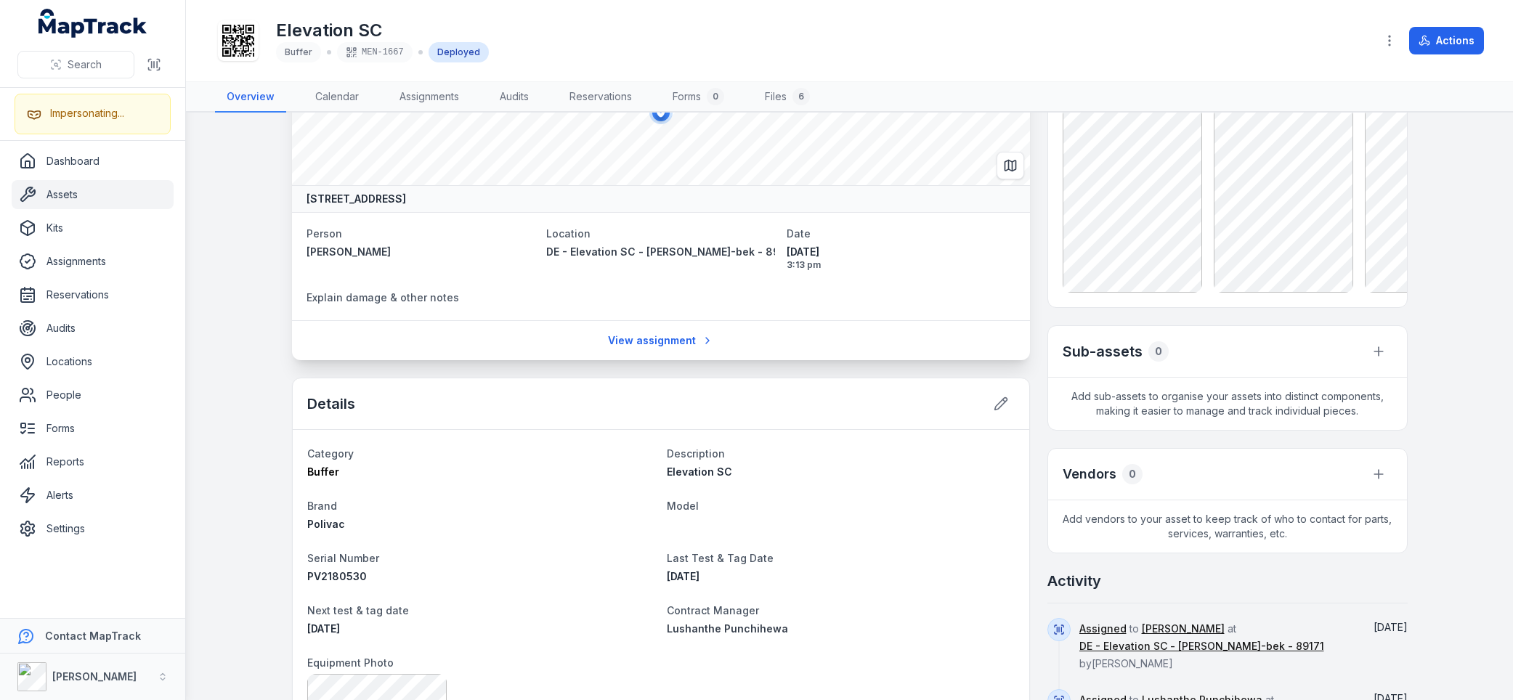
scroll to position [182, 0]
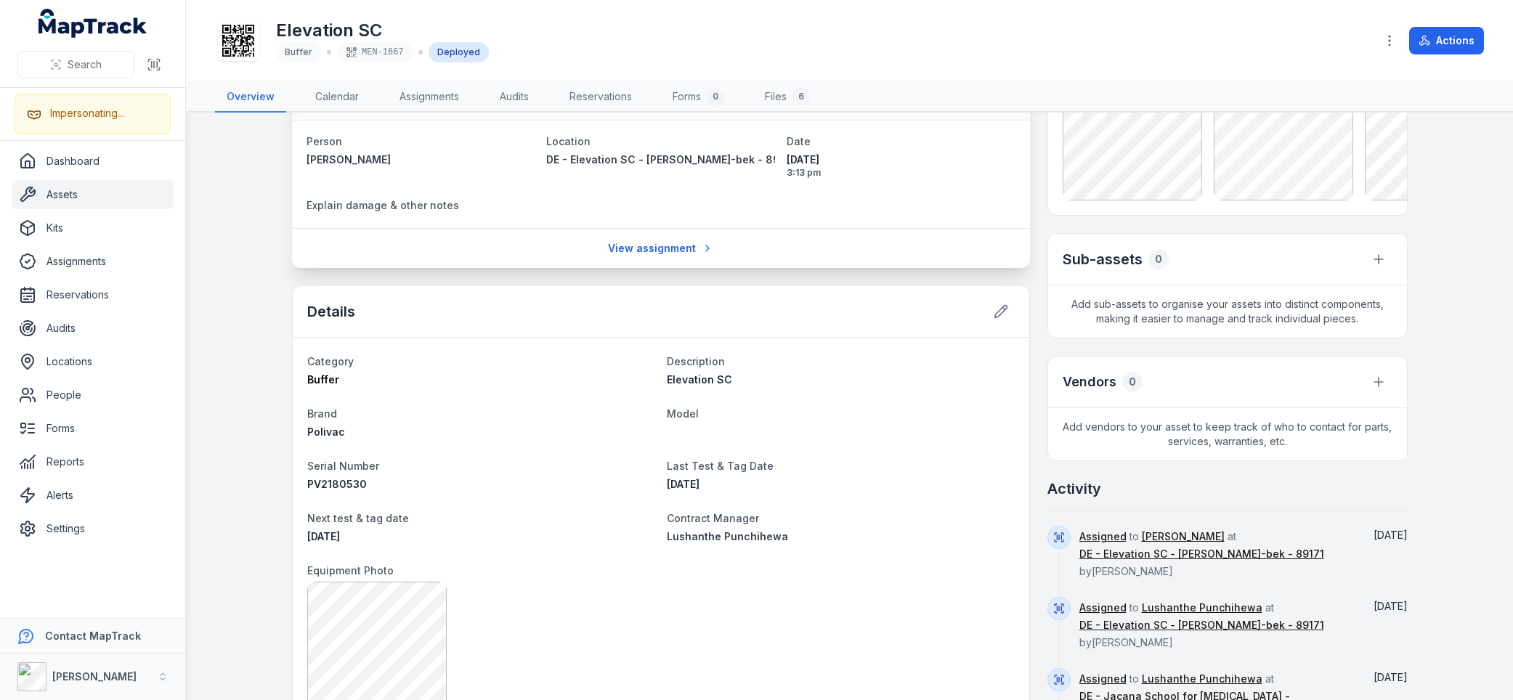
click at [1089, 495] on h2 "Activity" at bounding box center [1074, 489] width 54 height 20
click at [1165, 534] on link "[PERSON_NAME]" at bounding box center [1183, 536] width 83 height 15
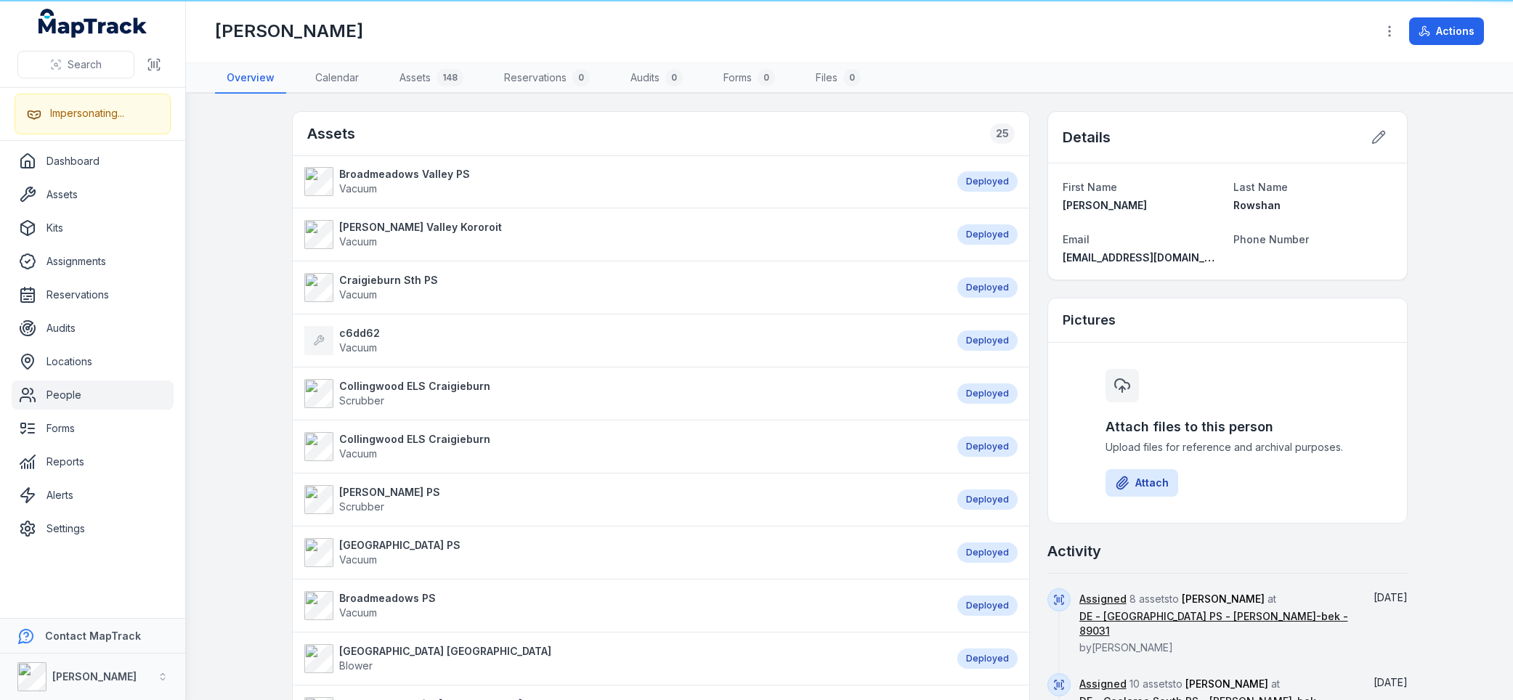
click at [571, 20] on div "[PERSON_NAME]" at bounding box center [789, 31] width 1149 height 23
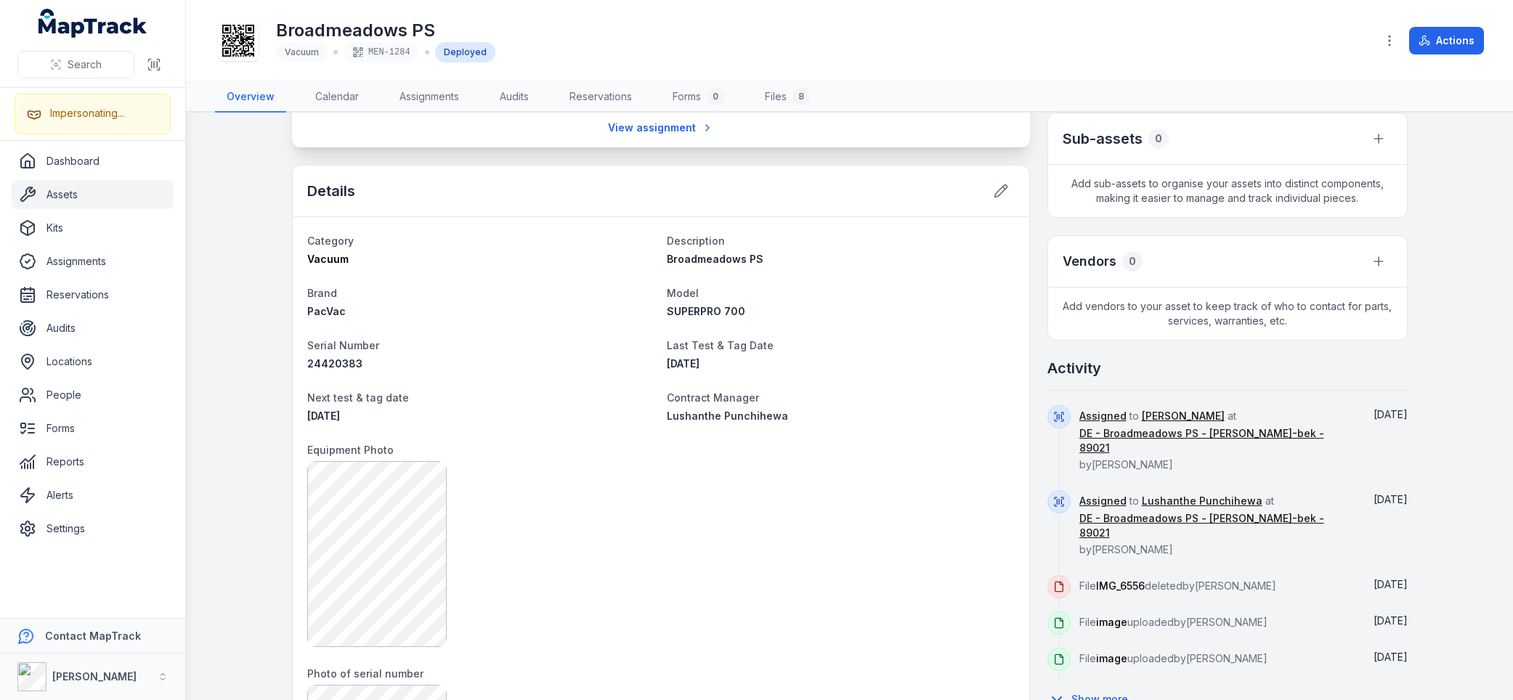
scroll to position [500, 0]
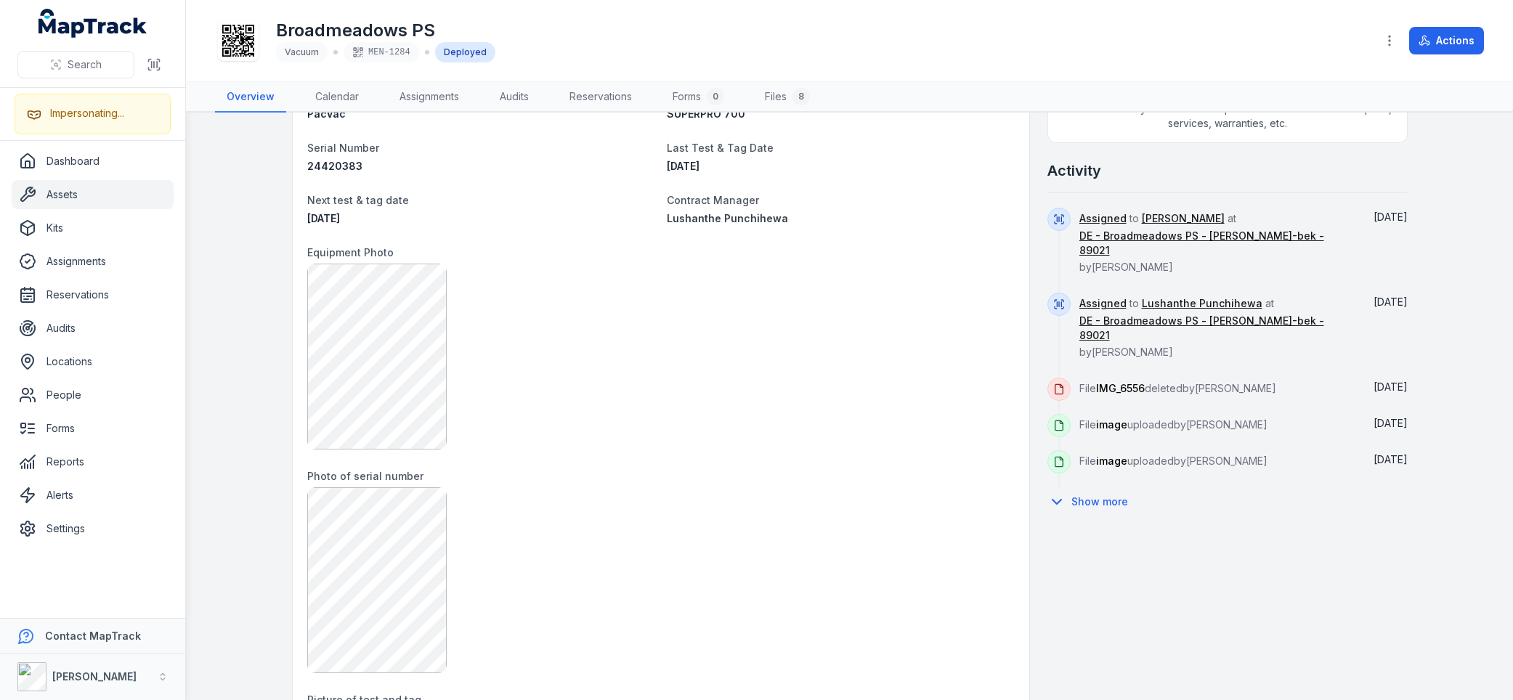
click at [705, 379] on div at bounding box center [660, 357] width 707 height 186
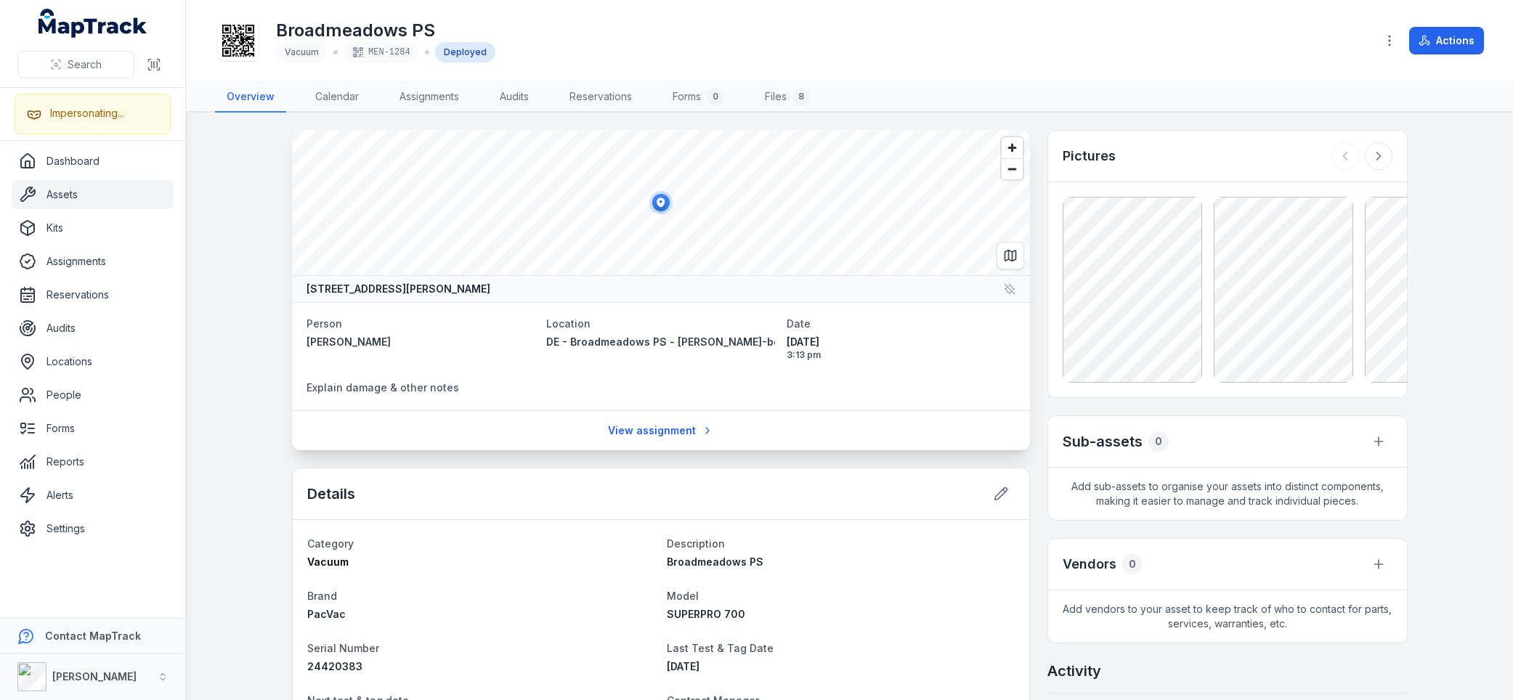
scroll to position [375, 0]
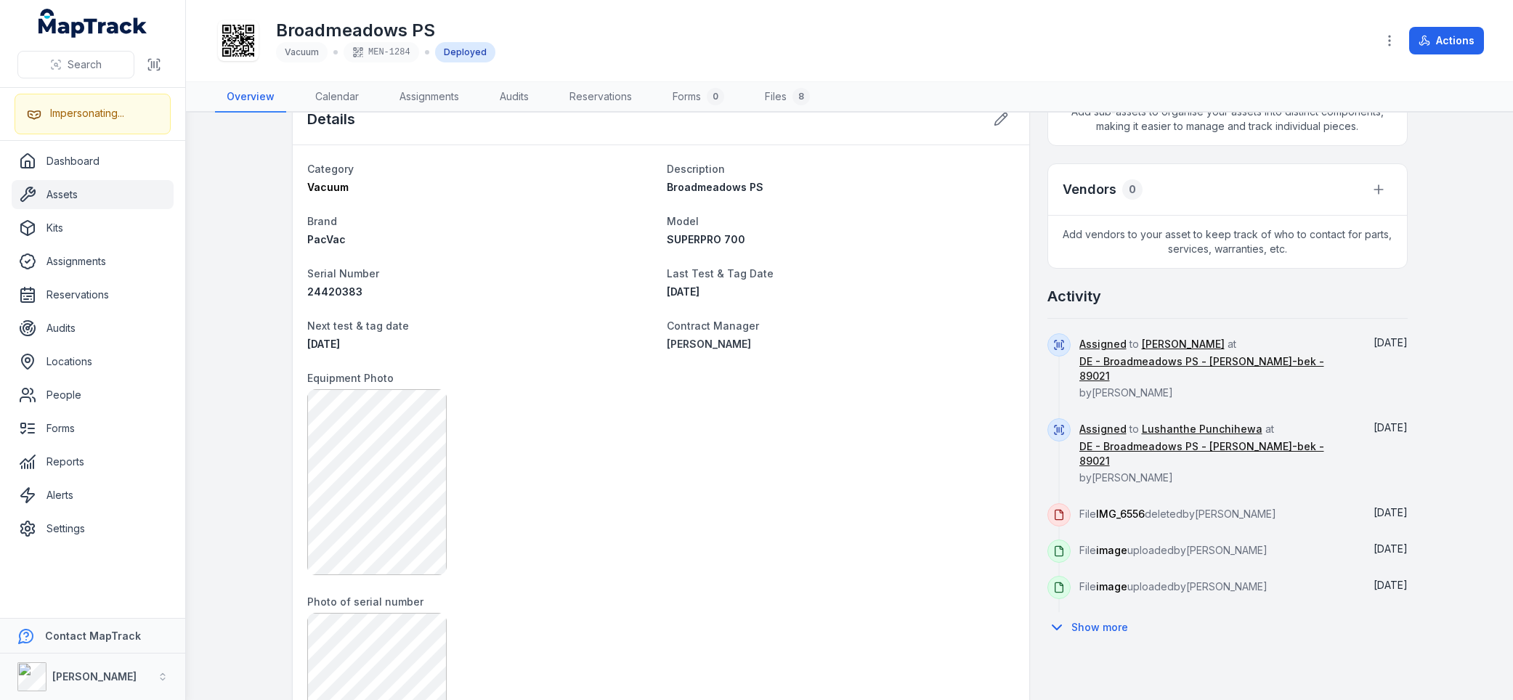
click at [712, 476] on div at bounding box center [660, 482] width 707 height 186
